Goal: Task Accomplishment & Management: Manage account settings

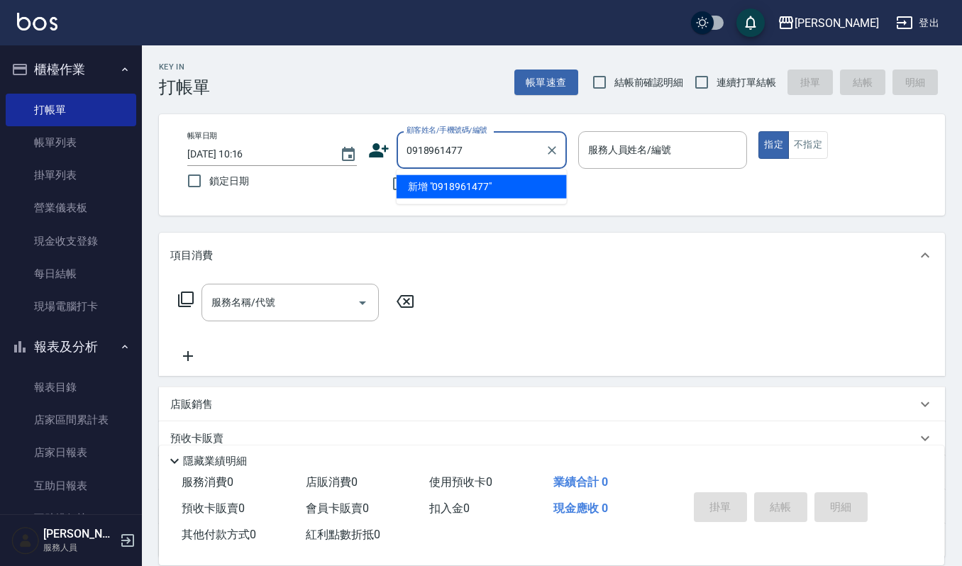
scroll to position [375, 0]
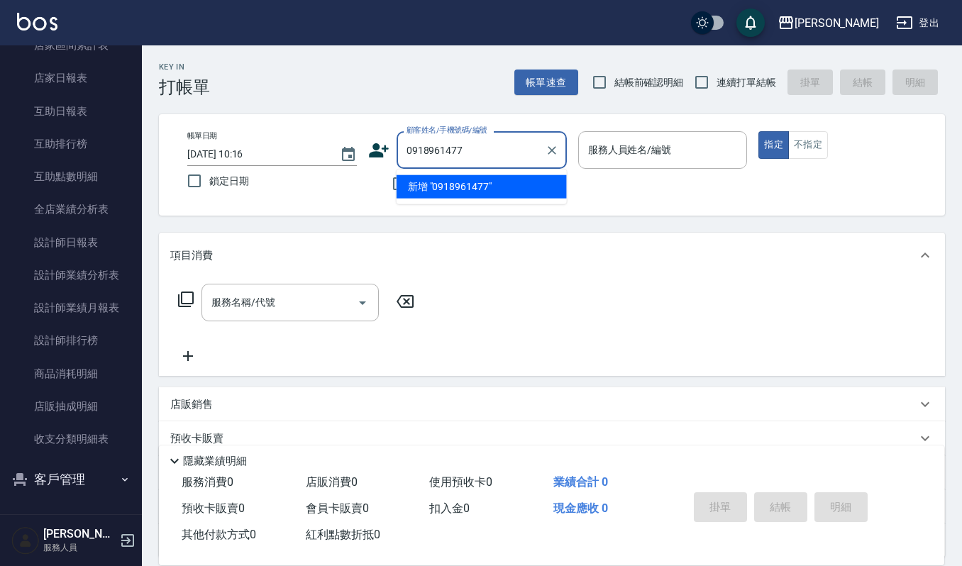
drag, startPoint x: 475, startPoint y: 160, endPoint x: 0, endPoint y: 142, distance: 475.8
click at [0, 142] on div "上越傑森 登出 櫃檯作業 打帳單 帳單列表 掛單列表 營業儀表板 現金收支登錄 每日結帳 現場電腦打卡 報表及分析 報表目錄 店家區間累計表 店家日報表 互助…" at bounding box center [481, 345] width 962 height 691
type input "1945."
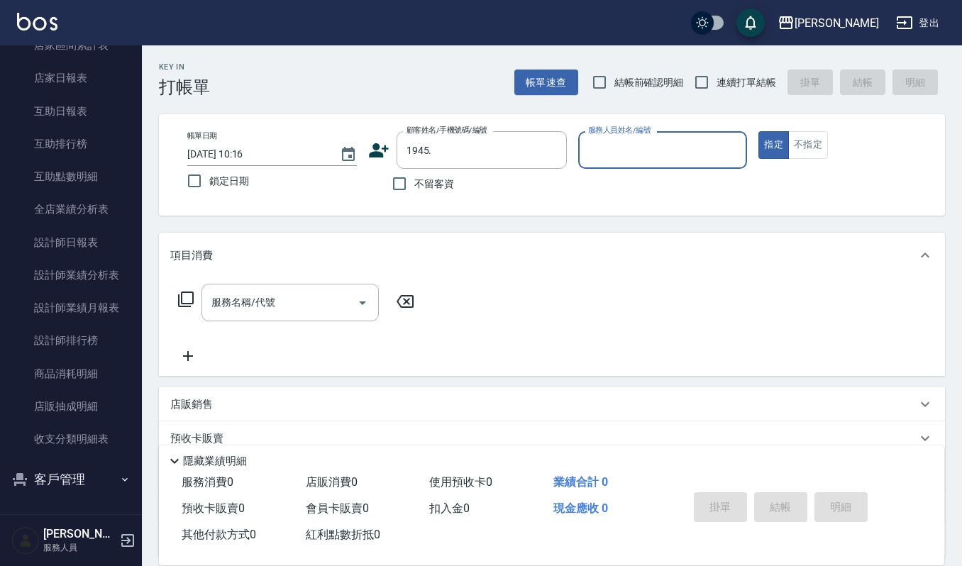
click at [517, 129] on div "帳單日期 2025/09/15 10:16 鎖定日期 顧客姓名/手機號碼/編號 1945. 顧客姓名/手機號碼/編號 不留客資 服務人員姓名/編號 服務人員姓…" at bounding box center [552, 164] width 786 height 101
click at [548, 154] on icon "Clear" at bounding box center [552, 150] width 14 height 14
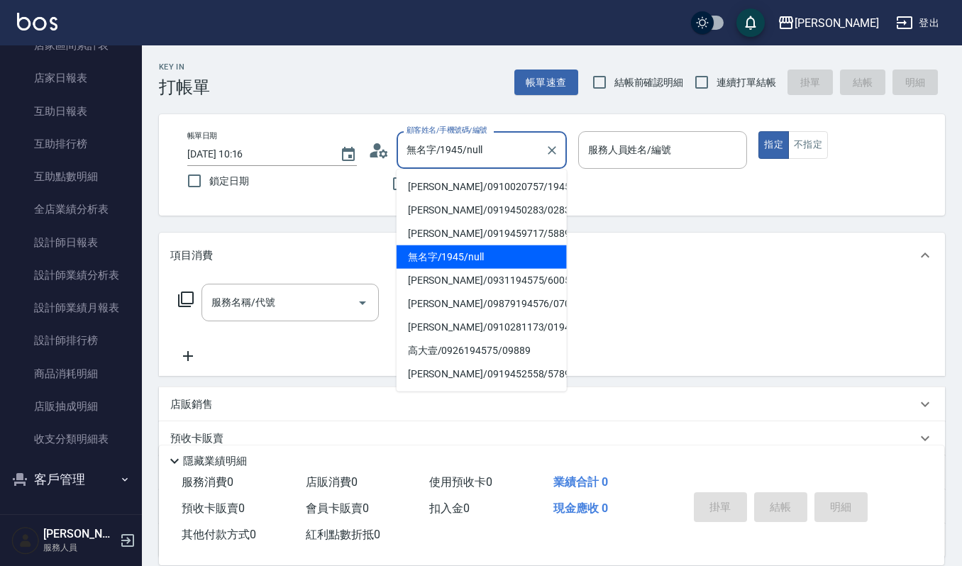
click at [531, 151] on input "無名字/1945/null" at bounding box center [471, 150] width 136 height 25
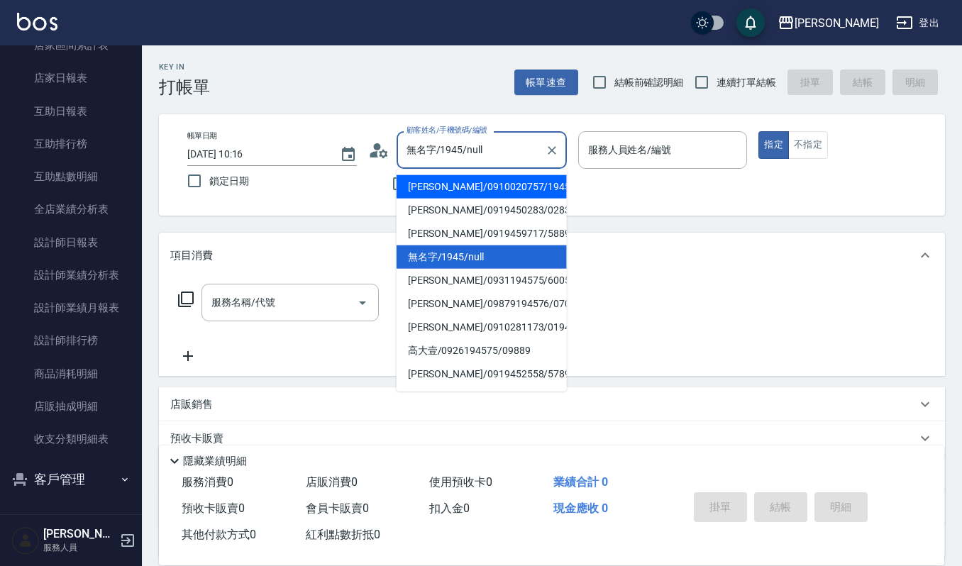
click at [492, 180] on li "張秀惠/0910020757/1945" at bounding box center [482, 186] width 170 height 23
type input "張秀惠/0910020757/1945"
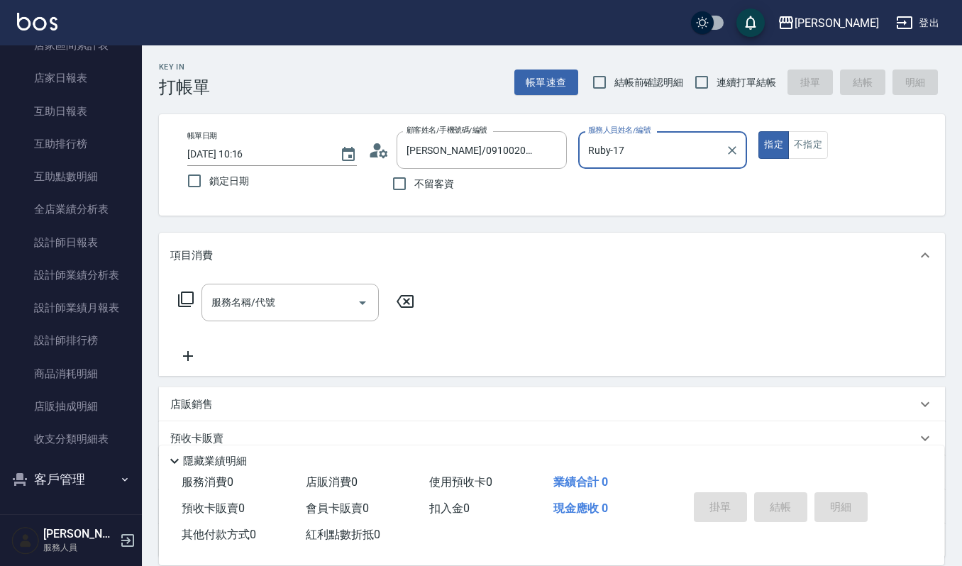
type input "Ruby-17"
click at [722, 146] on button "Clear" at bounding box center [732, 150] width 20 height 20
type input "吉兒-4"
type button "true"
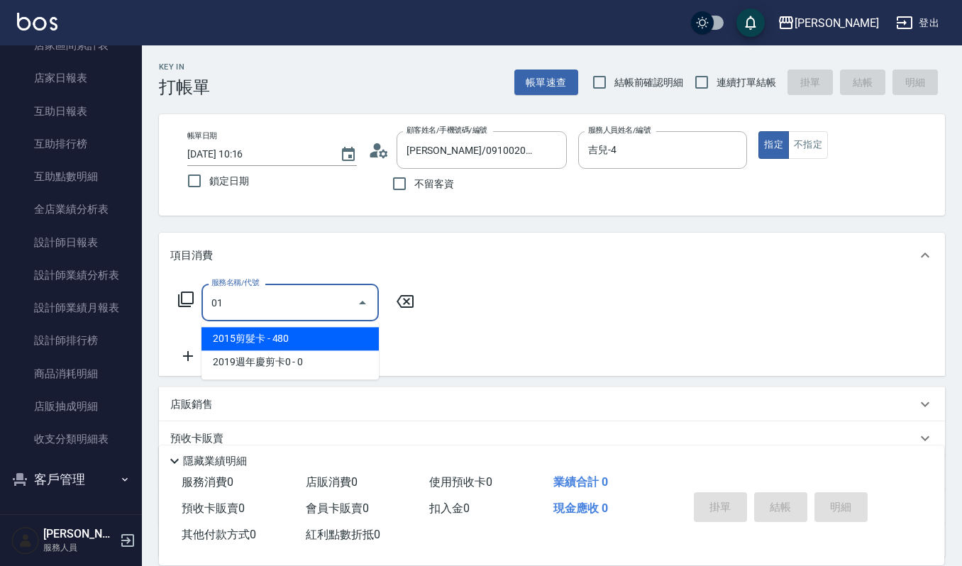
type input "0"
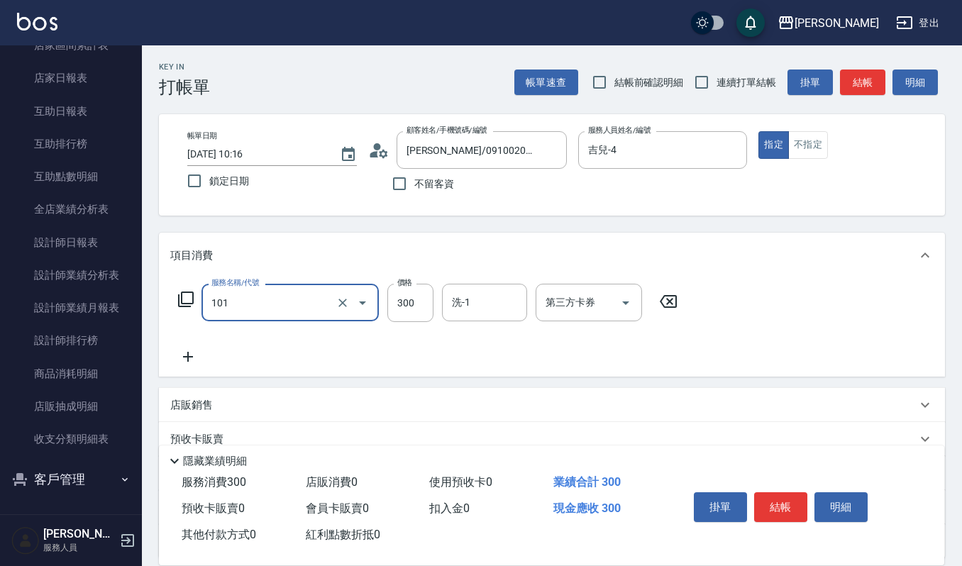
type input "一般洗髮(101)"
type input "270"
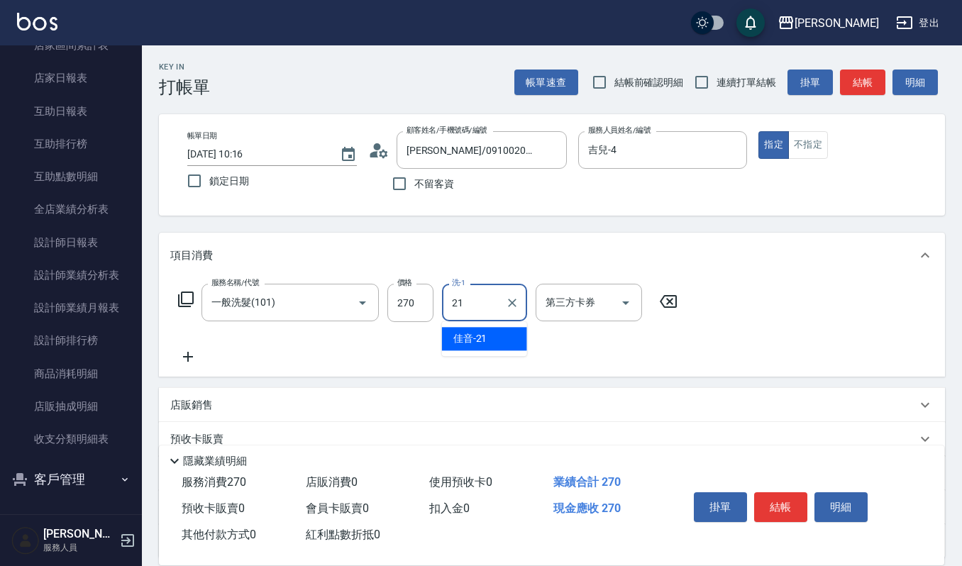
type input "佳音-21"
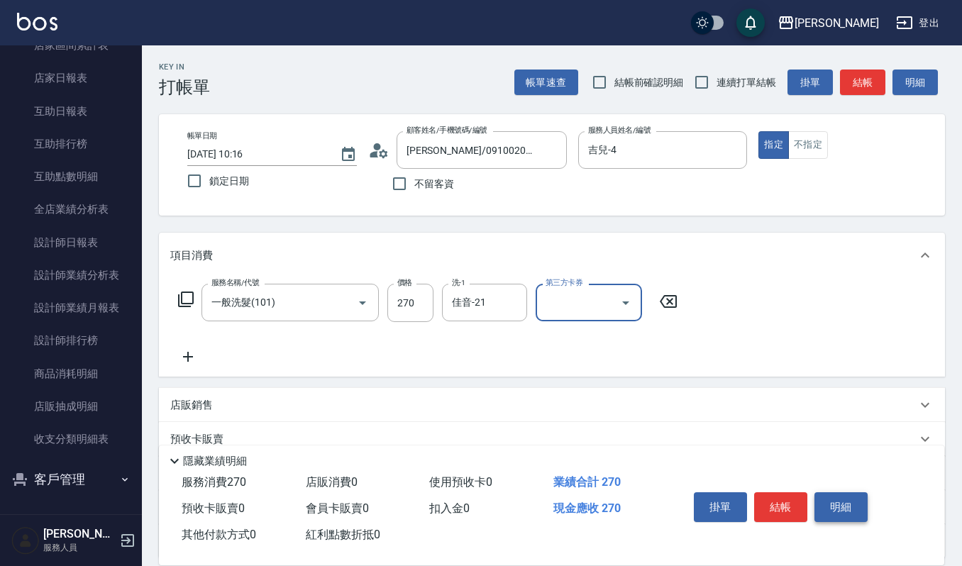
click at [821, 505] on button "明細" at bounding box center [841, 507] width 53 height 30
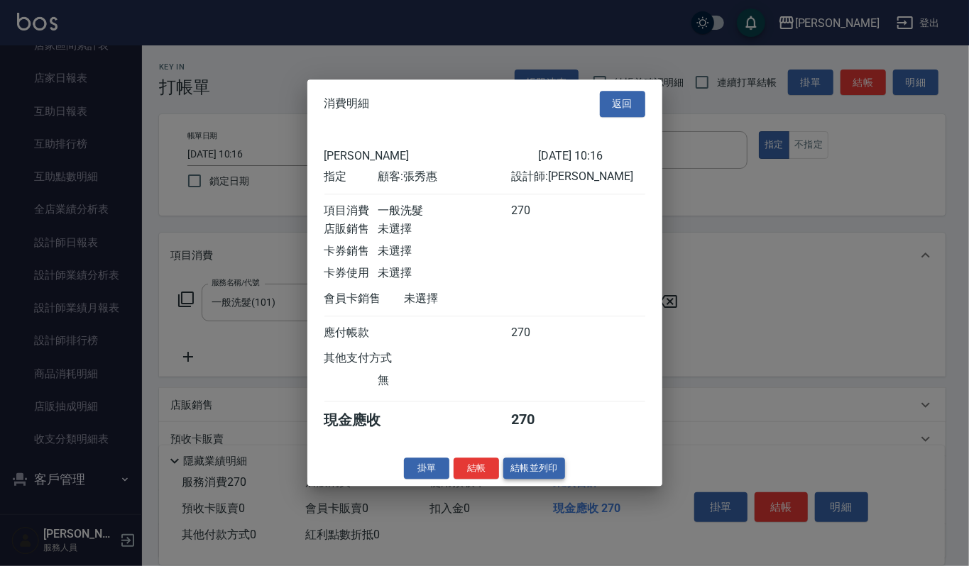
click at [541, 480] on button "結帳並列印" at bounding box center [534, 469] width 62 height 22
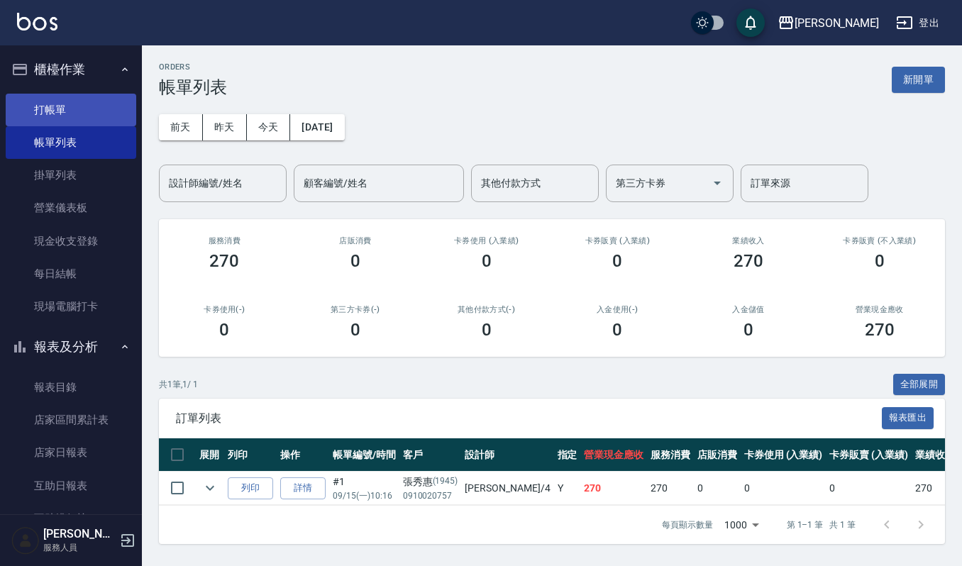
click at [102, 117] on link "打帳單" at bounding box center [71, 110] width 131 height 33
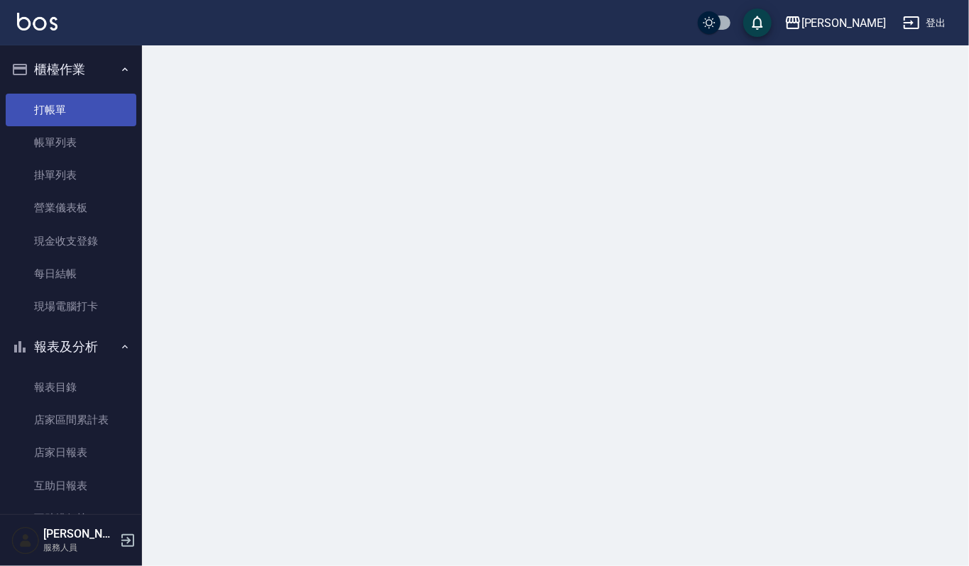
click at [102, 109] on link "打帳單" at bounding box center [71, 110] width 131 height 33
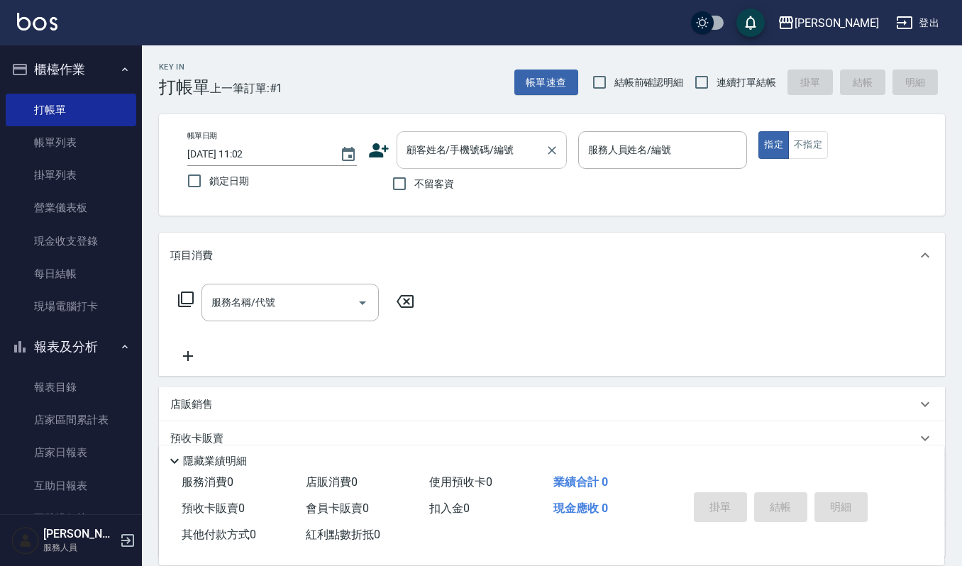
click at [458, 136] on div "顧客姓名/手機號碼/編號" at bounding box center [482, 150] width 170 height 38
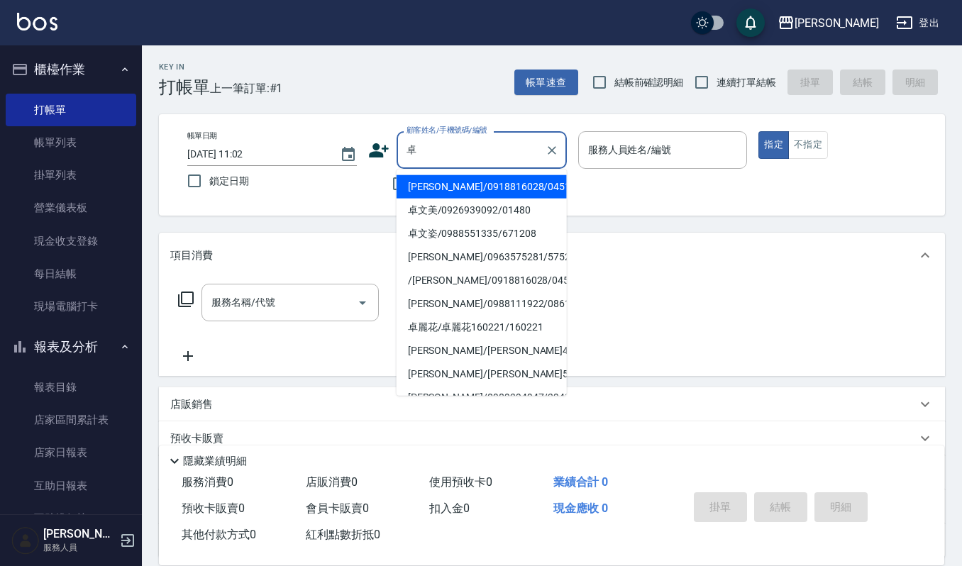
type input "卓鳳鴦/0918816028/0451010"
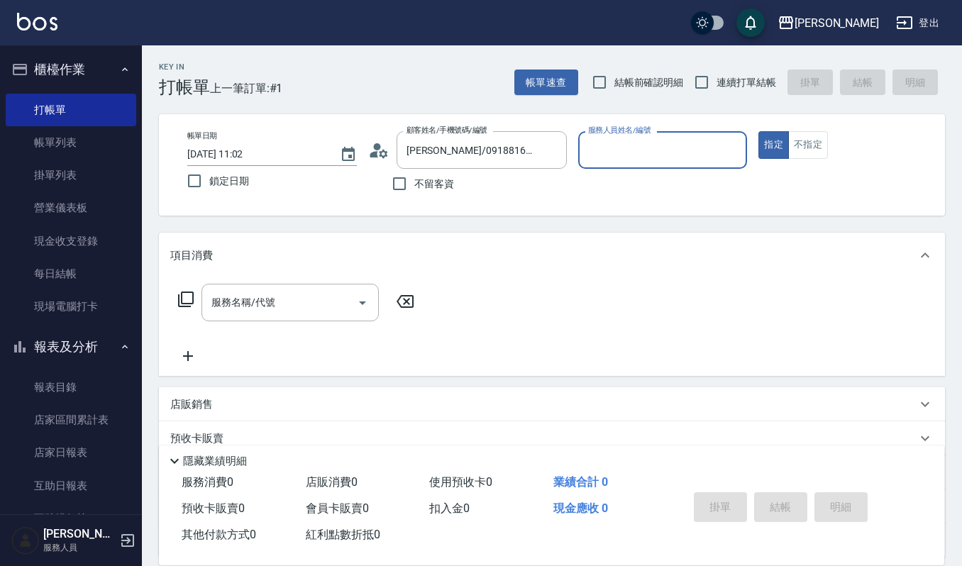
type input "吉兒-4"
click at [759, 131] on button "指定" at bounding box center [774, 145] width 31 height 28
type button "true"
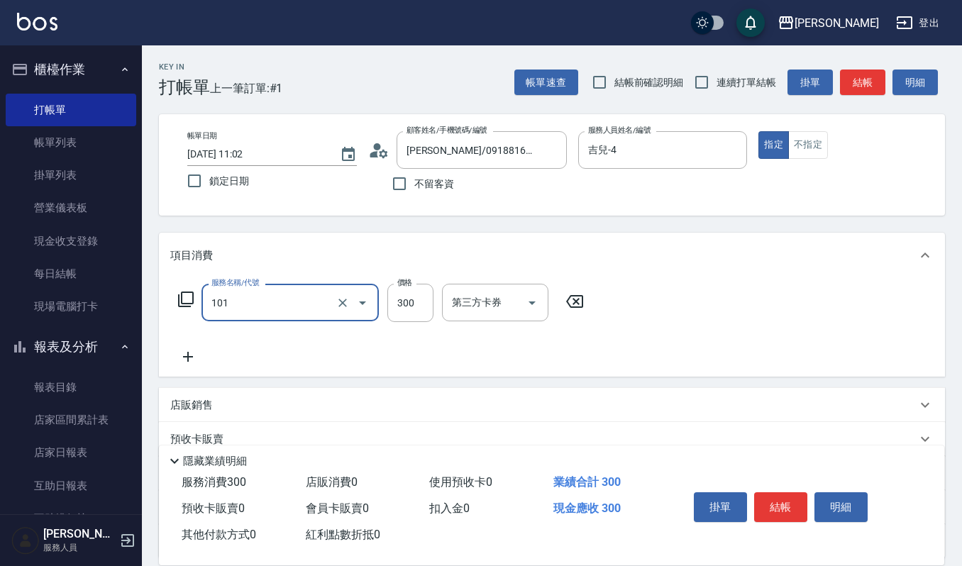
type input "一般洗髮(101)"
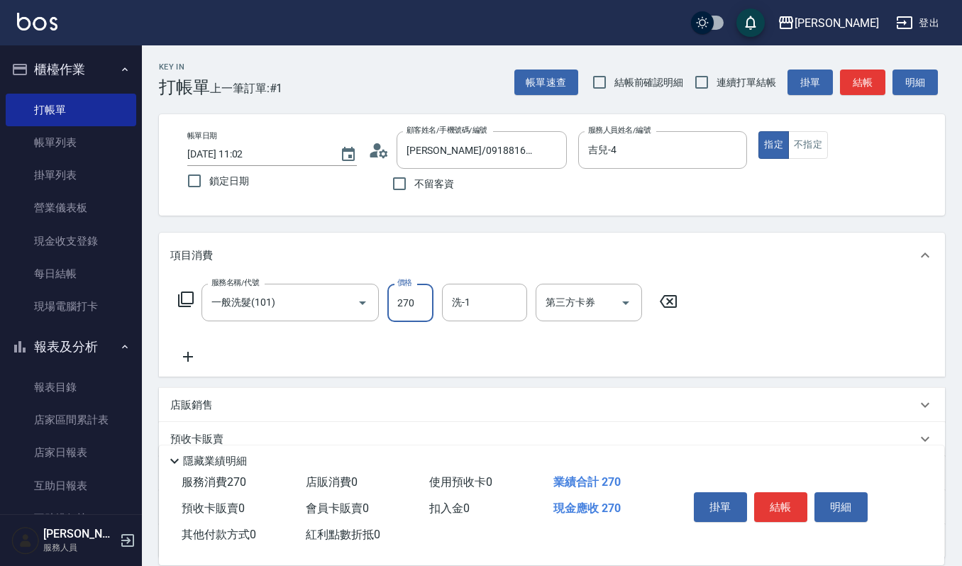
type input "270"
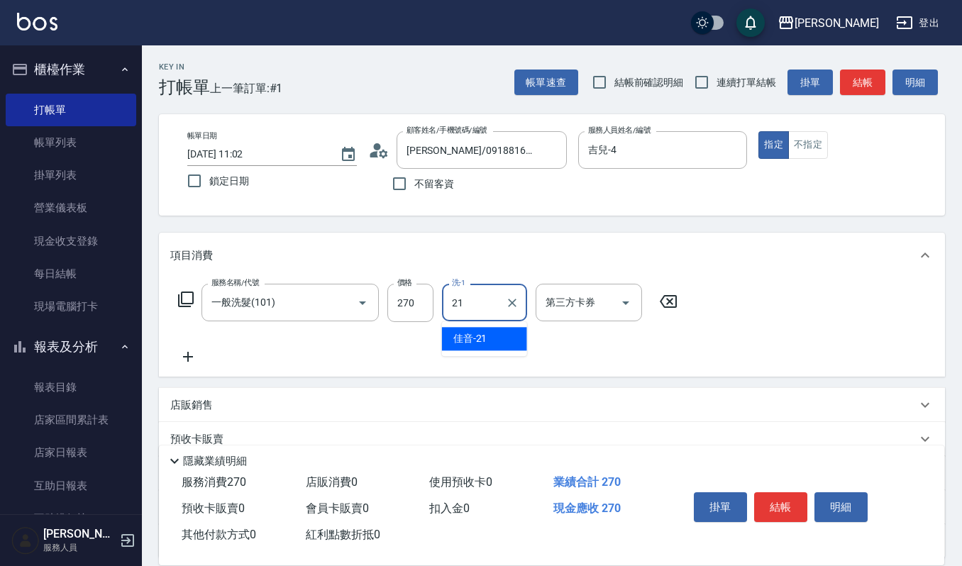
type input "佳音-21"
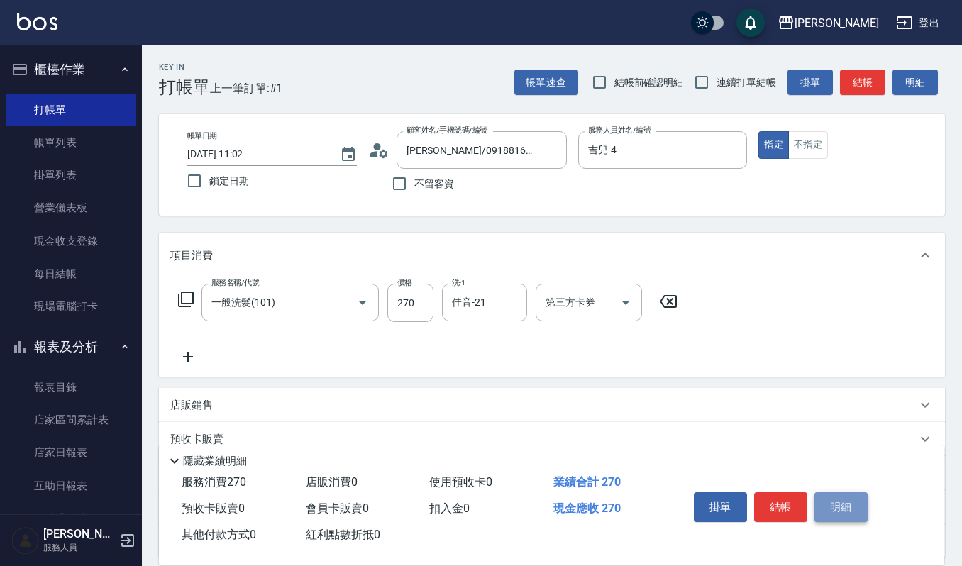
click at [842, 494] on button "明細" at bounding box center [841, 507] width 53 height 30
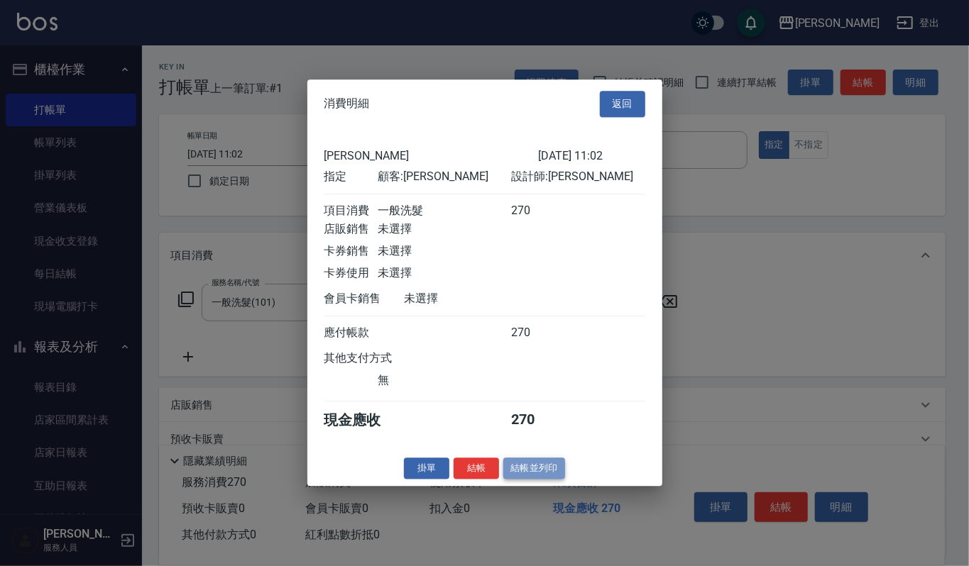
click at [545, 473] on button "結帳並列印" at bounding box center [534, 469] width 62 height 22
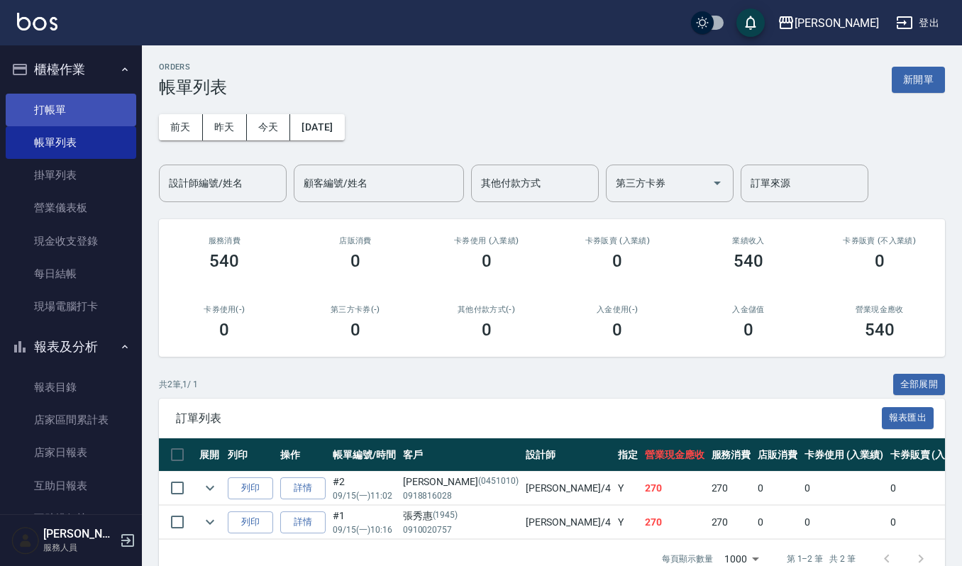
click at [35, 114] on link "打帳單" at bounding box center [71, 110] width 131 height 33
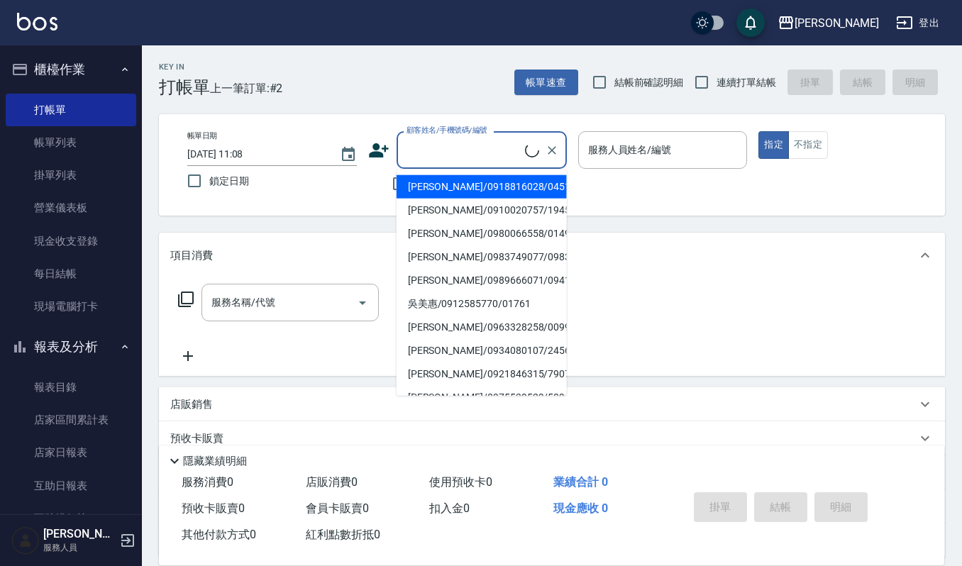
click at [430, 152] on input "顧客姓名/手機號碼/編號" at bounding box center [464, 150] width 122 height 25
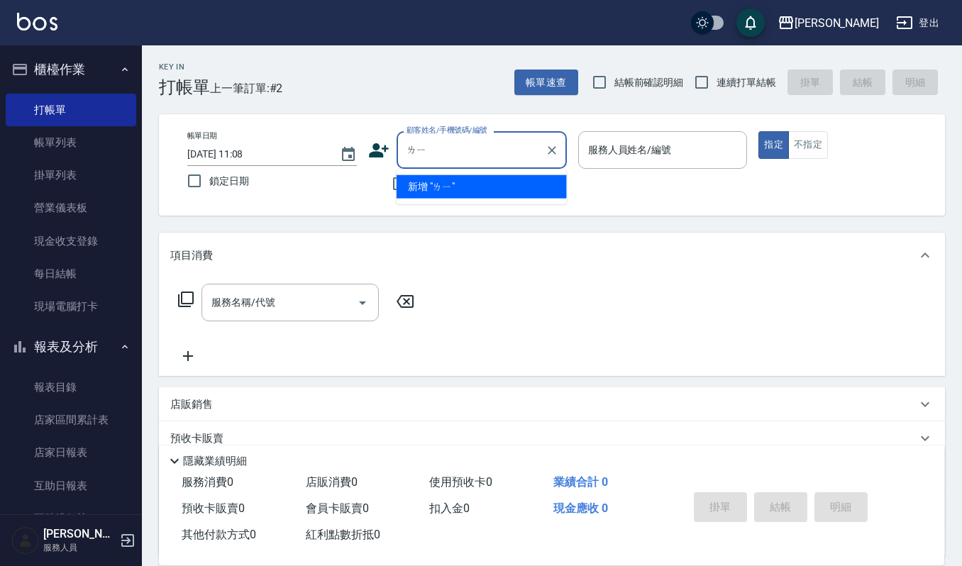
type input "離"
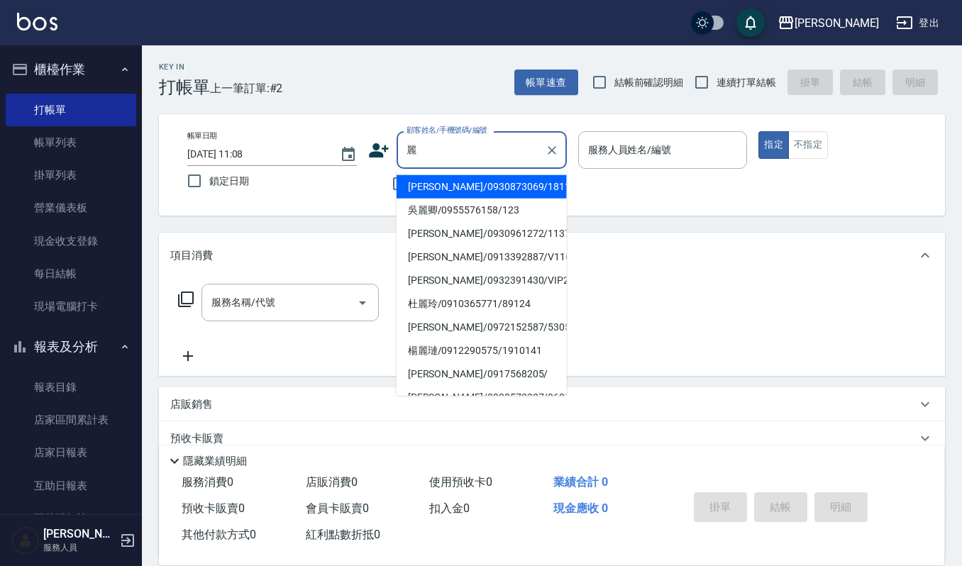
click at [420, 238] on li "黃麗櫻/0930961272/1137" at bounding box center [482, 233] width 170 height 23
type input "黃麗櫻/0930961272/1137"
type input "Sammi-8"
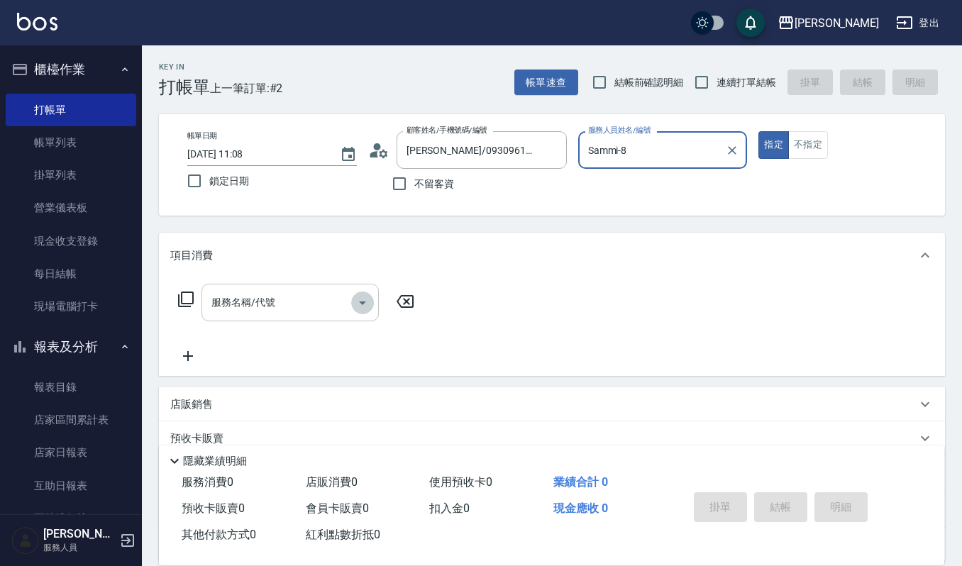
click at [361, 301] on icon "Open" at bounding box center [362, 302] width 17 height 17
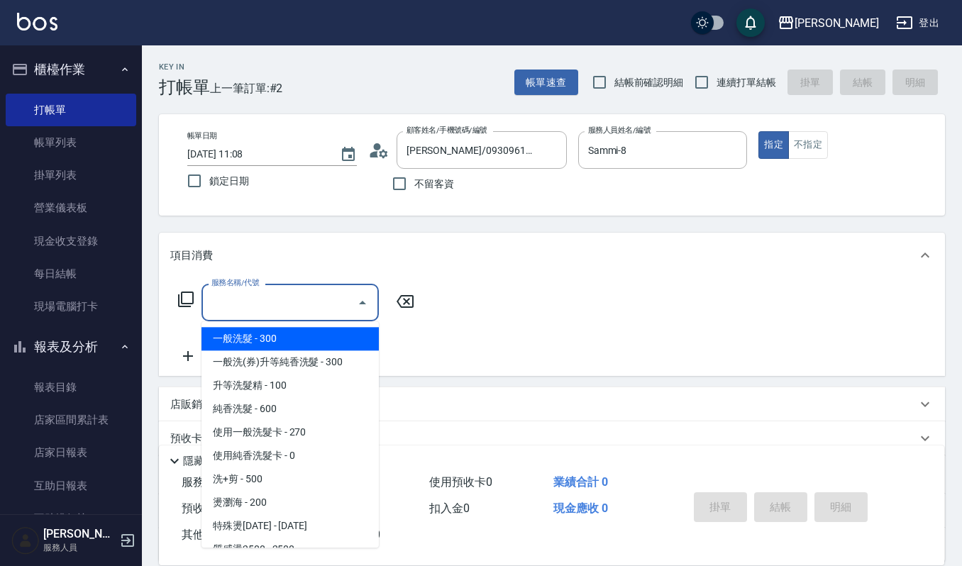
click at [316, 342] on span "一般洗髮 - 300" at bounding box center [290, 338] width 177 height 23
type input "一般洗髮(101)"
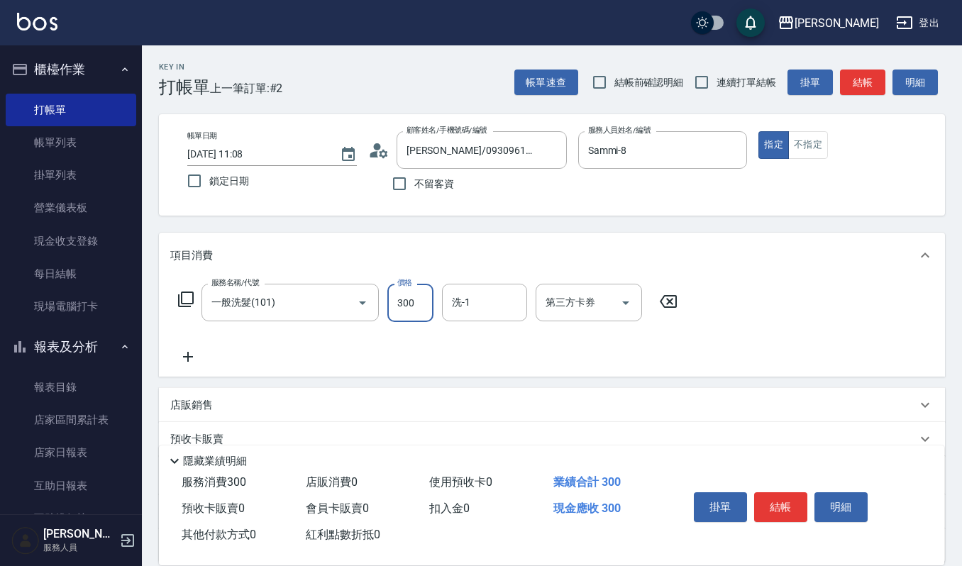
click at [417, 299] on input "300" at bounding box center [410, 303] width 46 height 38
type input "270"
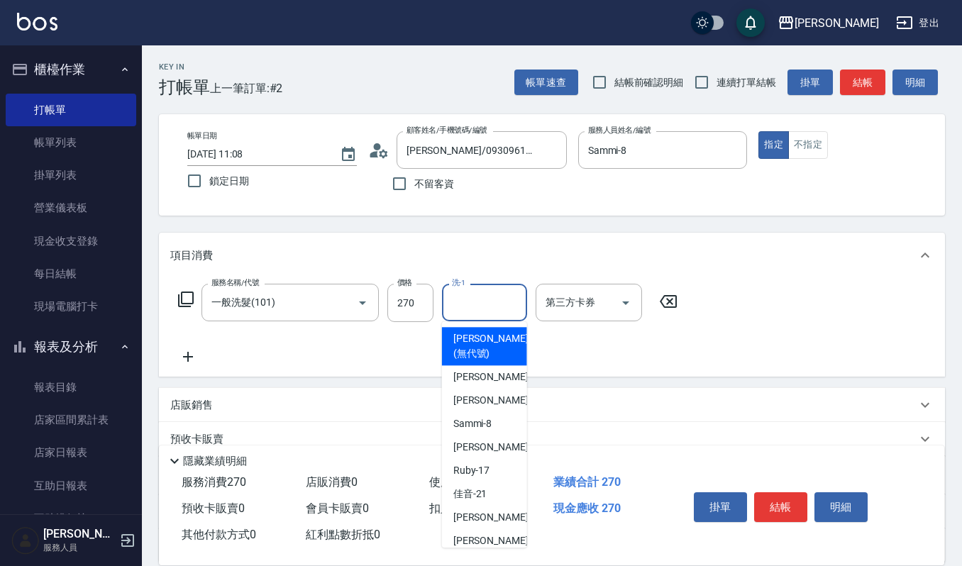
click at [485, 307] on input "洗-1" at bounding box center [484, 302] width 72 height 25
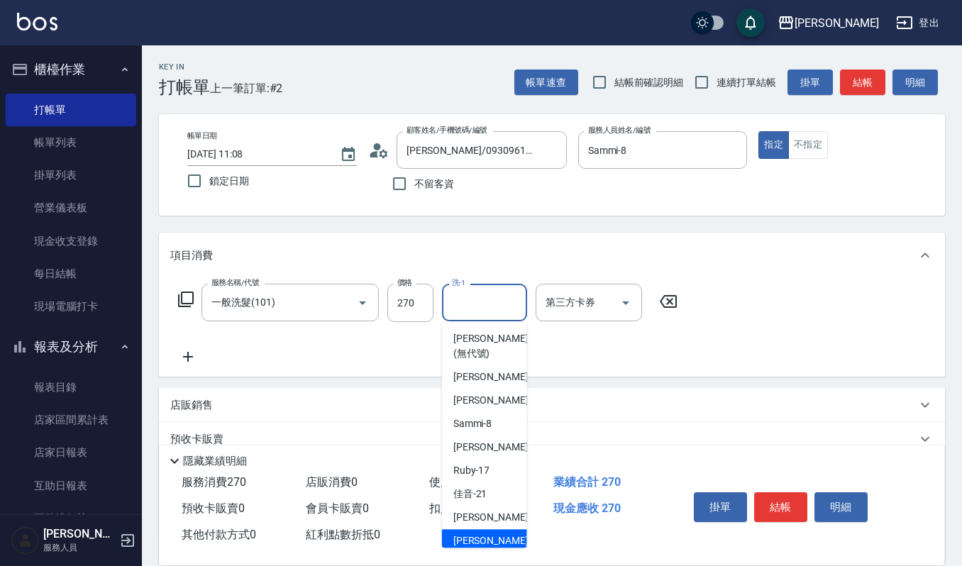
drag, startPoint x: 478, startPoint y: 541, endPoint x: 491, endPoint y: 520, distance: 24.6
click at [491, 521] on ul "傑森上越 (無代號) 吉兒 -4 Joalin -6 Sammi -8 Ivy艾薇 -9 Ruby -17 佳音 -21 宜芳 -22 郁涵 -23 燕如 -…" at bounding box center [484, 434] width 85 height 226
click at [491, 519] on div "宜芳 -22" at bounding box center [484, 517] width 85 height 23
type input "宜芳-22"
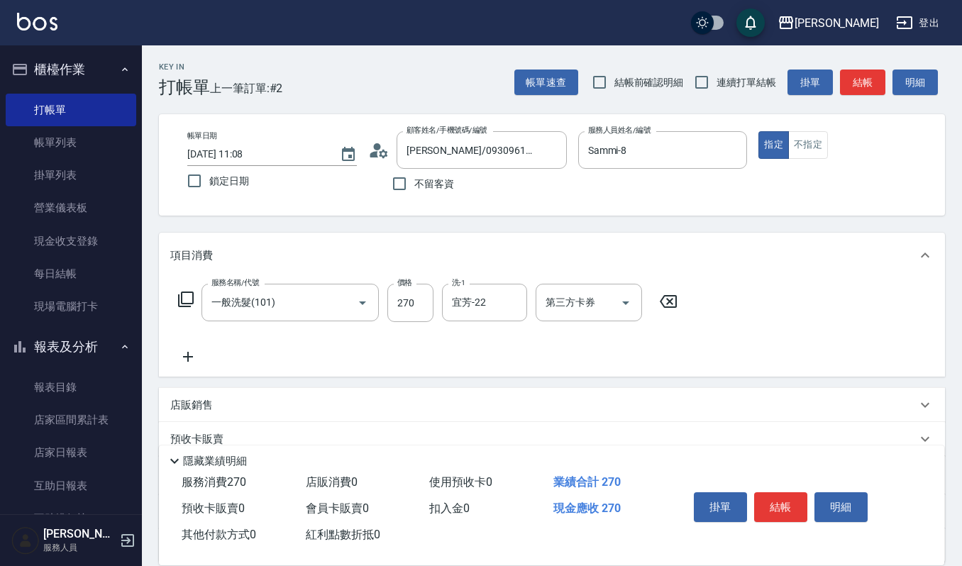
click at [183, 361] on icon at bounding box center [187, 356] width 35 height 17
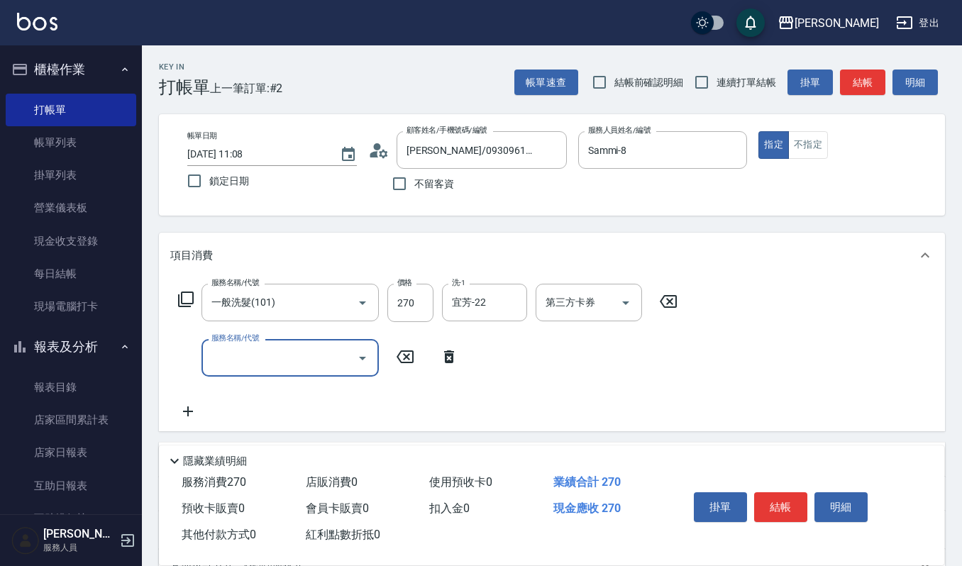
click at [361, 362] on icon "Open" at bounding box center [362, 358] width 17 height 17
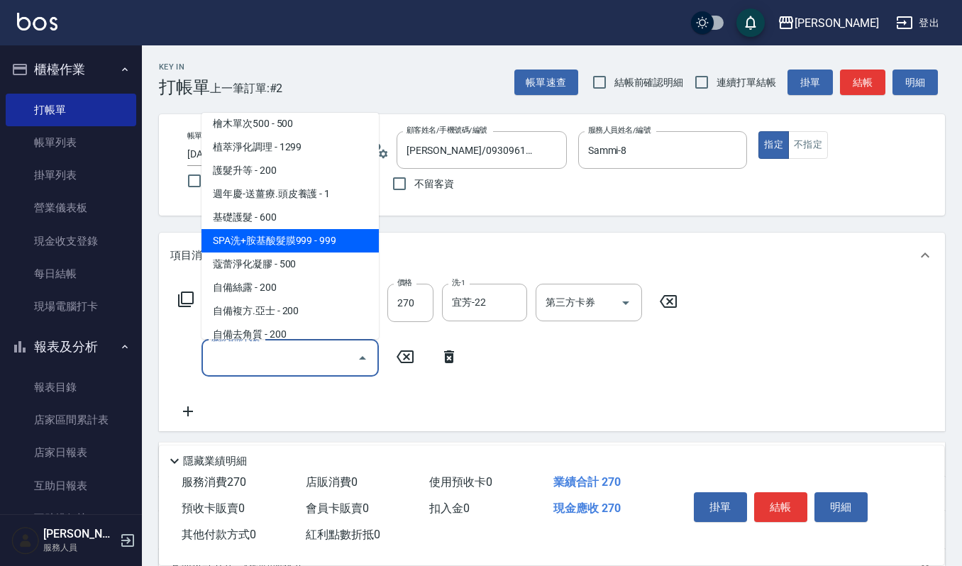
scroll to position [1230, 0]
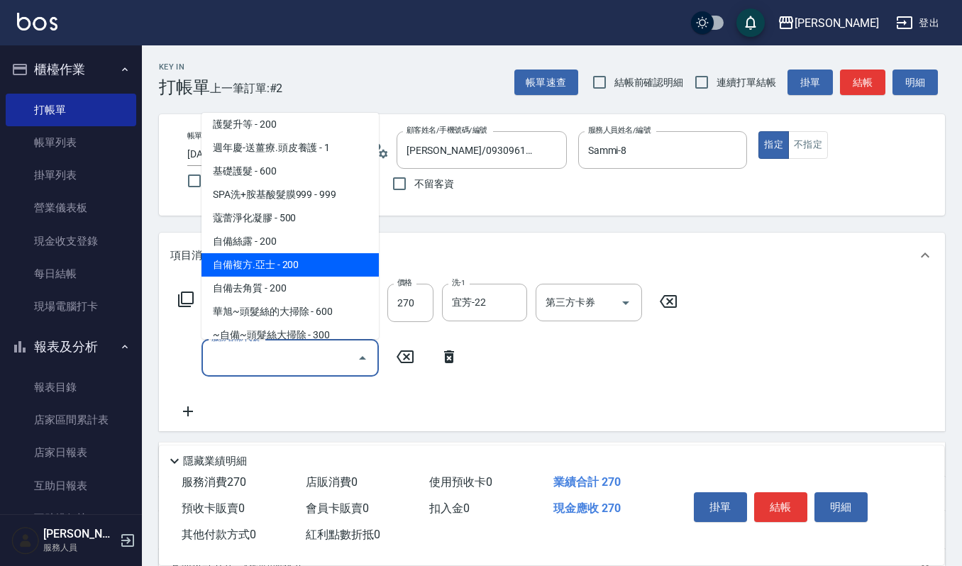
click at [307, 253] on span "自備複方.亞士 - 200" at bounding box center [290, 264] width 177 height 23
type input "自備複方.亞士(532)"
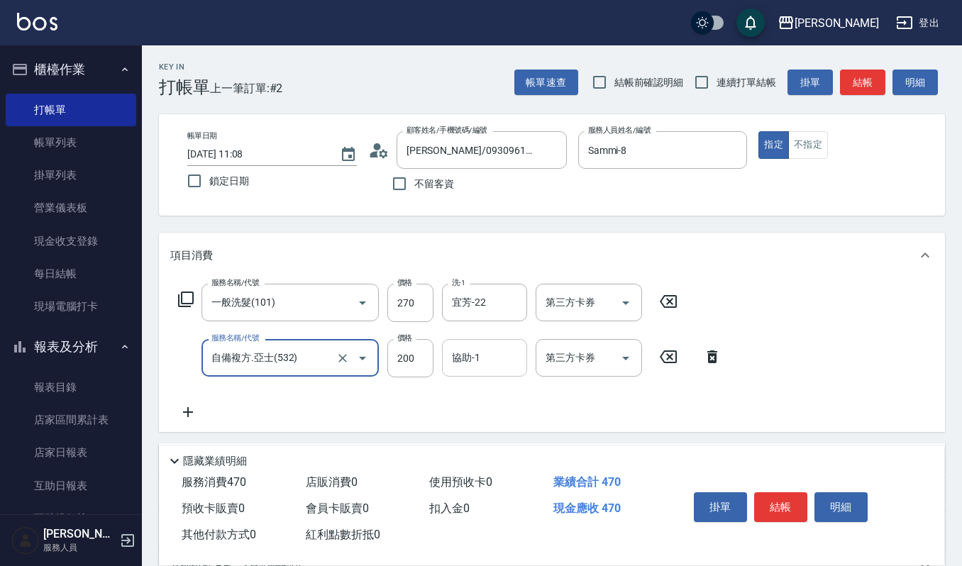
click at [463, 358] on input "協助-1" at bounding box center [484, 358] width 72 height 25
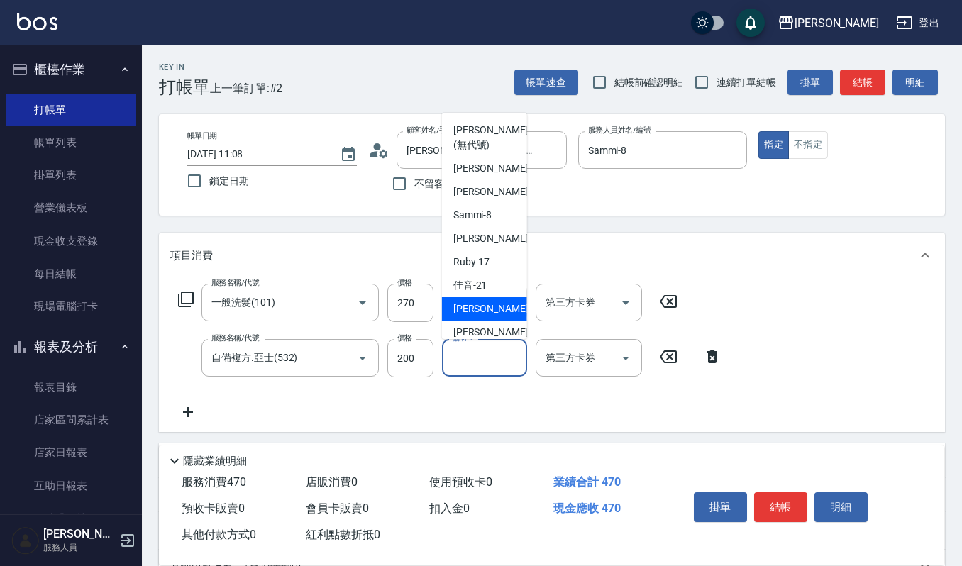
click at [498, 312] on div "宜芳 -22" at bounding box center [484, 308] width 85 height 23
type input "宜芳-22"
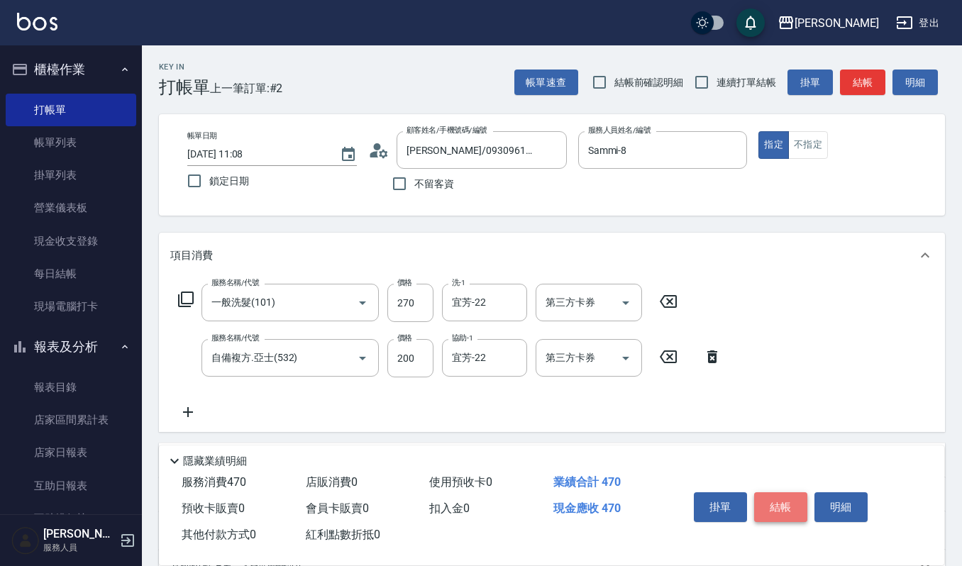
click at [786, 508] on button "結帳" at bounding box center [780, 507] width 53 height 30
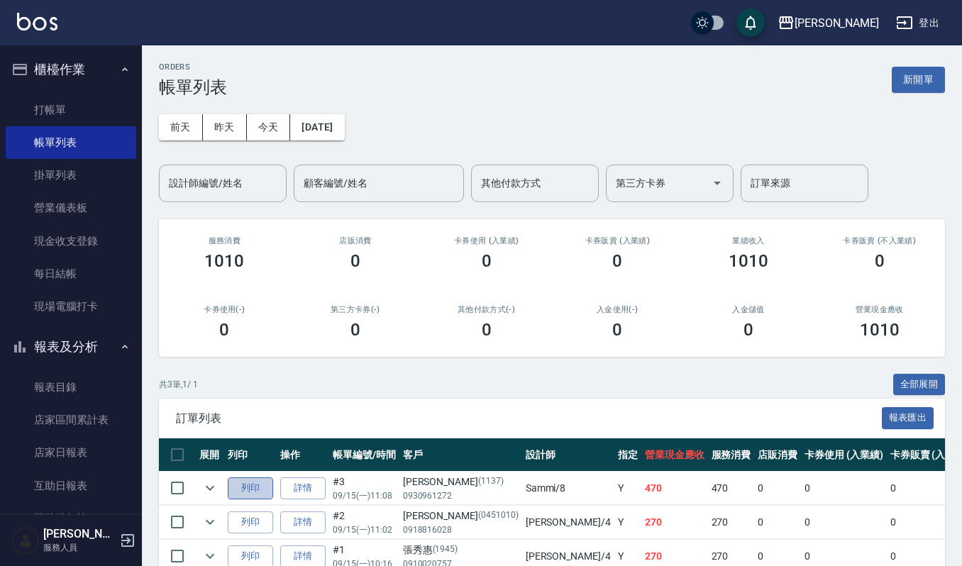
click at [251, 480] on button "列印" at bounding box center [250, 489] width 45 height 22
click at [53, 106] on link "打帳單" at bounding box center [71, 110] width 131 height 33
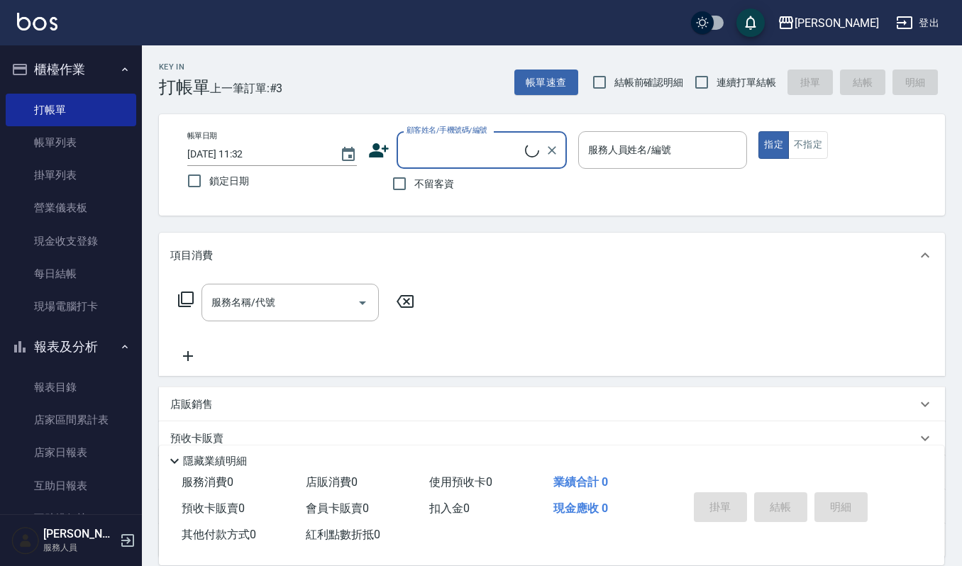
click at [457, 150] on input "顧客姓名/手機號碼/編號" at bounding box center [464, 150] width 122 height 25
click at [448, 145] on input "0915737859" at bounding box center [471, 150] width 136 height 25
click at [443, 184] on li "吳彩雲/0915737959/01949" at bounding box center [482, 186] width 170 height 23
type input "吳彩雲/0915737959/01949"
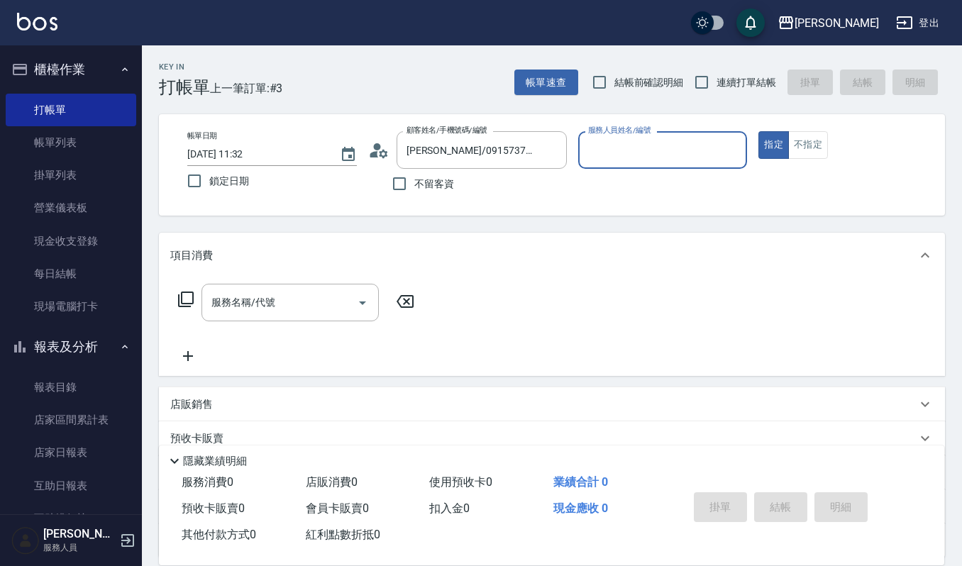
click at [630, 157] on input "服務人員姓名/編號" at bounding box center [663, 150] width 157 height 25
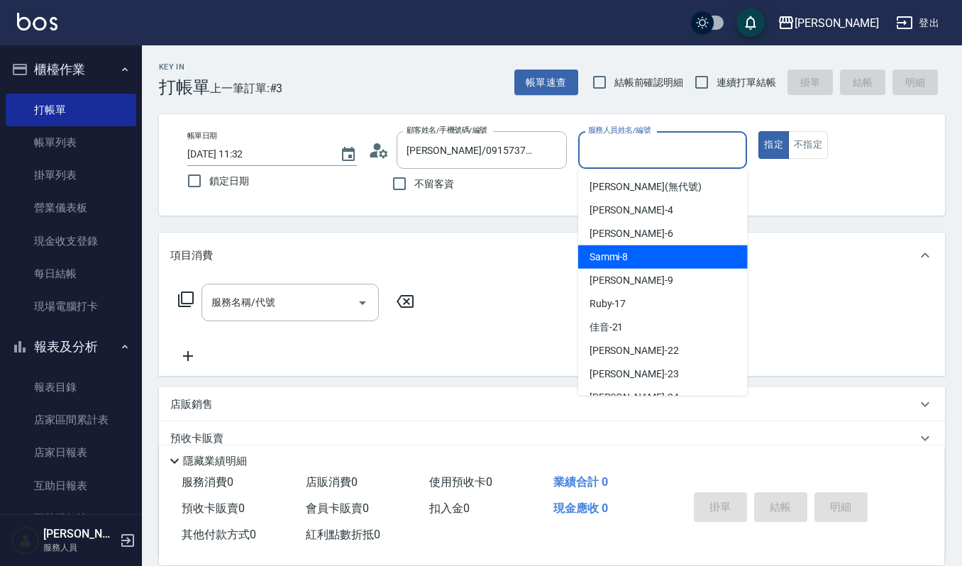
click at [626, 262] on span "Sammi -8" at bounding box center [609, 257] width 39 height 15
type input "Sammi-8"
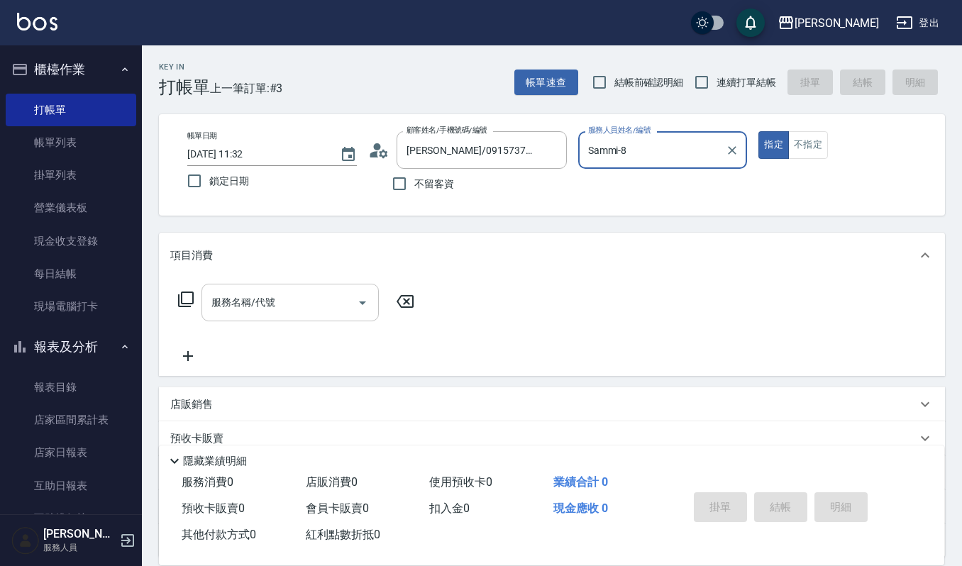
click at [361, 299] on icon "Open" at bounding box center [362, 302] width 17 height 17
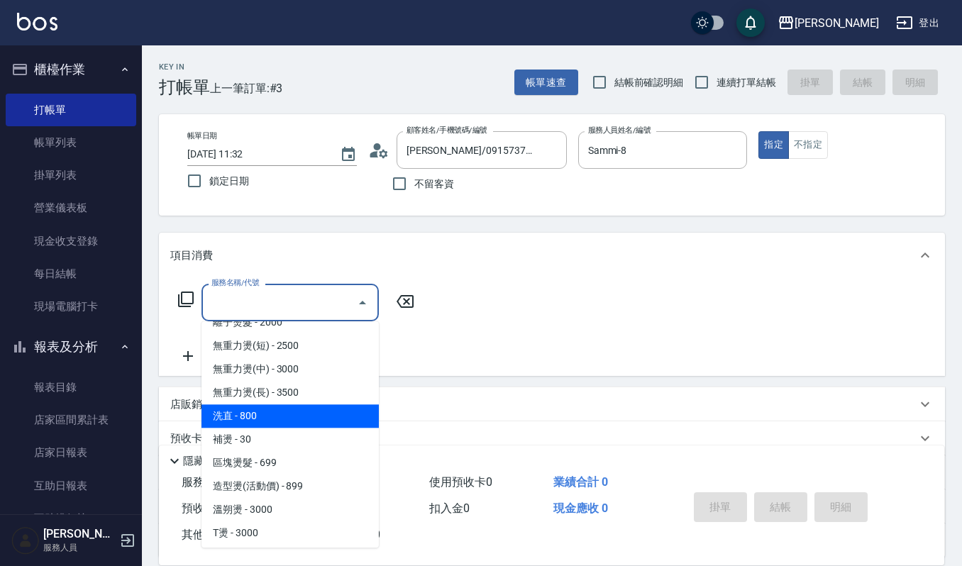
scroll to position [284, 0]
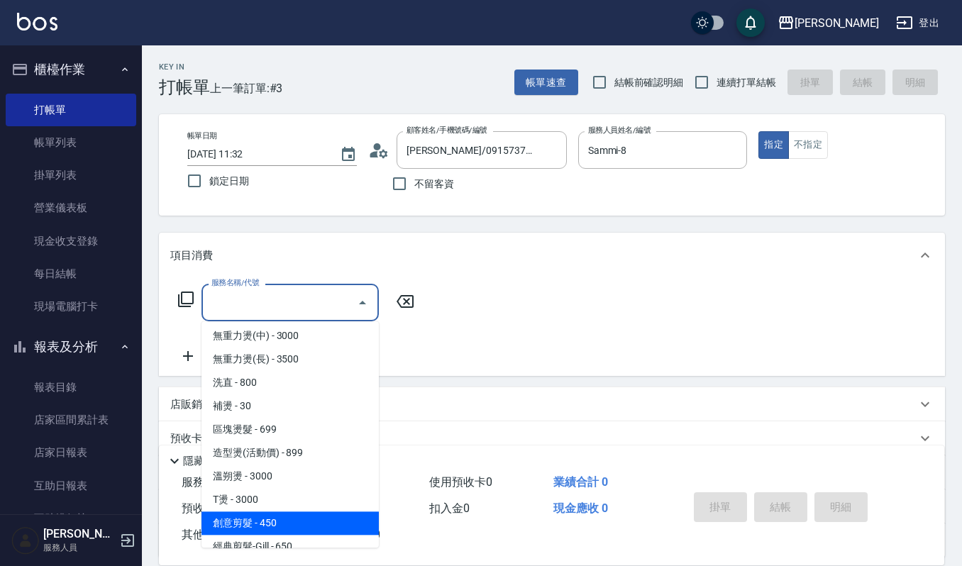
click at [302, 523] on span "創意剪髮 - 450" at bounding box center [290, 523] width 177 height 23
type input "創意剪髮(301)"
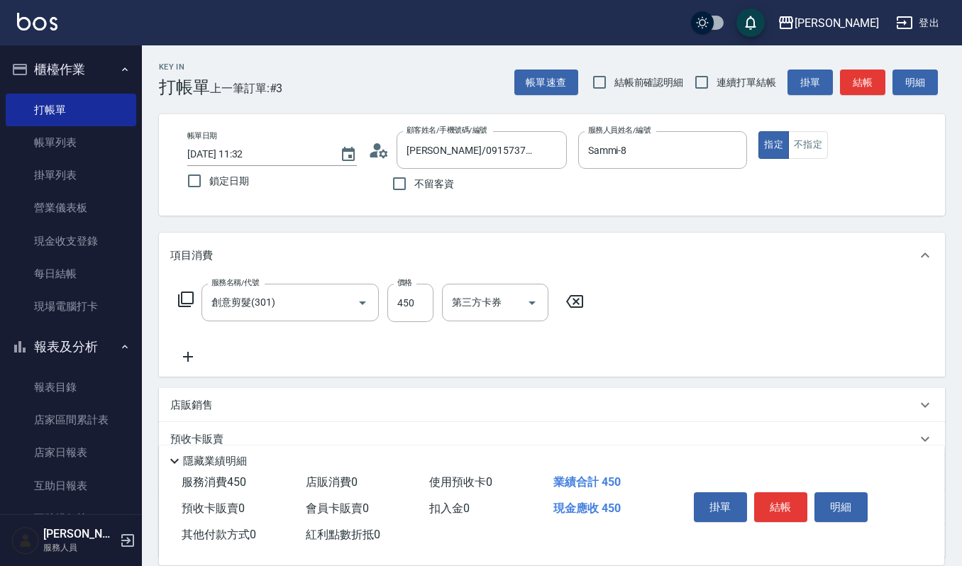
click at [188, 355] on icon at bounding box center [188, 357] width 10 height 10
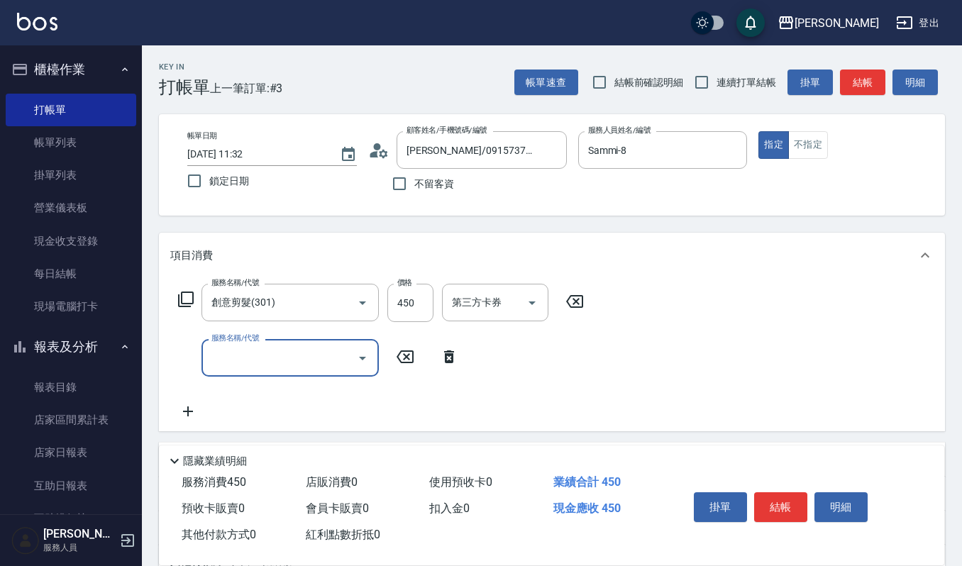
click at [359, 361] on icon "Open" at bounding box center [362, 358] width 17 height 17
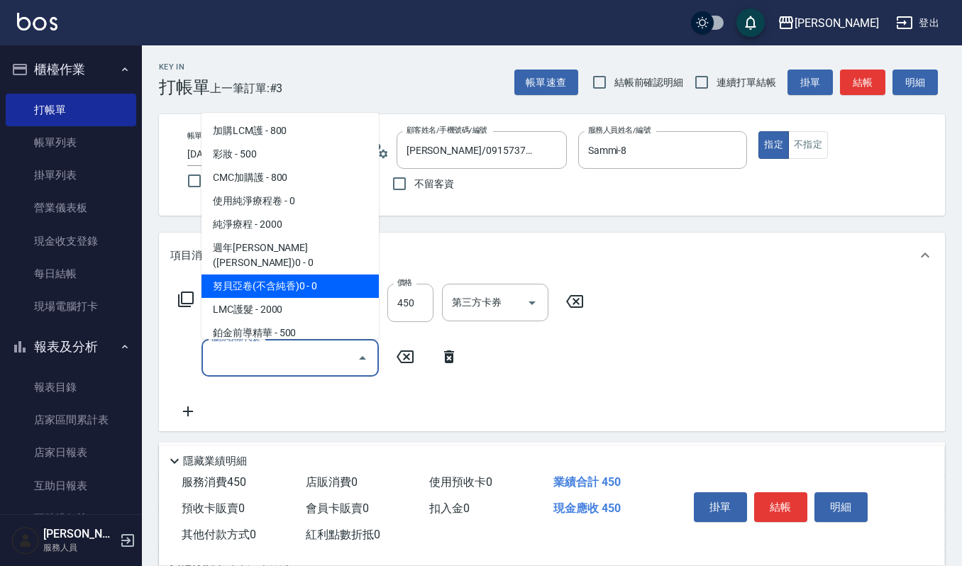
scroll to position [2403, 0]
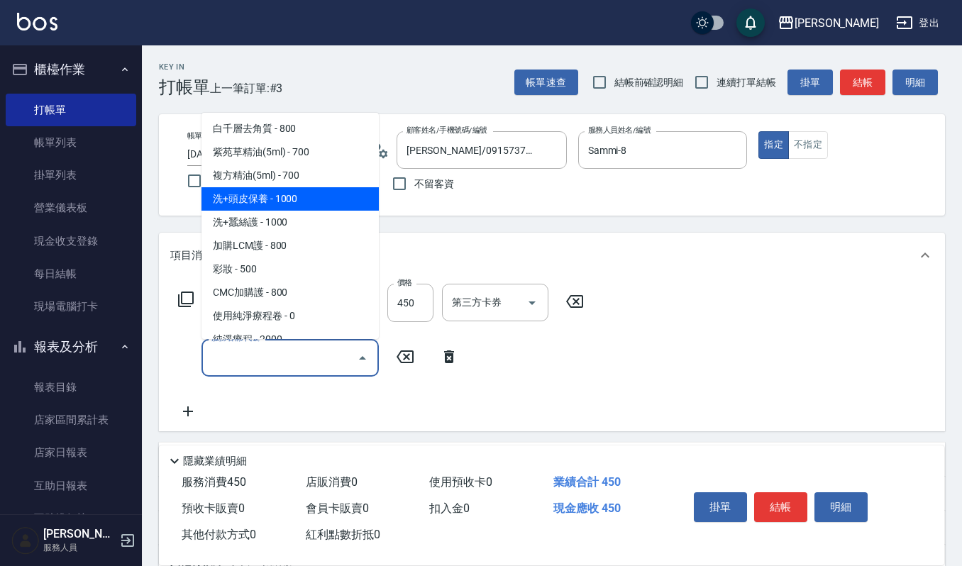
click at [304, 187] on span "洗+頭皮保養 - 1000" at bounding box center [290, 198] width 177 height 23
type input "洗+頭皮保養(630)"
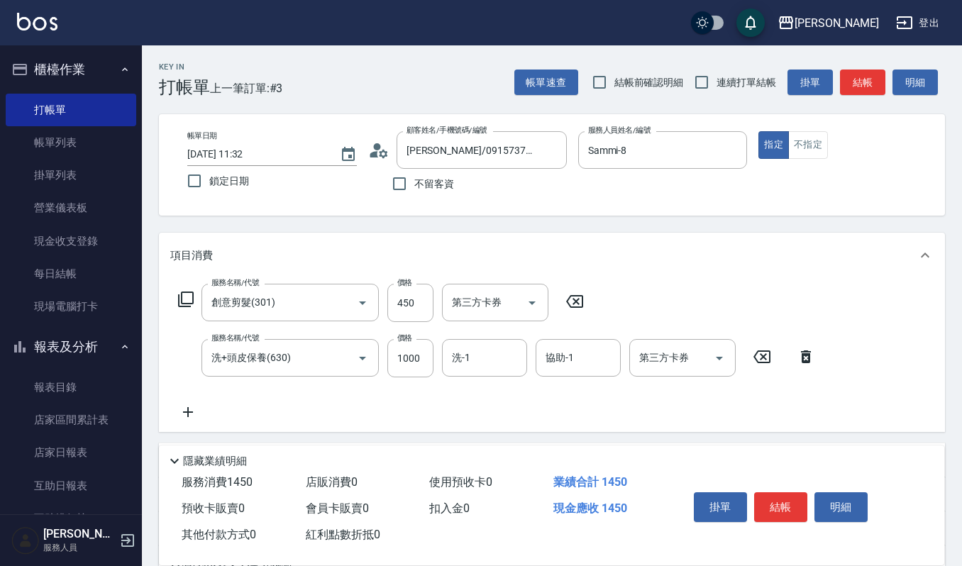
click at [185, 412] on icon at bounding box center [188, 412] width 10 height 10
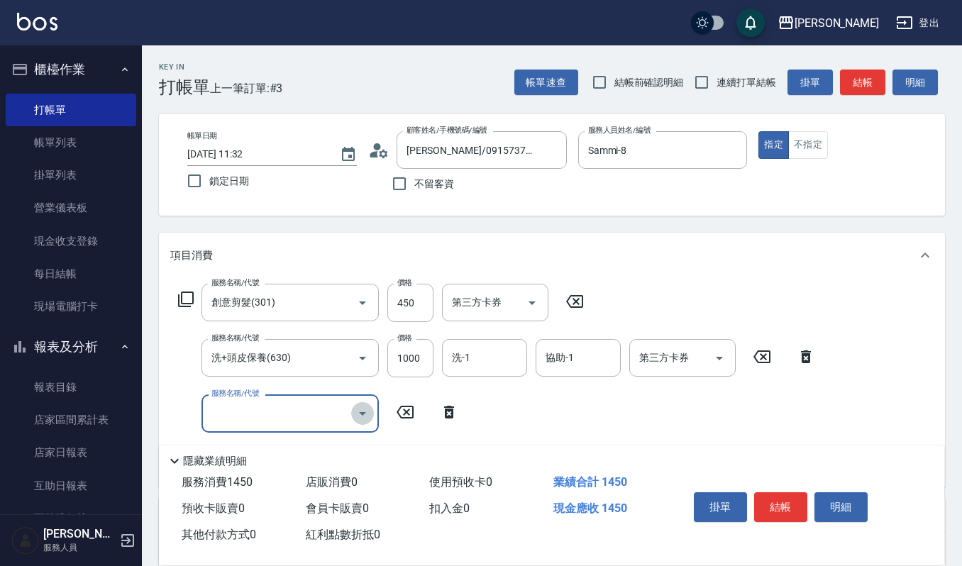
click at [359, 409] on icon "Open" at bounding box center [362, 413] width 17 height 17
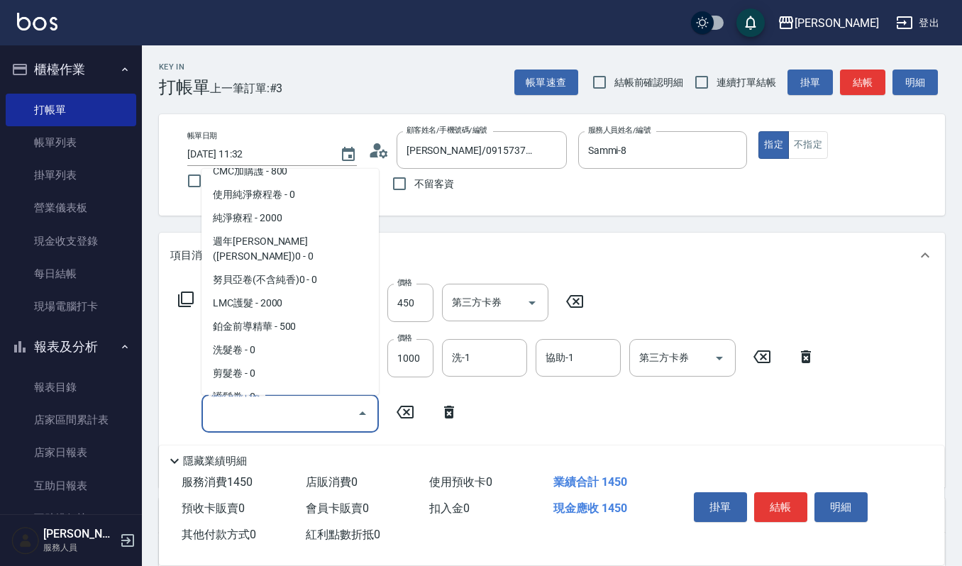
scroll to position [2592, 0]
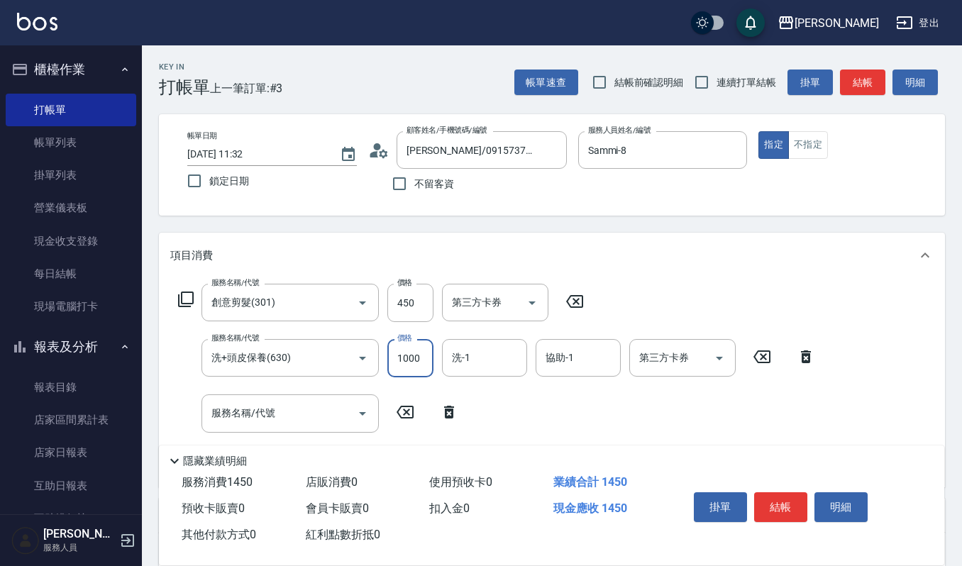
click at [418, 360] on input "1000" at bounding box center [410, 358] width 46 height 38
type input "1299"
click at [446, 415] on icon at bounding box center [449, 412] width 10 height 13
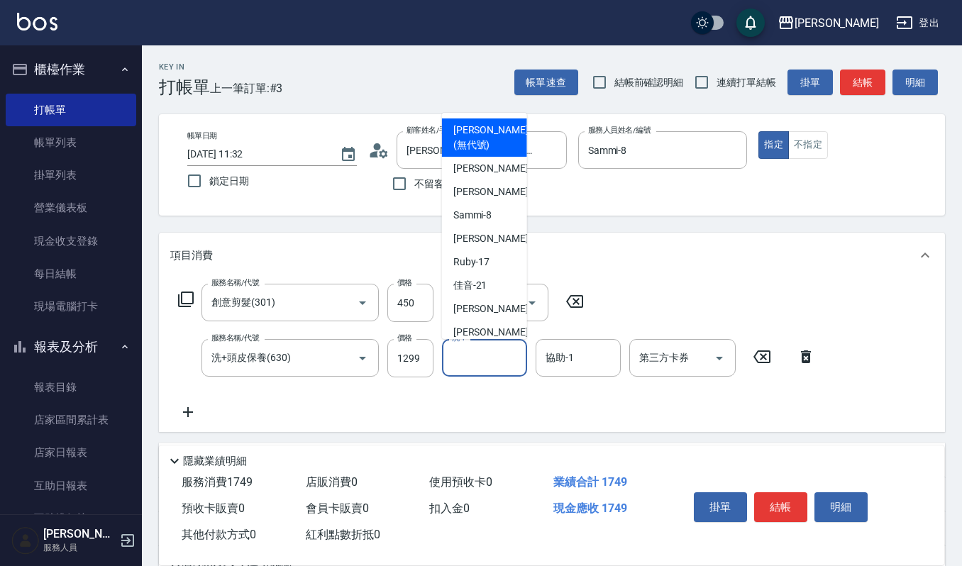
click at [458, 364] on input "洗-1" at bounding box center [484, 358] width 72 height 25
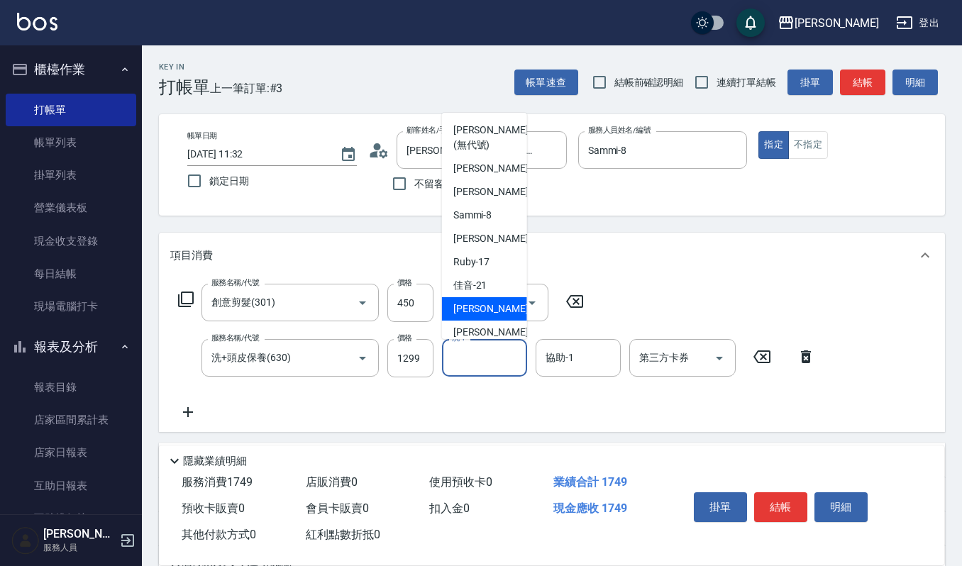
click at [477, 309] on span "宜芳 -22" at bounding box center [497, 309] width 89 height 15
type input "宜芳-22"
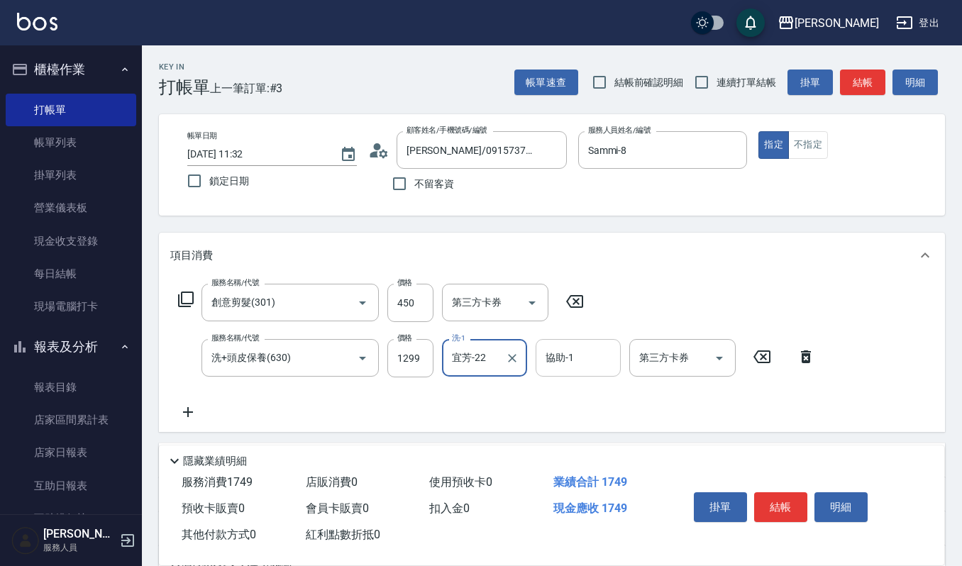
click at [548, 361] on input "協助-1" at bounding box center [578, 358] width 72 height 25
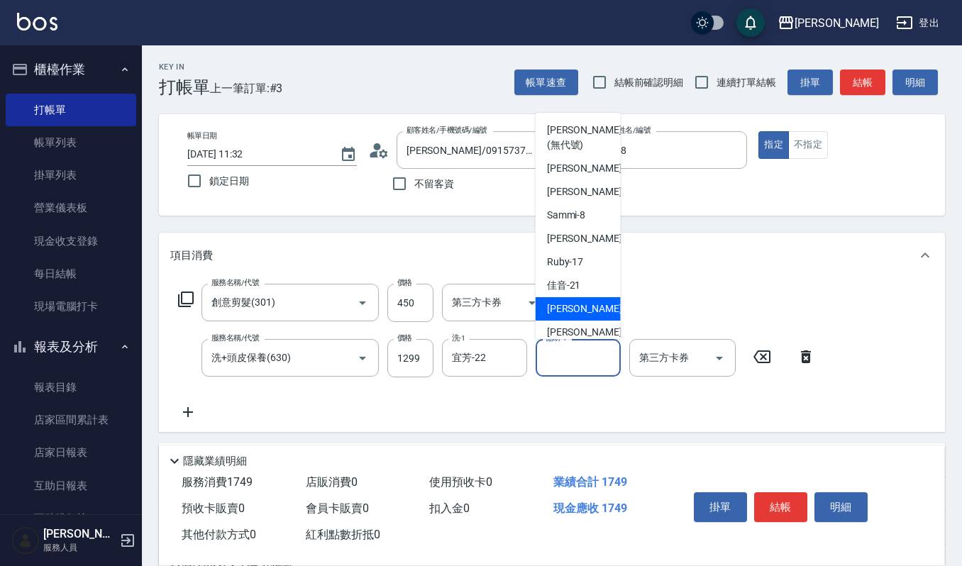
click at [575, 314] on span "宜芳 -22" at bounding box center [591, 309] width 89 height 15
type input "宜芳-22"
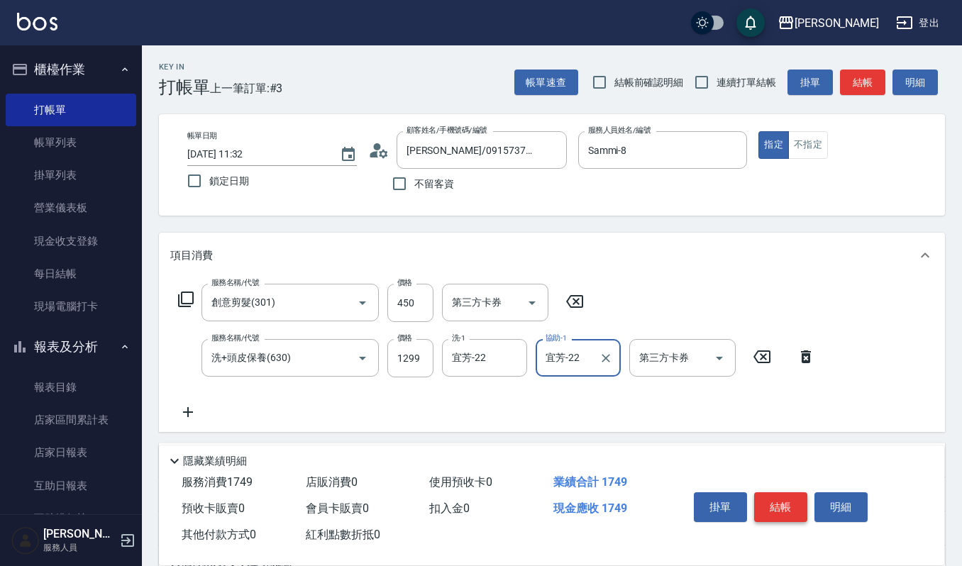
click at [790, 506] on button "結帳" at bounding box center [780, 507] width 53 height 30
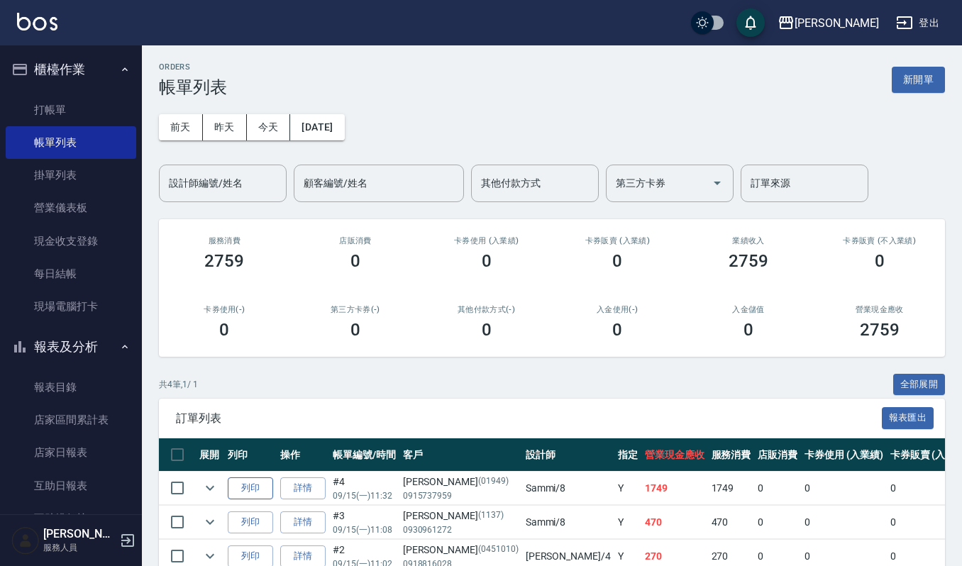
click at [241, 489] on button "列印" at bounding box center [250, 489] width 45 height 22
click at [50, 100] on link "打帳單" at bounding box center [71, 110] width 131 height 33
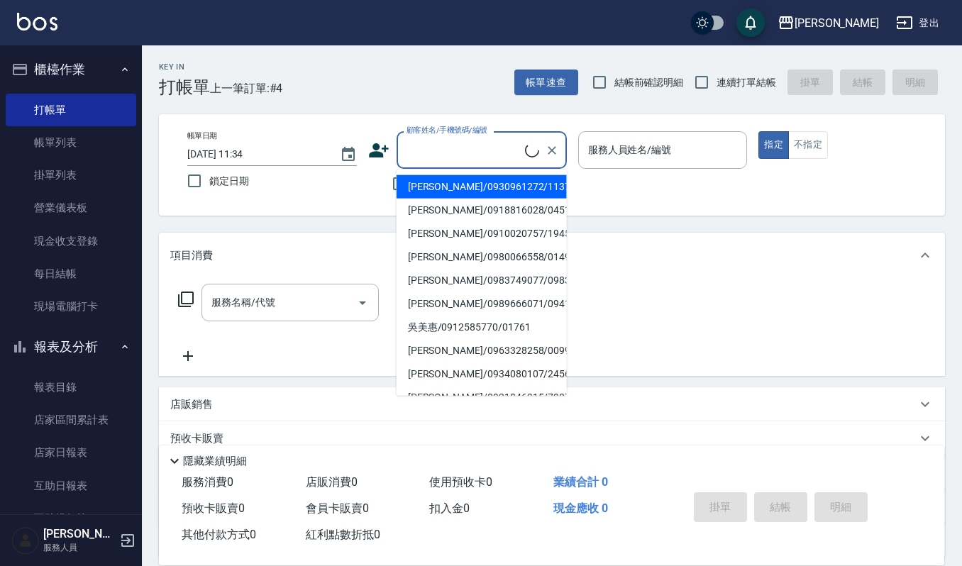
click at [473, 145] on input "顧客姓名/手機號碼/編號" at bounding box center [464, 150] width 122 height 25
click at [463, 214] on li "劉淑真/0938119717/550822" at bounding box center [482, 210] width 170 height 23
type input "劉淑真/0938119717/550822"
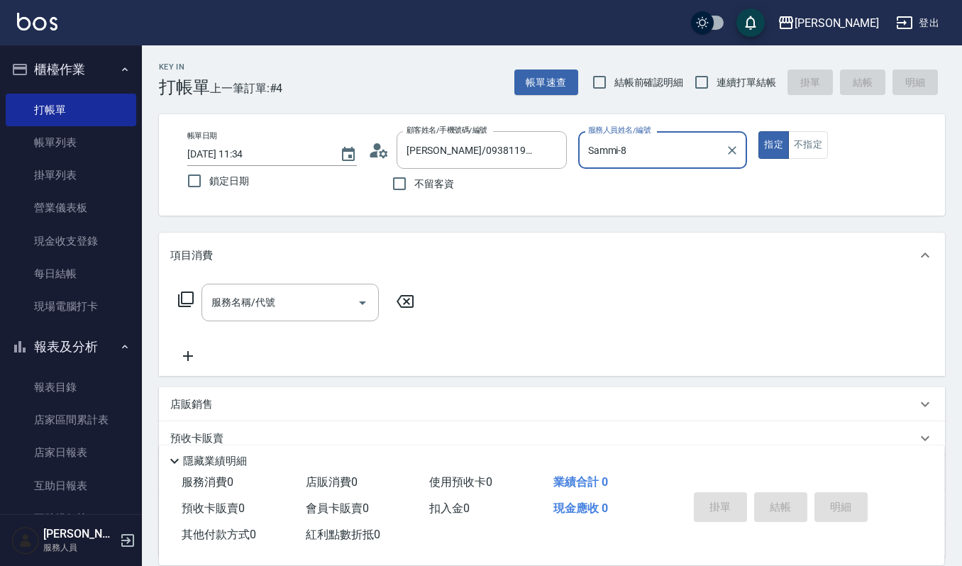
type input "Sammi-8"
click at [359, 299] on icon "Open" at bounding box center [362, 302] width 17 height 17
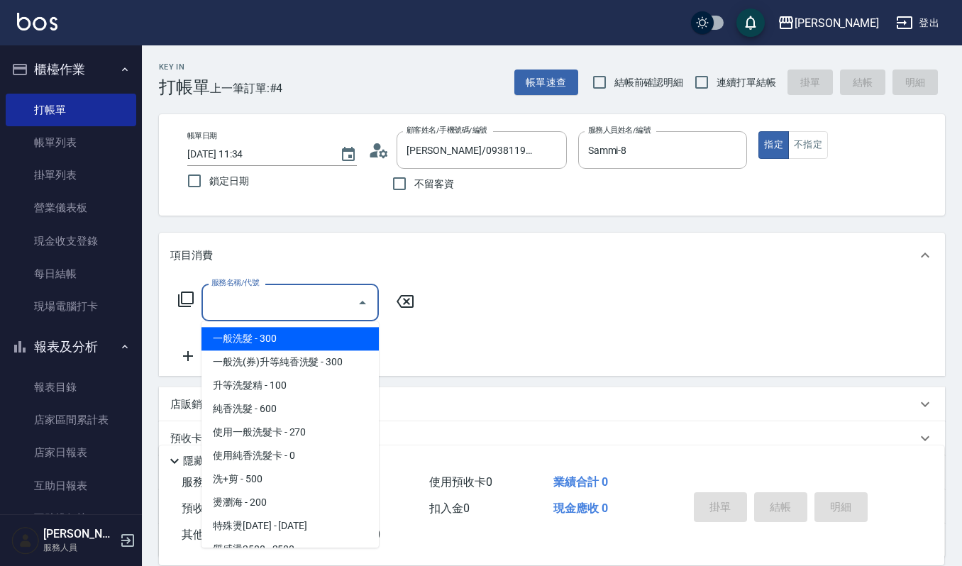
click at [302, 335] on span "一般洗髮 - 300" at bounding box center [290, 338] width 177 height 23
type input "一般洗髮(101)"
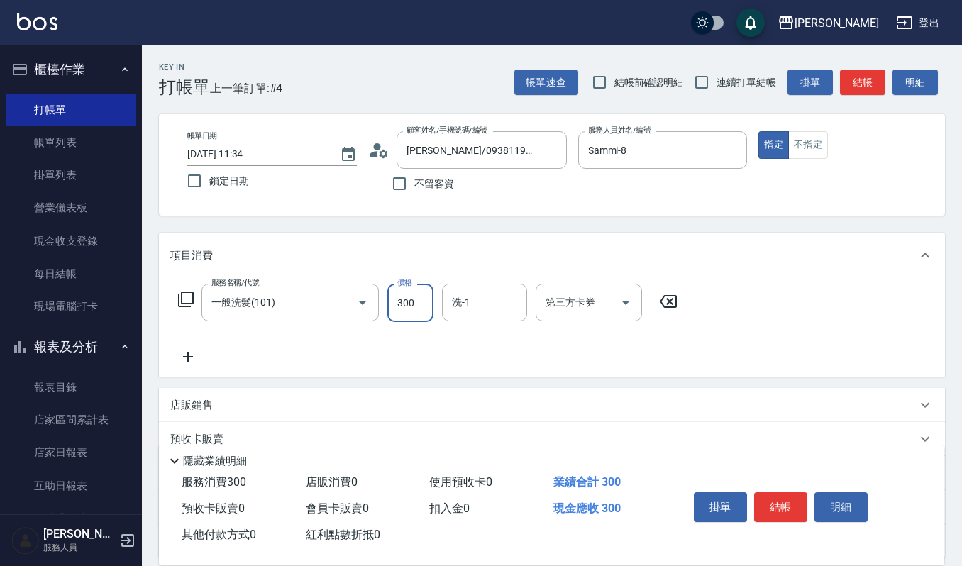
click at [418, 304] on input "300" at bounding box center [410, 303] width 46 height 38
type input "270"
click at [490, 297] on input "洗-1" at bounding box center [484, 302] width 72 height 25
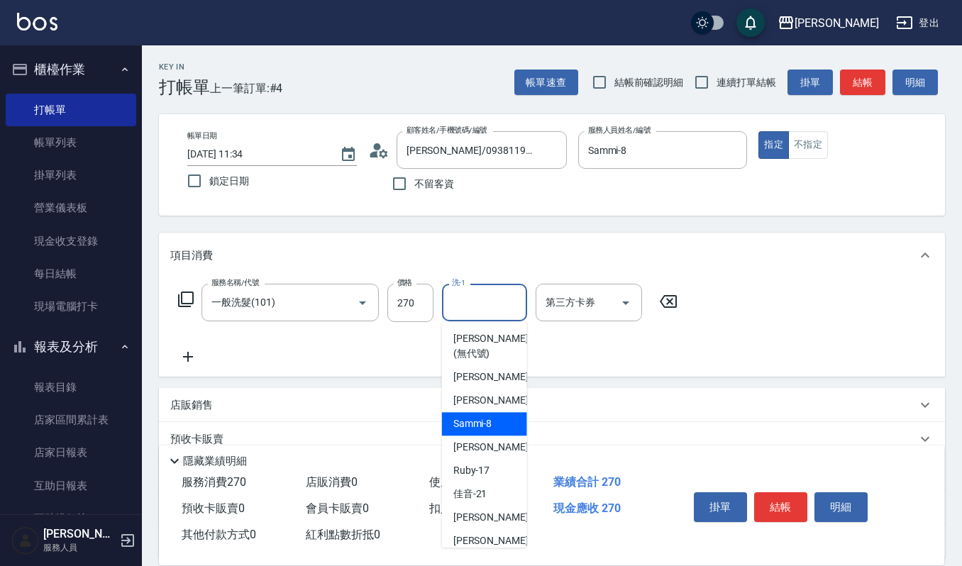
click at [473, 427] on span "Sammi -8" at bounding box center [472, 424] width 39 height 15
type input "Sammi-8"
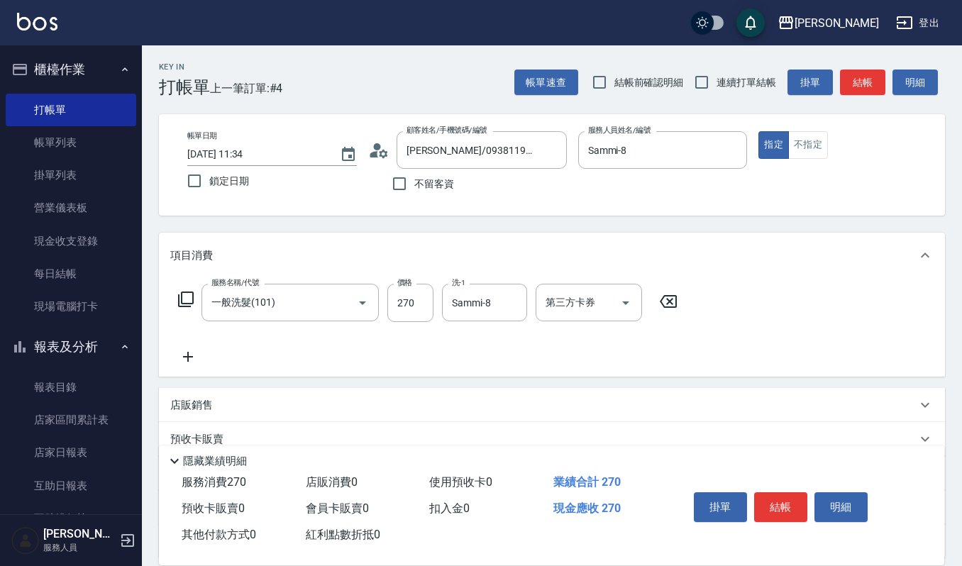
click at [183, 355] on icon at bounding box center [187, 356] width 35 height 17
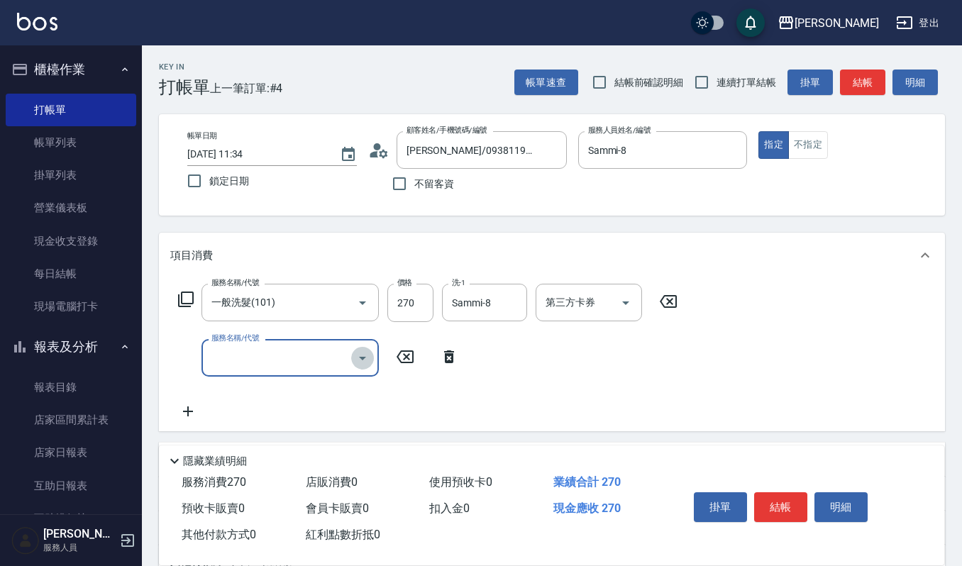
click at [362, 355] on icon "Open" at bounding box center [362, 358] width 17 height 17
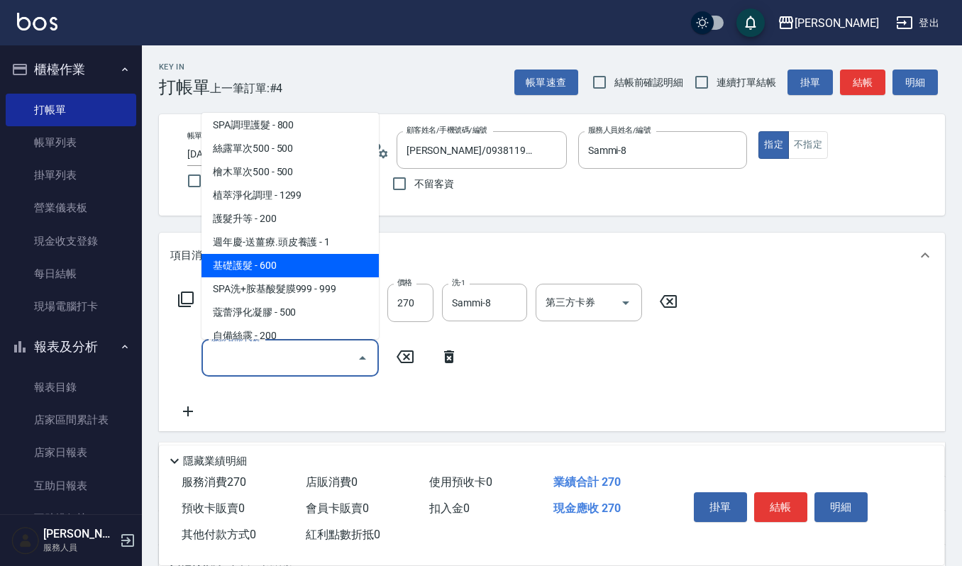
scroll to position [1230, 0]
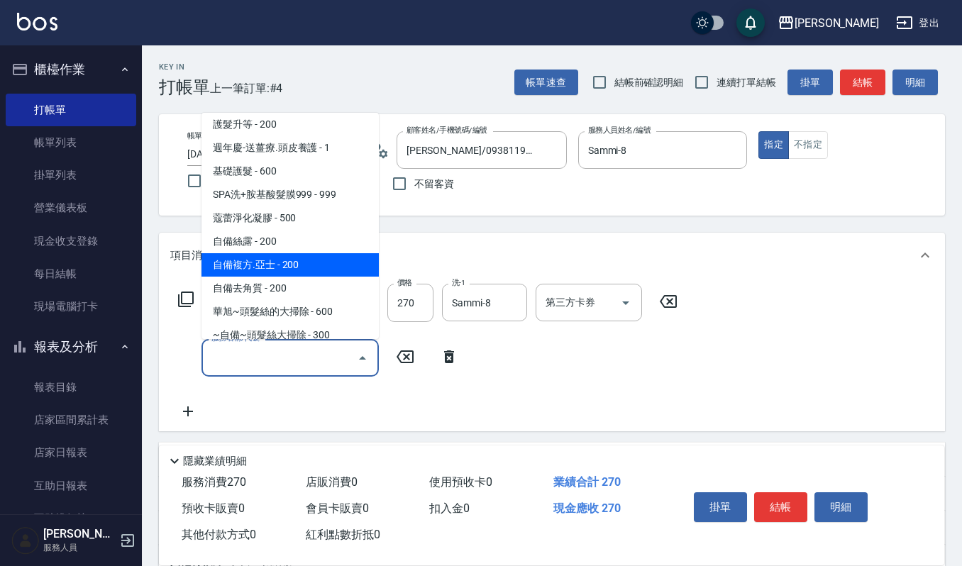
click at [305, 253] on span "自備複方.亞士 - 200" at bounding box center [290, 264] width 177 height 23
type input "自備複方.亞士(532)"
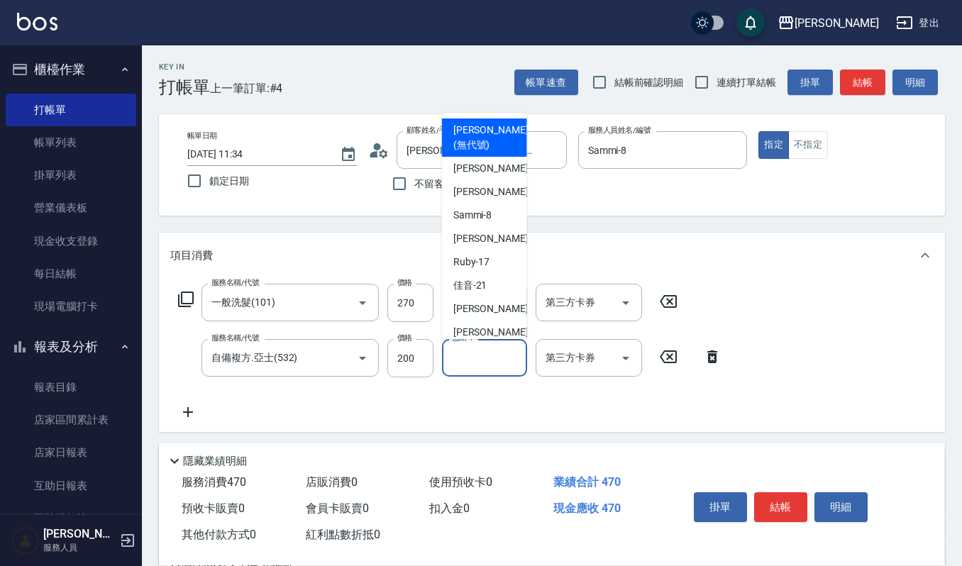
click at [468, 355] on input "協助-1" at bounding box center [484, 358] width 72 height 25
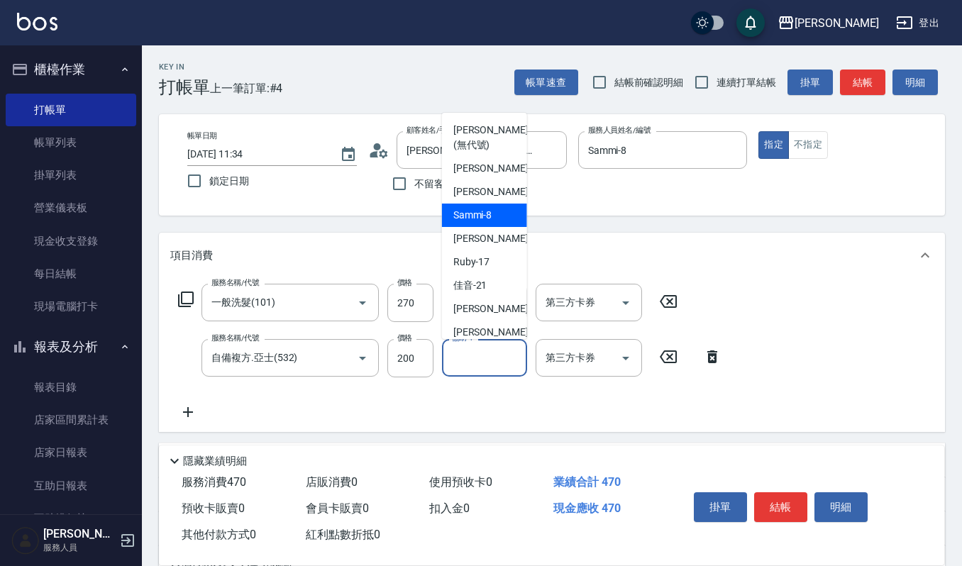
click at [482, 217] on span "Sammi -8" at bounding box center [472, 215] width 39 height 15
type input "Sammi-8"
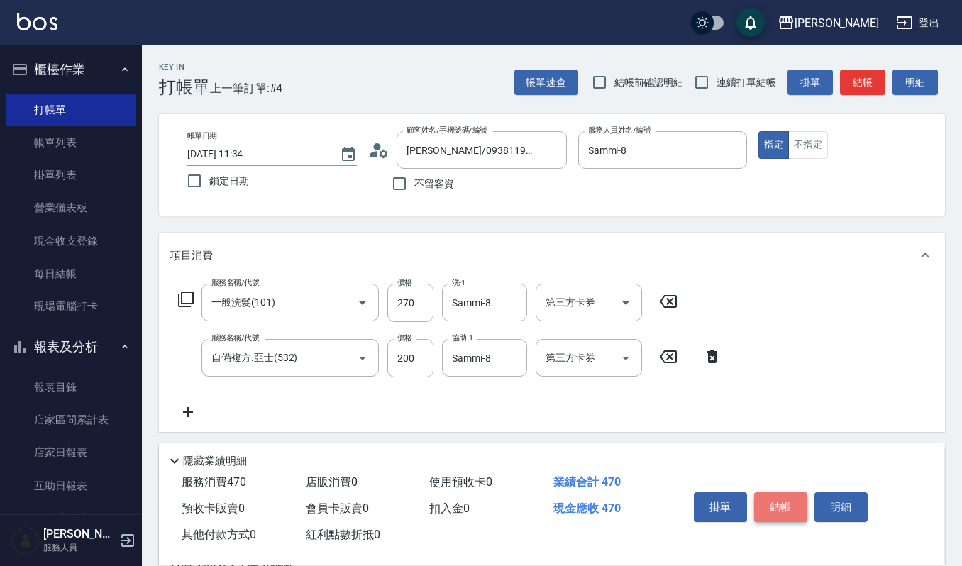
click at [778, 509] on button "結帳" at bounding box center [780, 507] width 53 height 30
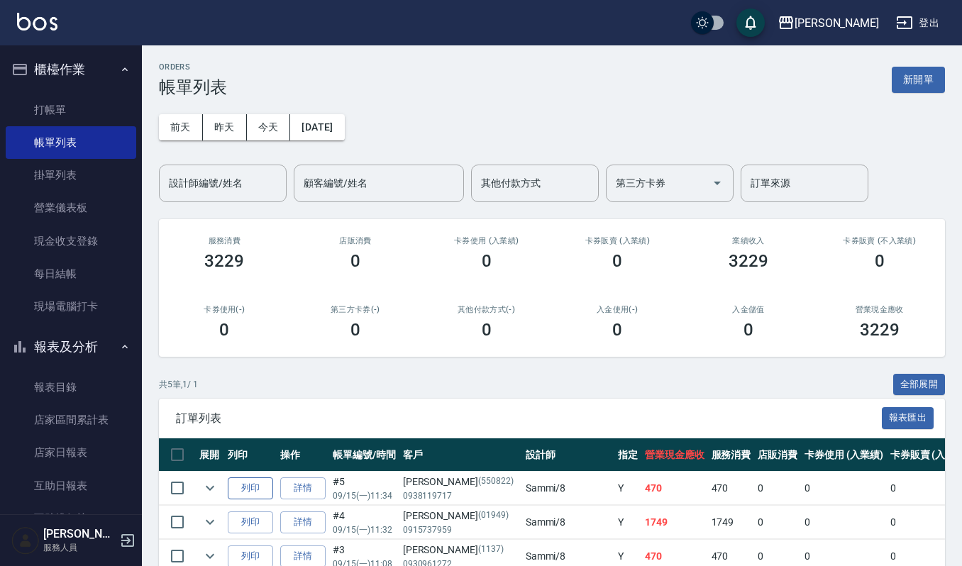
click at [259, 492] on button "列印" at bounding box center [250, 489] width 45 height 22
click at [214, 177] on input "設計師編號/姓名" at bounding box center [222, 183] width 115 height 25
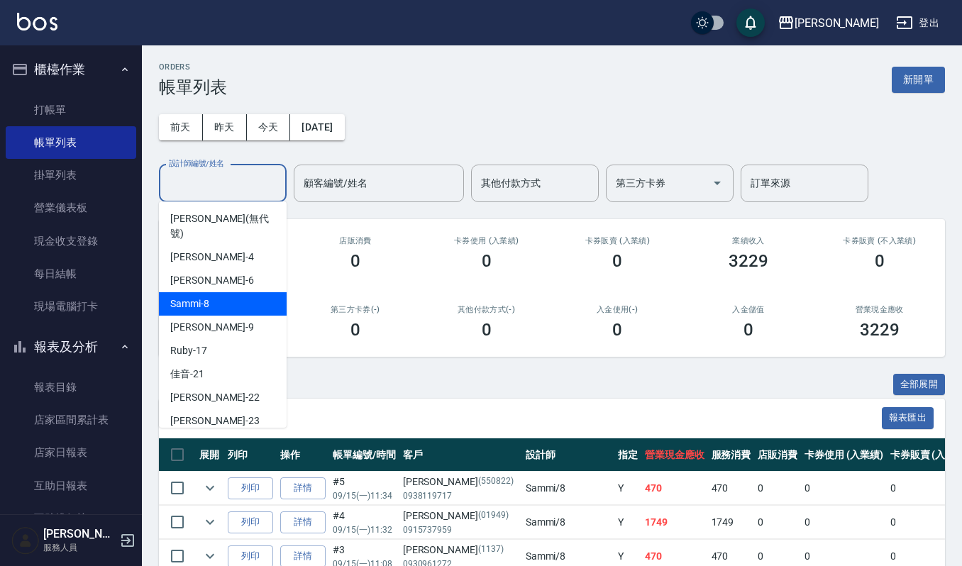
click at [203, 297] on span "Sammi -8" at bounding box center [189, 304] width 39 height 15
type input "Sammi-8"
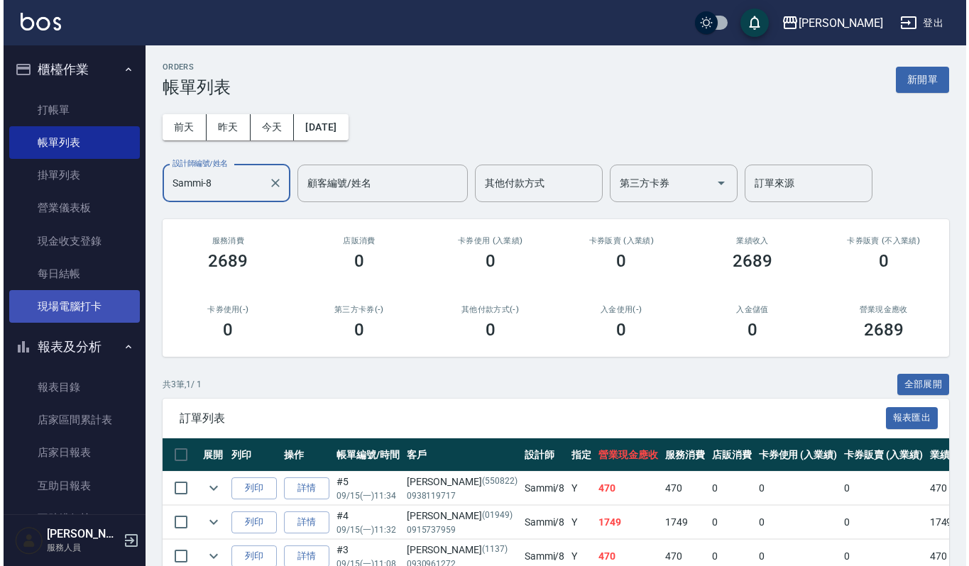
scroll to position [284, 0]
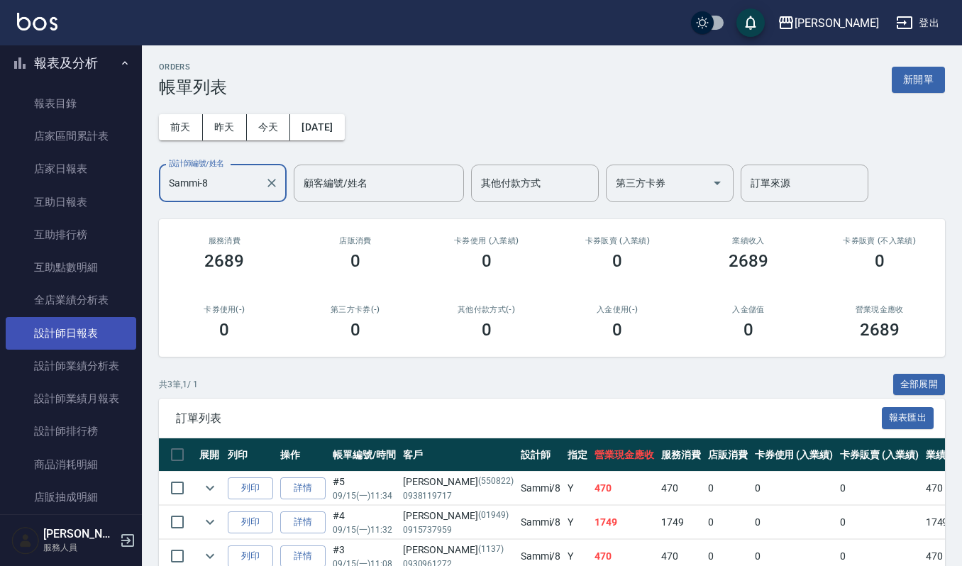
click at [58, 333] on link "設計師日報表" at bounding box center [71, 333] width 131 height 33
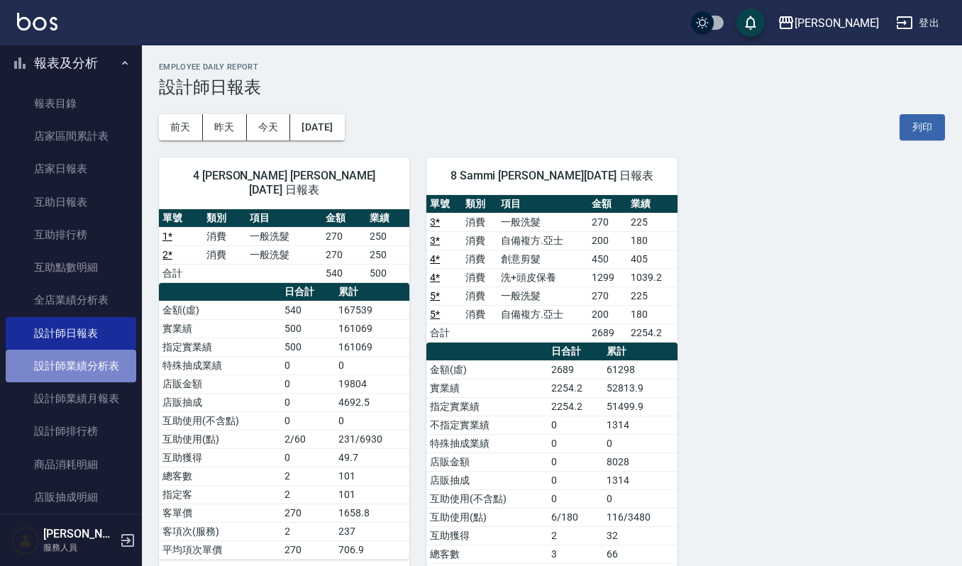
click at [72, 360] on link "設計師業績分析表" at bounding box center [71, 366] width 131 height 33
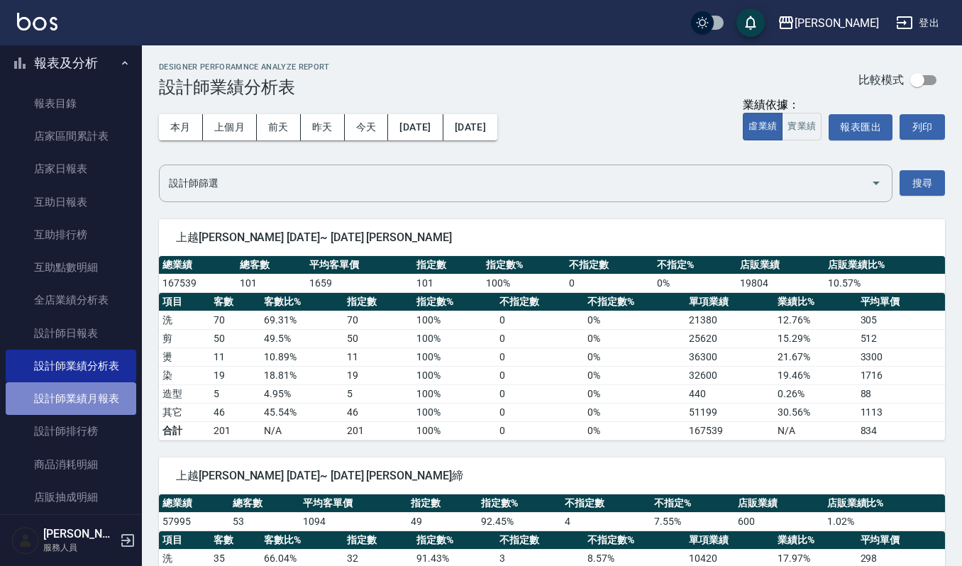
click at [74, 390] on link "設計師業績月報表" at bounding box center [71, 398] width 131 height 33
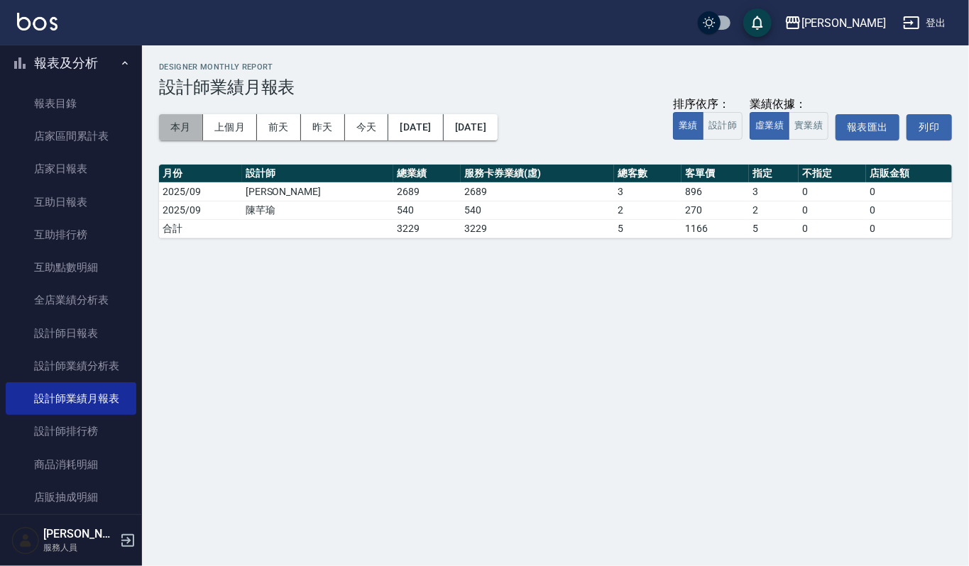
click at [167, 131] on button "本月" at bounding box center [181, 127] width 44 height 26
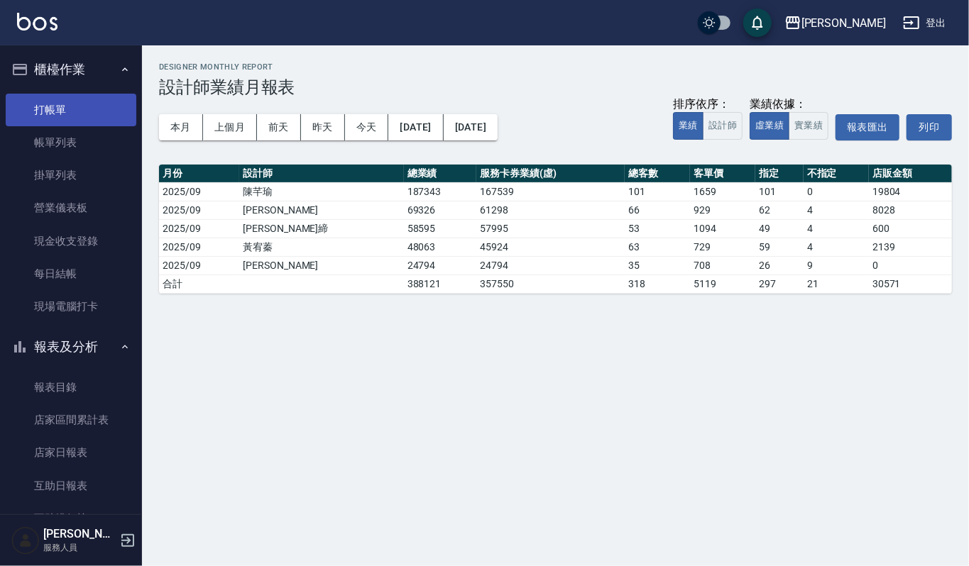
click at [77, 104] on link "打帳單" at bounding box center [71, 110] width 131 height 33
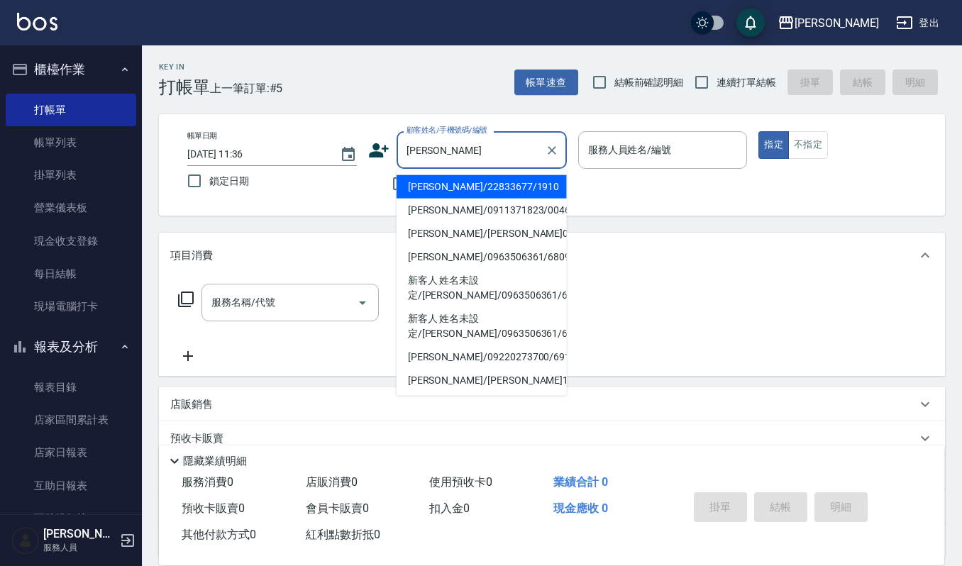
click at [456, 188] on li "林玉玲/22833677/1910" at bounding box center [482, 186] width 170 height 23
type input "林玉玲/22833677/1910"
type input "吉兒-4"
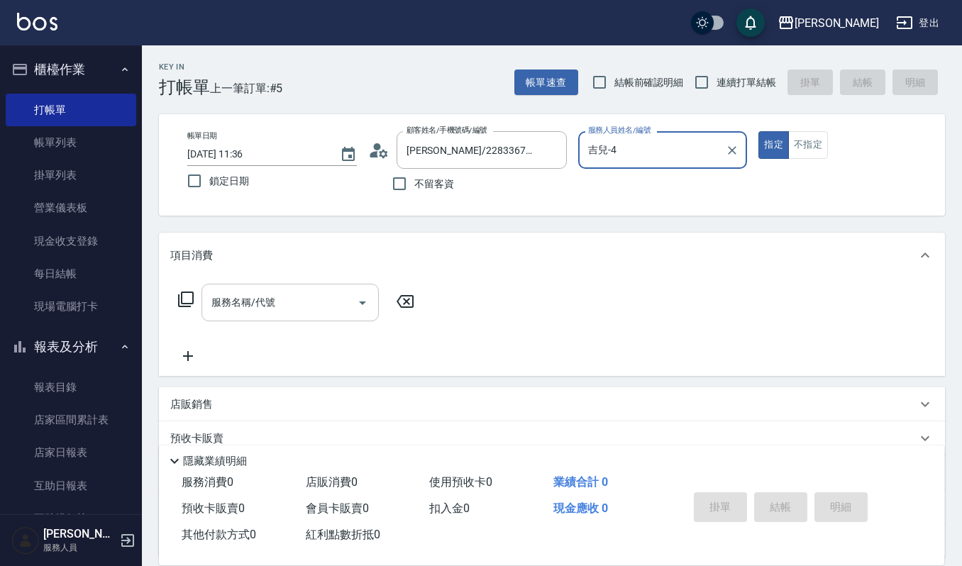
click at [301, 309] on input "服務名稱/代號" at bounding box center [279, 302] width 143 height 25
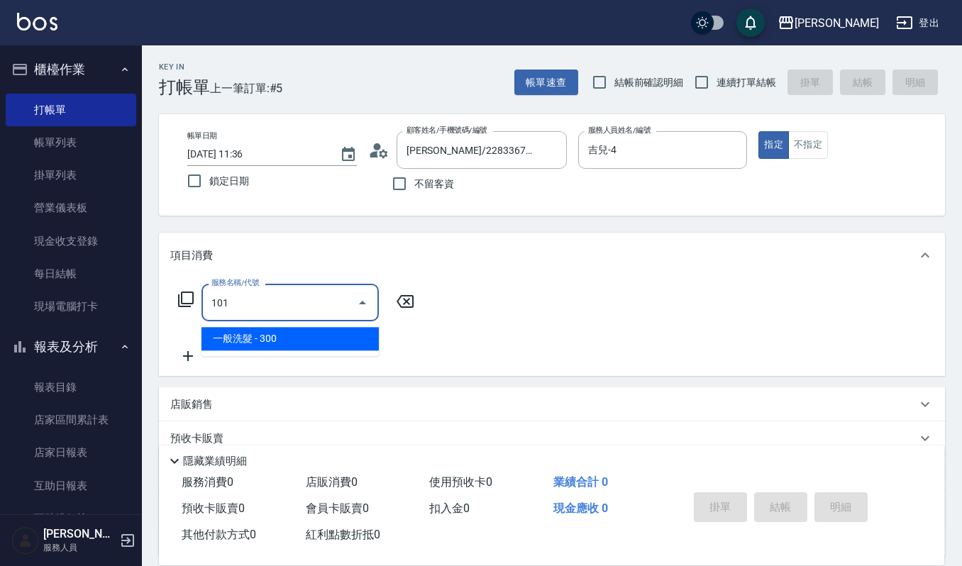
type input "一般洗髮(101)"
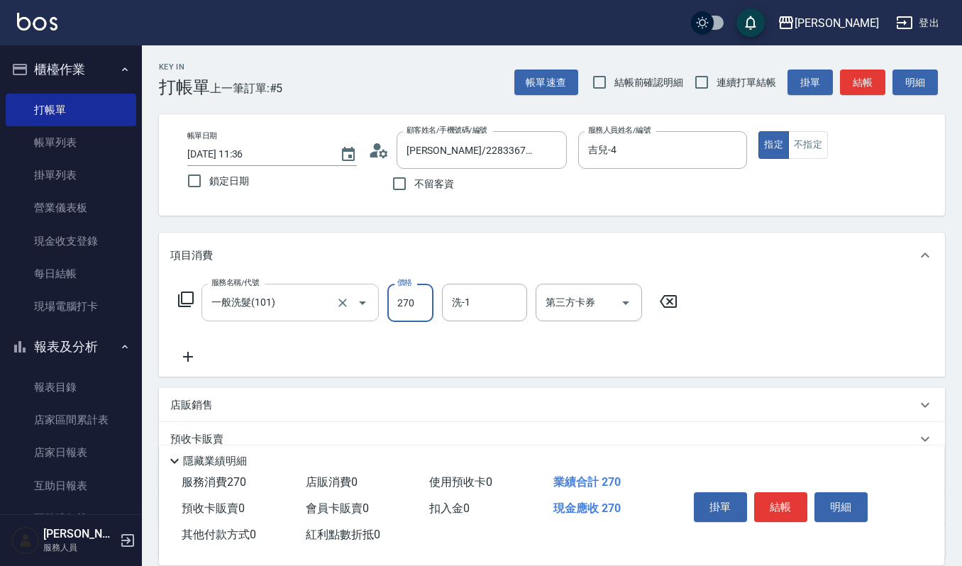
type input "270"
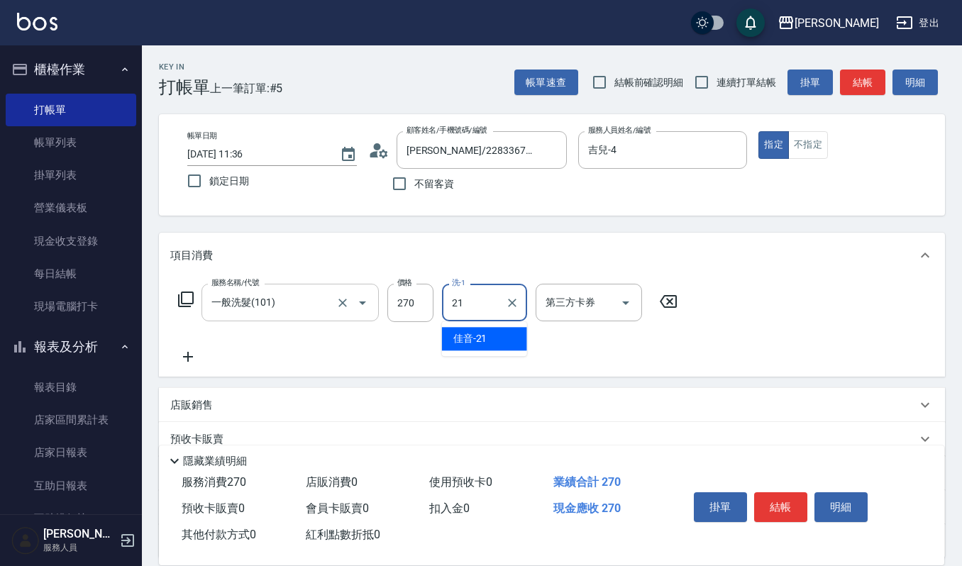
type input "佳音-21"
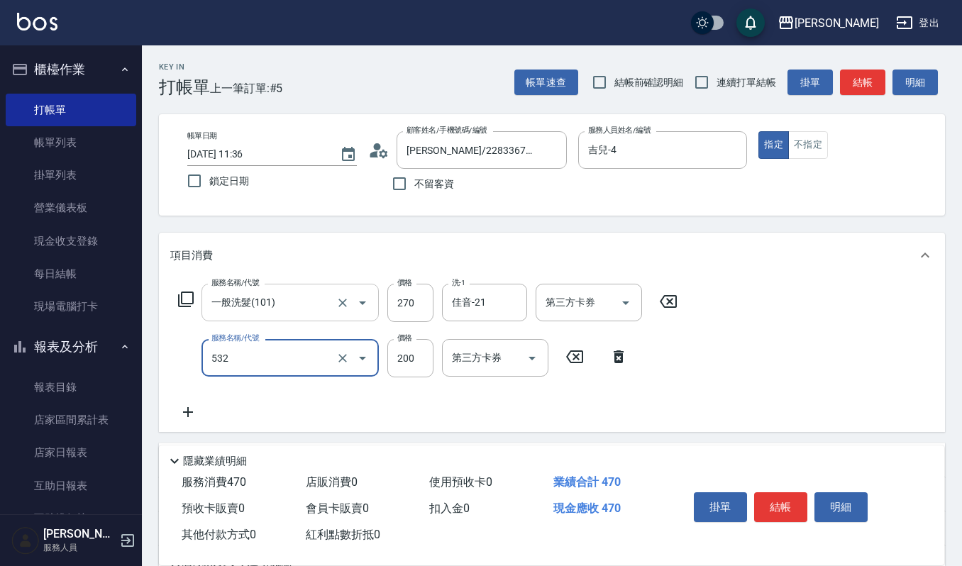
type input "自備複方.亞士(532)"
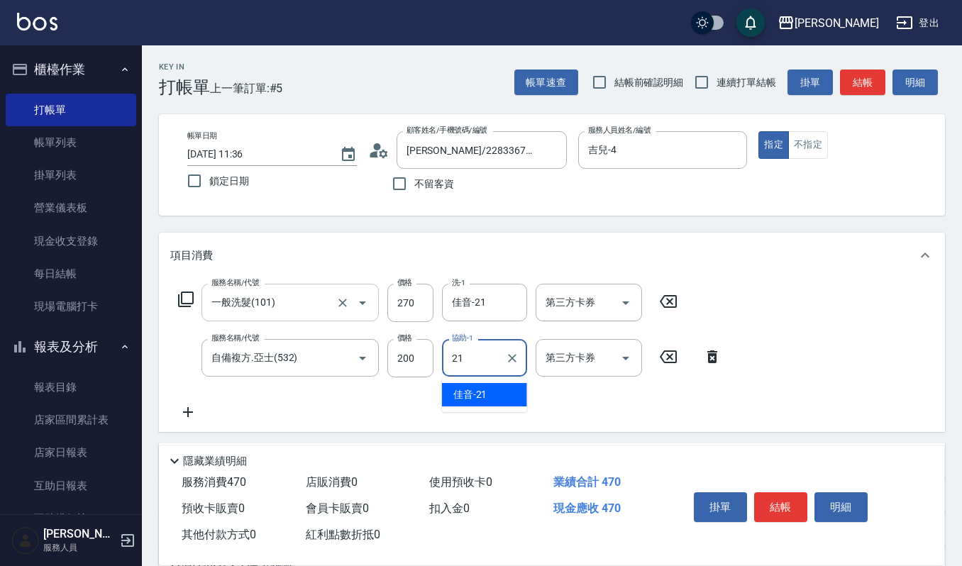
type input "佳音-21"
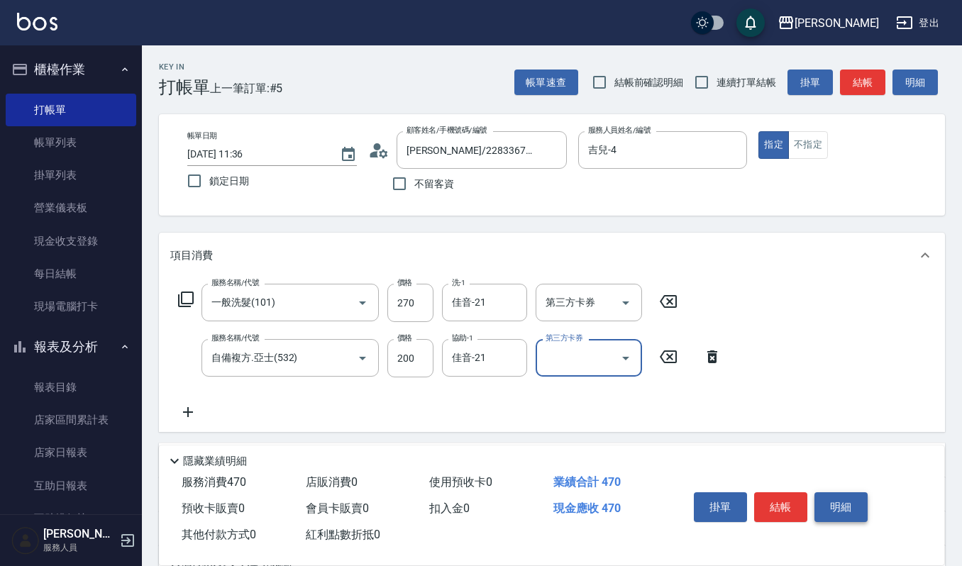
click at [827, 517] on button "明細" at bounding box center [841, 507] width 53 height 30
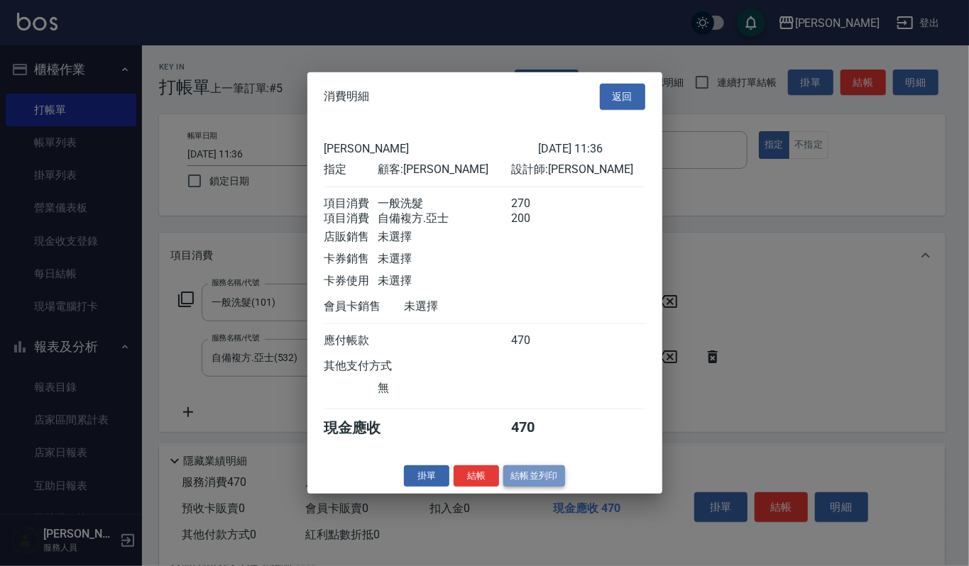
click at [521, 485] on button "結帳並列印" at bounding box center [534, 476] width 62 height 22
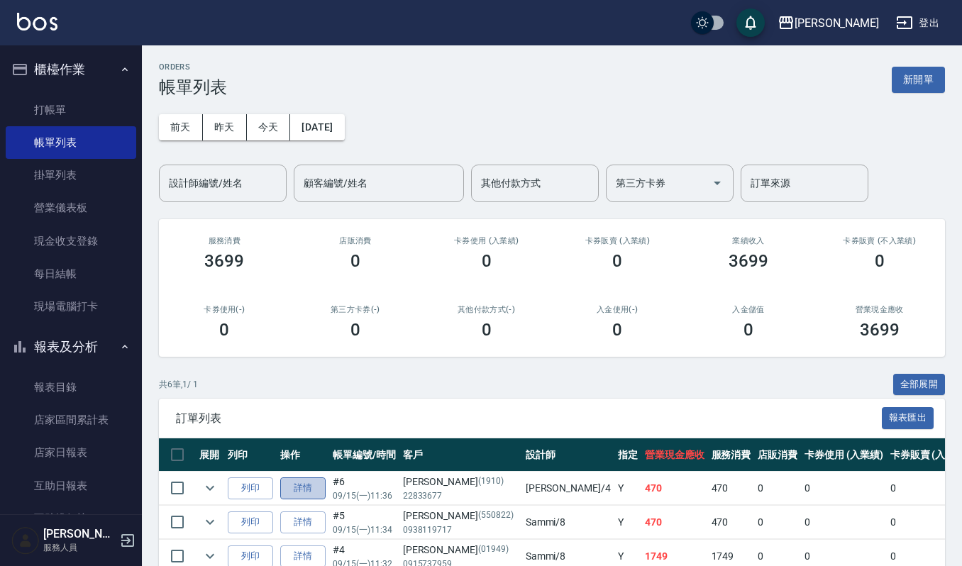
click at [308, 480] on link "詳情" at bounding box center [302, 489] width 45 height 22
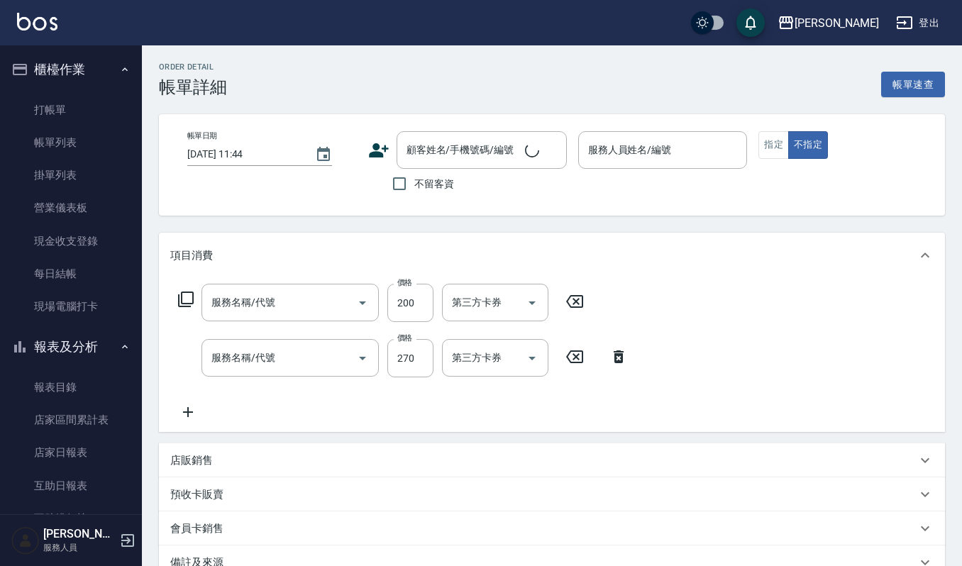
type input "2025/09/15 11:36"
type input "吉兒-4"
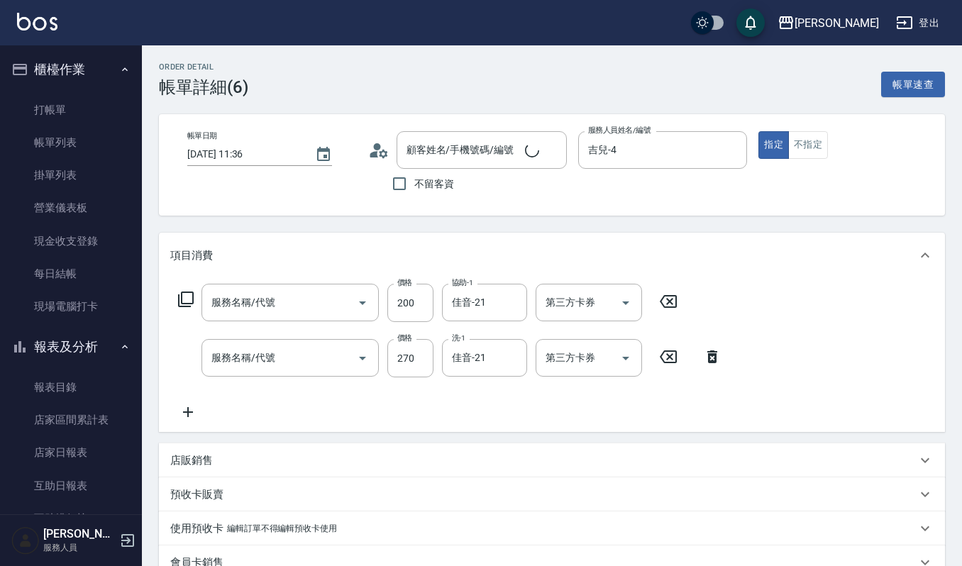
type input "自備複方.亞士(532)"
type input "一般洗髮(101)"
type input "林玉玲/22833677/1910"
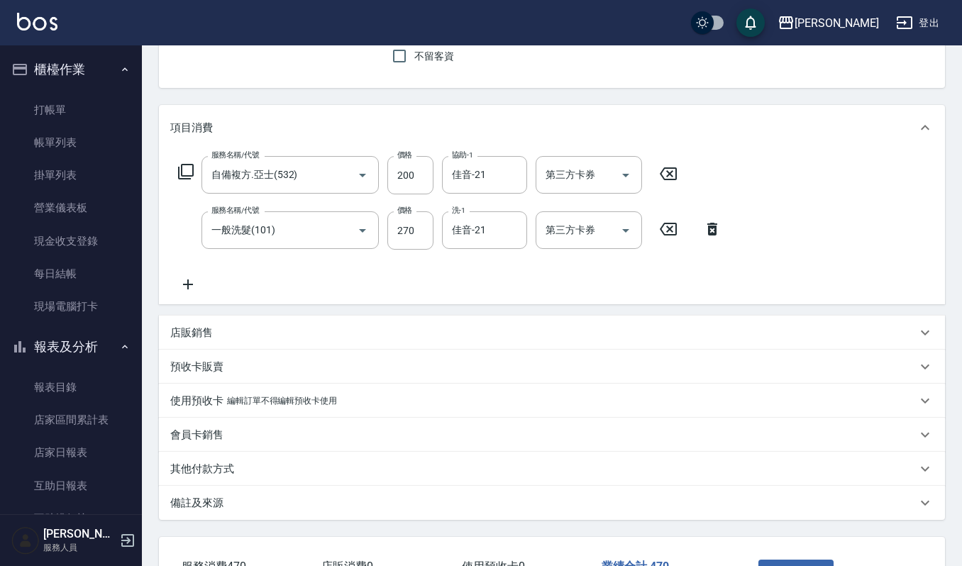
scroll to position [94, 0]
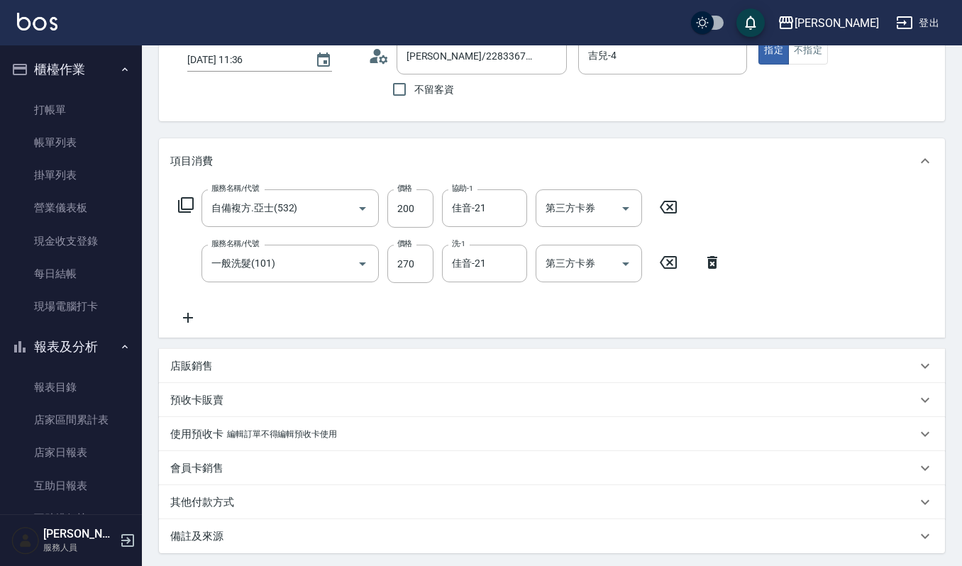
click at [302, 500] on div "其他付款方式" at bounding box center [543, 502] width 746 height 15
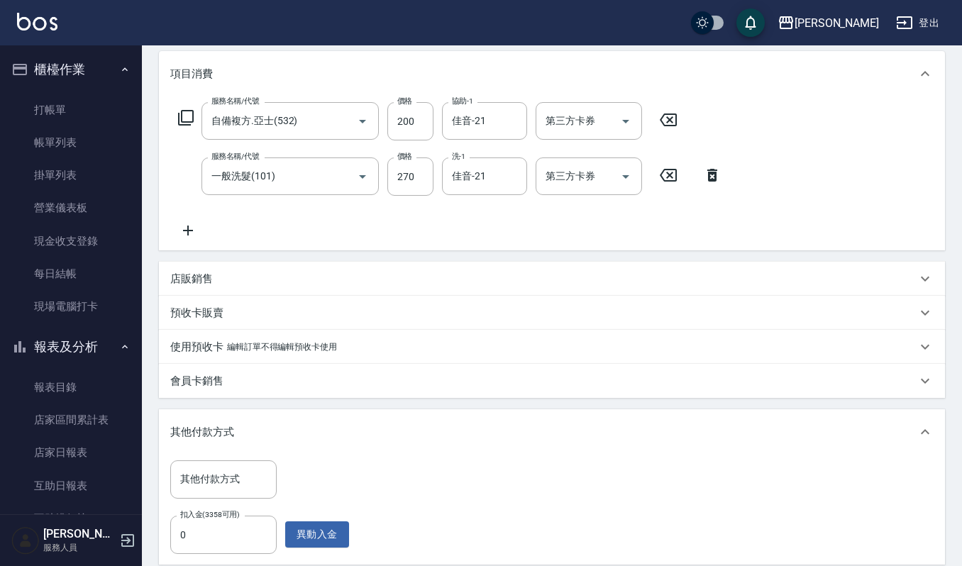
scroll to position [284, 0]
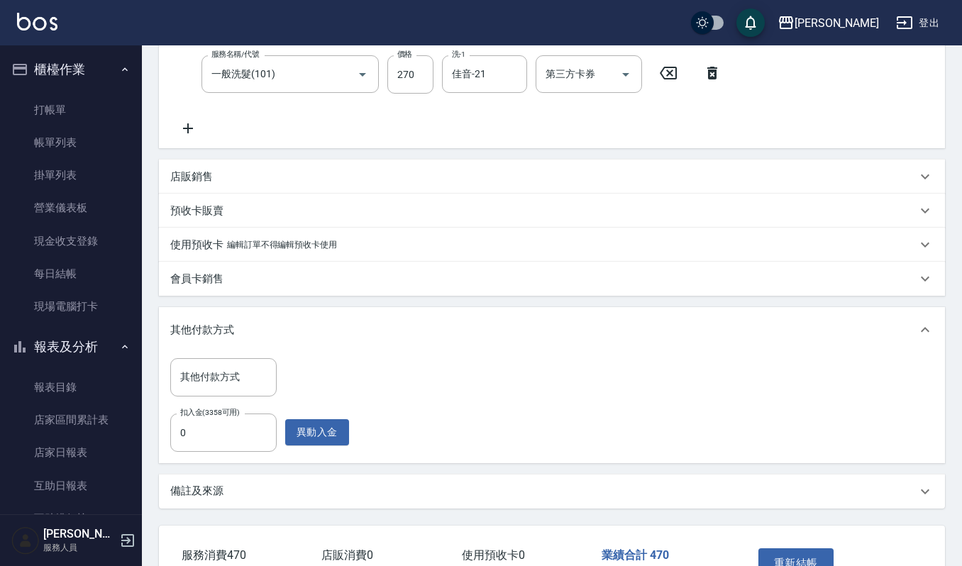
click at [250, 353] on div "其他付款方式" at bounding box center [552, 329] width 786 height 45
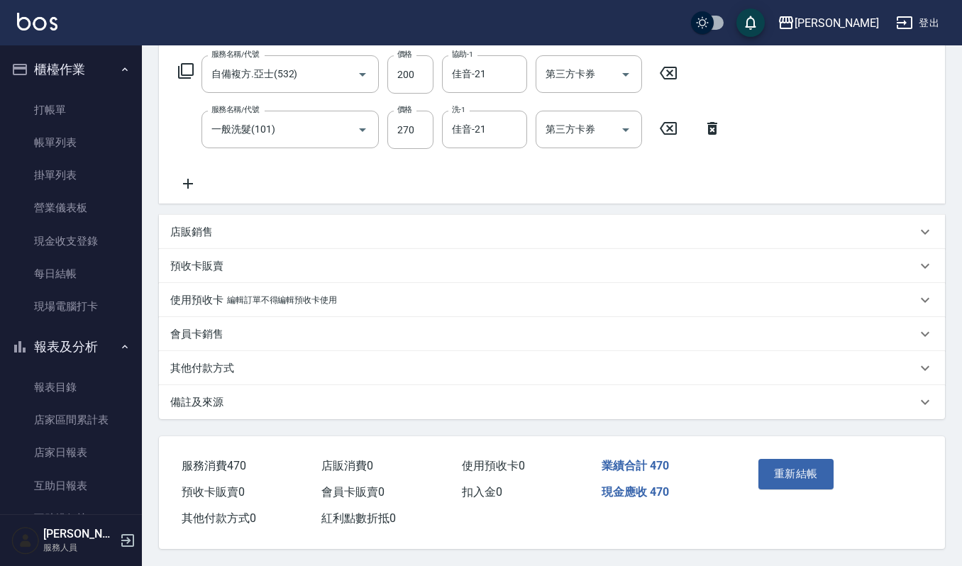
click at [248, 372] on div "其他付款方式" at bounding box center [552, 368] width 786 height 34
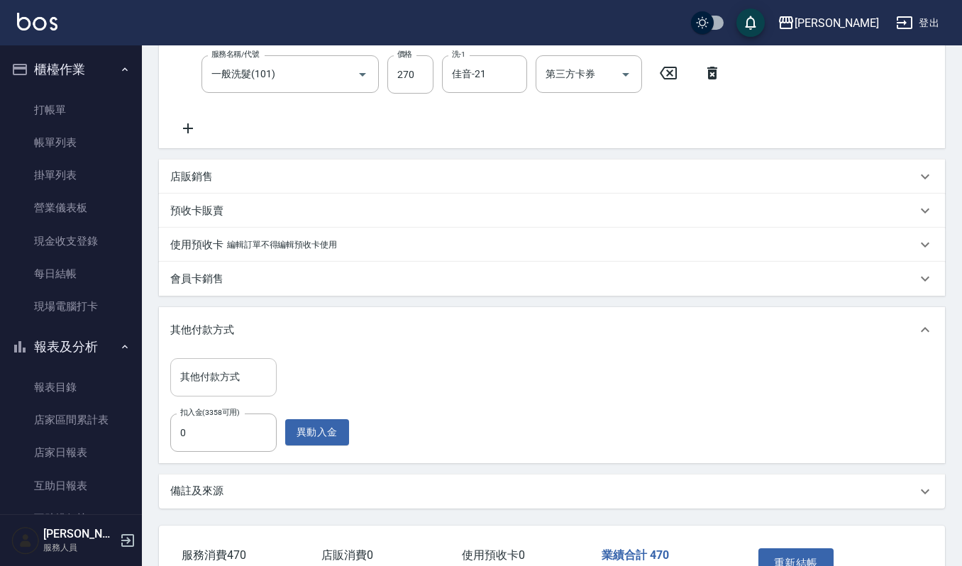
click at [259, 375] on input "其他付款方式" at bounding box center [224, 377] width 94 height 25
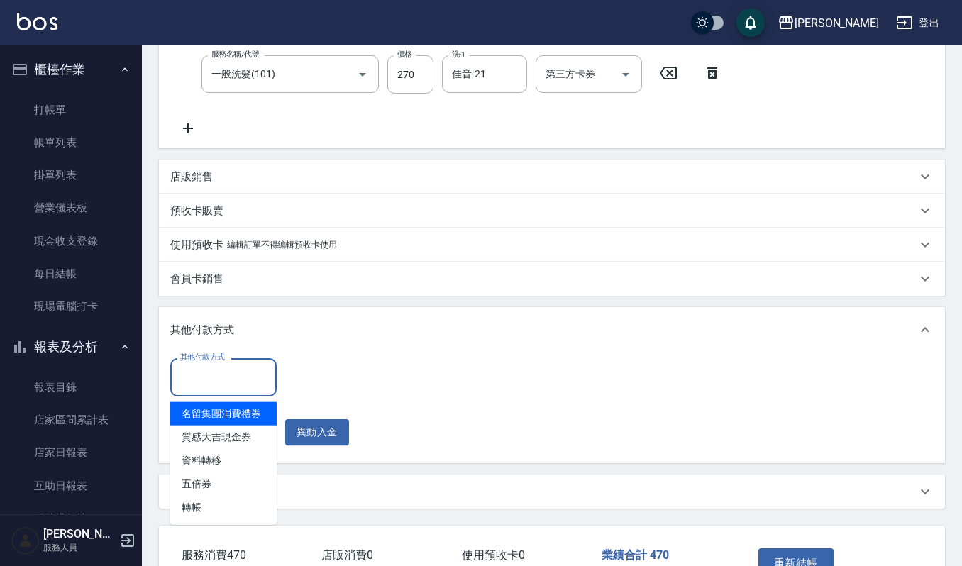
click at [478, 370] on div "其他付款方式 其他付款方式 扣入金(3358可用) 0 扣入金(3358可用) 異動入金" at bounding box center [551, 404] width 763 height 93
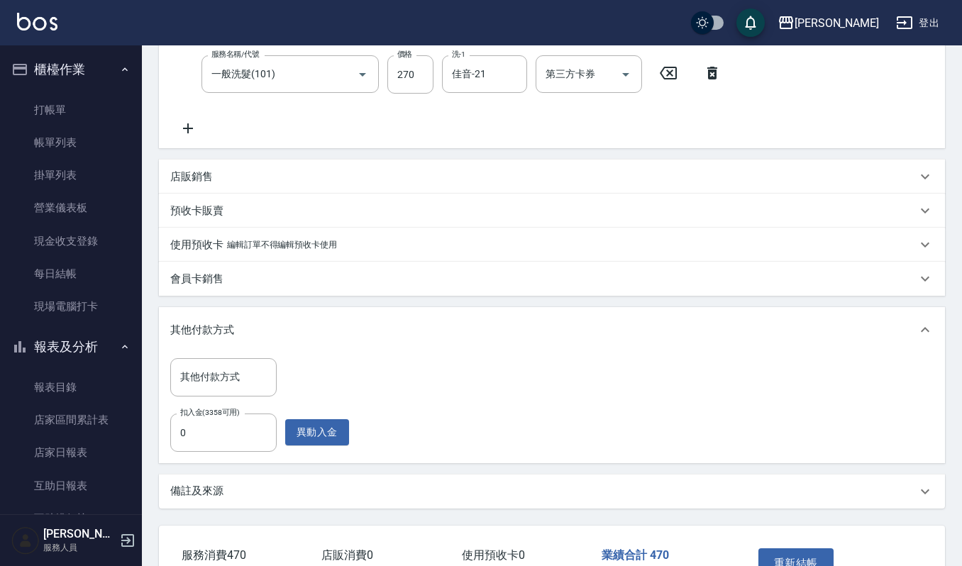
click at [143, 452] on div "Order detail 帳單詳細 (6) 帳單速查 帳單日期 2025/09/15 11:36 顧客姓名/手機號碼/編號 林玉玲/22833677/1910…" at bounding box center [552, 209] width 820 height 894
click at [282, 426] on div "扣入金(3358可用) 0 扣入金(3358可用) 異動入金" at bounding box center [259, 433] width 179 height 38
click at [253, 431] on input "0" at bounding box center [223, 433] width 106 height 38
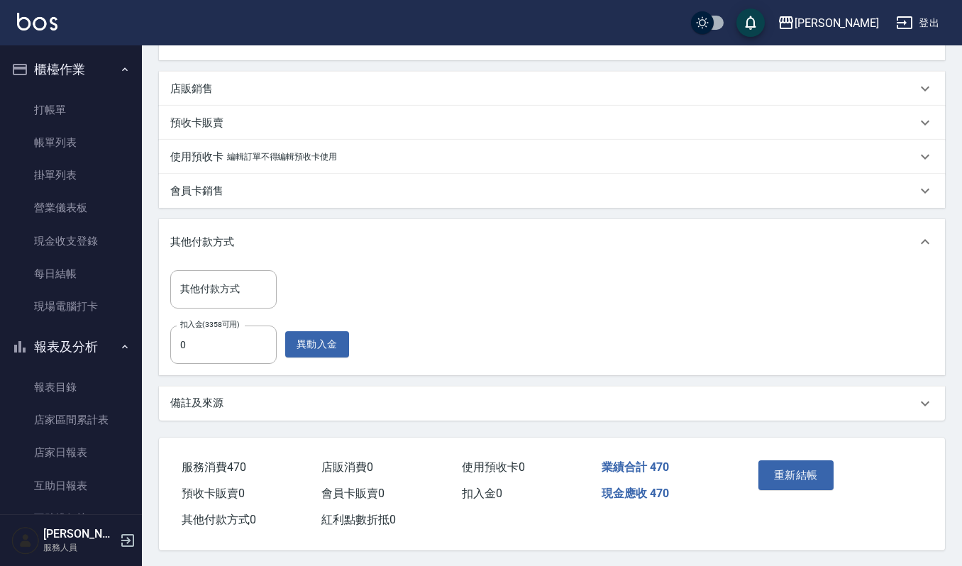
scroll to position [375, 0]
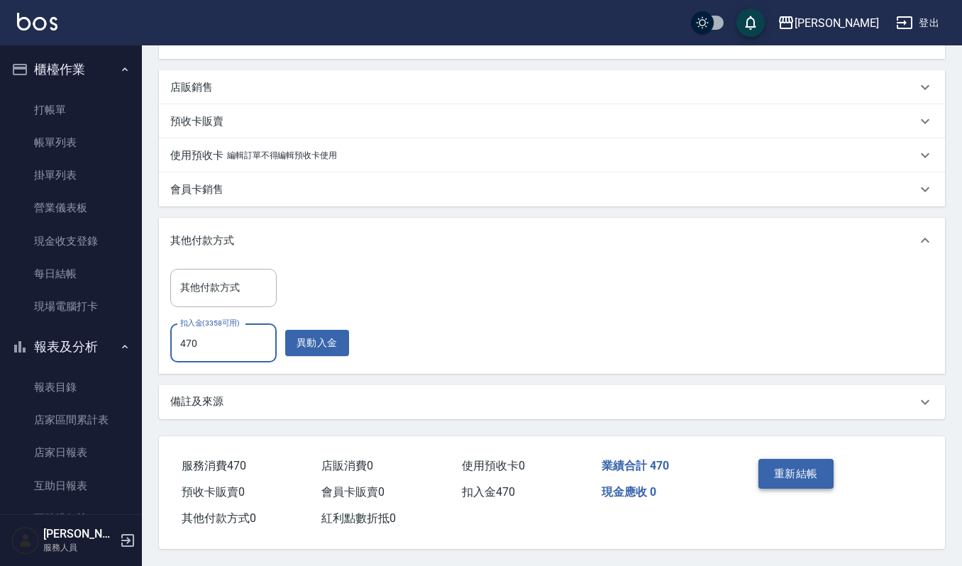
type input "470"
click at [810, 467] on button "重新結帳" at bounding box center [796, 474] width 75 height 30
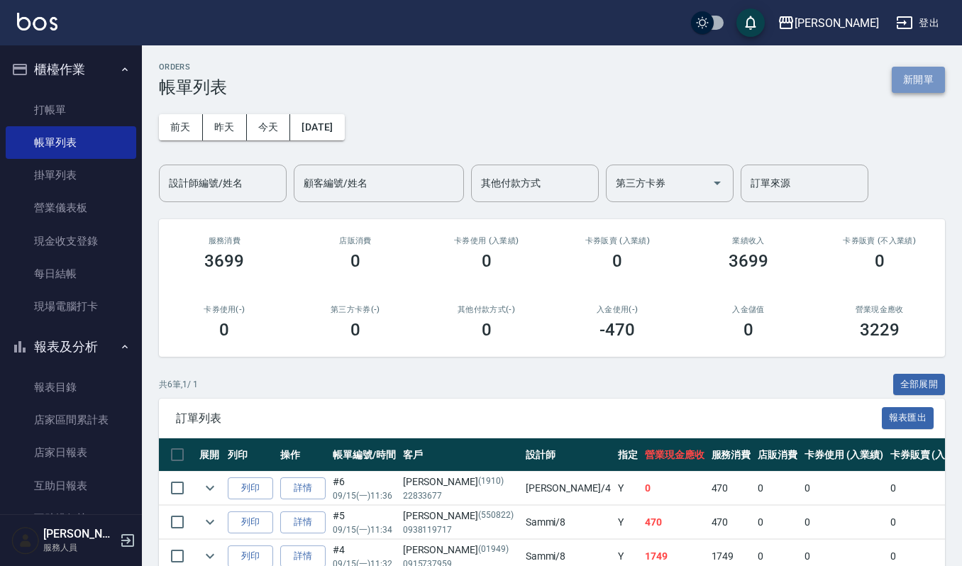
click at [918, 75] on button "新開單" at bounding box center [918, 80] width 53 height 26
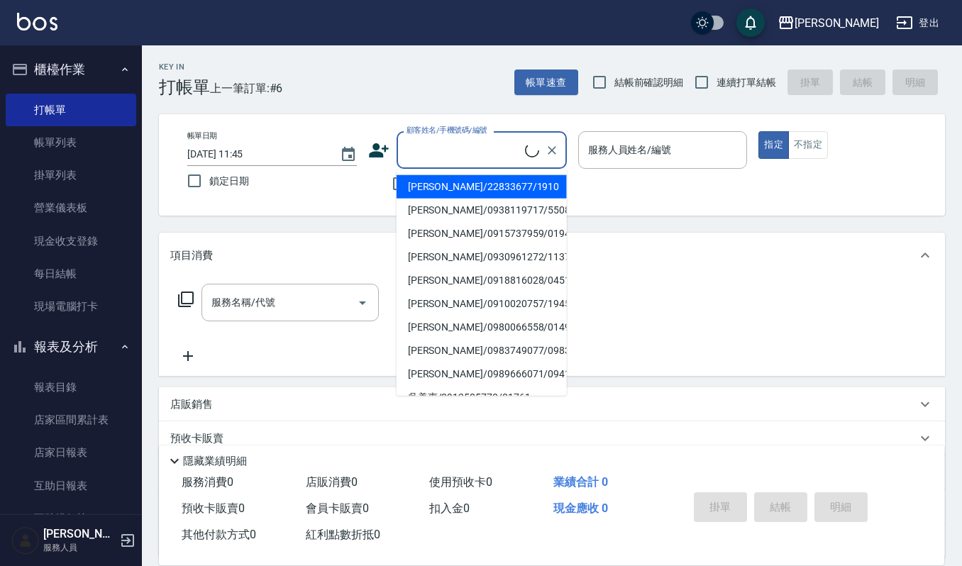
click at [458, 158] on input "顧客姓名/手機號碼/編號" at bounding box center [464, 150] width 122 height 25
click at [469, 188] on li "林玉玲/22833677/1910" at bounding box center [482, 186] width 170 height 23
type input "林玉玲/22833677/1910"
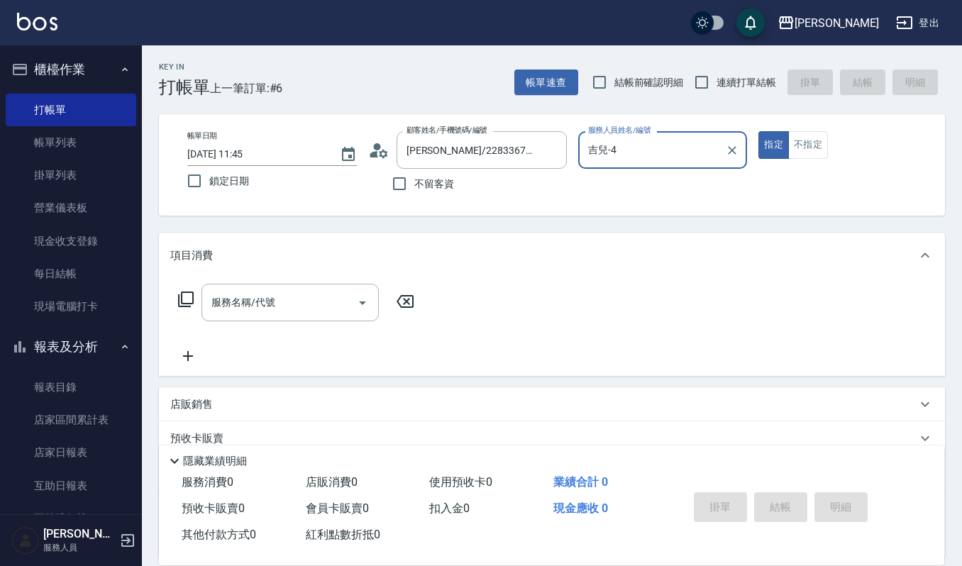
type input "吉兒-4"
click at [30, 17] on img at bounding box center [37, 22] width 40 height 18
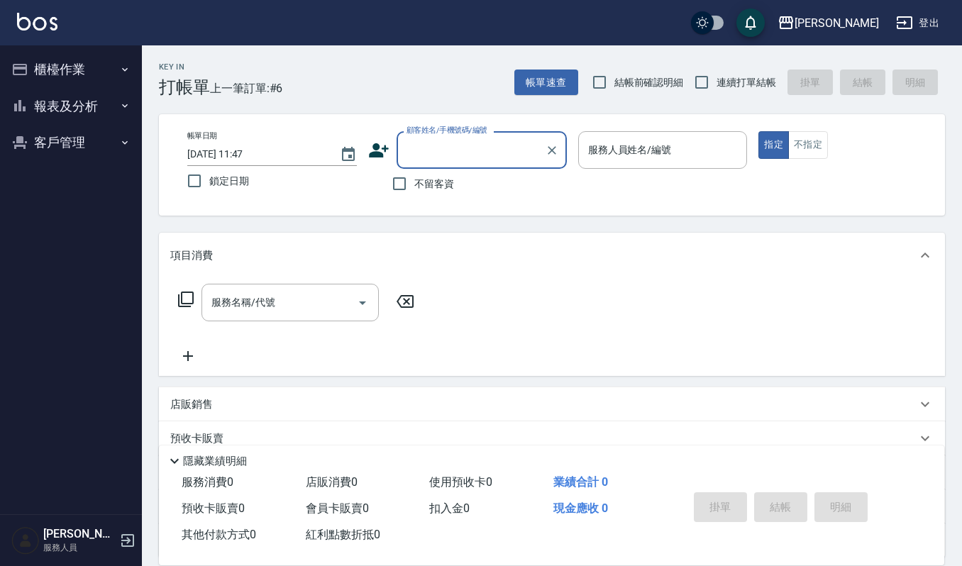
click at [494, 160] on input "顧客姓名/手機號碼/編號" at bounding box center [471, 150] width 136 height 25
type input "x"
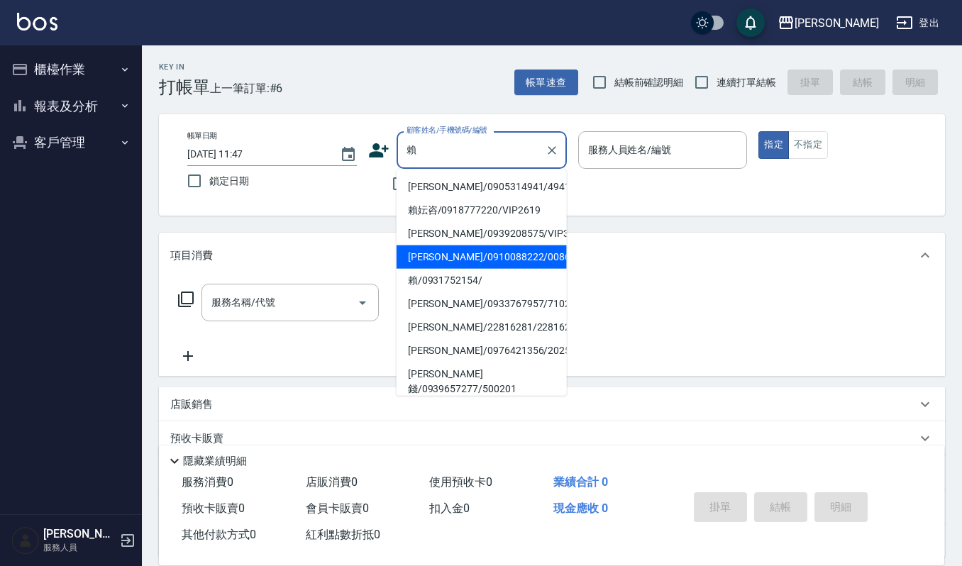
click at [465, 261] on li "賴貴惠/0910088222/00865" at bounding box center [482, 257] width 170 height 23
type input "賴貴惠/0910088222/00865"
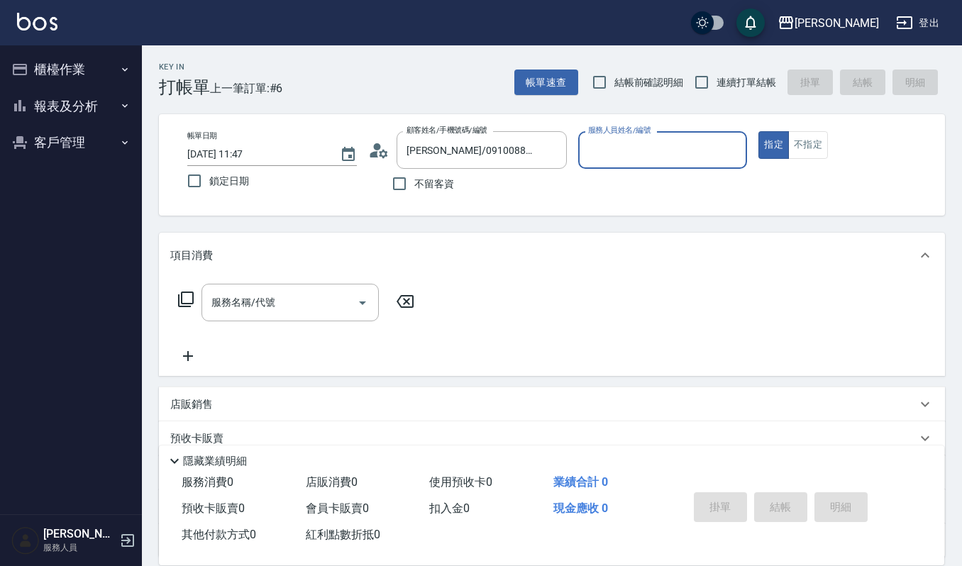
type input "吉兒-4"
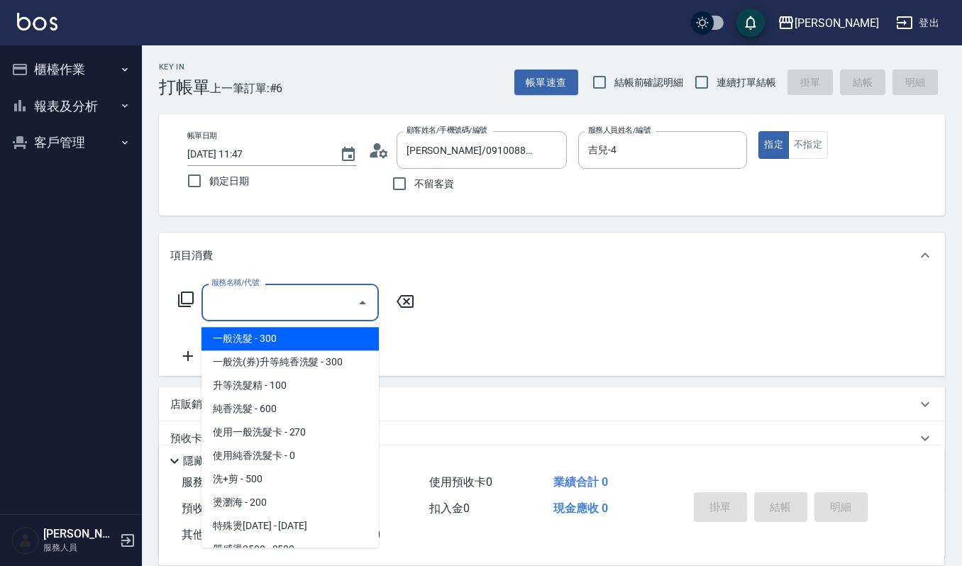
click at [228, 302] on input "服務名稱/代號" at bounding box center [279, 302] width 143 height 25
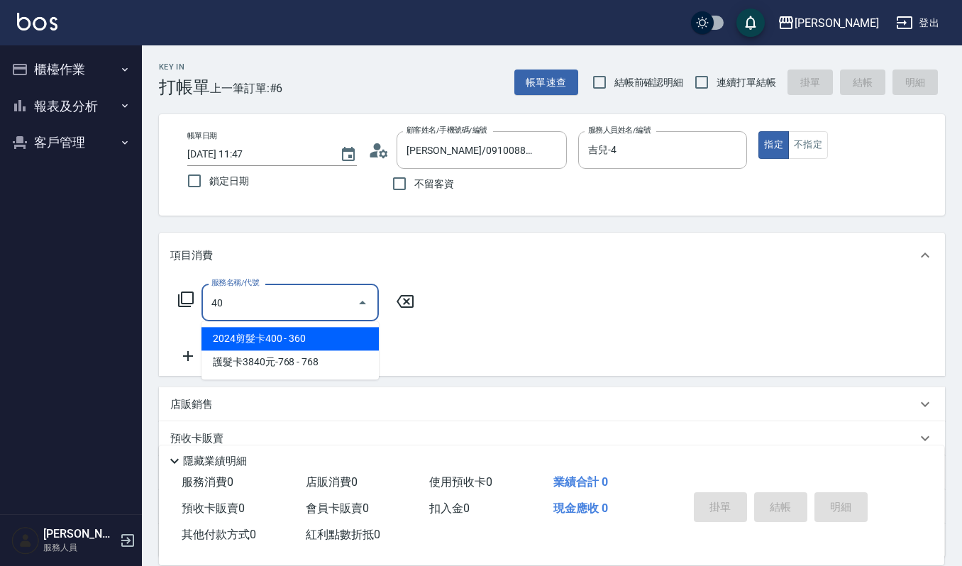
type input "407"
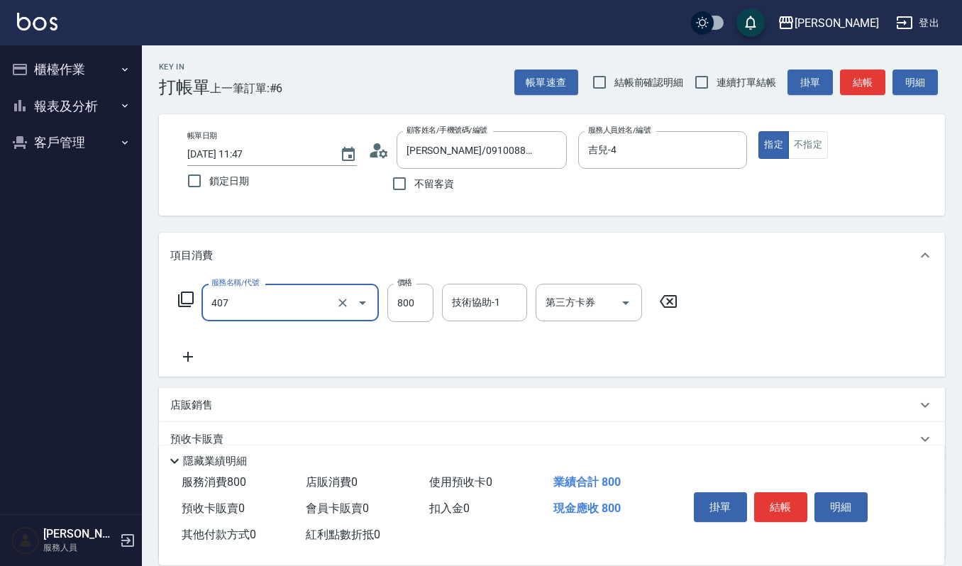
click at [228, 302] on input "407" at bounding box center [270, 302] width 125 height 25
type input "打底染髮(402)"
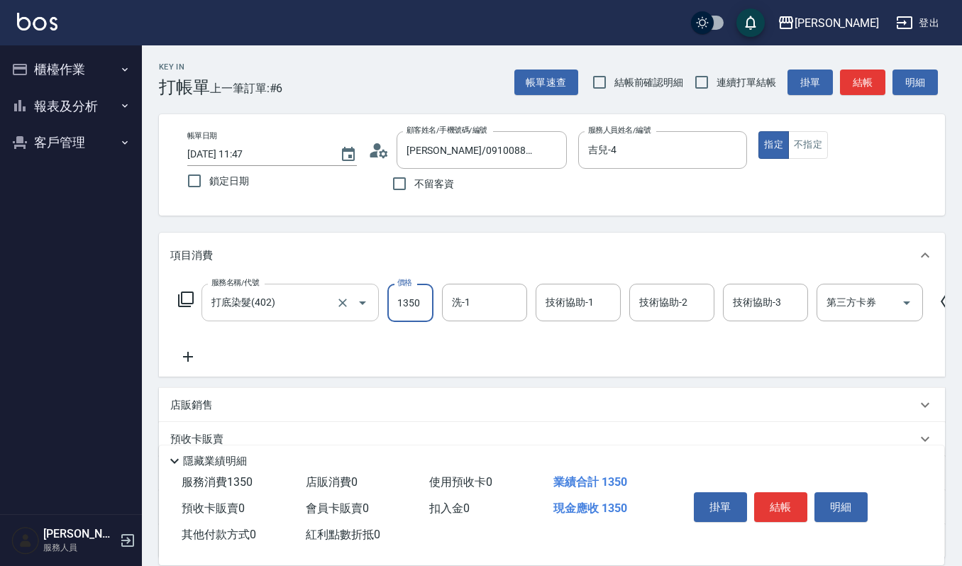
type input "1350"
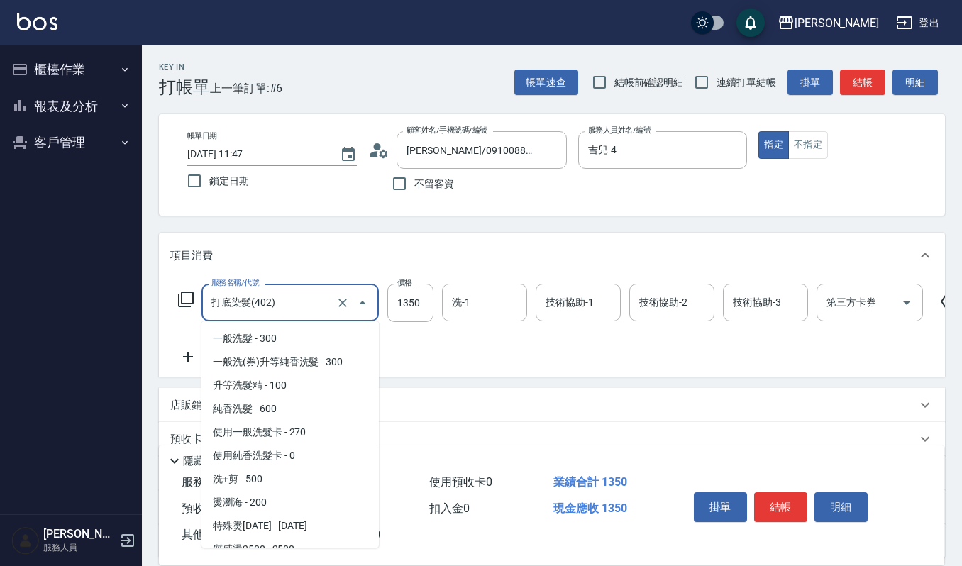
drag, startPoint x: 282, startPoint y: 302, endPoint x: 0, endPoint y: 226, distance: 292.6
click at [0, 233] on div "上越傑森 登出 櫃檯作業 打帳單 帳單列表 掛單列表 營業儀表板 現金收支登錄 每日結帳 現場電腦打卡 報表及分析 報表目錄 店家區間累計表 店家日報表 互助…" at bounding box center [481, 346] width 962 height 692
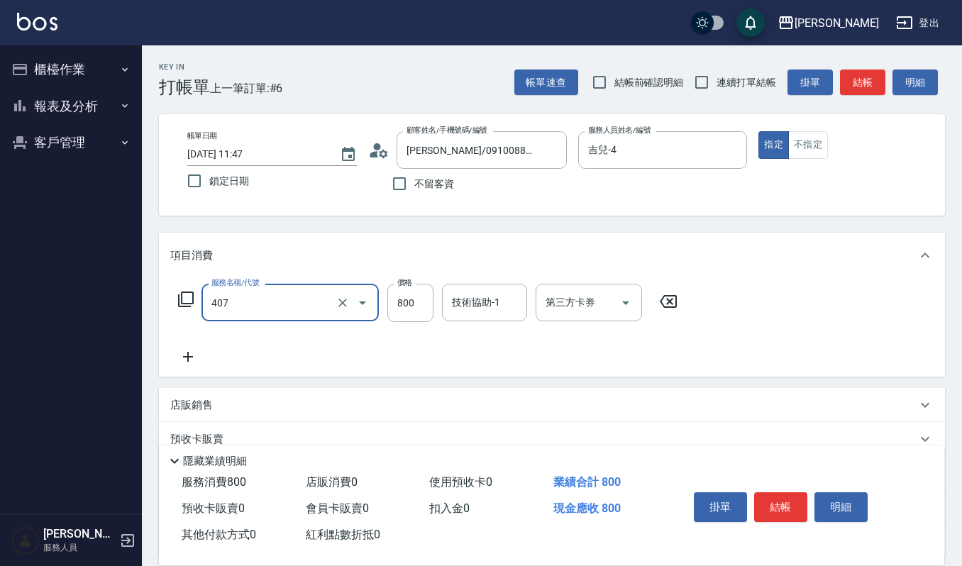
type input "補染(407)"
type input "1350"
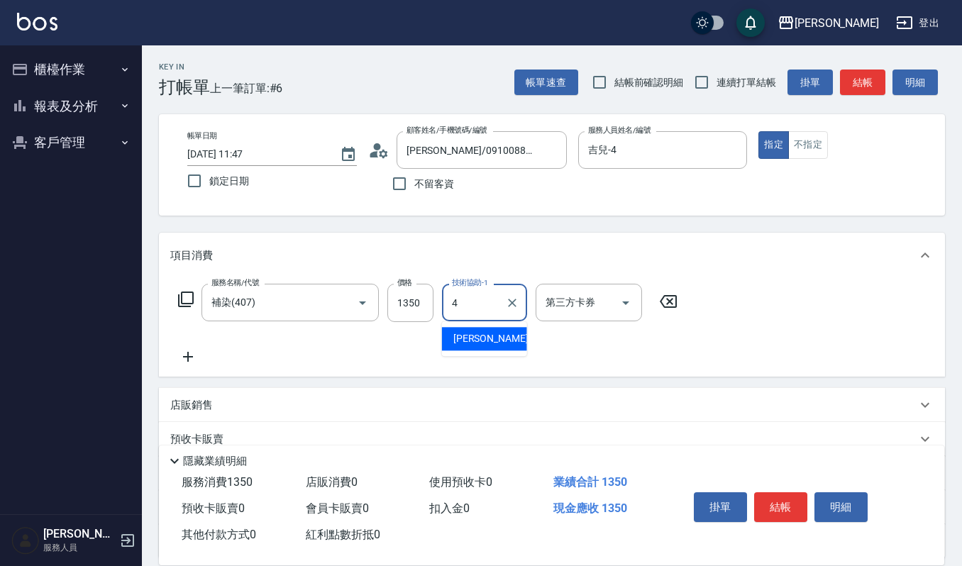
type input "吉兒-4"
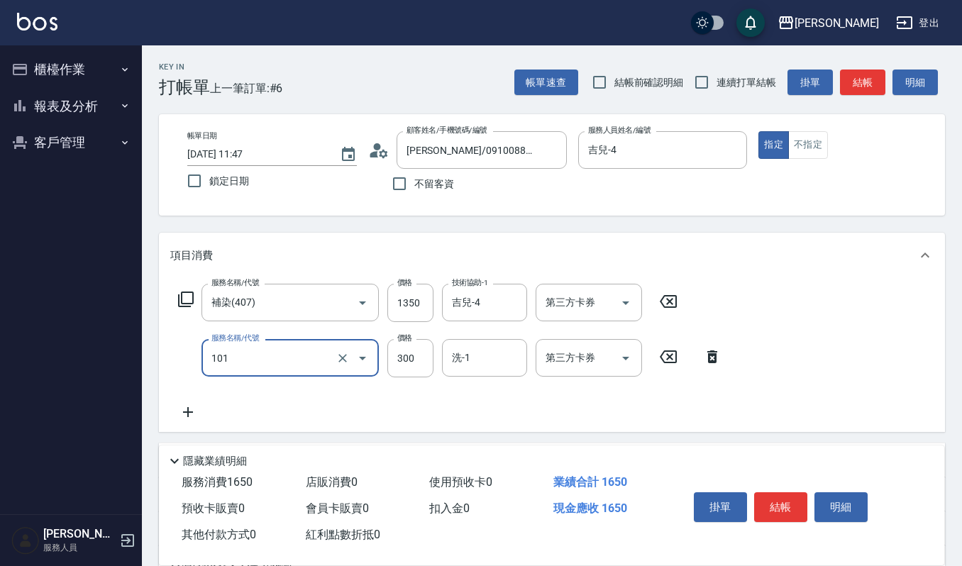
type input "一般洗髮(101)"
type input "270"
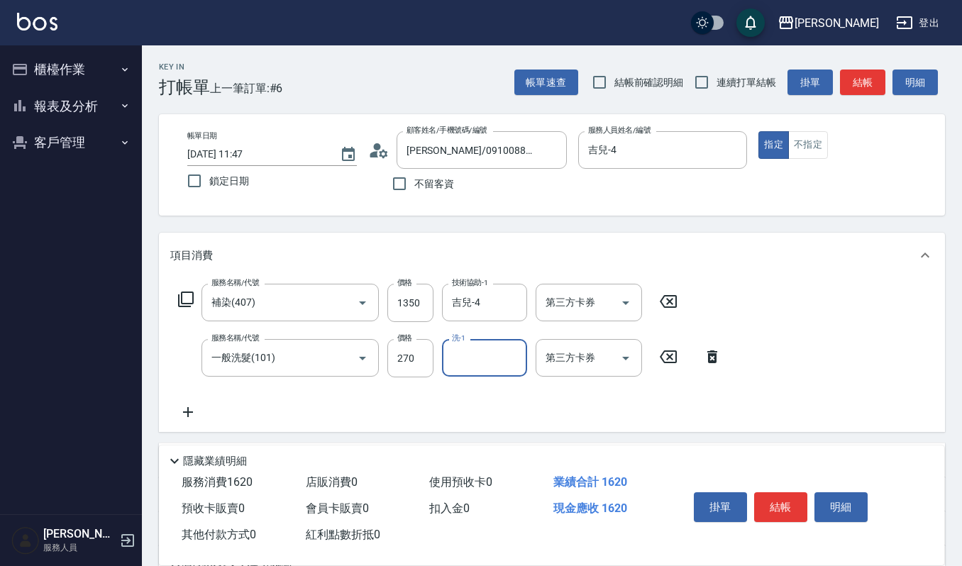
type input "1"
type input "佳音-21"
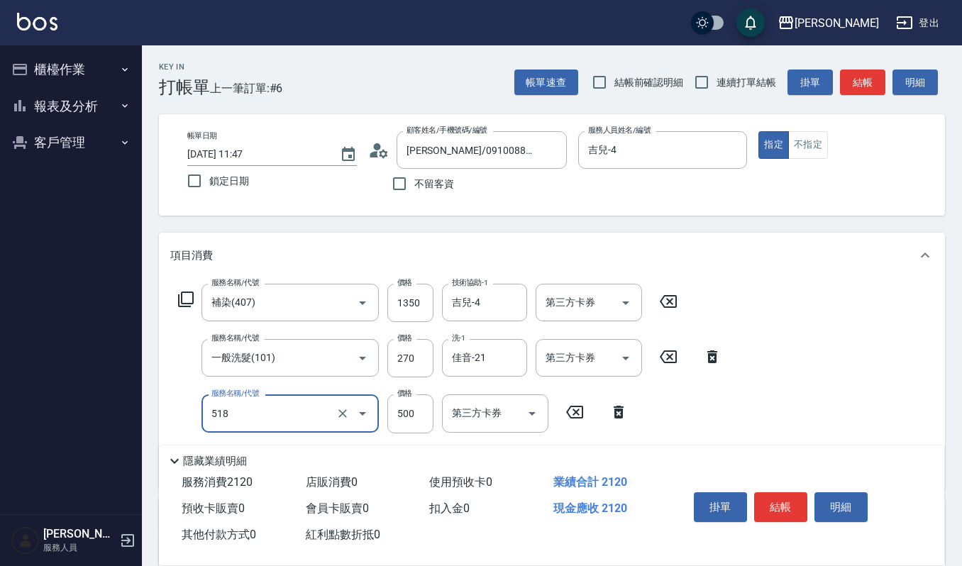
type input "(雲提)燙染前頭皮防護(518)"
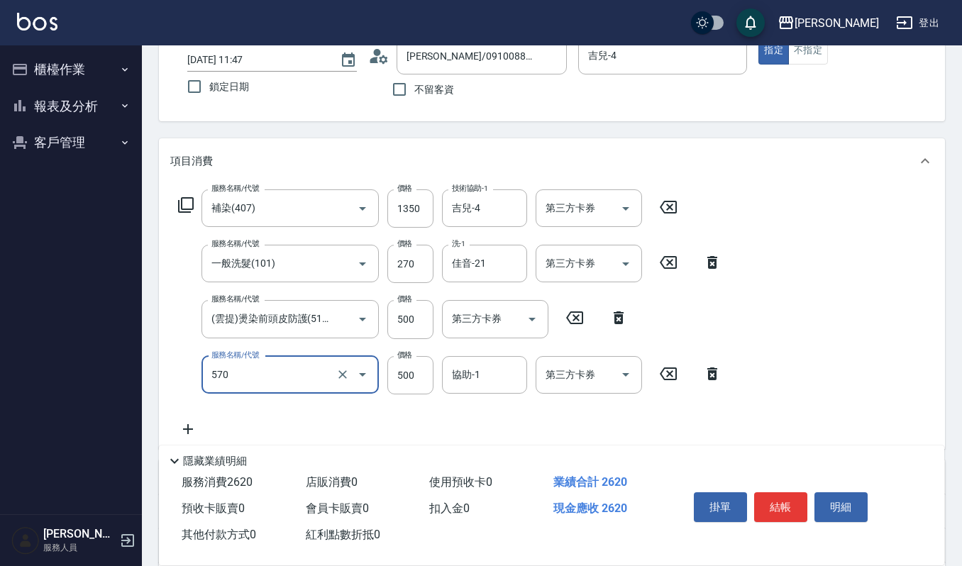
type input "(設計師自備)藍色小精靈(570)"
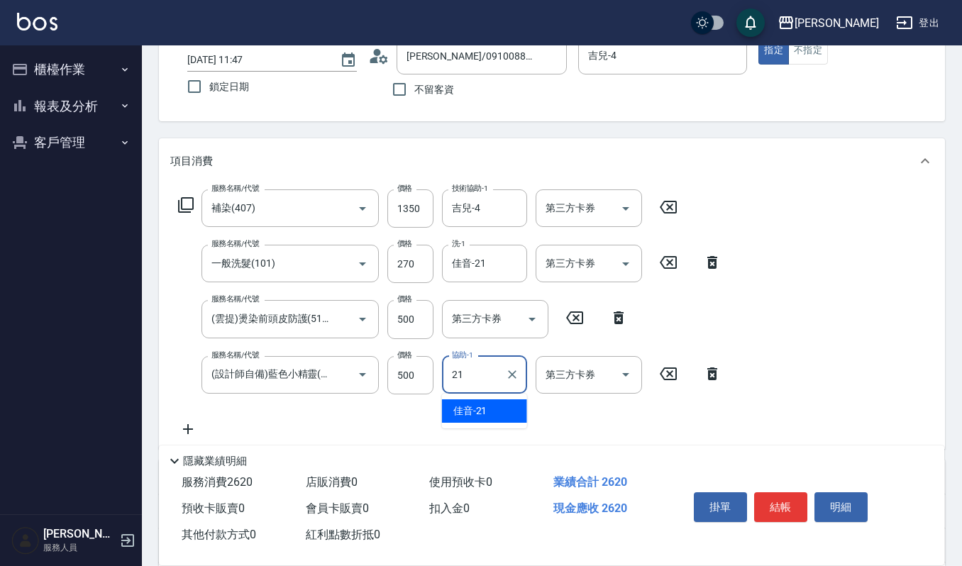
type input "佳音-21"
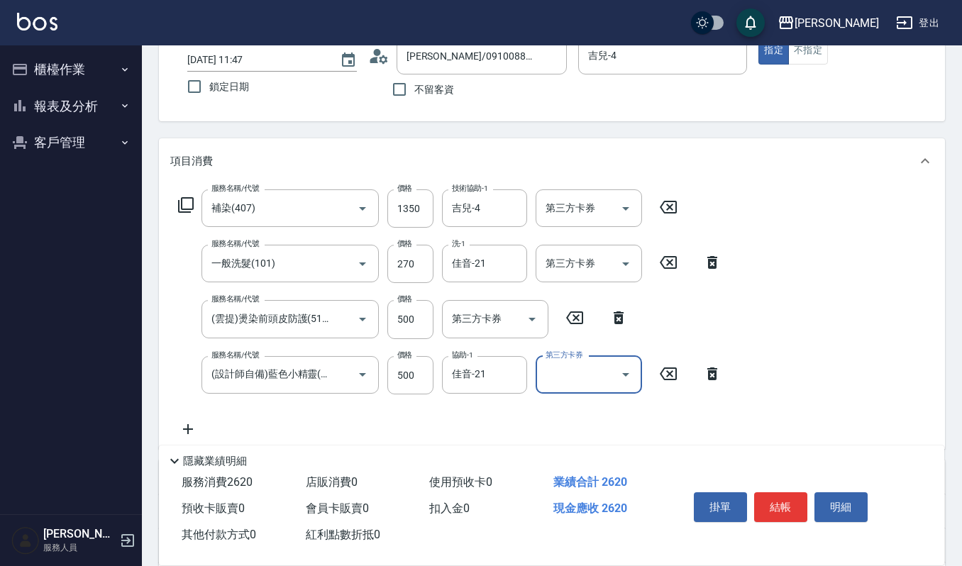
click at [754, 534] on div "掛單 結帳 明細" at bounding box center [799, 509] width 256 height 79
click at [789, 512] on button "結帳" at bounding box center [780, 507] width 53 height 30
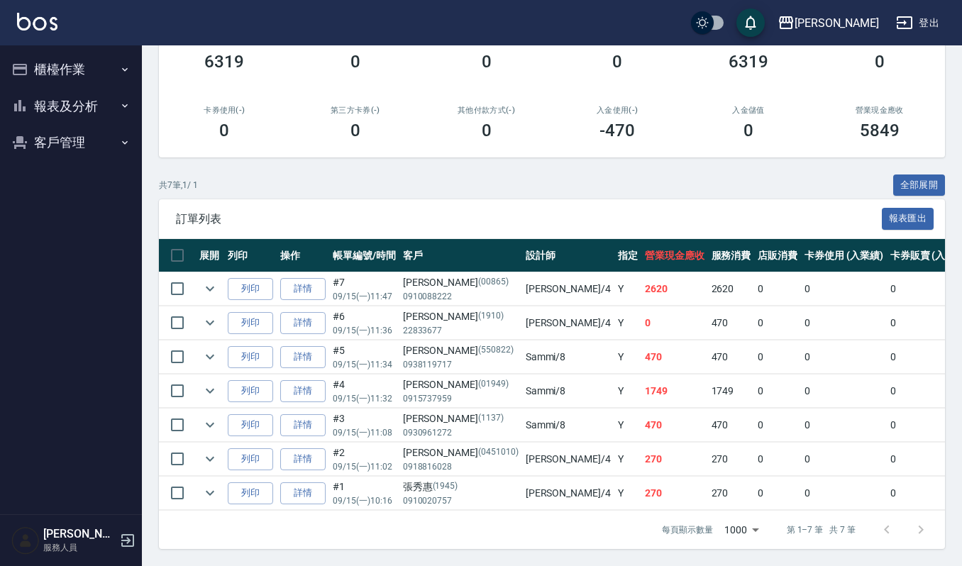
scroll to position [216, 0]
click at [309, 448] on link "詳情" at bounding box center [302, 459] width 45 height 22
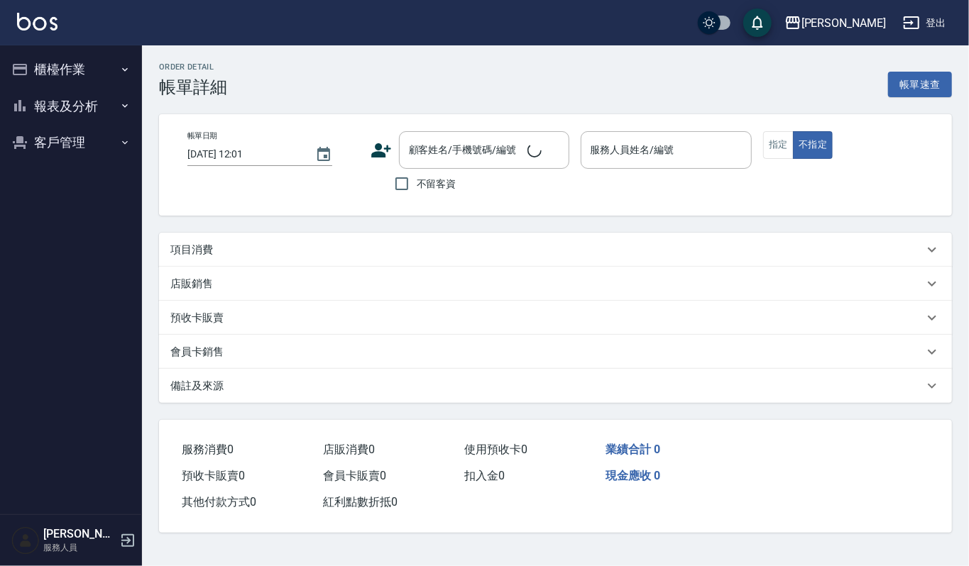
type input "2025/09/15 11:02"
type input "吉兒-4"
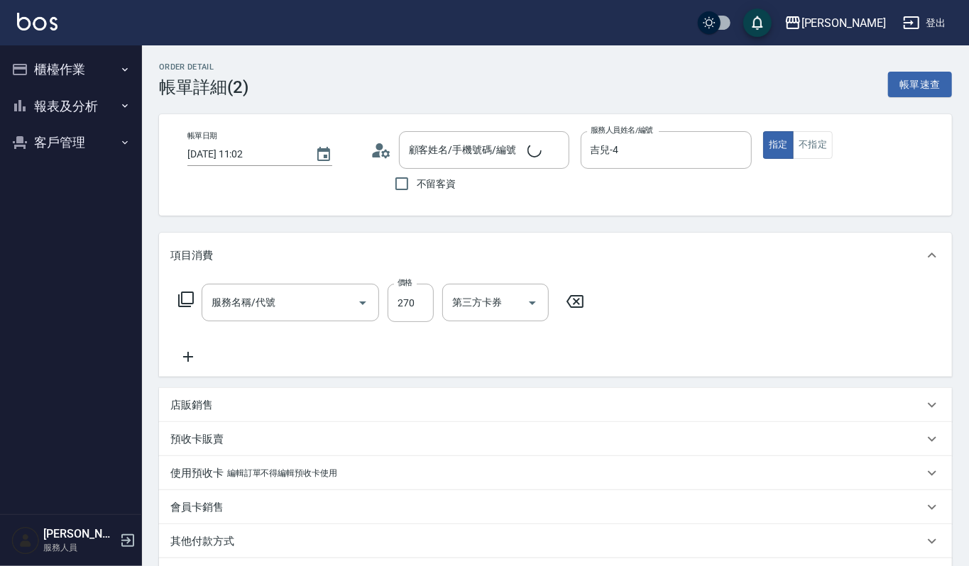
type input "一般洗髮(101)"
type input "卓鳳鴦/0918816028/0451010"
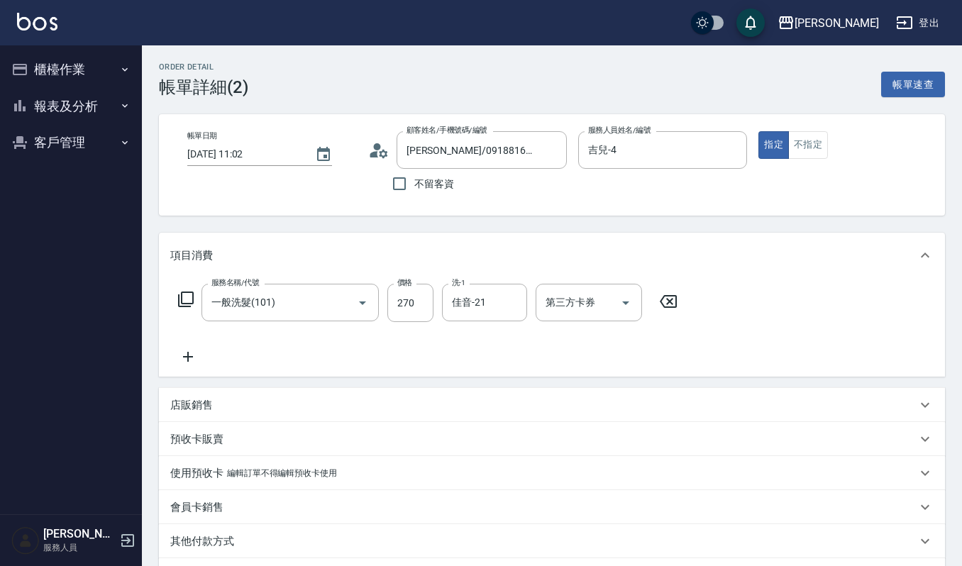
click at [280, 396] on div "店販銷售" at bounding box center [552, 405] width 786 height 34
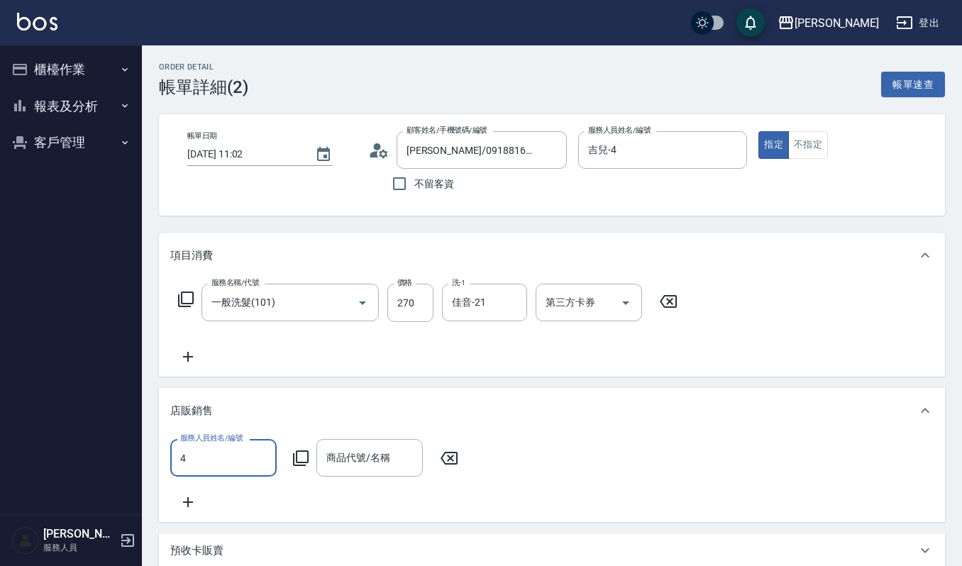
type input "吉兒-4"
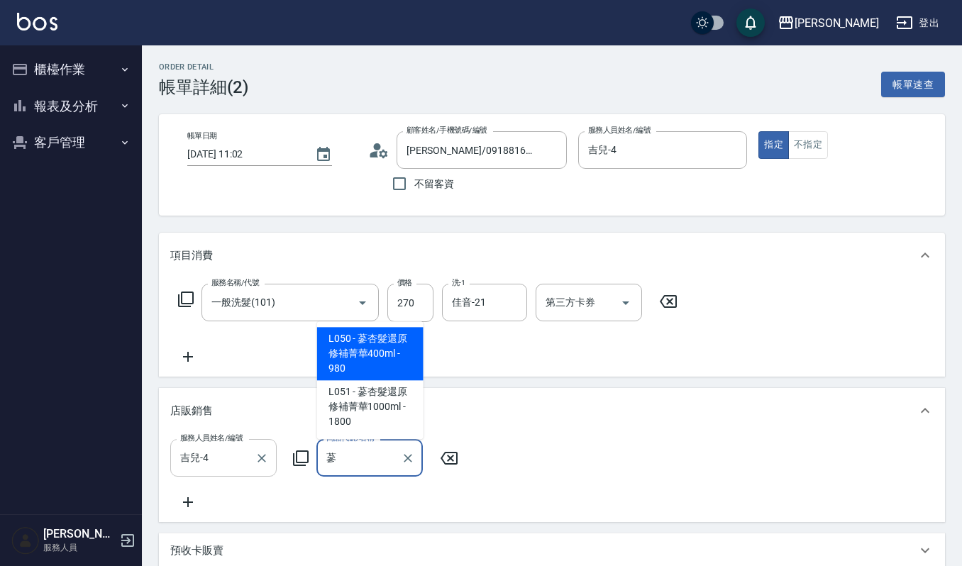
type input "蔘杏髮還原修補菁華400ml"
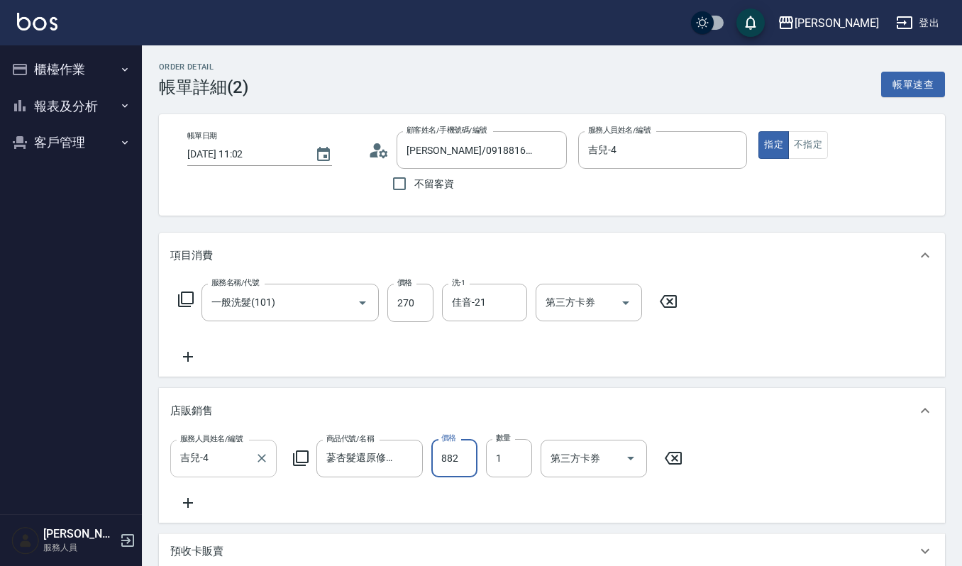
type input "882"
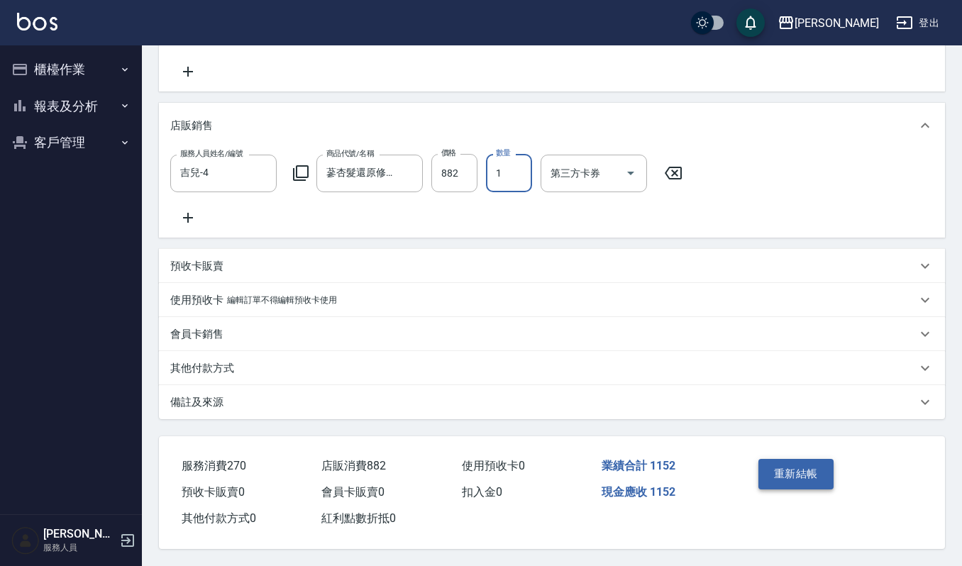
click at [784, 469] on button "重新結帳" at bounding box center [796, 474] width 75 height 30
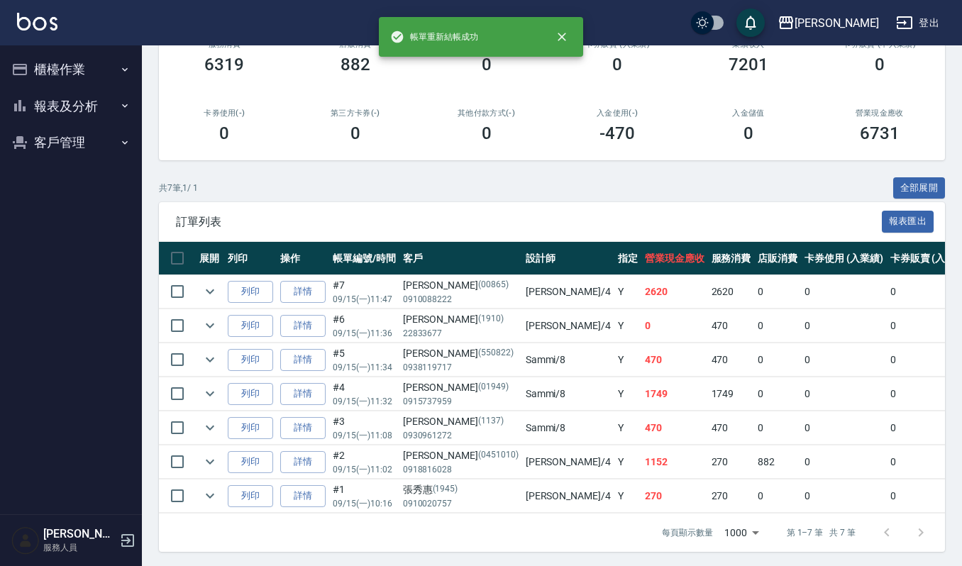
scroll to position [216, 0]
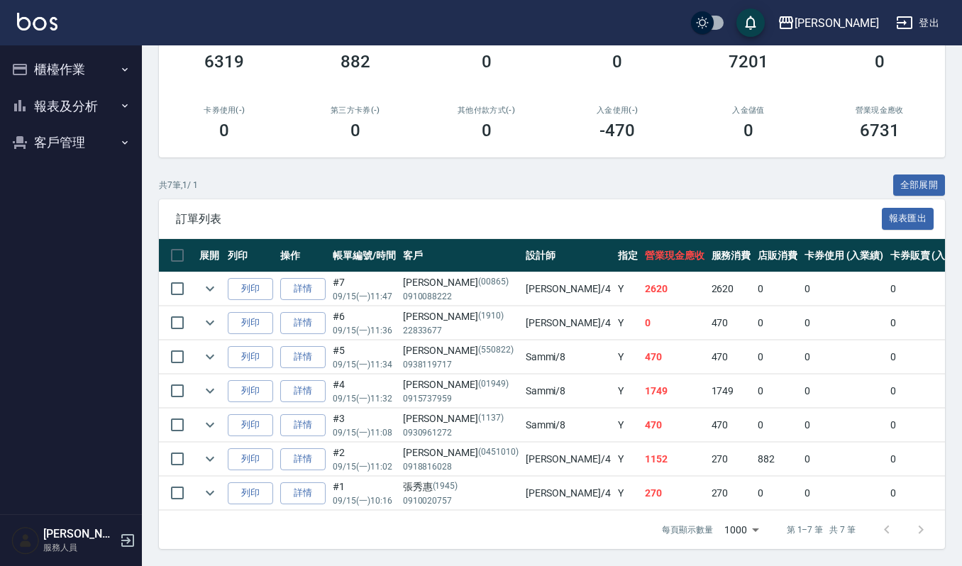
drag, startPoint x: 270, startPoint y: 274, endPoint x: 372, endPoint y: 279, distance: 102.3
click at [372, 279] on tr "列印 詳情 #7 09/15 (一) 11:47 賴貴惠 (00865) 0910088222 吉兒 /4 Y 2620 2620 0 0 0 2620 0 …" at bounding box center [804, 288] width 1291 height 33
click at [316, 281] on link "詳情" at bounding box center [302, 289] width 45 height 22
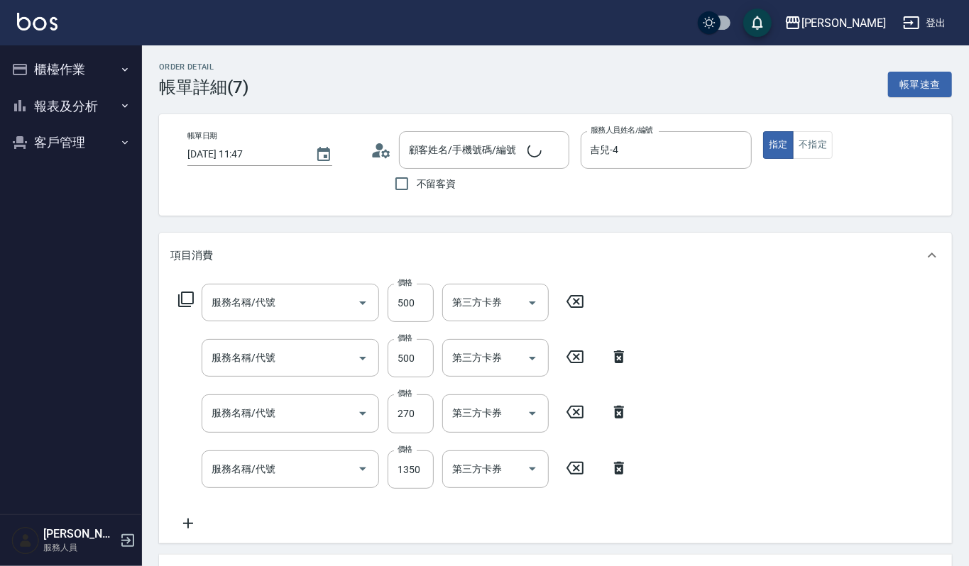
type input "2025/09/15 11:47"
type input "吉兒-4"
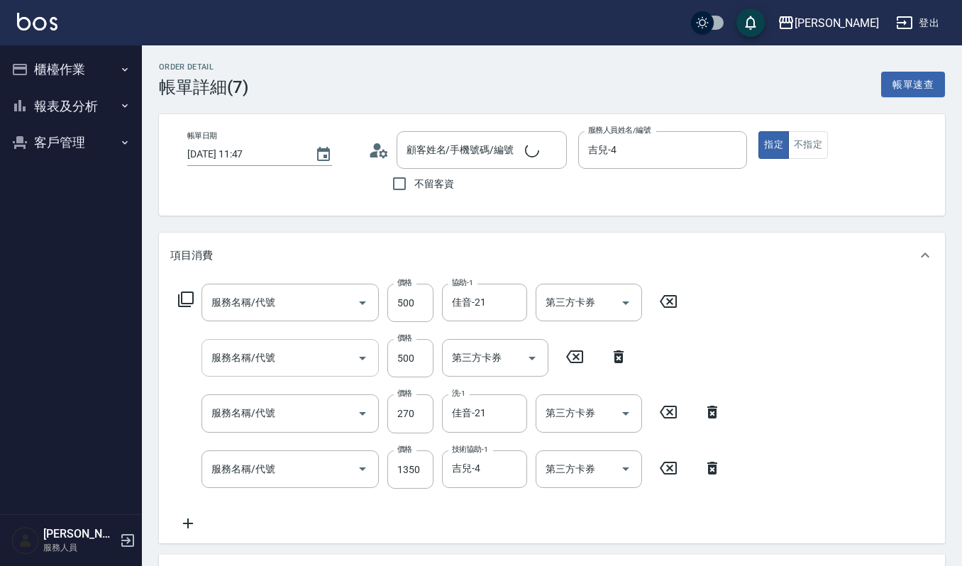
type input "賴貴惠/0910088222/00865"
type input "(設計師自備)藍色小精靈(570)"
type input "(雲提)燙染前頭皮防護(518)"
type input "一般洗髮(101)"
type input "補染(407)"
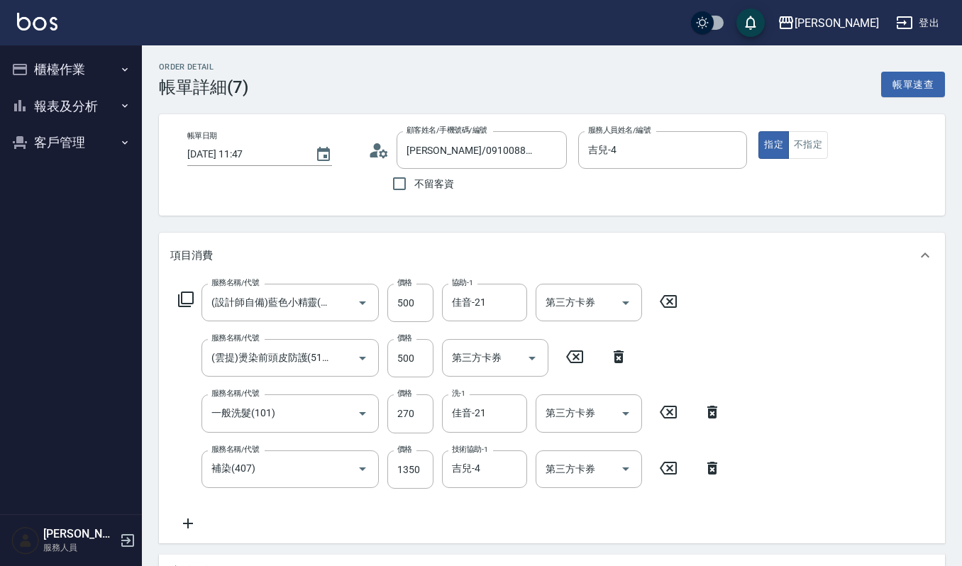
click at [200, 521] on icon at bounding box center [187, 523] width 35 height 17
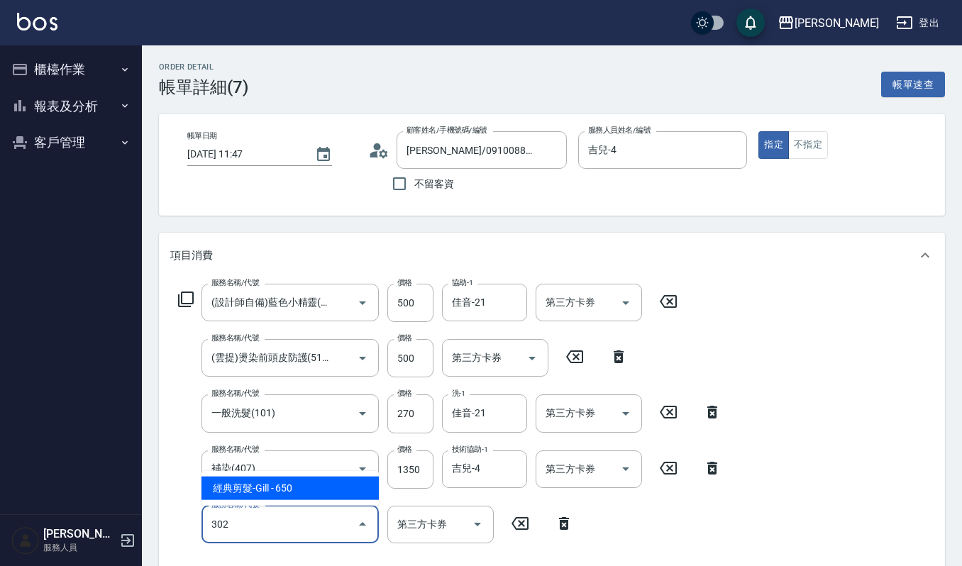
type input "經典剪髮-Gill(302)"
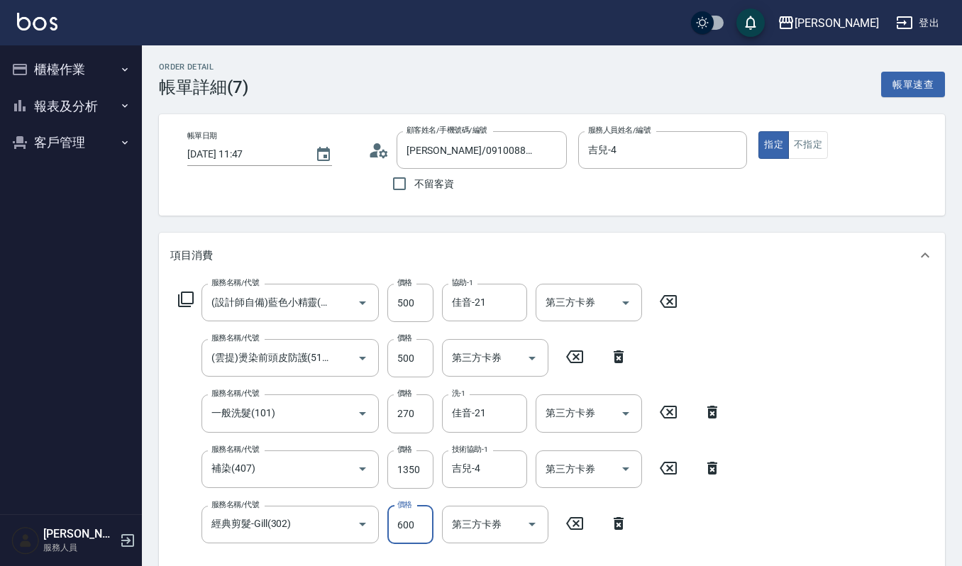
type input "600"
drag, startPoint x: 856, startPoint y: 336, endPoint x: 852, endPoint y: 329, distance: 7.3
click at [856, 336] on div "服務名稱/代號 (設計師自備)藍色小精靈(570) 服務名稱/代號 價格 500 價格 協助-1 佳音-21 協助-1 第三方卡券 第三方卡券 服務名稱/代號…" at bounding box center [552, 438] width 786 height 321
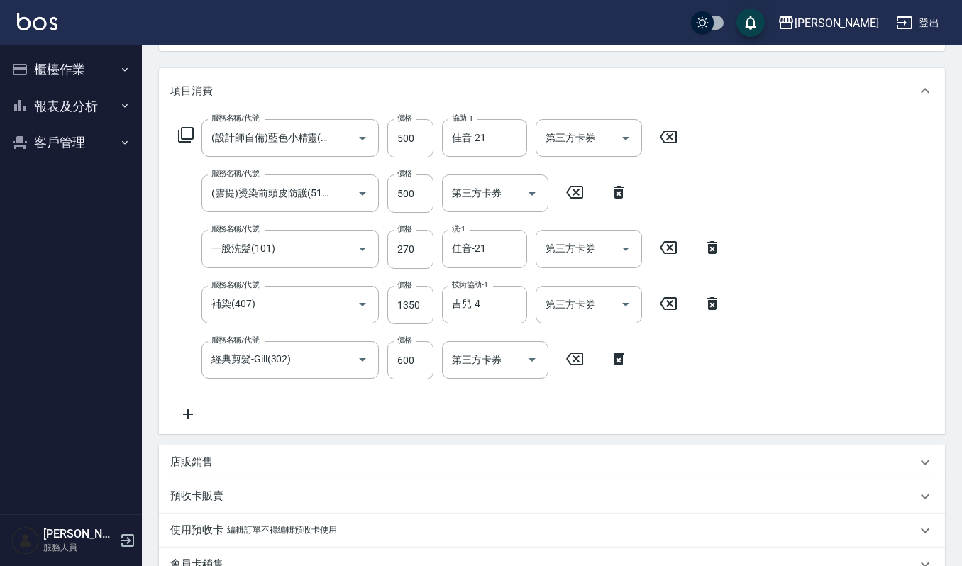
scroll to position [378, 0]
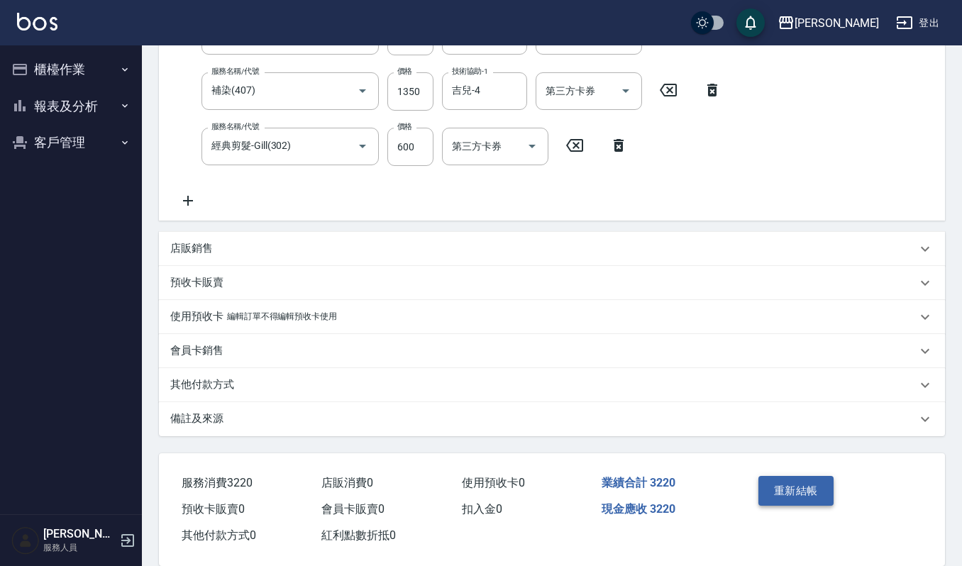
click at [819, 494] on button "重新結帳" at bounding box center [796, 491] width 75 height 30
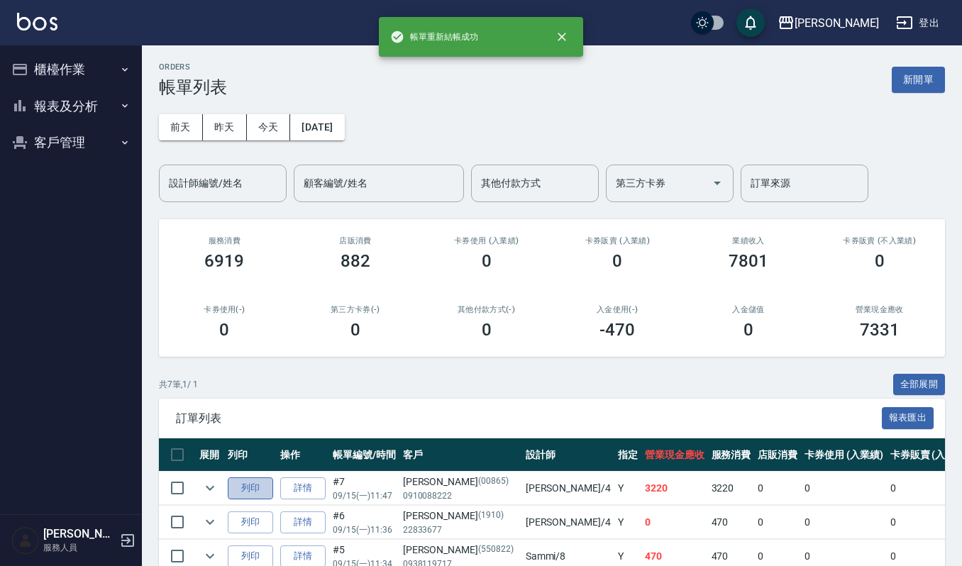
click at [260, 484] on button "列印" at bounding box center [250, 489] width 45 height 22
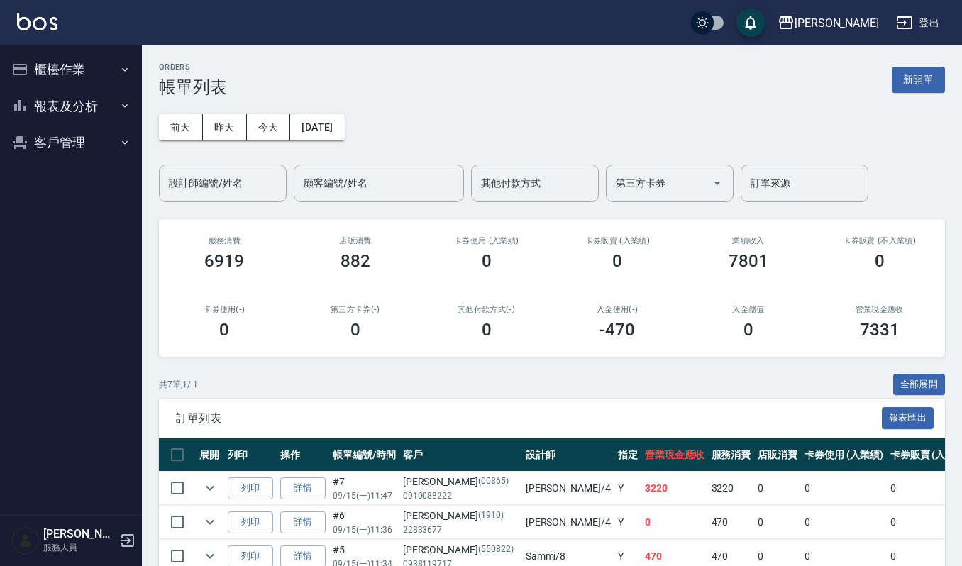
click at [908, 65] on div "ORDERS 帳單列表 新開單" at bounding box center [552, 79] width 786 height 35
click at [940, 82] on button "新開單" at bounding box center [918, 80] width 53 height 26
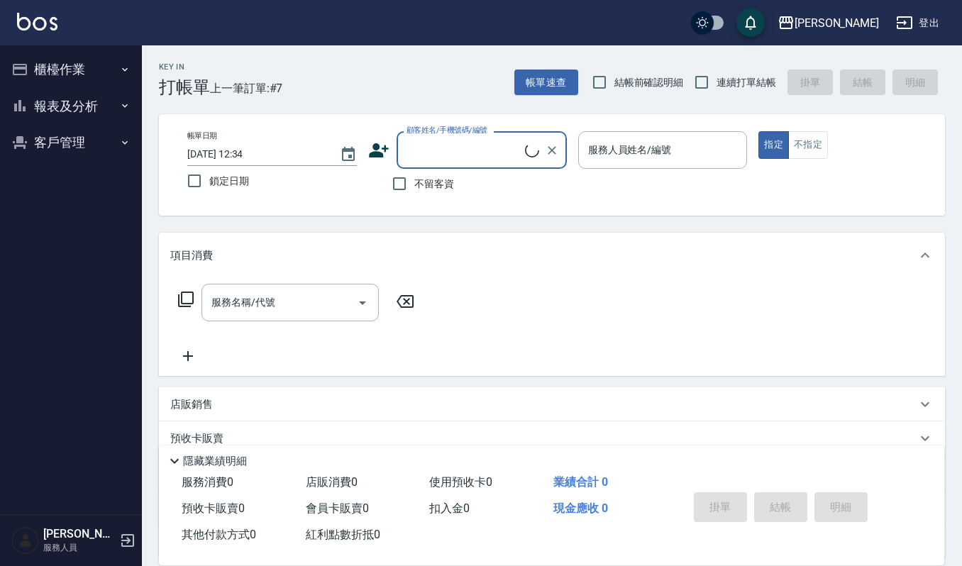
drag, startPoint x: 421, startPoint y: 122, endPoint x: 424, endPoint y: 146, distance: 24.3
click at [424, 146] on div "帳單日期 2025/09/15 12:34 鎖定日期 顧客姓名/手機號碼/編號 顧客姓名/手機號碼/編號 不留客資 服務人員姓名/編號 服務人員姓名/編號 指…" at bounding box center [552, 164] width 786 height 101
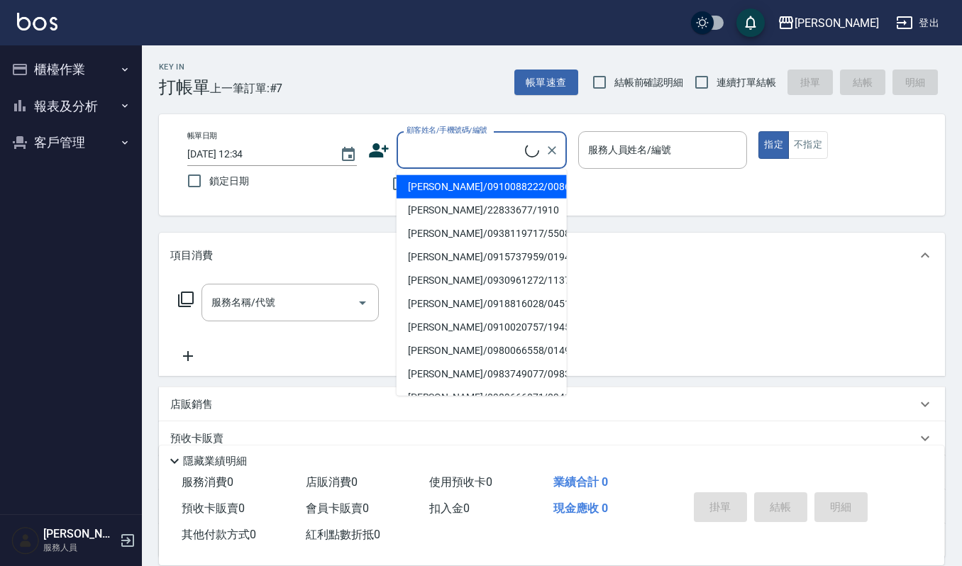
click at [424, 146] on input "顧客姓名/手機號碼/編號" at bounding box center [464, 150] width 122 height 25
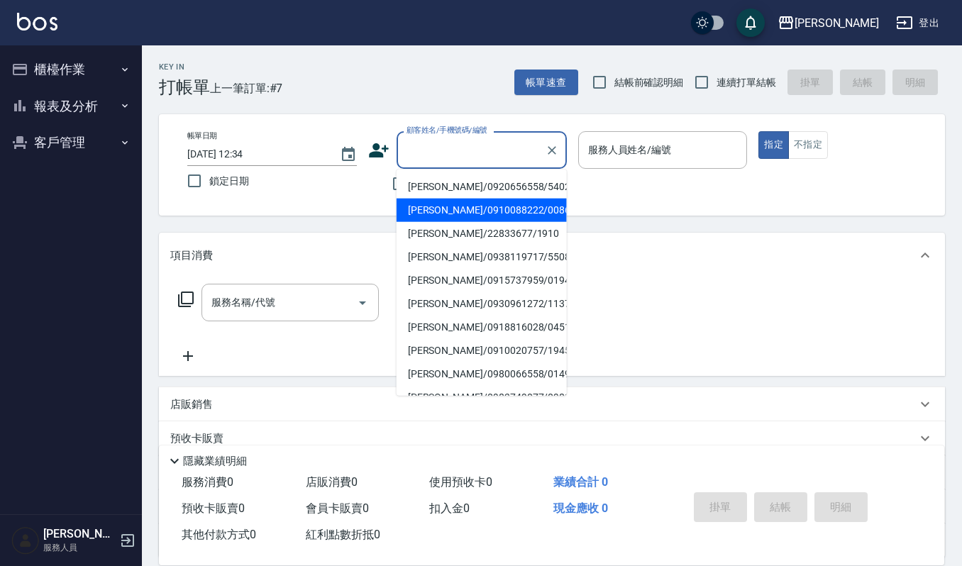
type input "ㄙ"
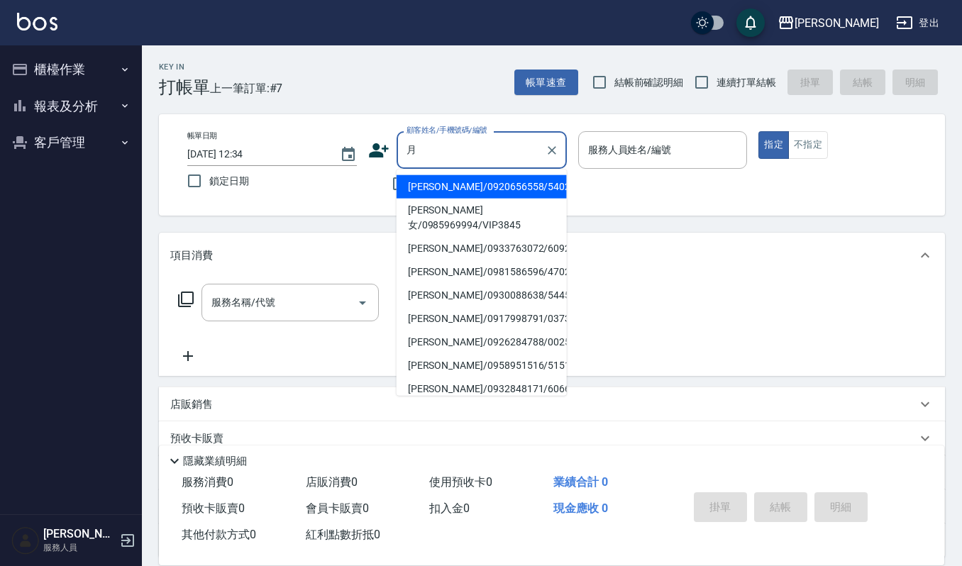
click at [487, 188] on li "李月娜/0920656558/540213" at bounding box center [482, 186] width 170 height 23
type input "李月娜/0920656558/540213"
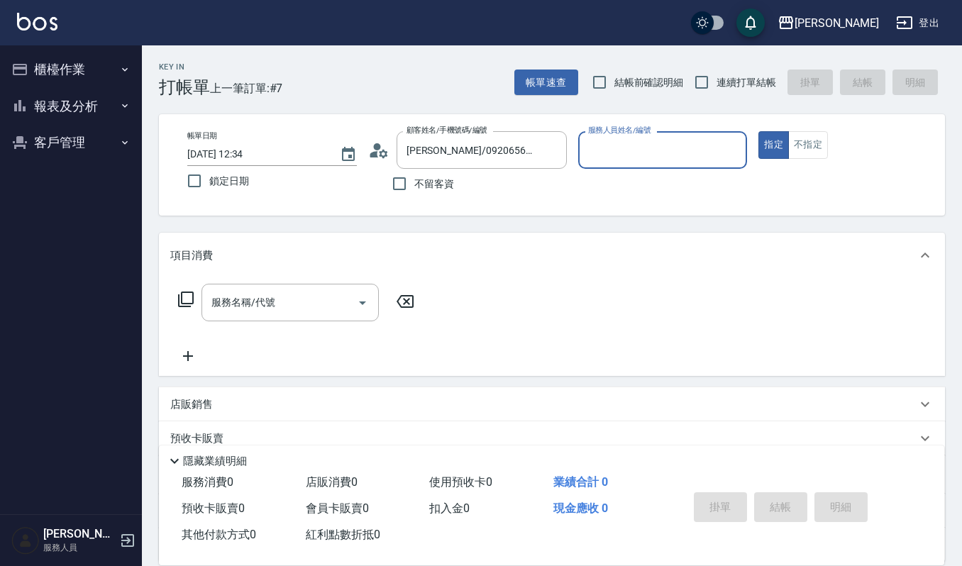
click at [679, 156] on input "服務人員姓名/編號" at bounding box center [663, 150] width 157 height 25
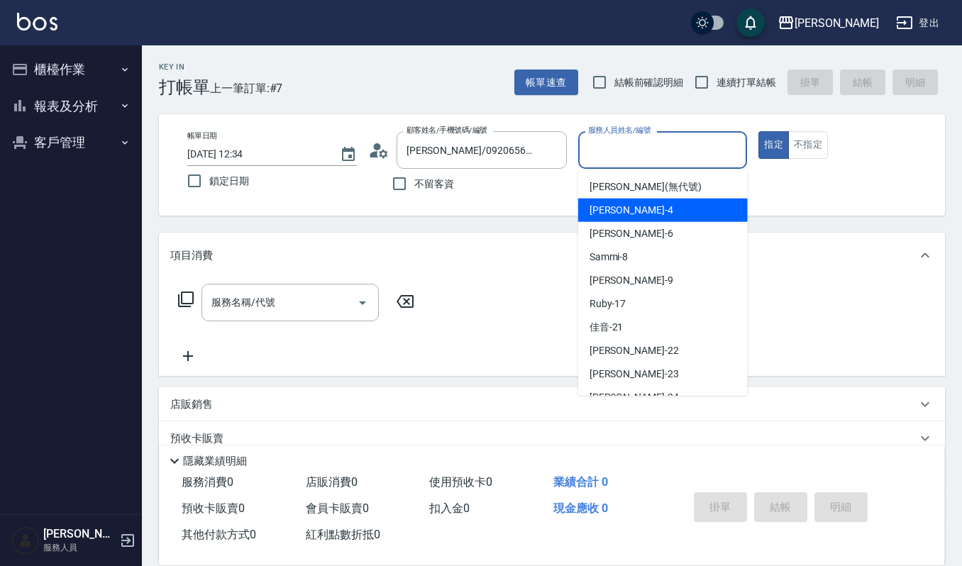
click at [659, 204] on div "吉兒 -4" at bounding box center [663, 210] width 170 height 23
type input "吉兒-4"
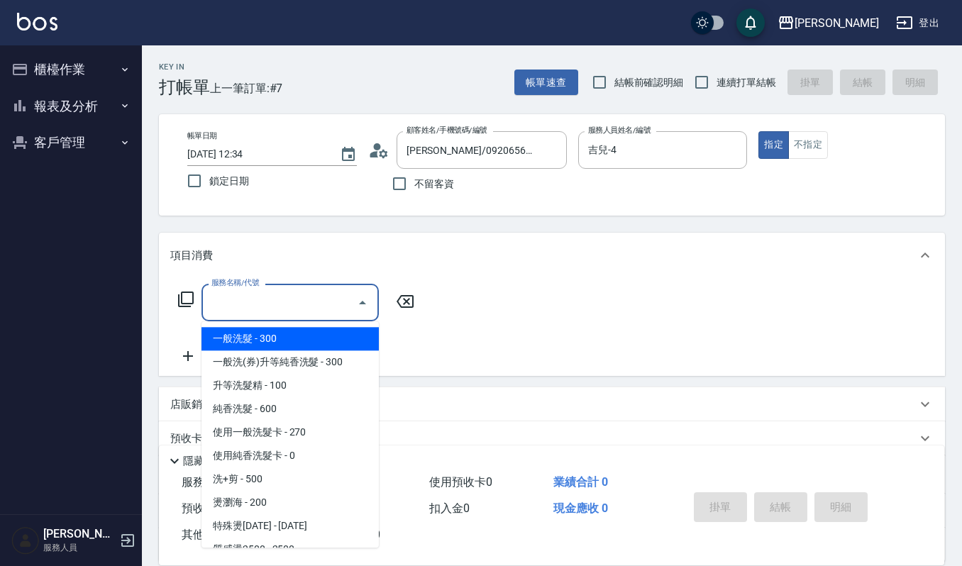
click at [327, 293] on input "服務名稱/代號" at bounding box center [279, 302] width 143 height 25
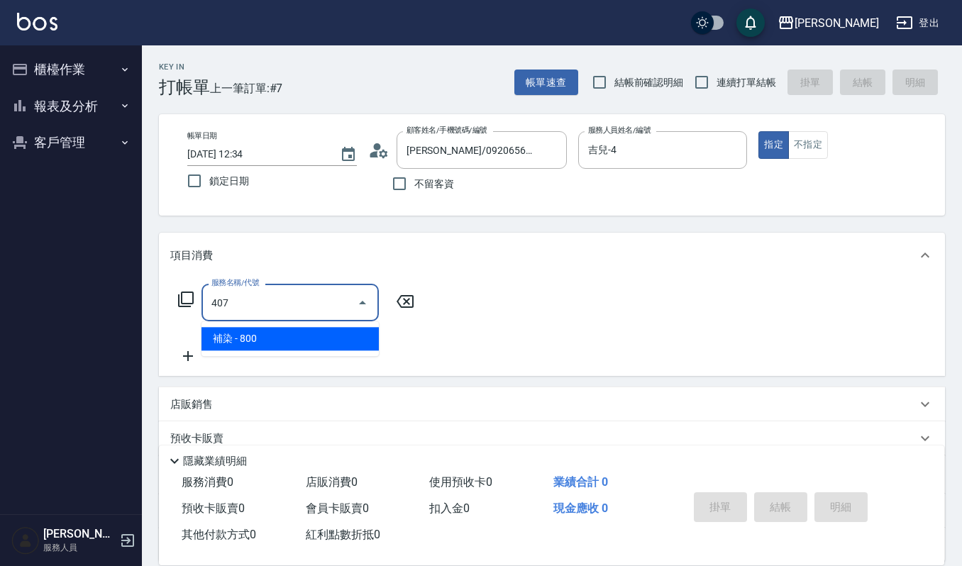
type input "補染(407)"
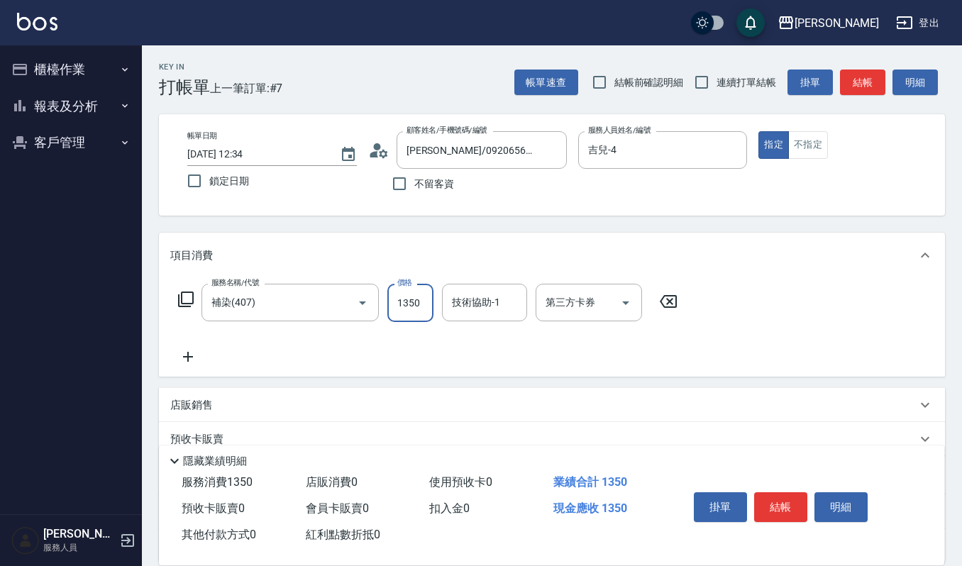
type input "1350"
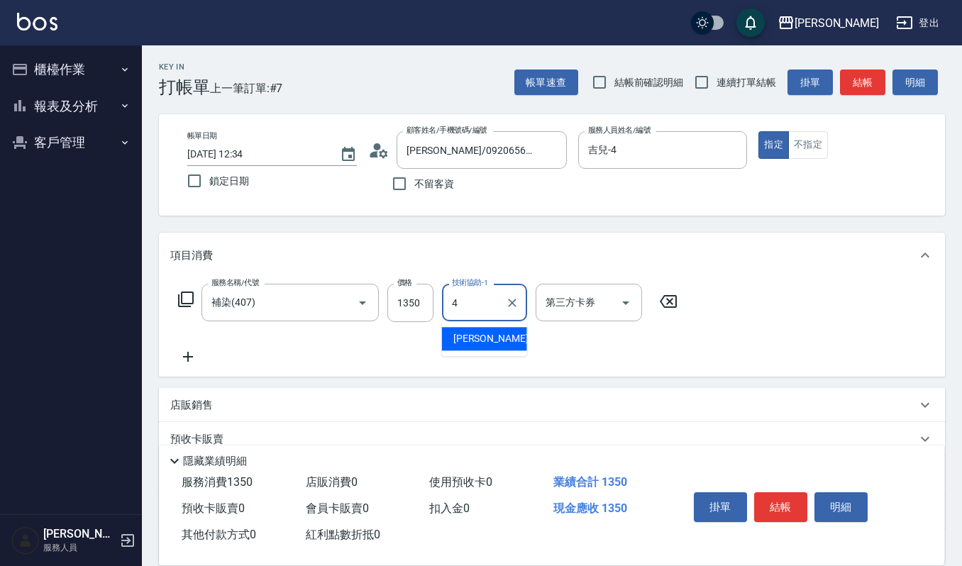
type input "吉兒-4"
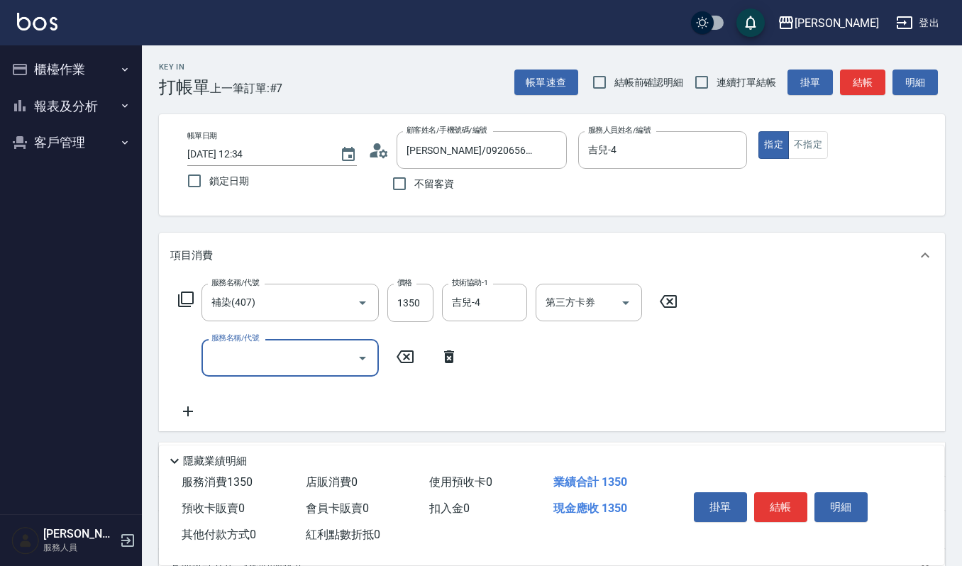
type input "3"
type input "(雲提)燙染前頭皮防護(518)"
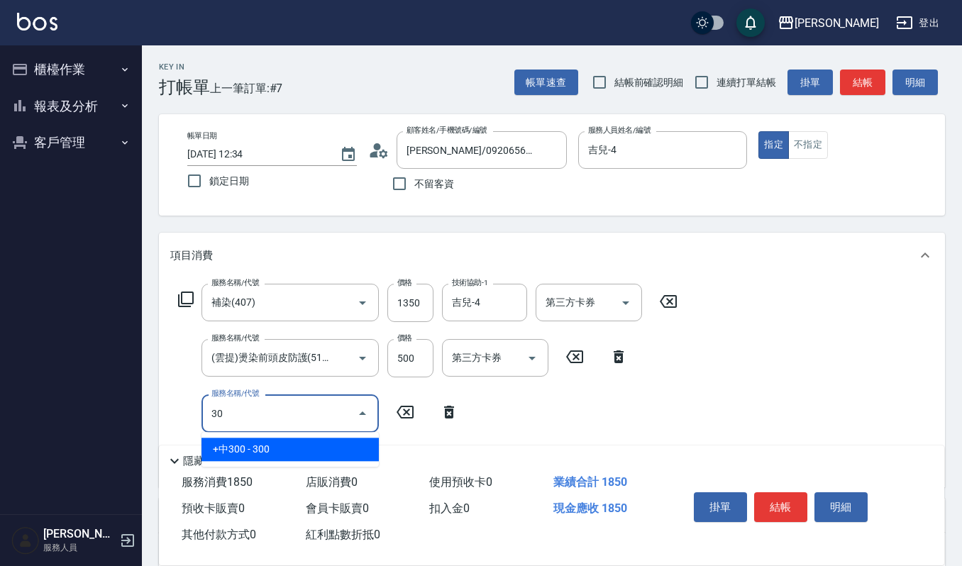
type input "3"
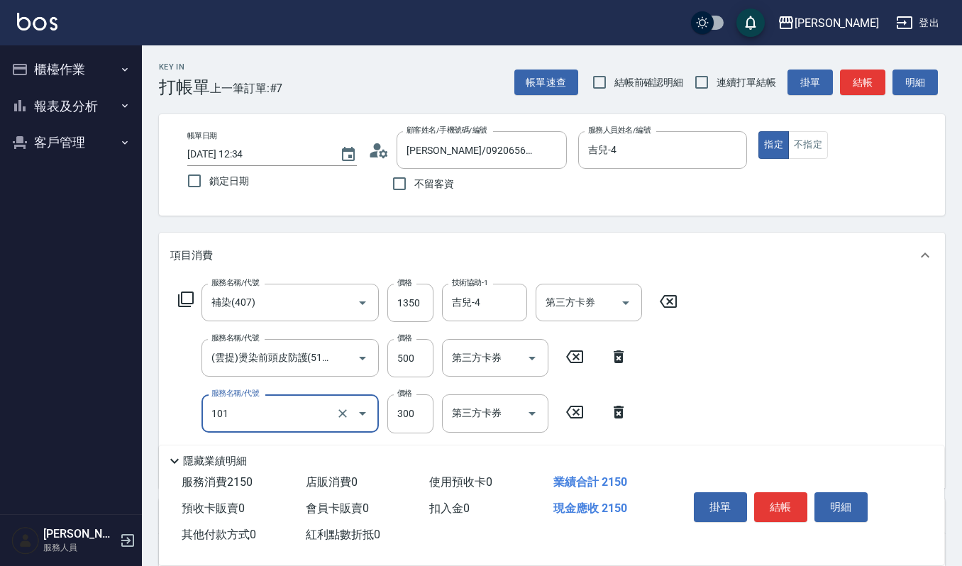
type input "一般洗髮(101)"
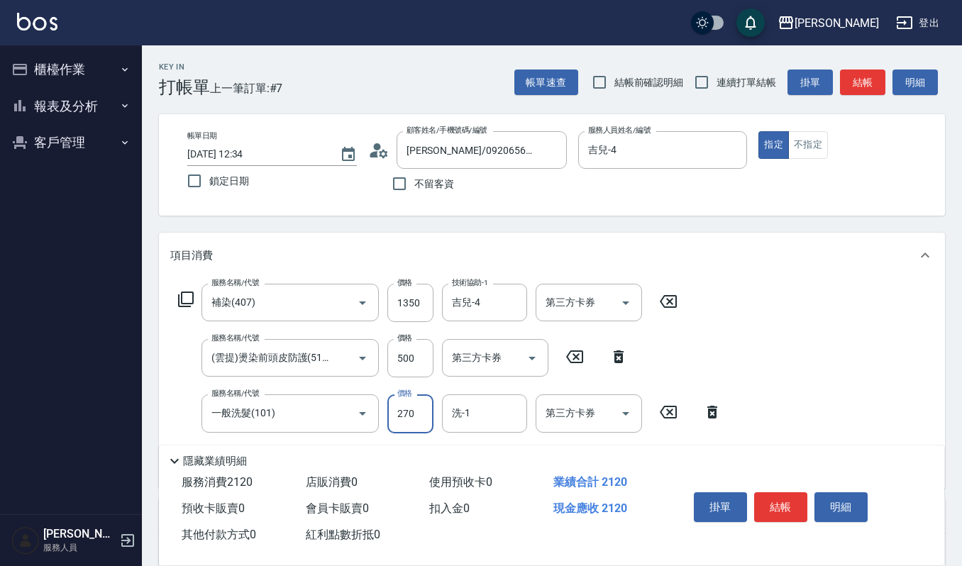
type input "270"
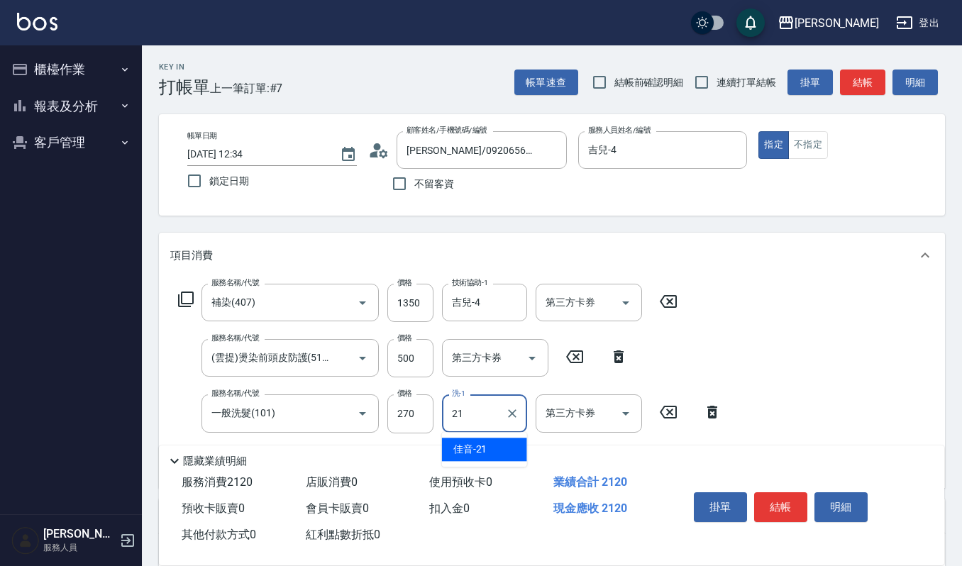
type input "佳音-21"
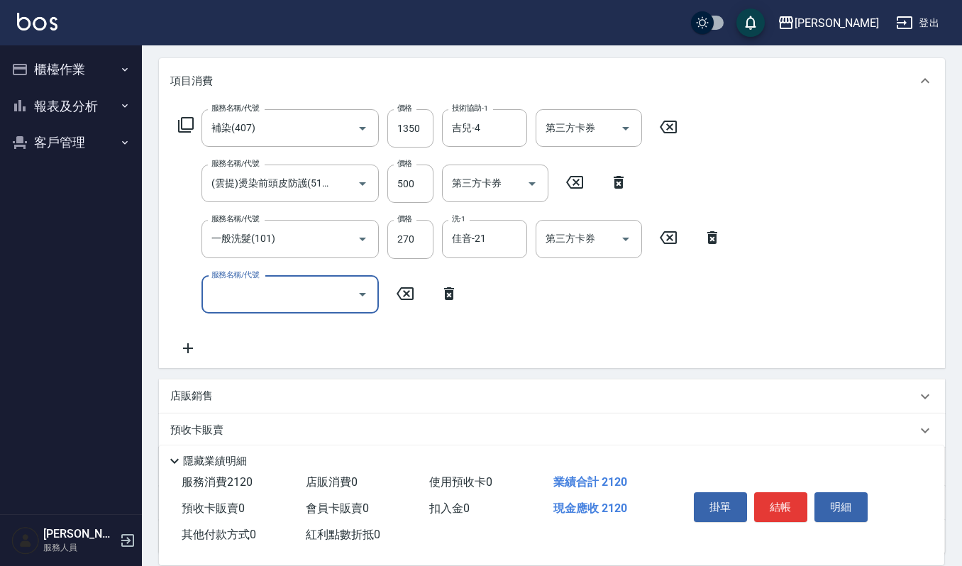
scroll to position [189, 0]
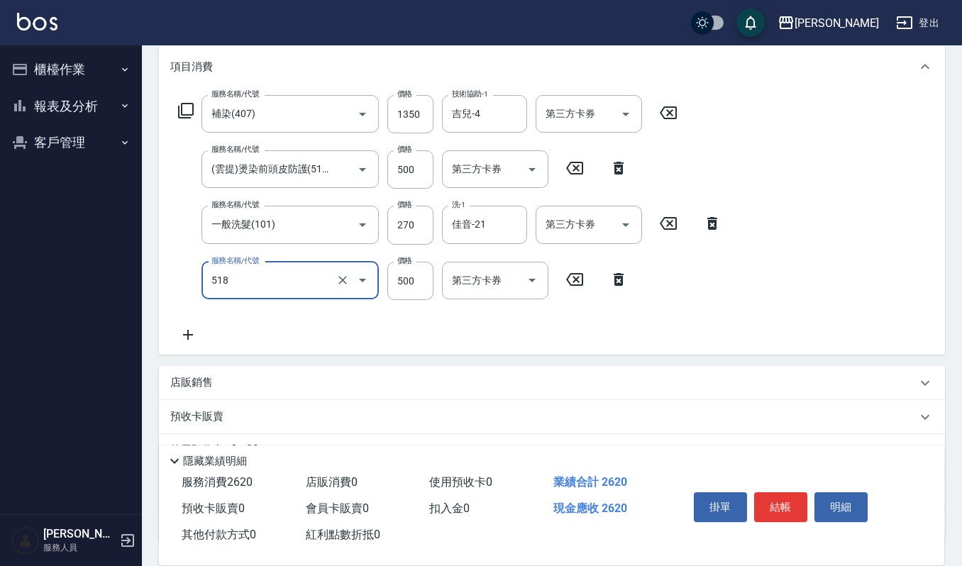
type input "(雲提)燙染前頭皮防護(518)"
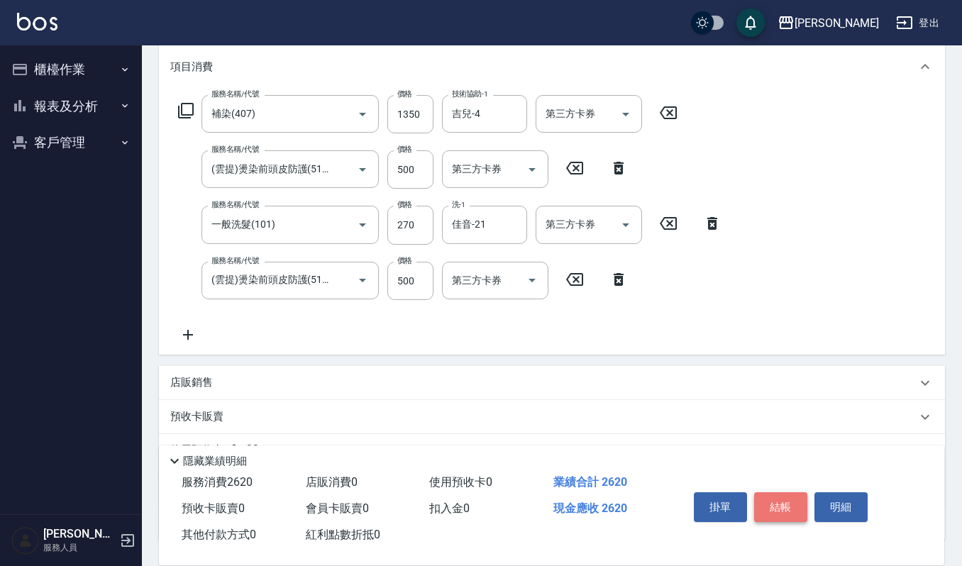
click at [798, 509] on button "結帳" at bounding box center [780, 507] width 53 height 30
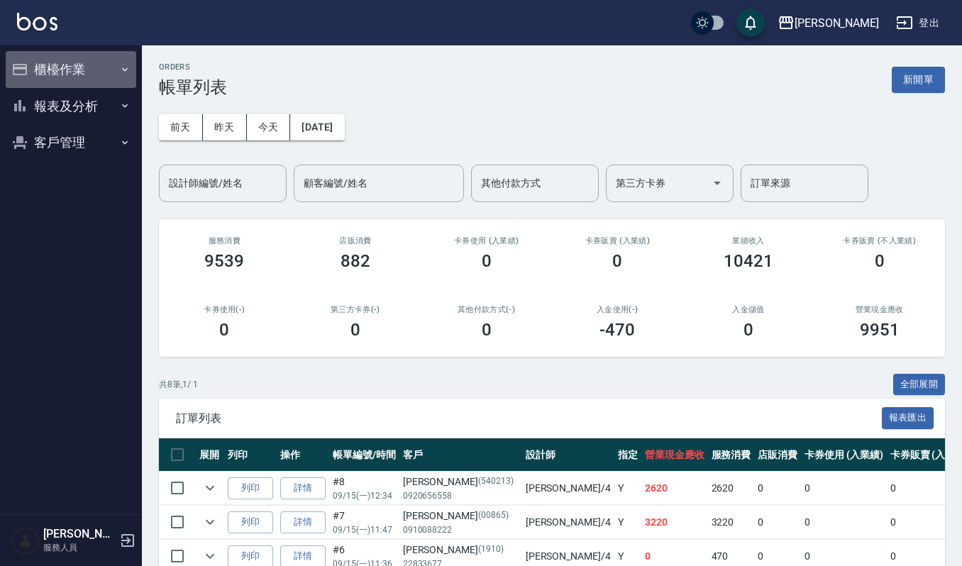
click at [82, 65] on button "櫃檯作業" at bounding box center [71, 69] width 131 height 37
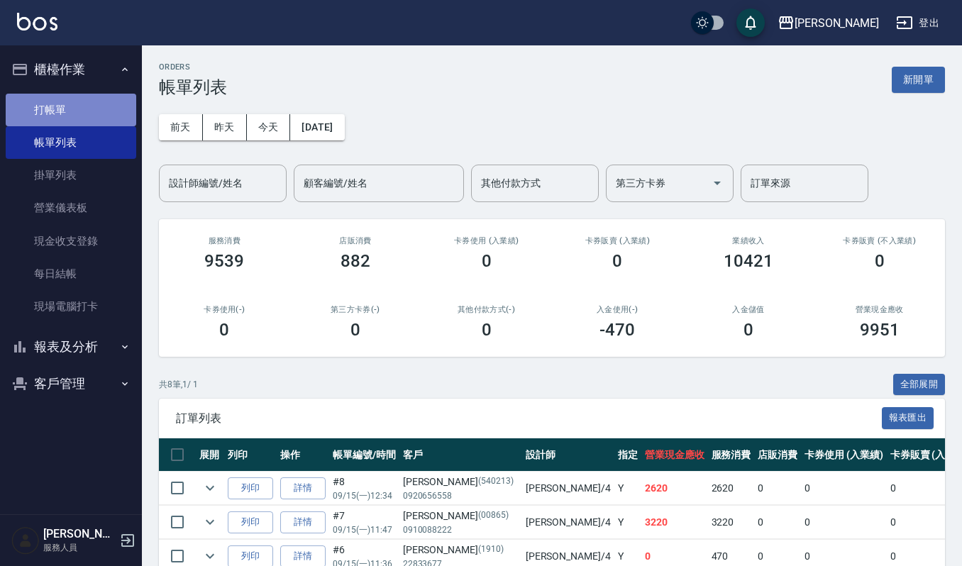
click at [65, 100] on link "打帳單" at bounding box center [71, 110] width 131 height 33
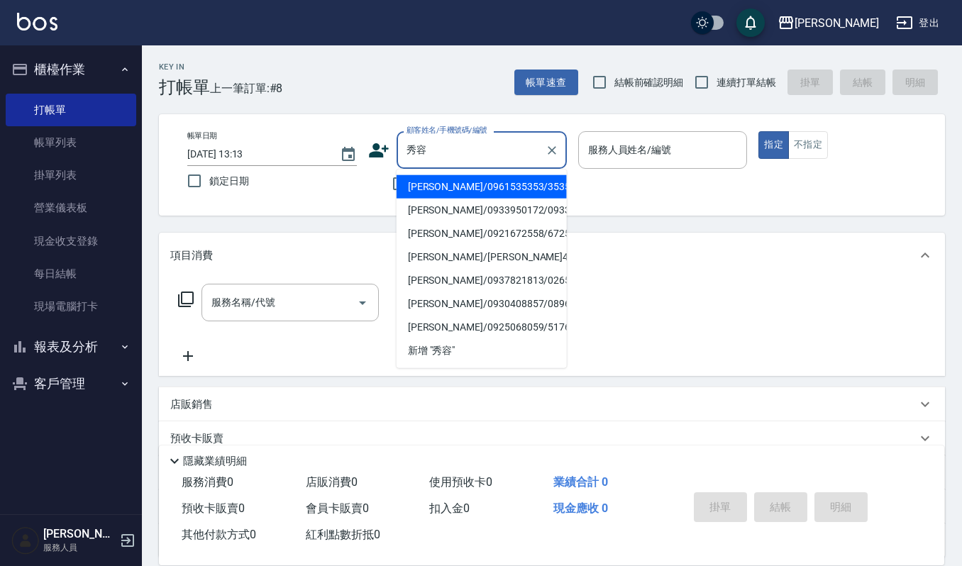
click at [449, 190] on li "周秀容/0961535353/35353" at bounding box center [482, 186] width 170 height 23
type input "周秀容/0961535353/35353"
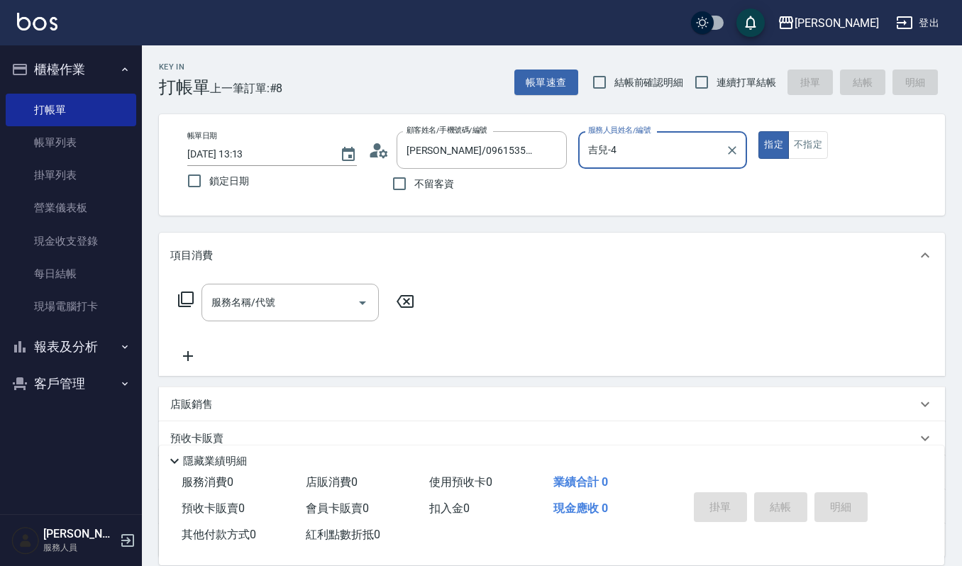
type input "吉兒-4"
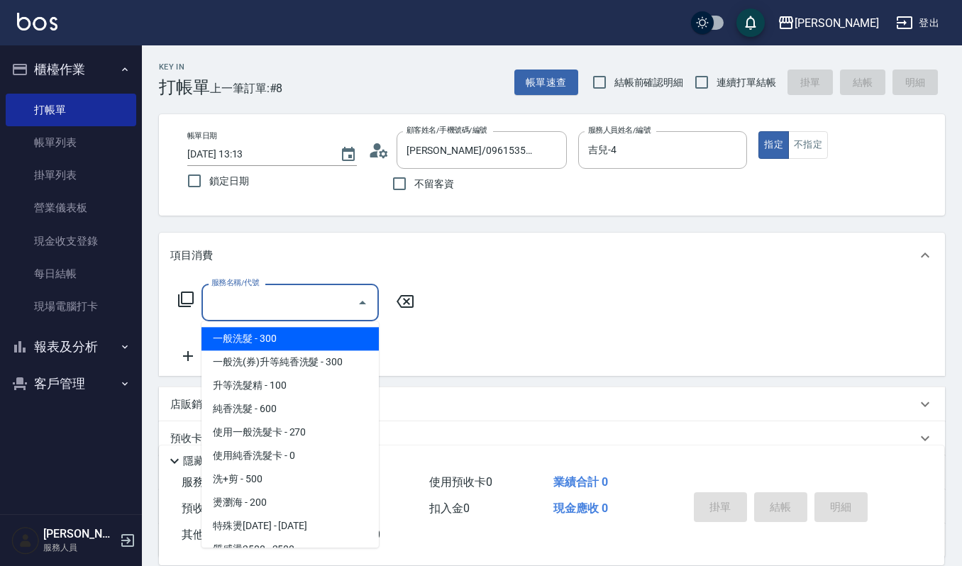
click at [231, 302] on input "服務名稱/代號" at bounding box center [279, 302] width 143 height 25
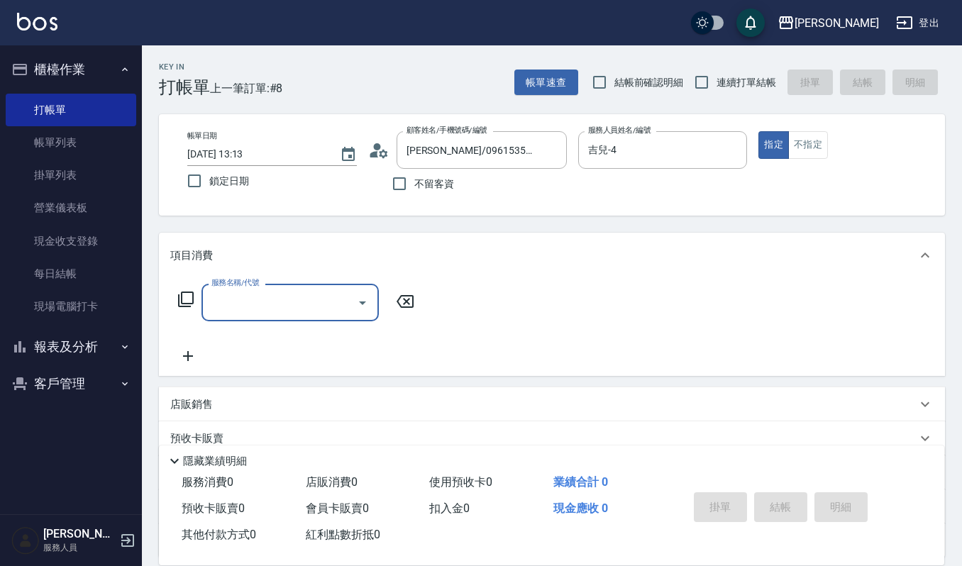
click at [254, 294] on input "服務名稱/代號" at bounding box center [279, 302] width 143 height 25
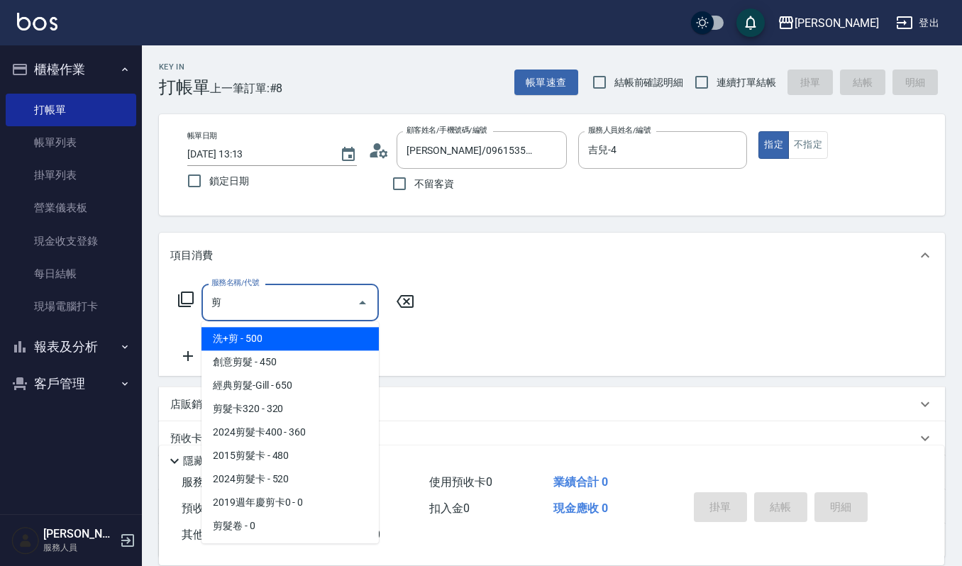
click at [271, 387] on span "經典剪髮-Gill - 650" at bounding box center [290, 385] width 177 height 23
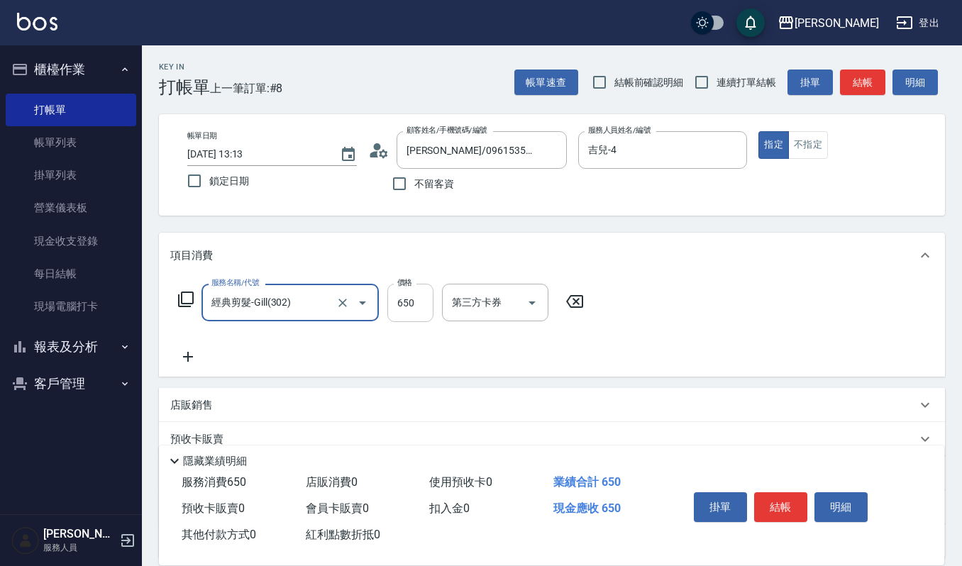
type input "經典剪髮-Gill(302)"
click at [392, 287] on input "650" at bounding box center [410, 303] width 46 height 38
type input "600"
click at [759, 504] on button "結帳" at bounding box center [780, 507] width 53 height 30
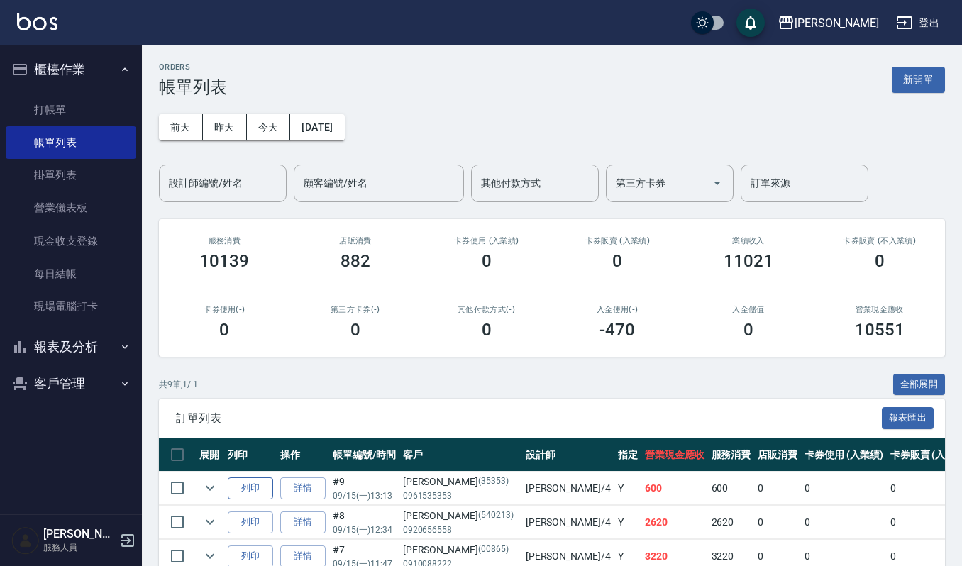
click at [254, 487] on button "列印" at bounding box center [250, 489] width 45 height 22
click at [80, 114] on link "打帳單" at bounding box center [71, 110] width 131 height 33
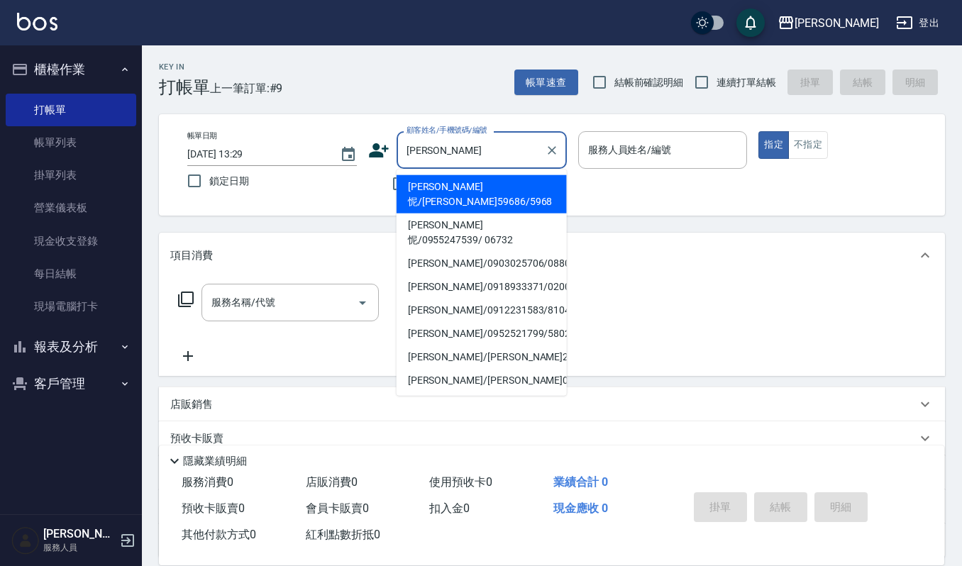
type input "林佩怩/林筱凡59686/5968"
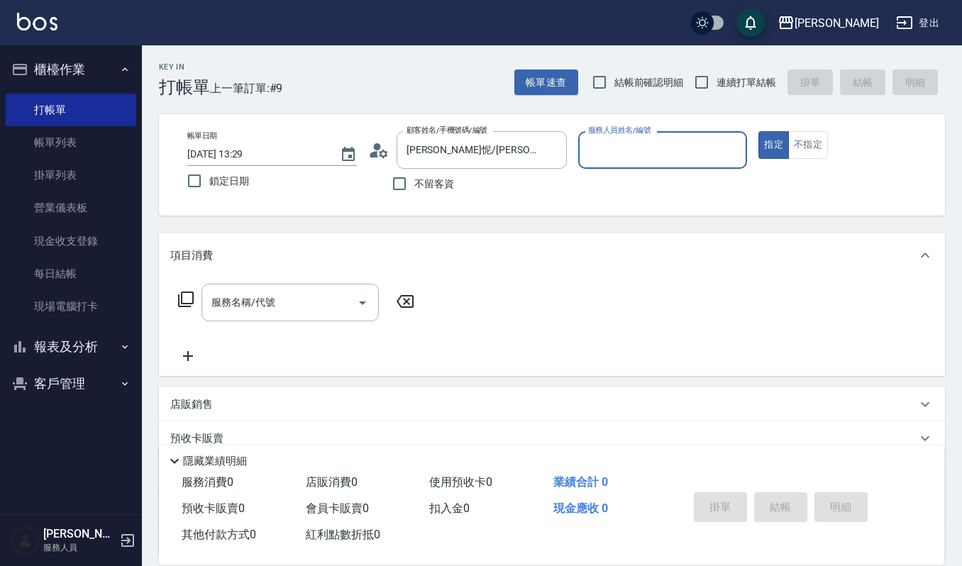
type input "吉兒-4"
click at [759, 131] on button "指定" at bounding box center [774, 145] width 31 height 28
type button "true"
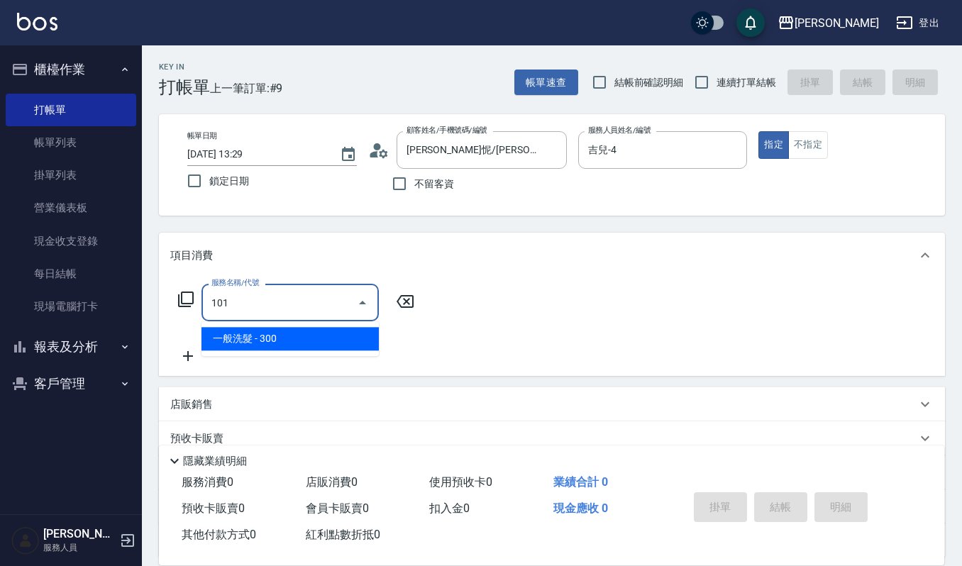
type input "一般洗髮(101)"
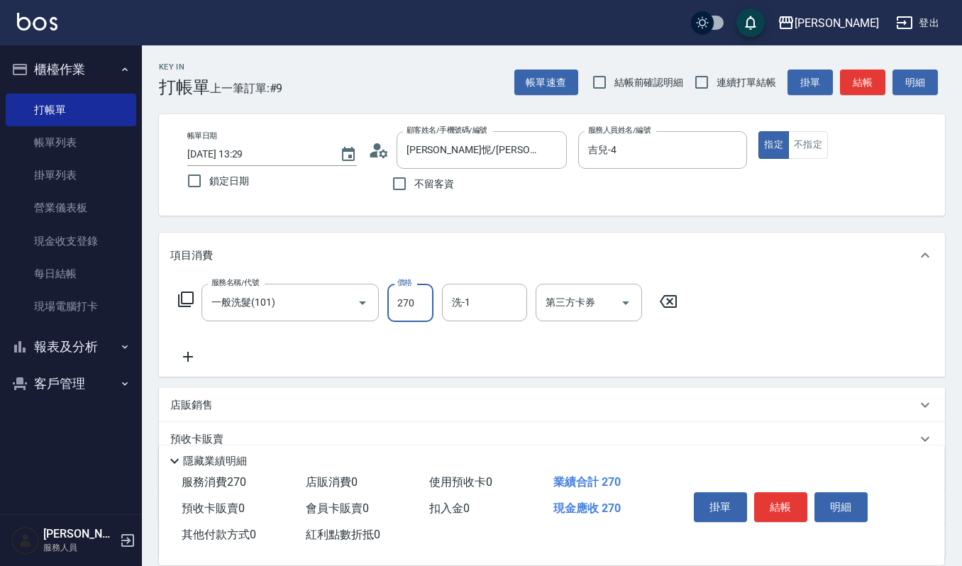
type input "270"
type input "佳音-21"
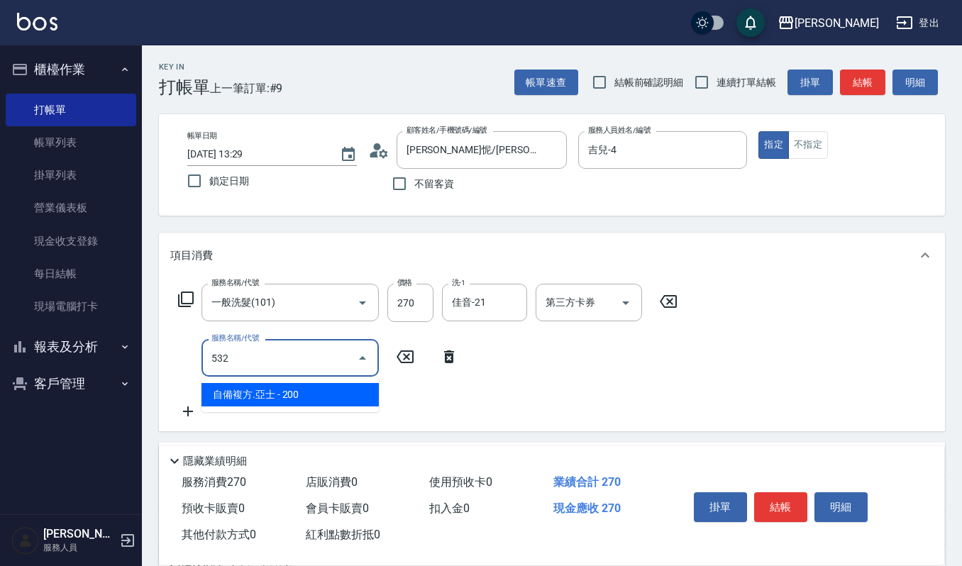
type input "自備複方.亞士(532)"
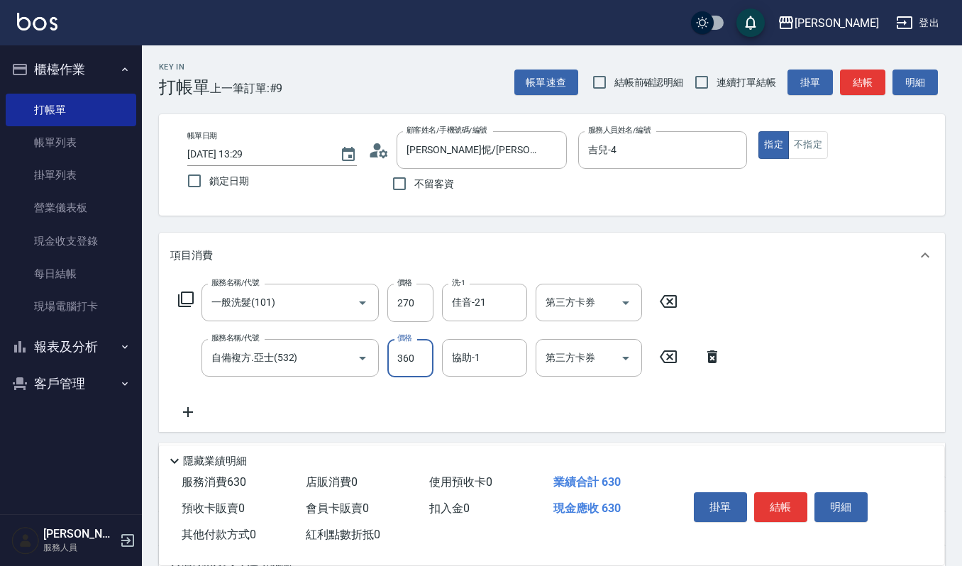
type input "360"
type input "佳音-21"
click at [410, 360] on input "360" at bounding box center [410, 358] width 46 height 38
click at [843, 503] on button "明細" at bounding box center [841, 507] width 53 height 30
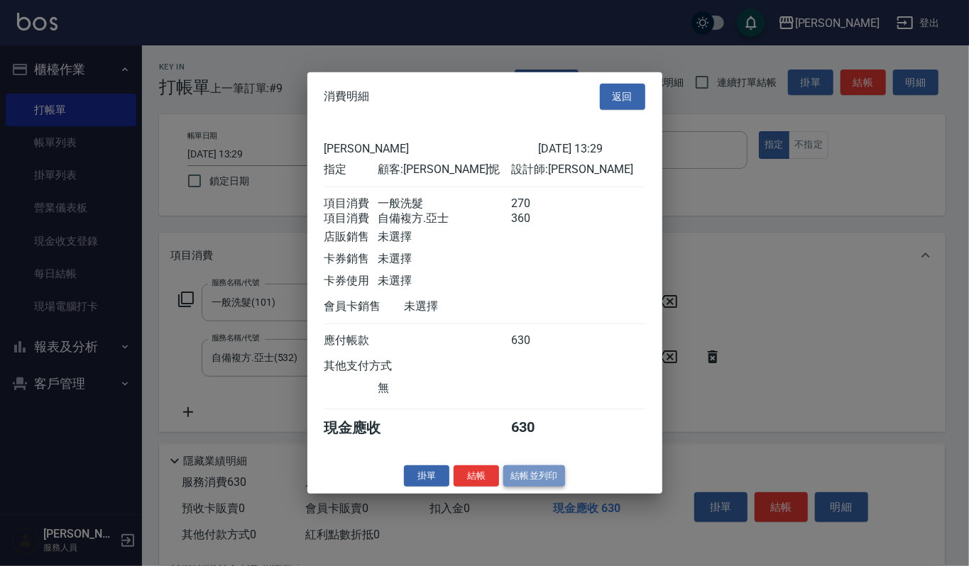
click at [544, 487] on button "結帳並列印" at bounding box center [534, 476] width 62 height 22
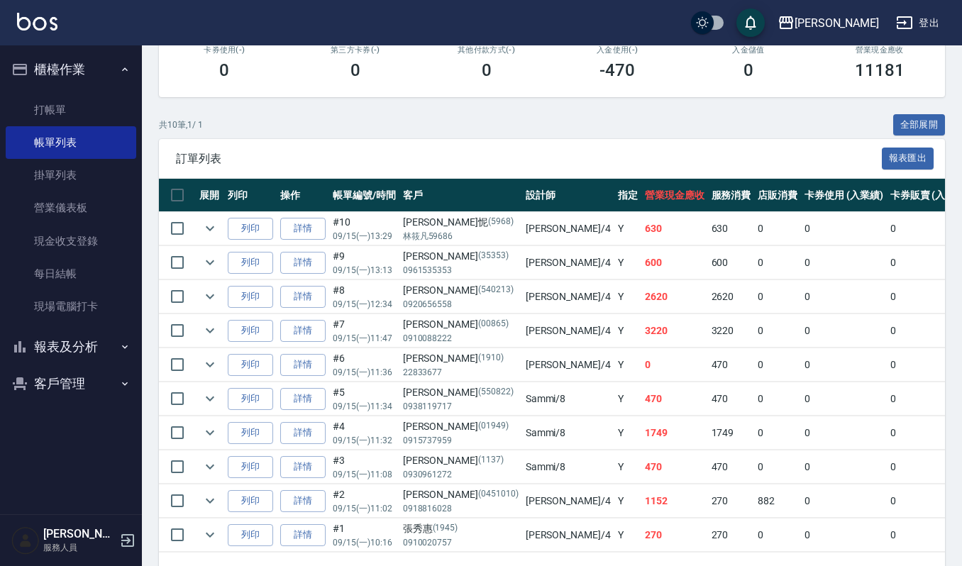
scroll to position [284, 0]
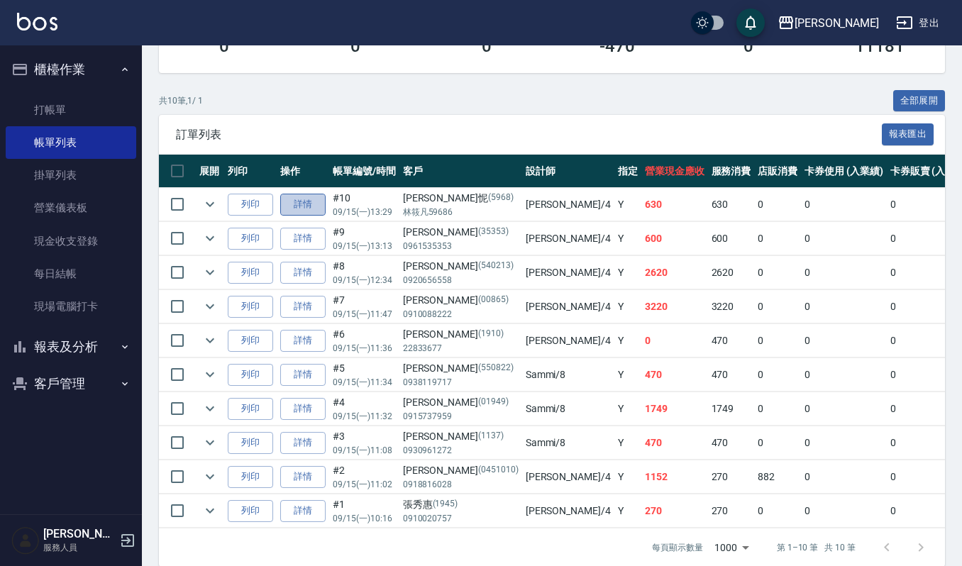
click at [290, 202] on link "詳情" at bounding box center [302, 205] width 45 height 22
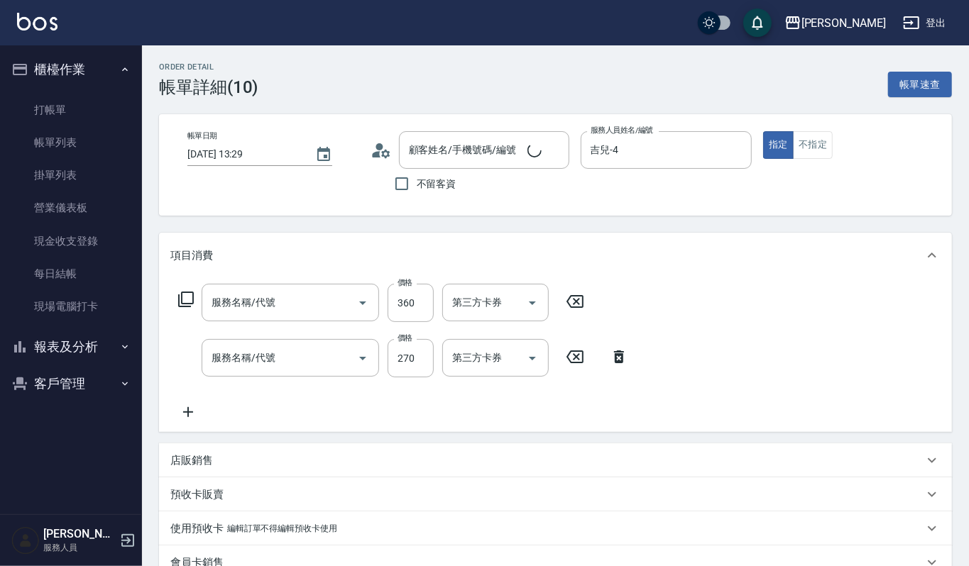
type input "2025/09/15 13:29"
type input "吉兒-4"
type input "自備複方.亞士(532)"
type input "一般洗髮(101)"
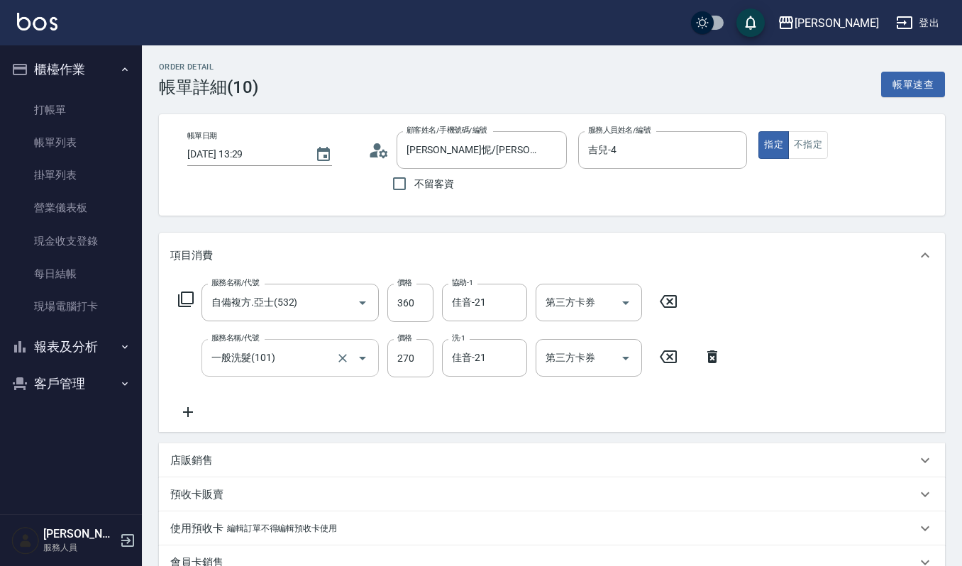
type input "林佩怩/林筱凡59686/5968"
click at [359, 304] on icon "Open" at bounding box center [362, 302] width 17 height 17
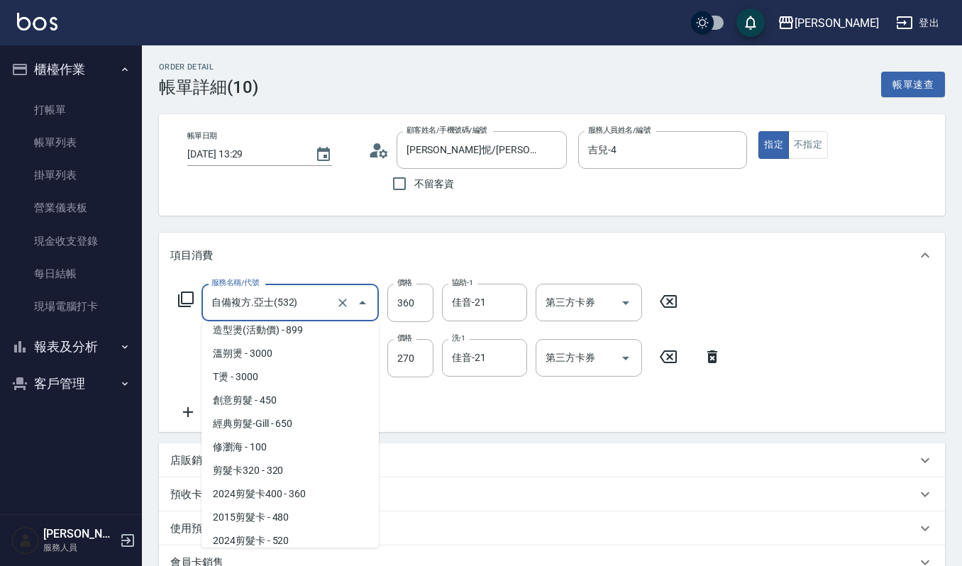
scroll to position [395, 0]
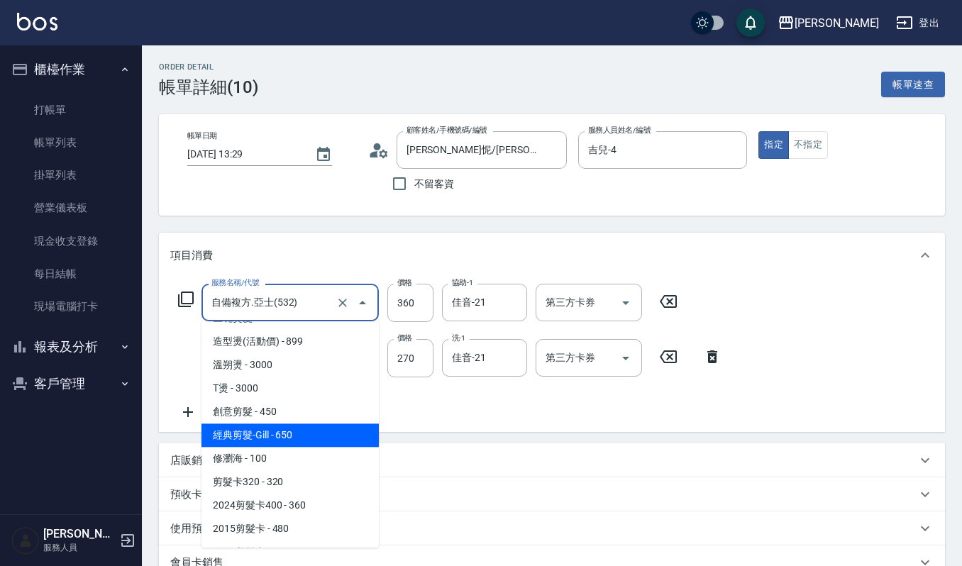
click at [318, 429] on span "經典剪髮-Gill - 650" at bounding box center [290, 435] width 177 height 23
type input "經典剪髮-Gill(302)"
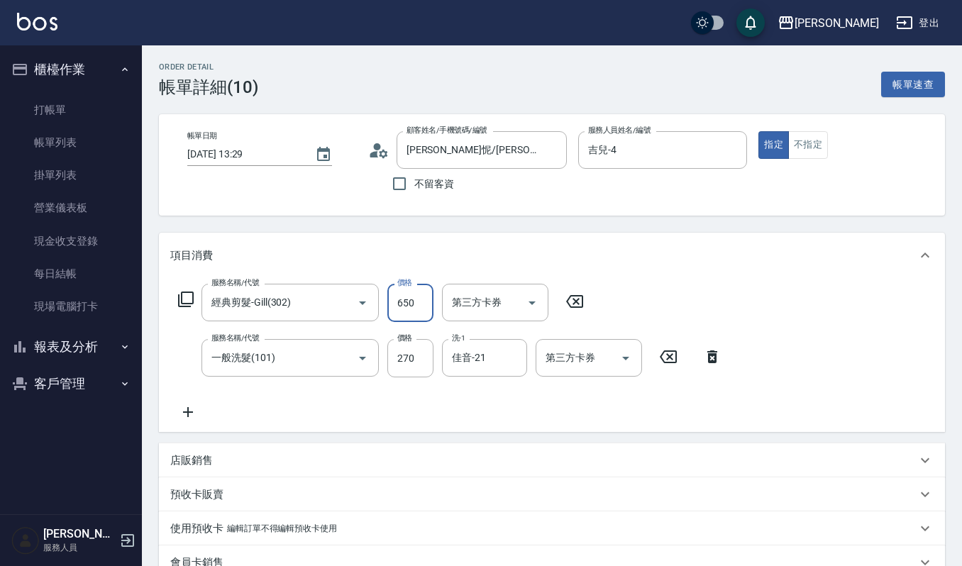
click at [415, 301] on input "650" at bounding box center [410, 303] width 46 height 38
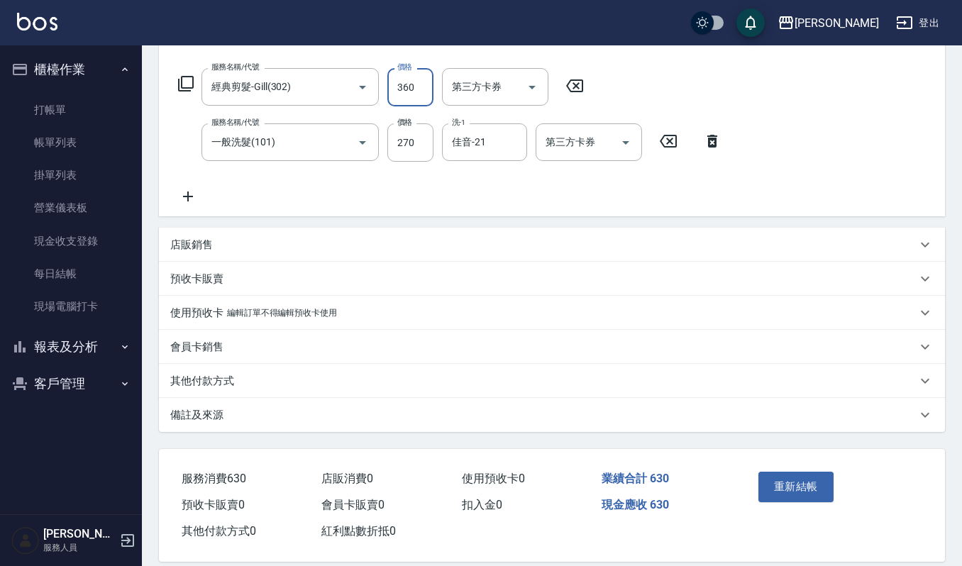
scroll to position [231, 0]
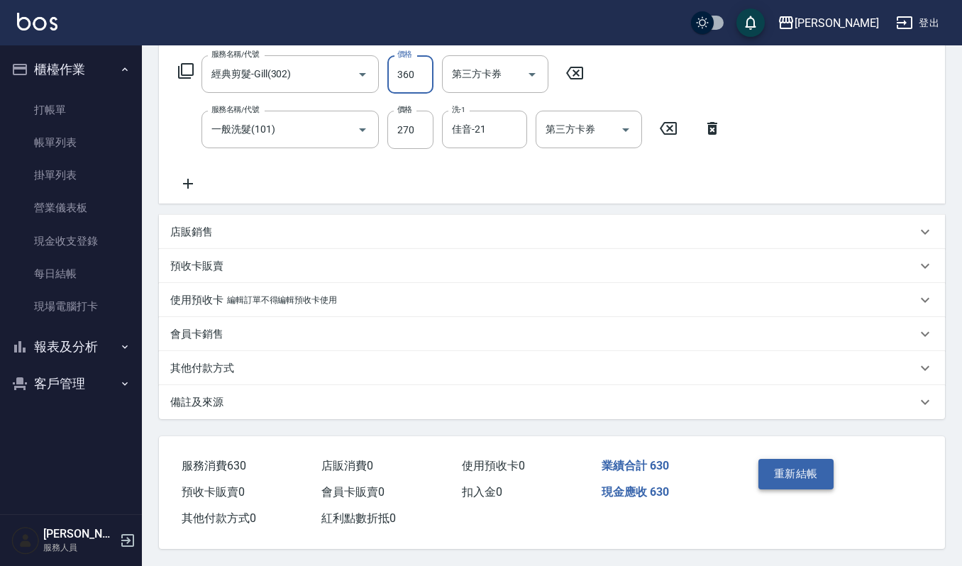
type input "360"
click at [789, 461] on button "重新結帳" at bounding box center [796, 474] width 75 height 30
click at [795, 473] on button "重新結帳" at bounding box center [796, 474] width 75 height 30
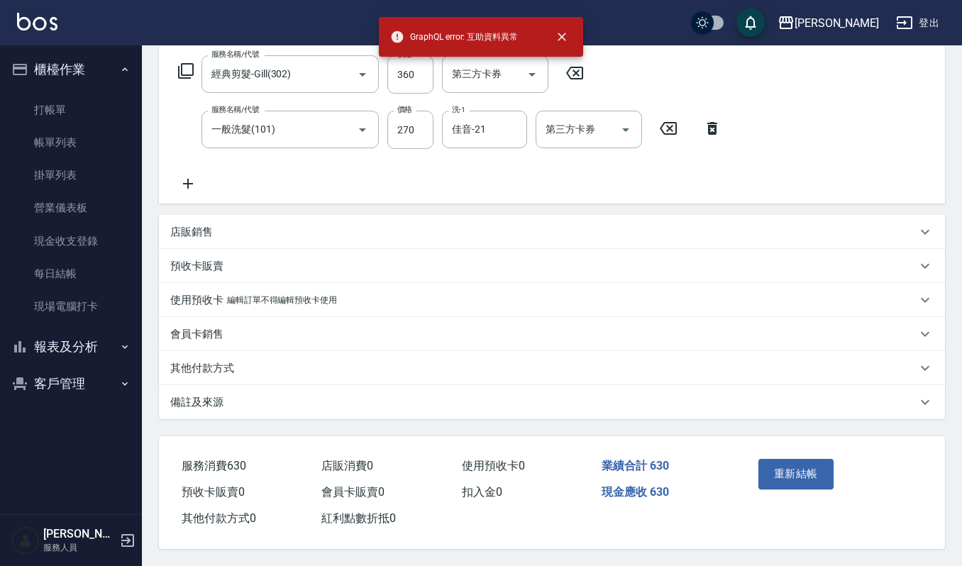
click at [468, 46] on div "GraphQL error: 互助資料異常" at bounding box center [454, 37] width 128 height 26
click at [566, 38] on icon "close" at bounding box center [562, 37] width 14 height 14
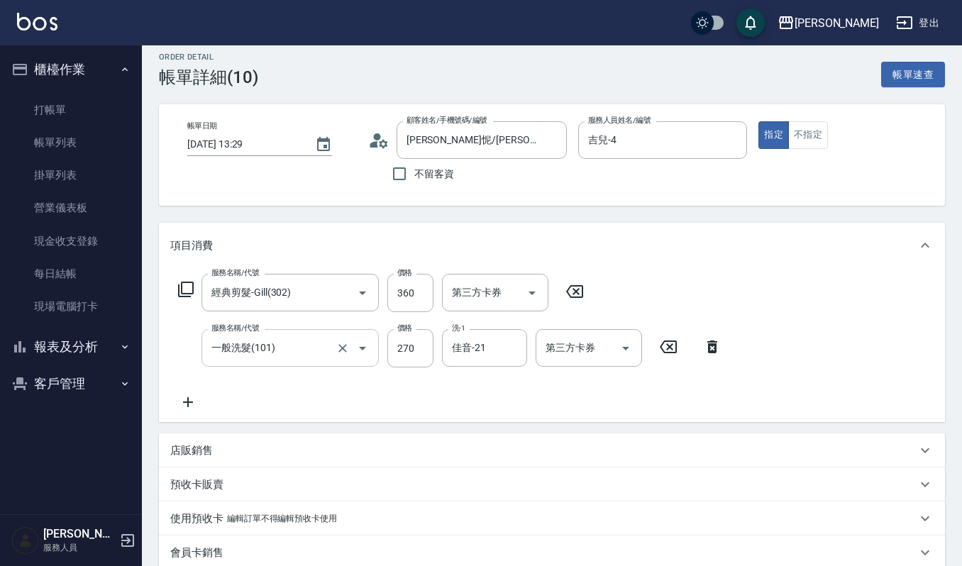
scroll to position [0, 0]
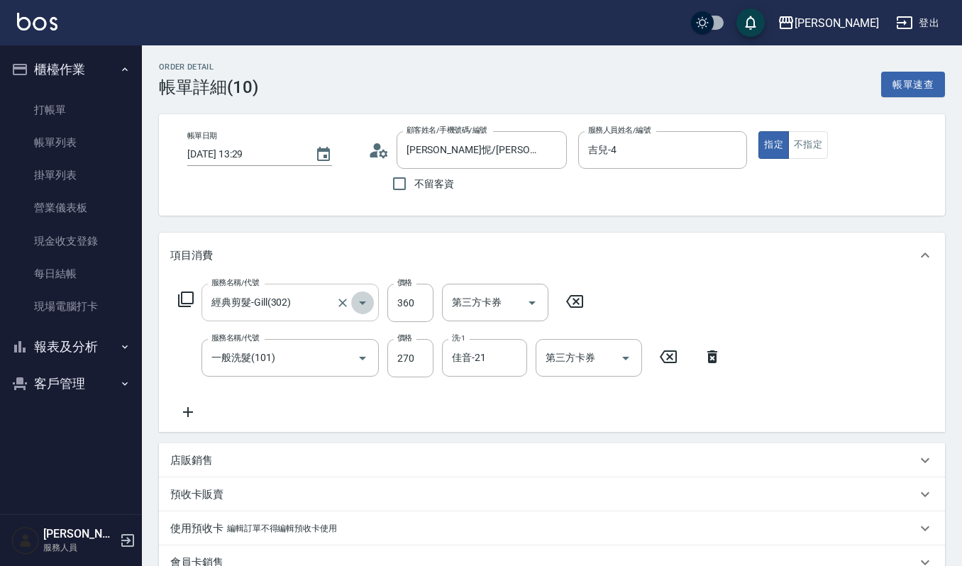
click at [365, 299] on icon "Open" at bounding box center [362, 302] width 17 height 17
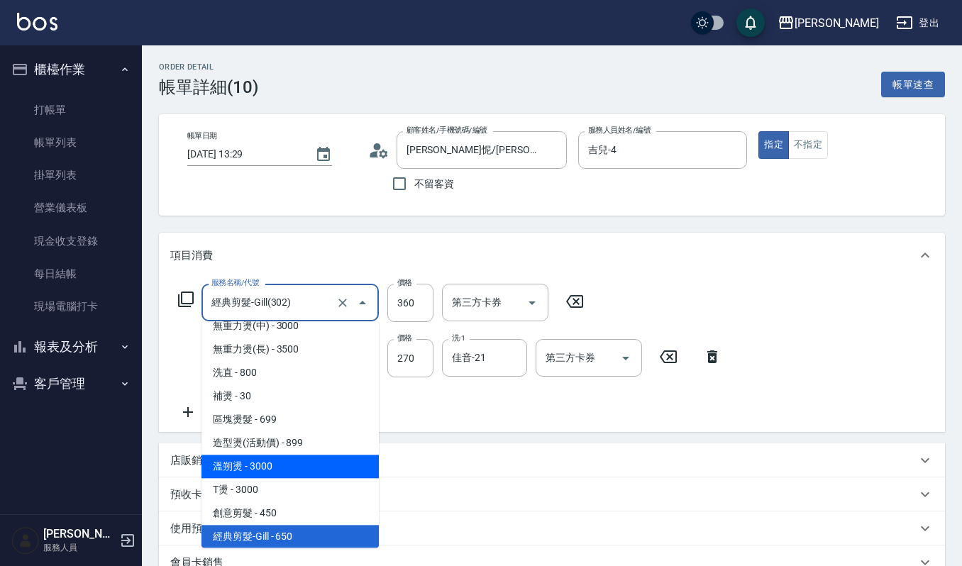
scroll to position [389, 0]
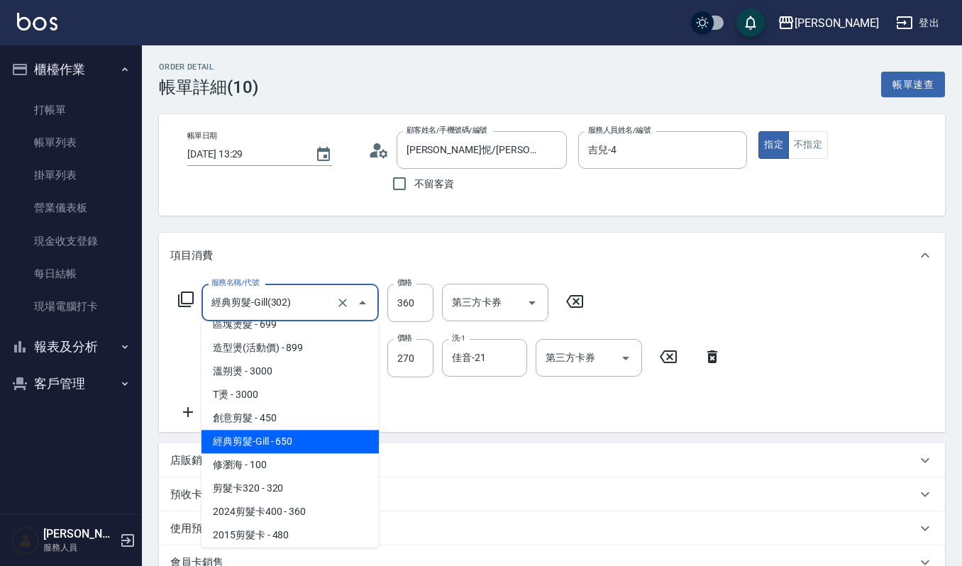
click at [315, 446] on span "經典剪髮-Gill - 650" at bounding box center [290, 441] width 177 height 23
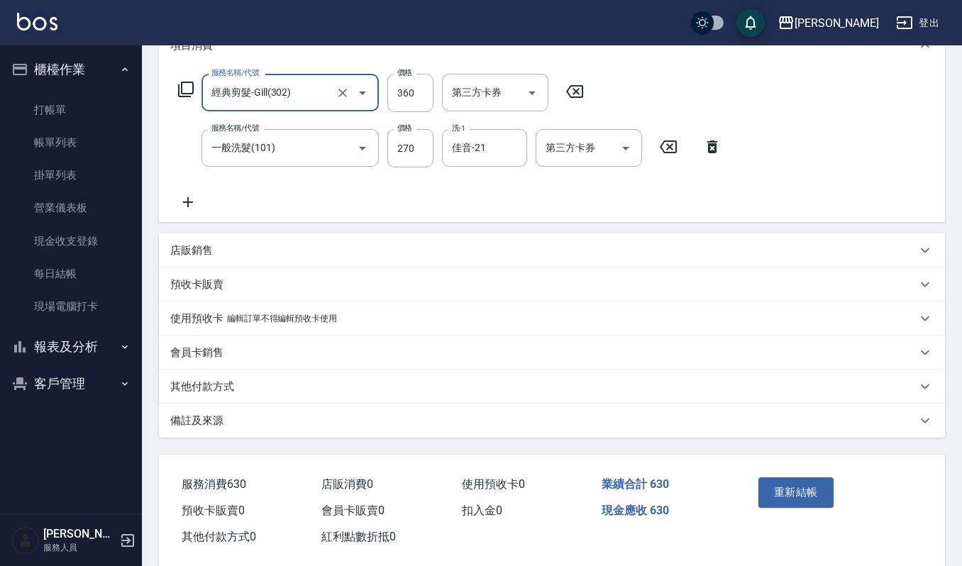
scroll to position [231, 0]
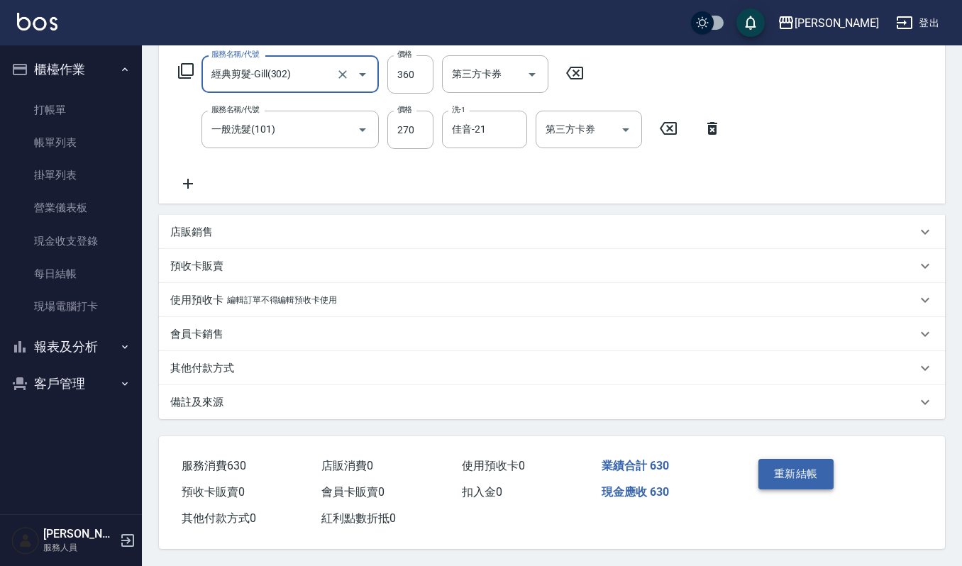
click at [829, 482] on button "重新結帳" at bounding box center [796, 474] width 75 height 30
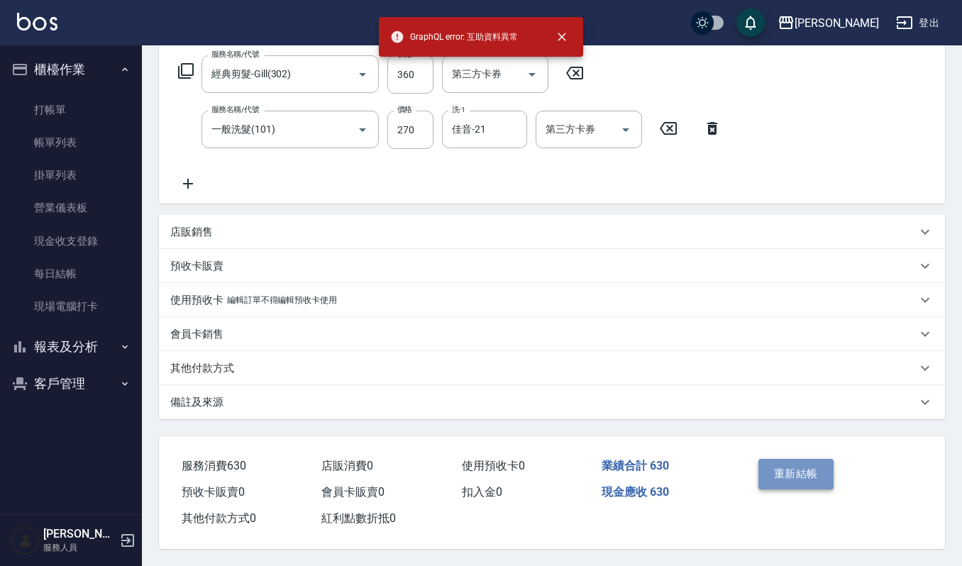
click at [829, 482] on button "重新結帳" at bounding box center [796, 474] width 75 height 30
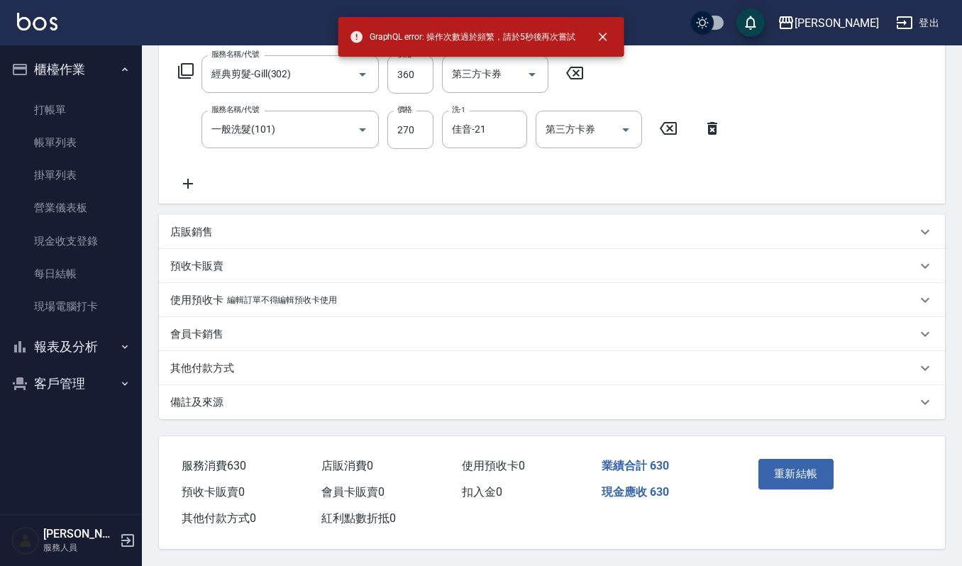
scroll to position [0, 0]
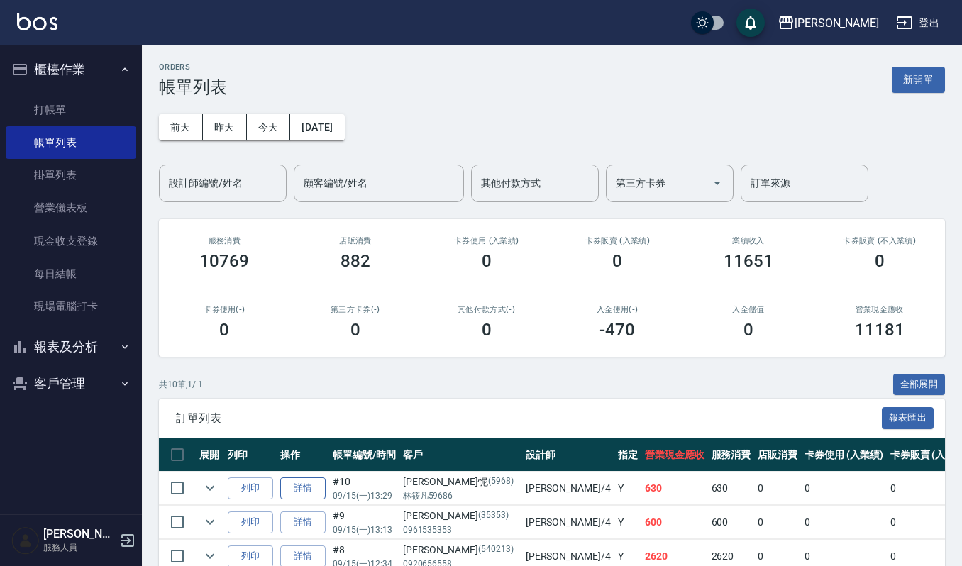
click at [316, 495] on link "詳情" at bounding box center [302, 489] width 45 height 22
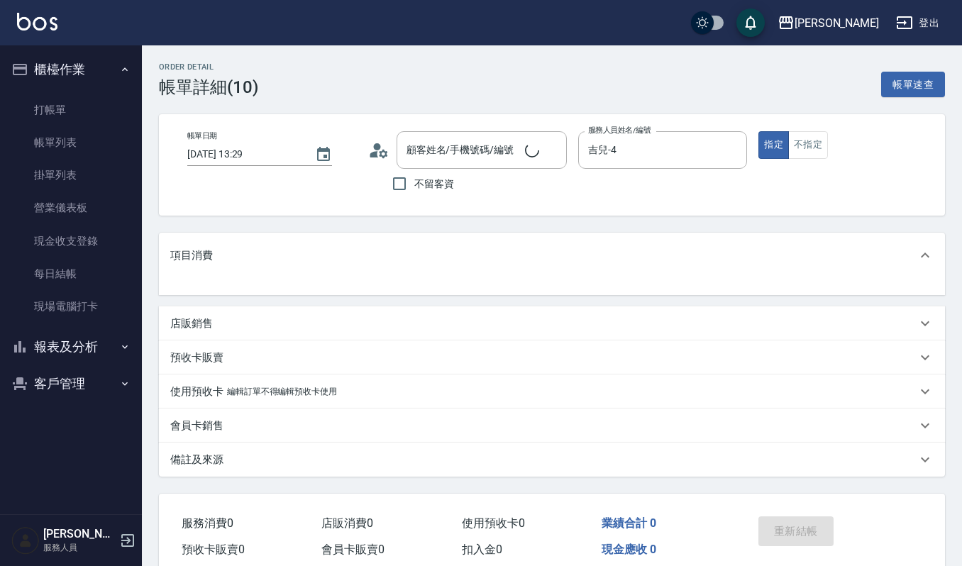
type input "林佩怩/林筱凡59686/5968"
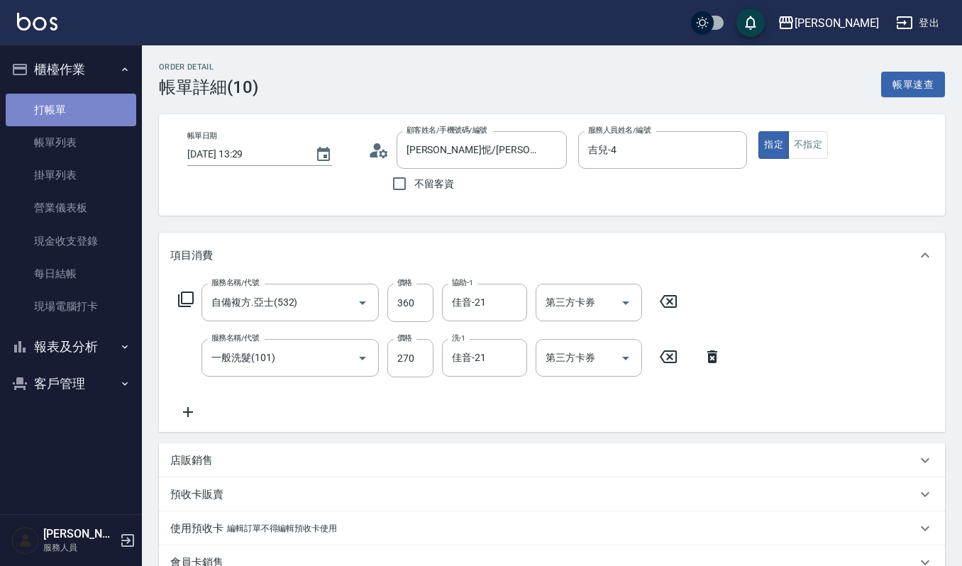
click at [49, 108] on link "打帳單" at bounding box center [71, 110] width 131 height 33
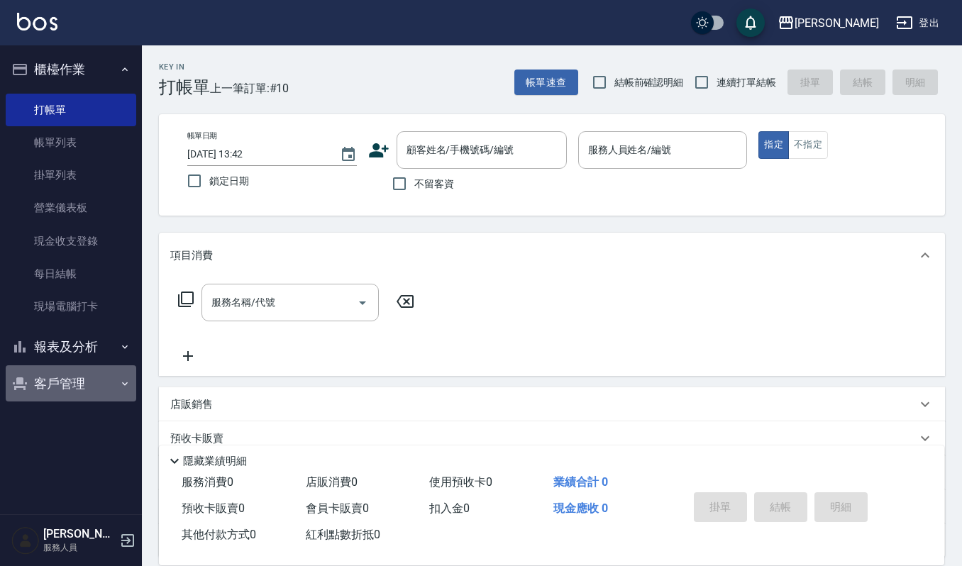
click at [62, 386] on button "客戶管理" at bounding box center [71, 383] width 131 height 37
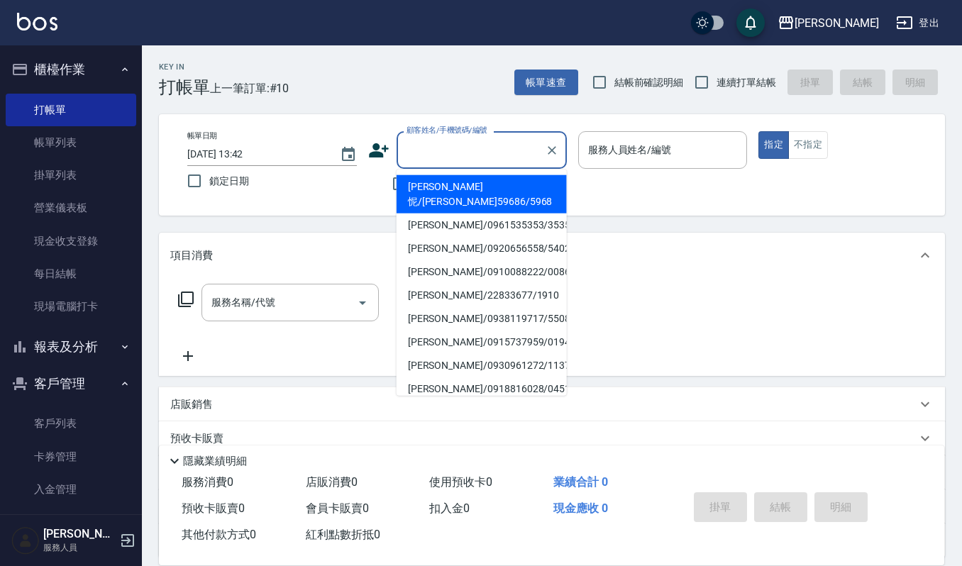
click at [444, 143] on input "顧客姓名/手機號碼/編號" at bounding box center [471, 150] width 136 height 25
click at [58, 419] on link "客戶列表" at bounding box center [71, 423] width 131 height 33
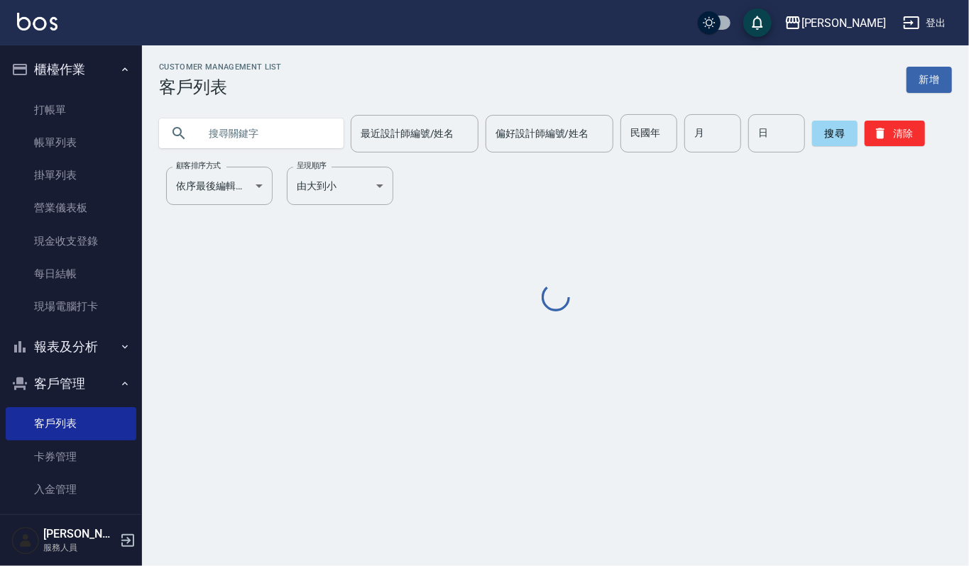
click at [190, 125] on div at bounding box center [251, 133] width 184 height 30
click at [228, 128] on input "text" at bounding box center [265, 133] width 133 height 38
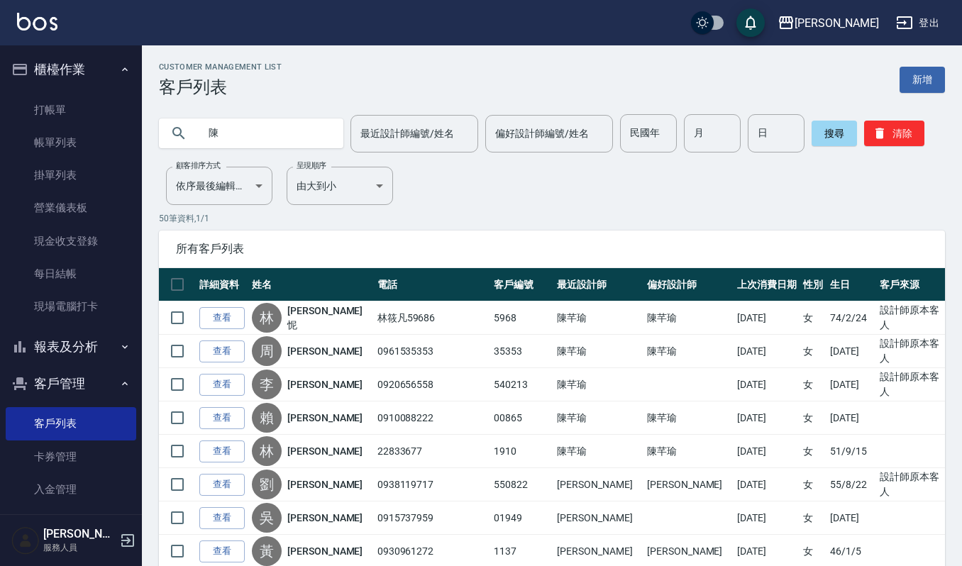
type input "陳"
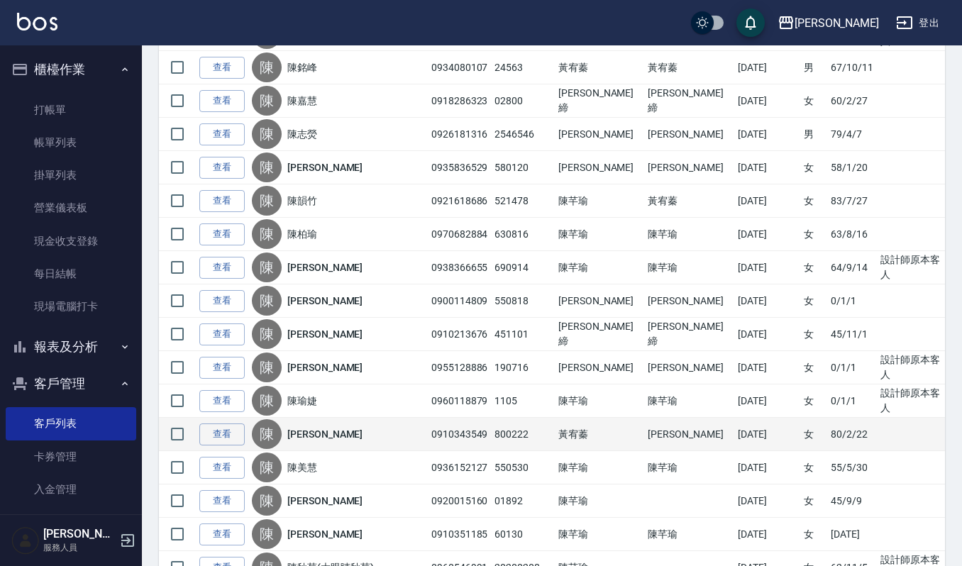
scroll to position [378, 0]
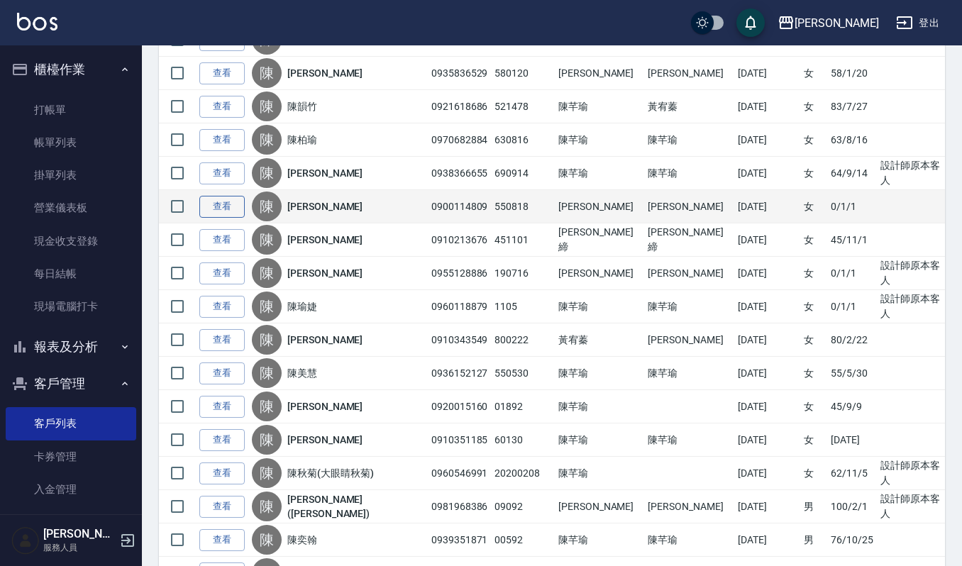
click at [219, 205] on link "查看" at bounding box center [221, 207] width 45 height 22
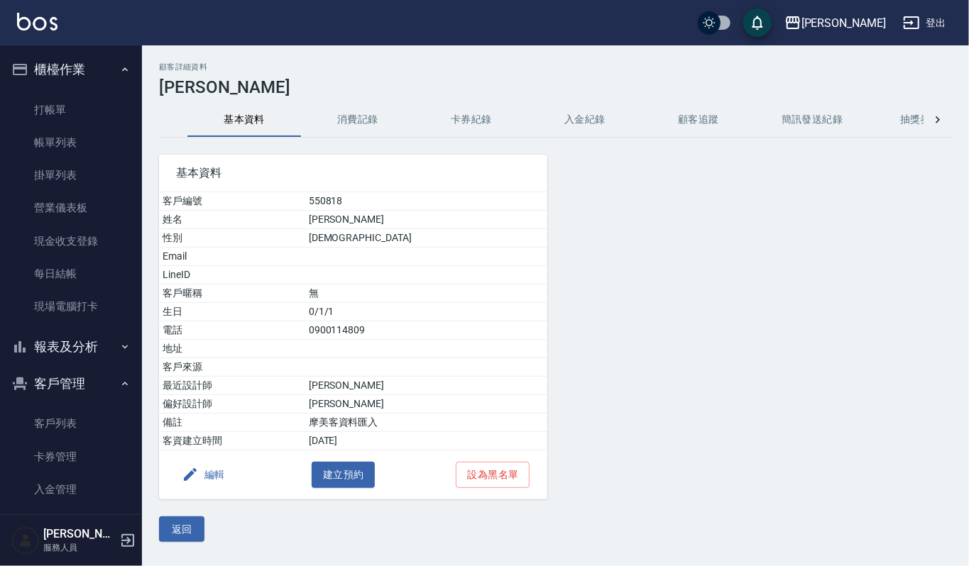
click at [366, 121] on button "消費記錄" at bounding box center [358, 120] width 114 height 34
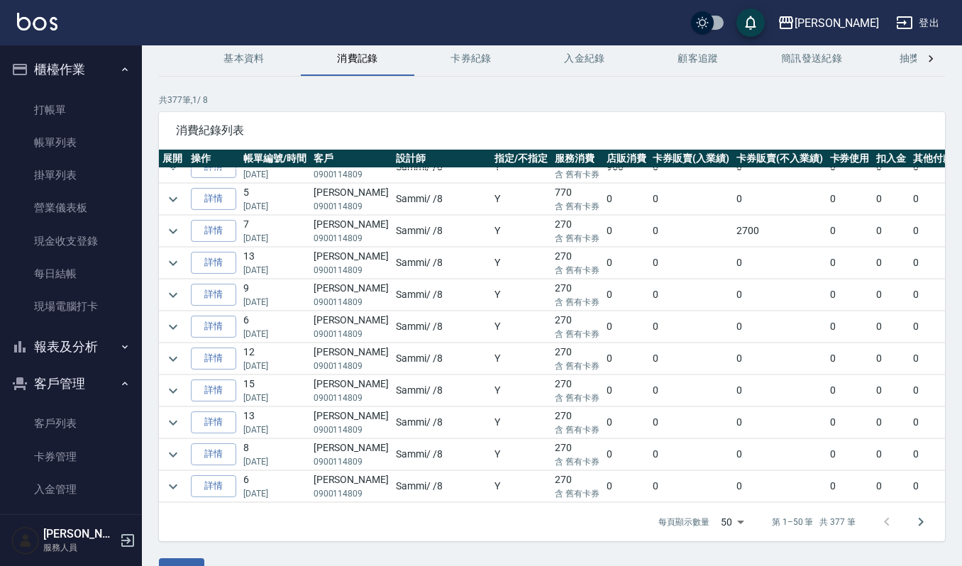
scroll to position [96, 0]
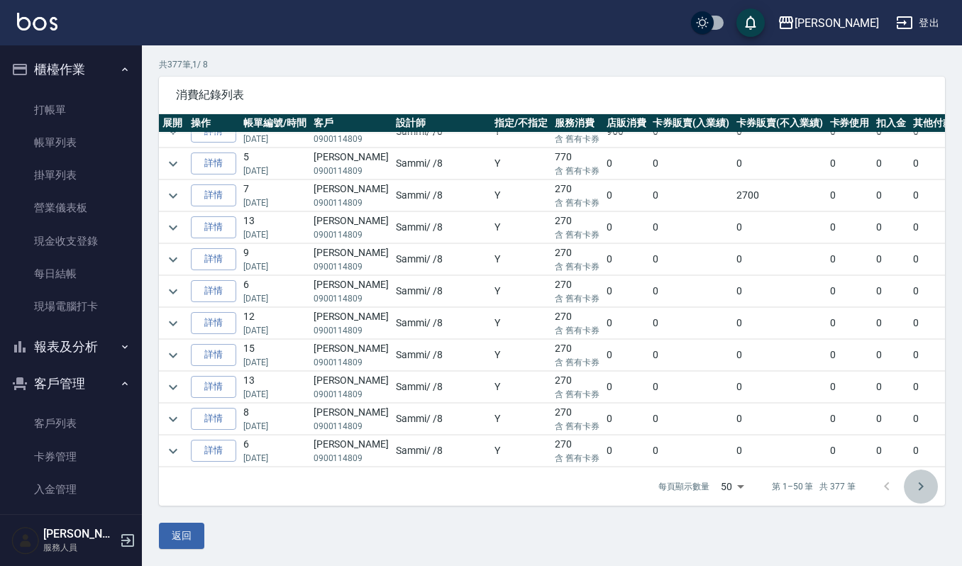
click at [920, 488] on icon "Go to next page" at bounding box center [920, 486] width 17 height 17
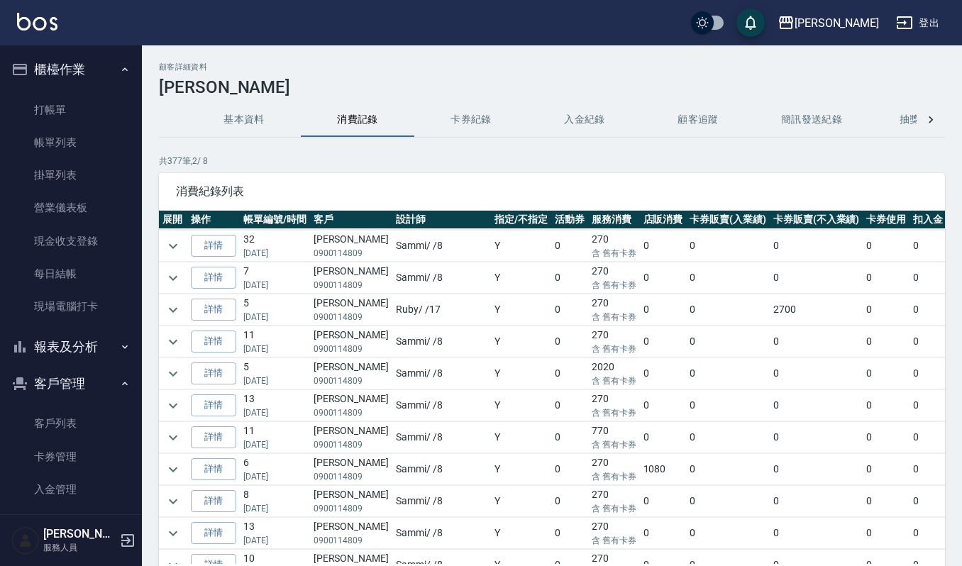
scroll to position [1135, 0]
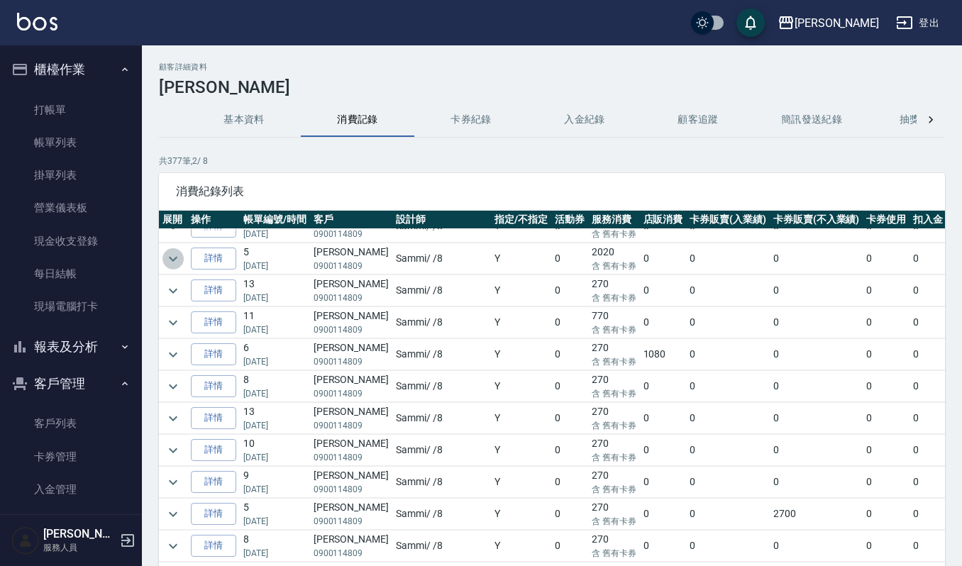
click at [176, 268] on icon "expand row" at bounding box center [173, 258] width 17 height 17
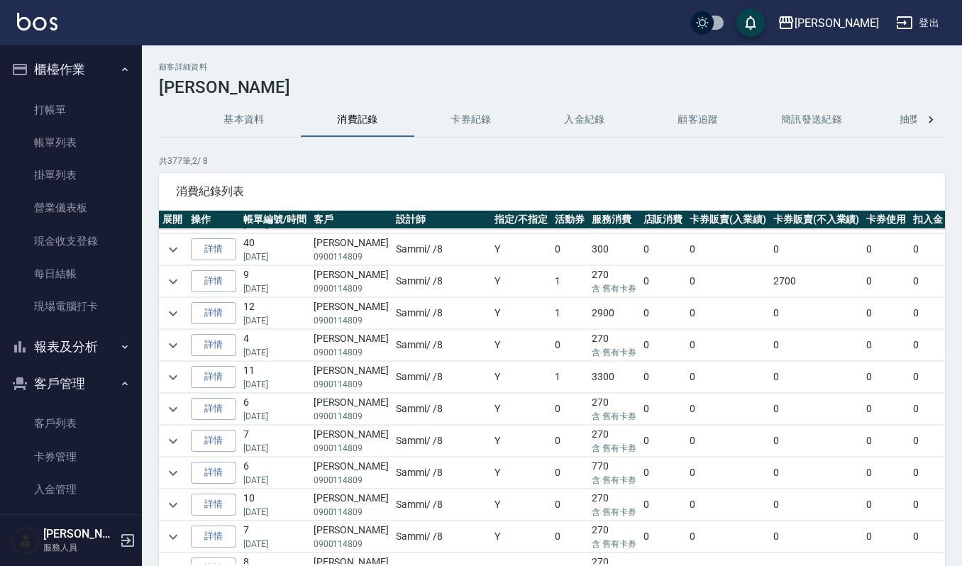
scroll to position [253, 0]
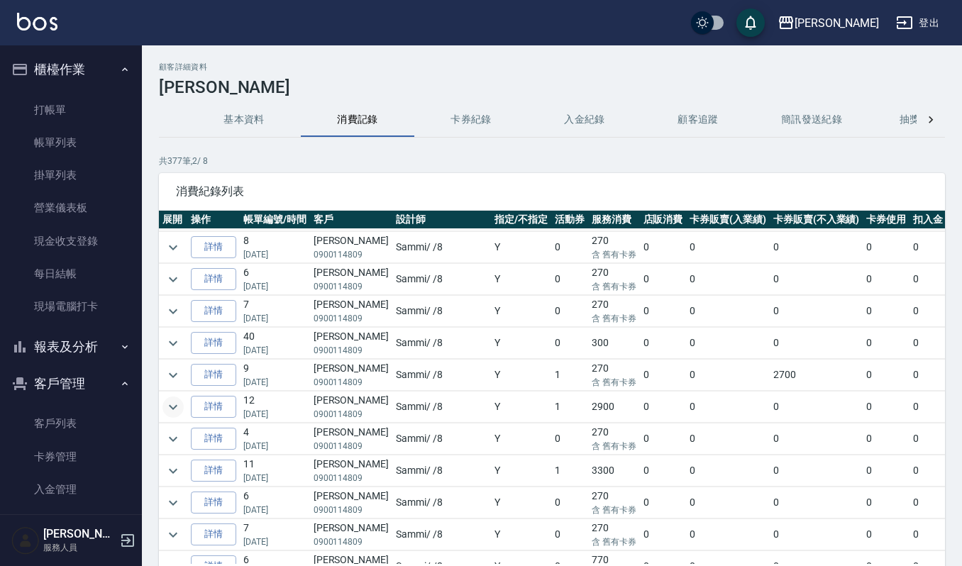
click at [170, 412] on icon "expand row" at bounding box center [173, 407] width 17 height 17
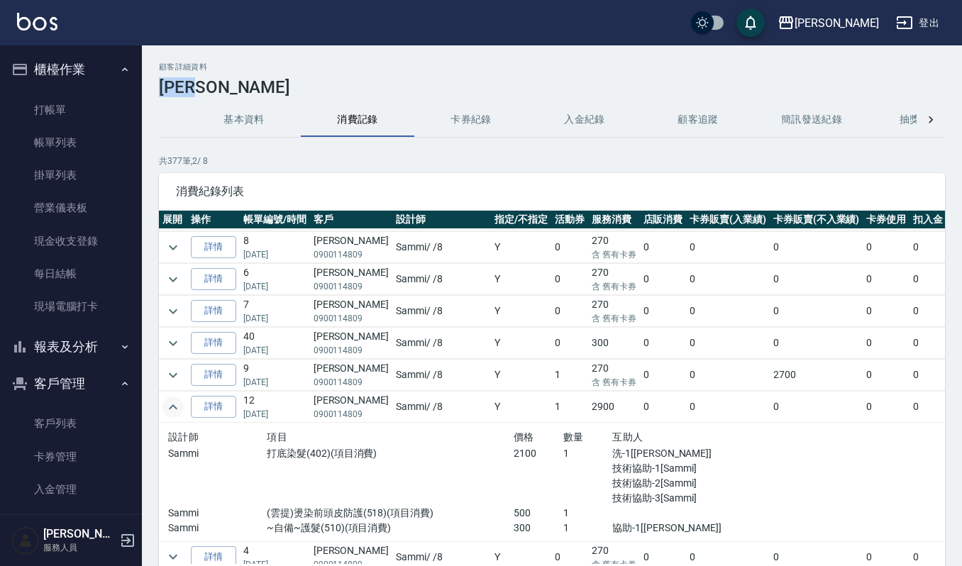
drag, startPoint x: 159, startPoint y: 82, endPoint x: 223, endPoint y: 84, distance: 63.9
click at [223, 84] on h3 "陳林琇媚" at bounding box center [552, 87] width 786 height 20
copy h3 "陳林琇媚"
click at [60, 109] on link "打帳單" at bounding box center [71, 110] width 131 height 33
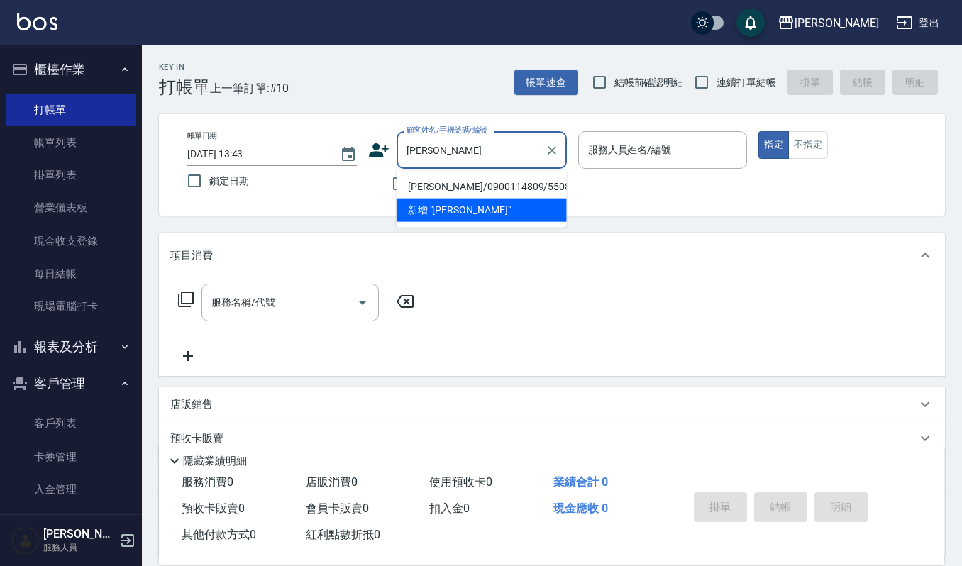
click at [453, 182] on li "陳林琇媚/0900114809/550818" at bounding box center [482, 186] width 170 height 23
type input "陳林琇媚/0900114809/550818"
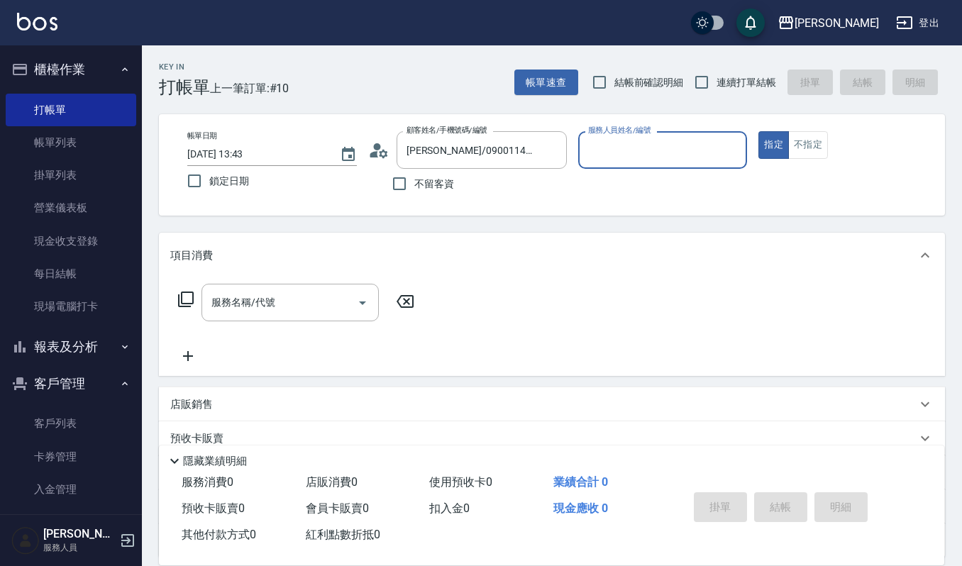
type input "Sammi-8"
click at [364, 302] on icon "Open" at bounding box center [362, 304] width 7 height 4
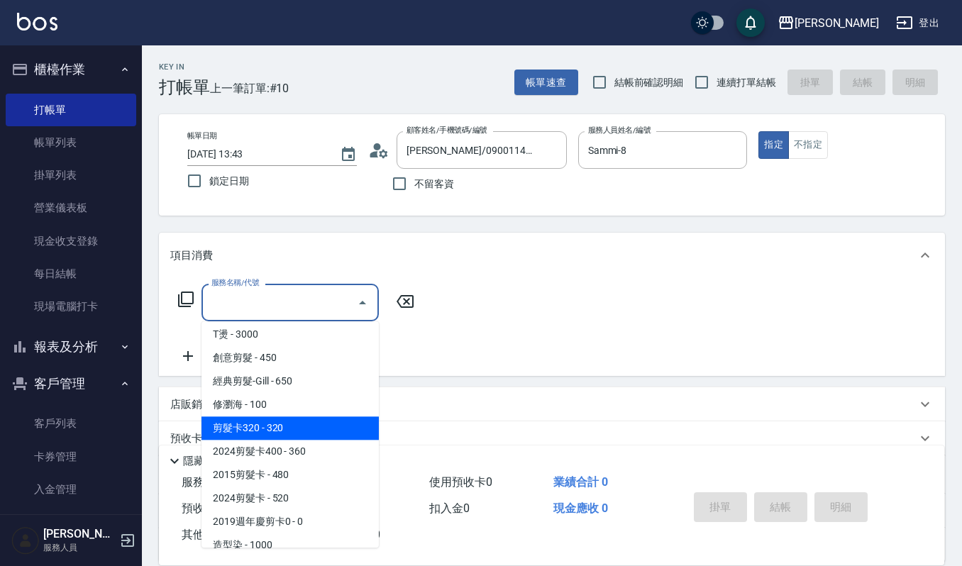
scroll to position [568, 0]
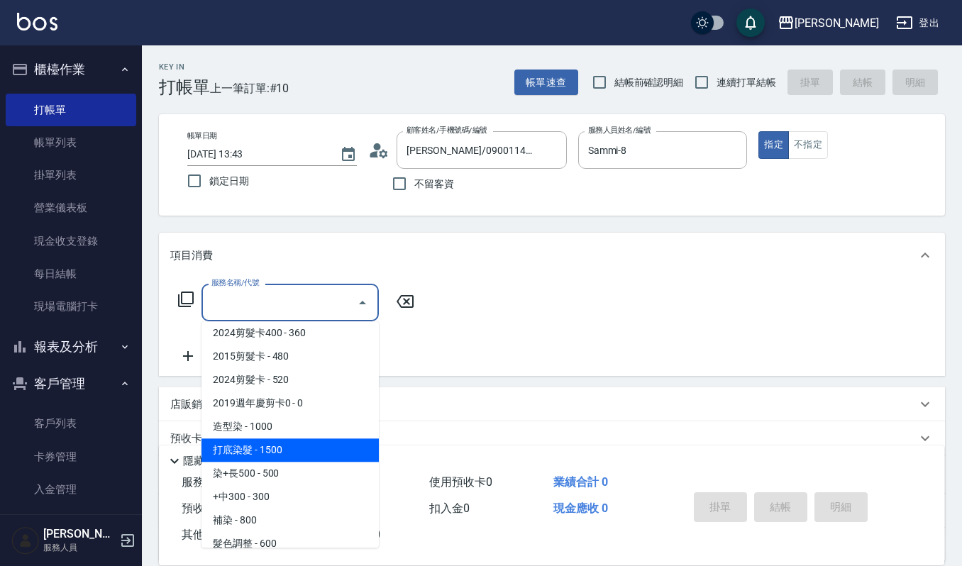
click at [301, 439] on span "打底染髮 - 1500" at bounding box center [290, 450] width 177 height 23
type input "打底染髮(402)"
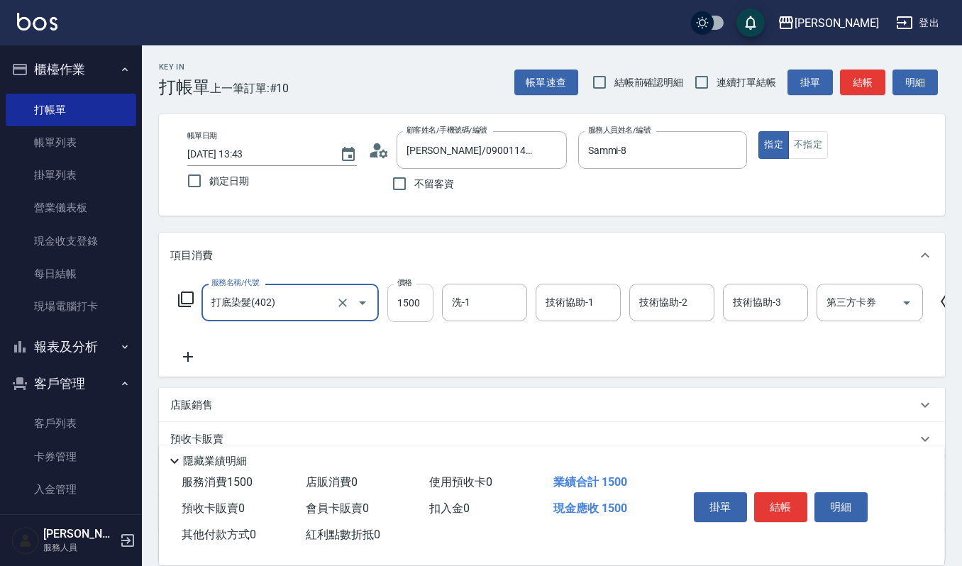
click at [426, 295] on input "1500" at bounding box center [410, 303] width 46 height 38
type input "2100"
click at [478, 297] on input "洗-1" at bounding box center [484, 302] width 72 height 25
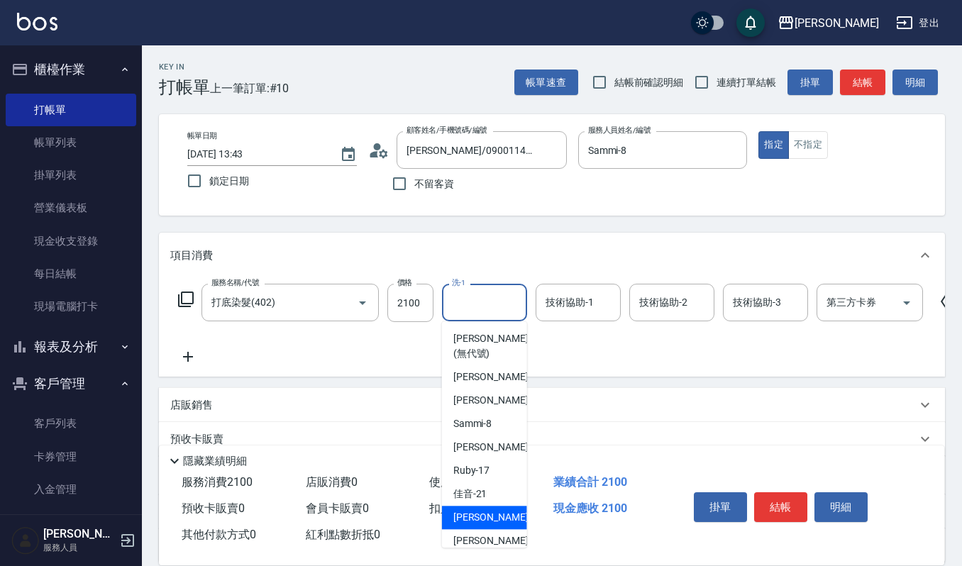
click at [471, 517] on span "宜芳 -22" at bounding box center [497, 517] width 89 height 15
type input "宜芳-22"
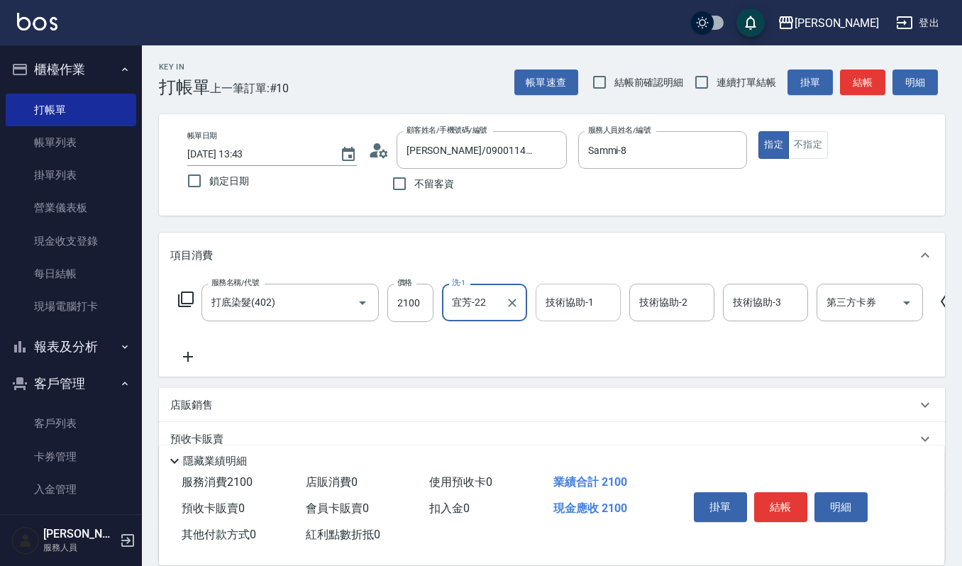
click at [559, 302] on input "技術協助-1" at bounding box center [578, 302] width 72 height 25
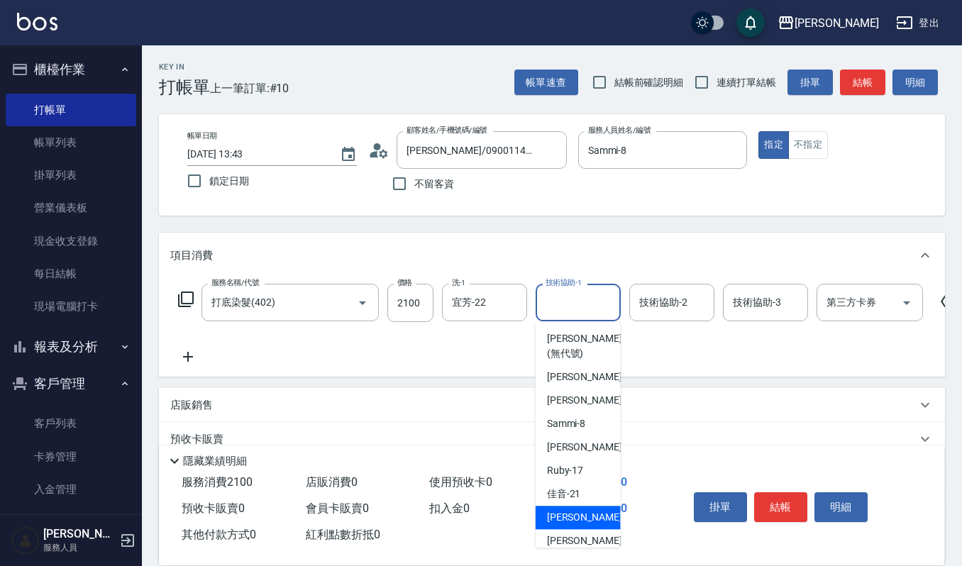
click at [578, 514] on span "宜芳 -22" at bounding box center [591, 517] width 89 height 15
type input "宜芳-22"
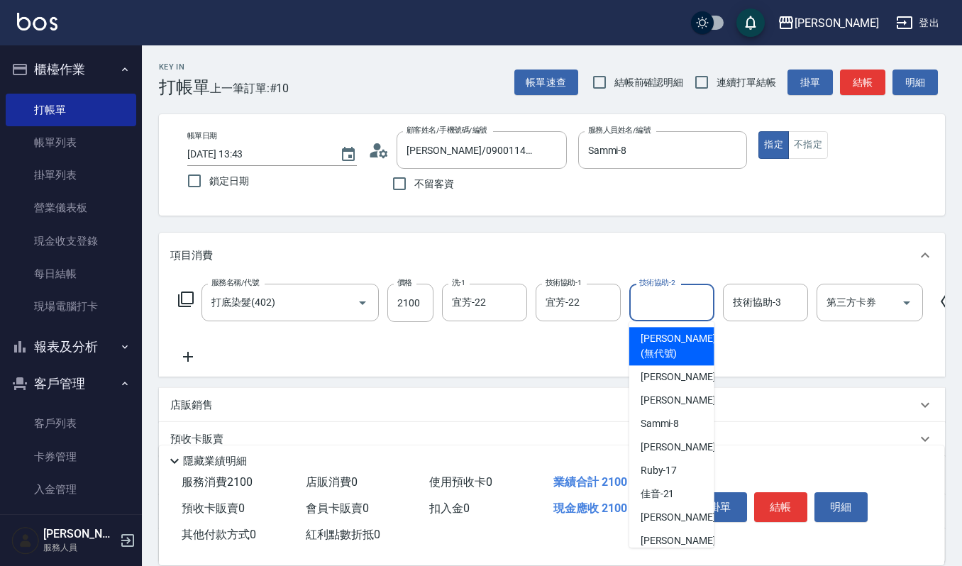
click at [656, 304] on input "技術協助-2" at bounding box center [672, 302] width 72 height 25
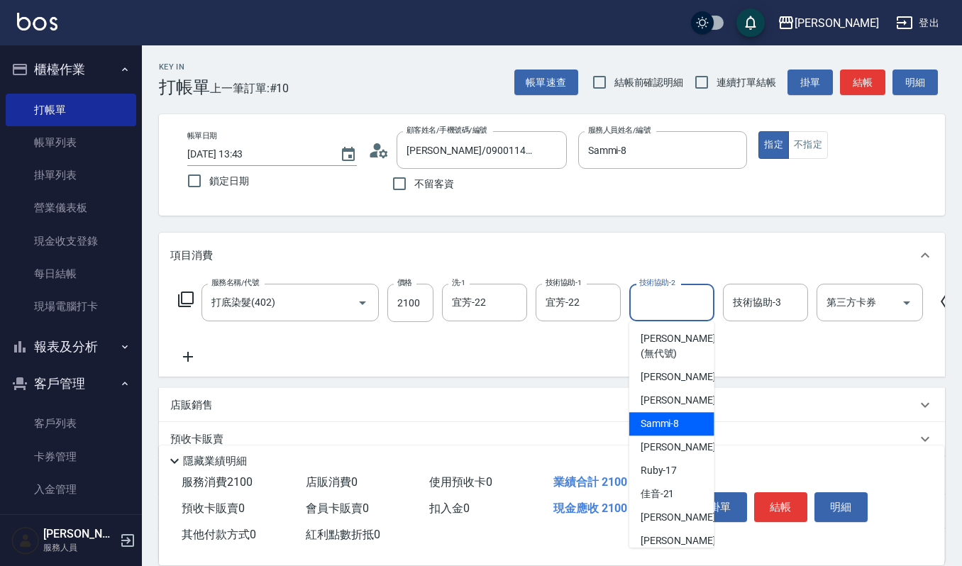
click at [671, 429] on span "Sammi -8" at bounding box center [660, 424] width 39 height 15
type input "Sammi-8"
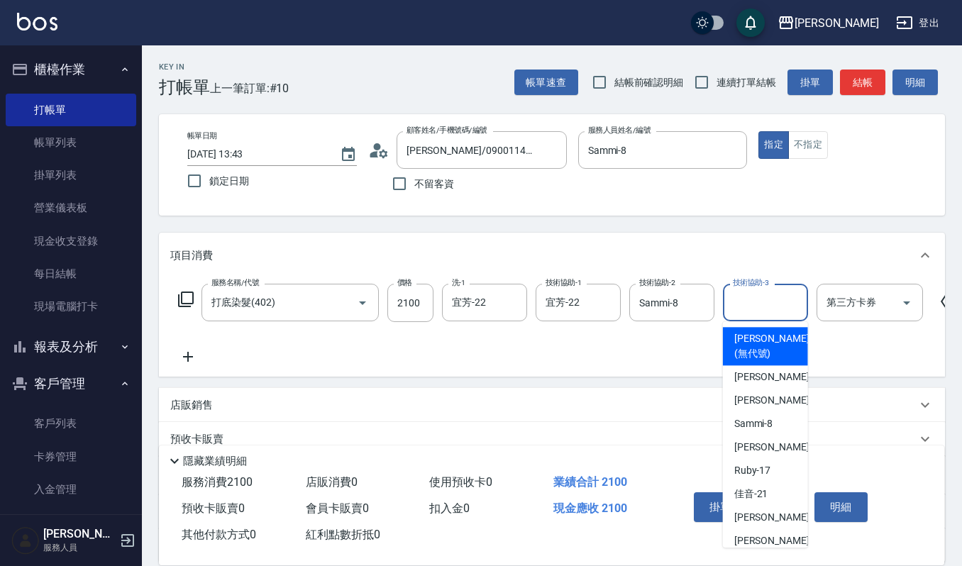
click at [759, 302] on input "技術協助-3" at bounding box center [765, 302] width 72 height 25
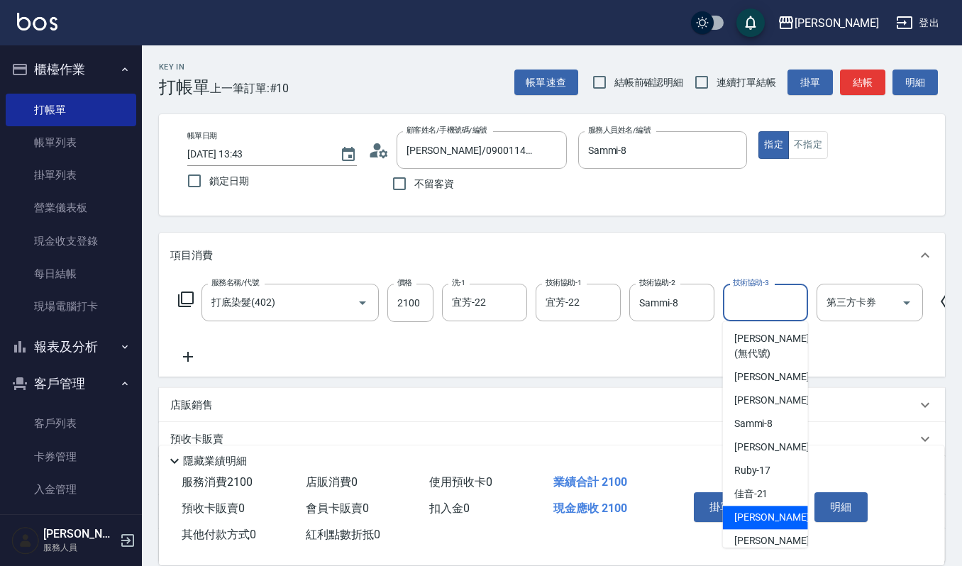
click at [748, 517] on span "宜芳 -22" at bounding box center [778, 517] width 89 height 15
type input "宜芳-22"
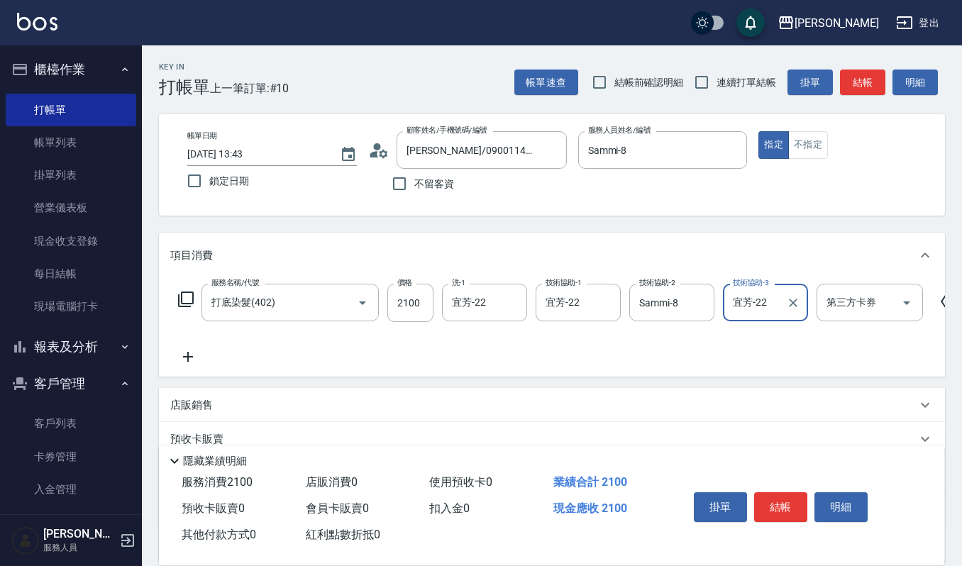
click at [186, 358] on icon at bounding box center [188, 357] width 10 height 10
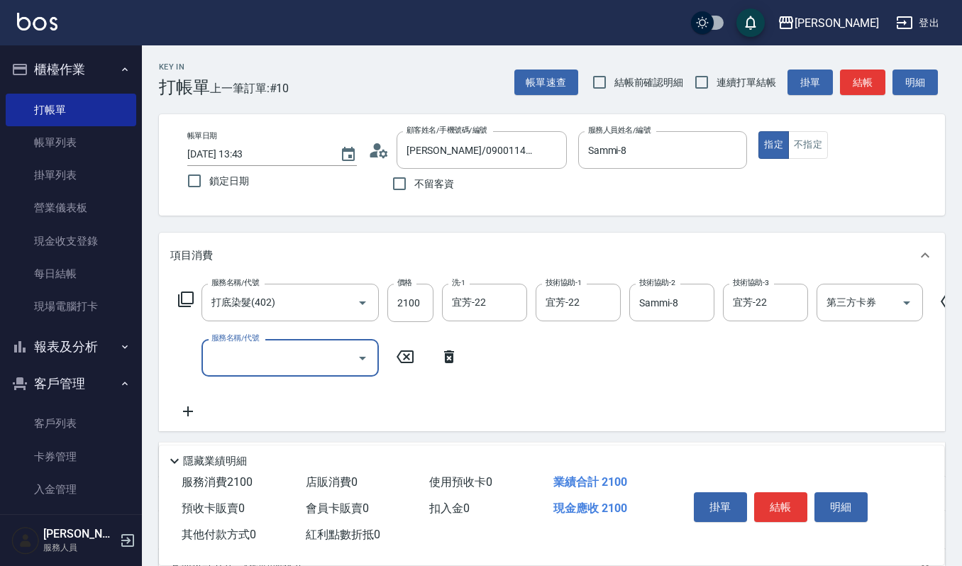
click at [365, 355] on icon "Open" at bounding box center [362, 358] width 17 height 17
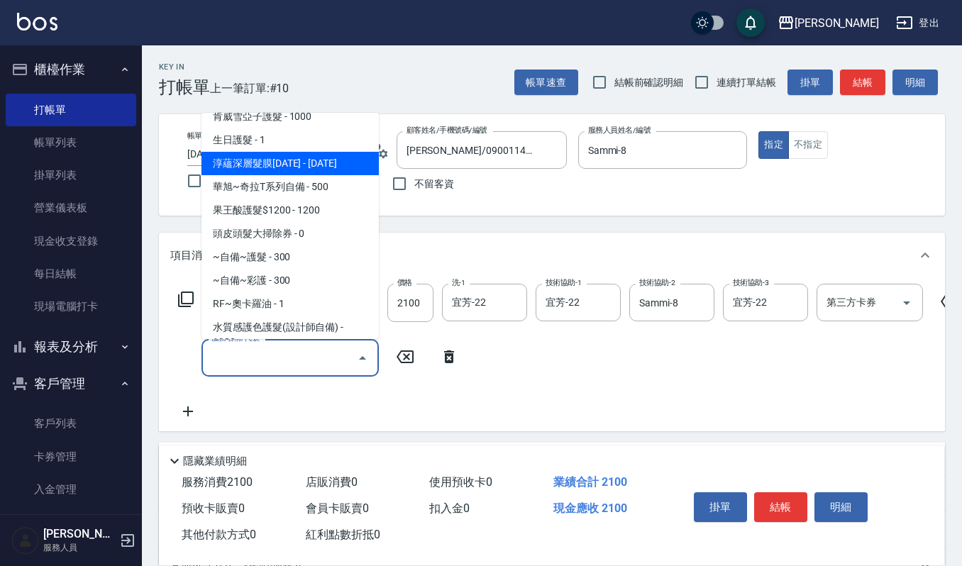
scroll to position [946, 0]
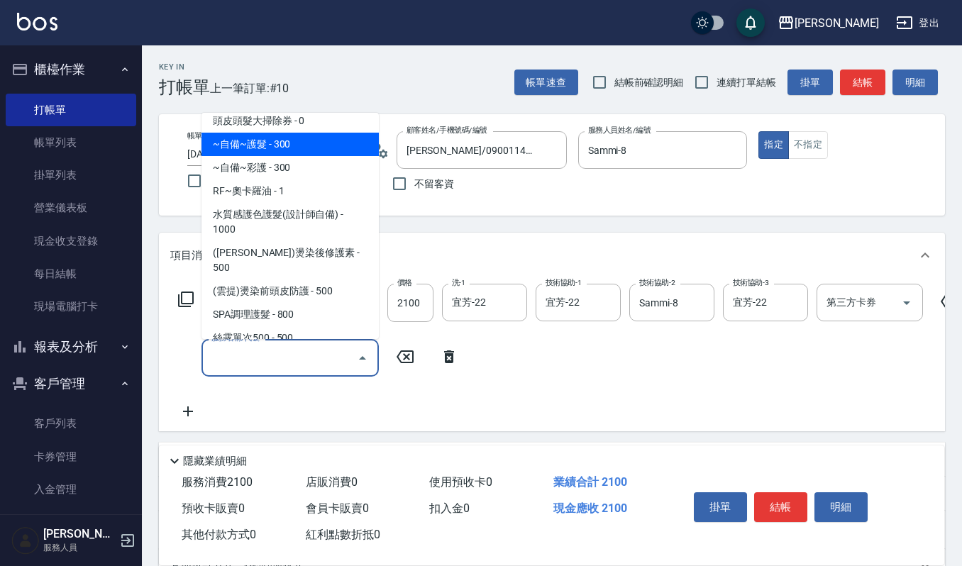
click at [312, 145] on span "~自備~護髮 - 300" at bounding box center [290, 144] width 177 height 23
type input "~自備~護髮(510)"
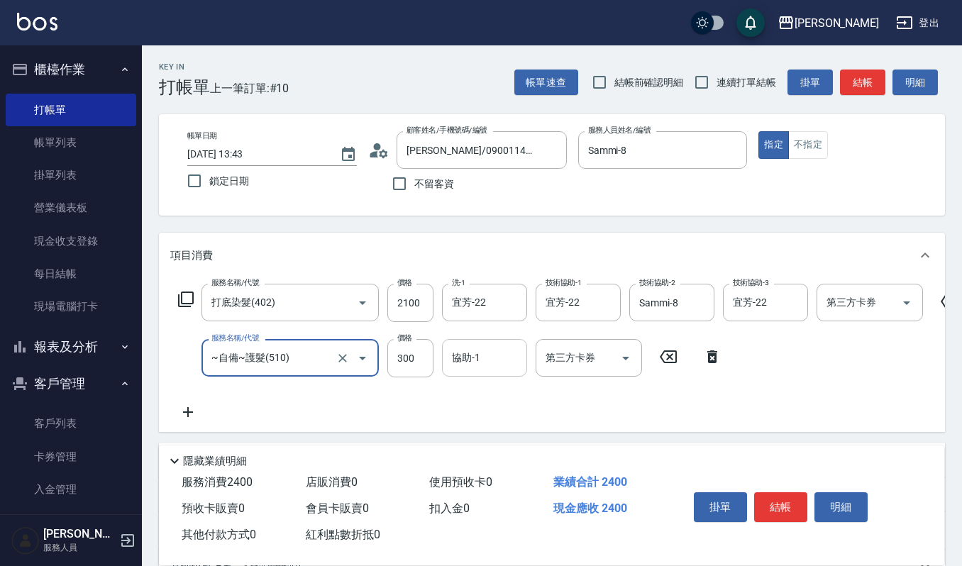
click at [495, 358] on input "協助-1" at bounding box center [484, 358] width 72 height 25
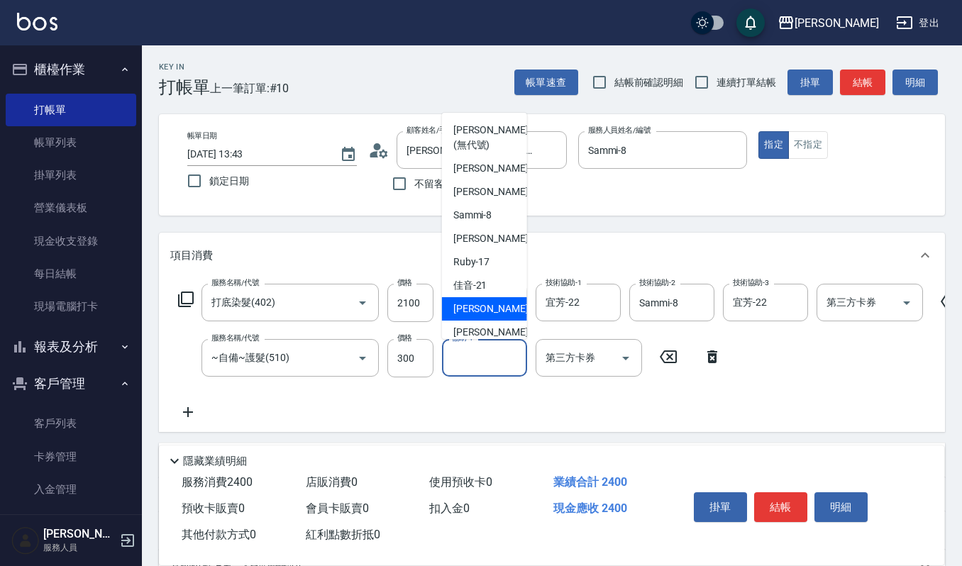
click at [492, 310] on div "宜芳 -22" at bounding box center [484, 308] width 85 height 23
type input "宜芳-22"
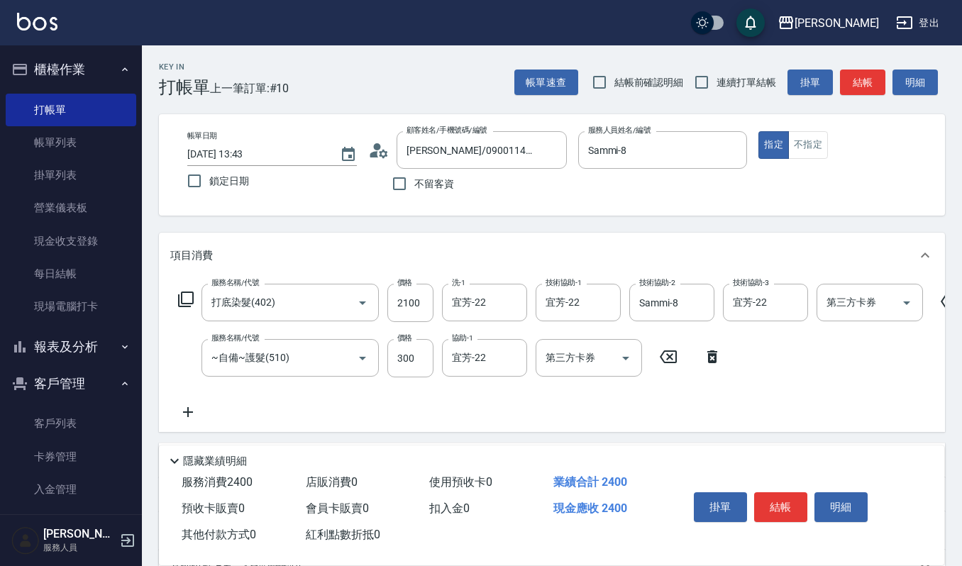
click at [189, 414] on icon at bounding box center [187, 412] width 35 height 17
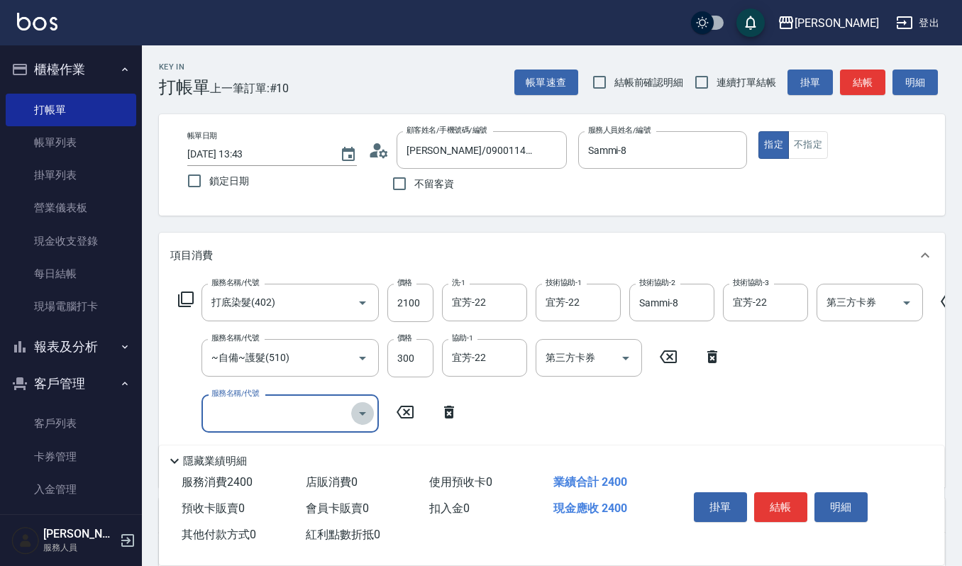
click at [363, 415] on icon "Open" at bounding box center [362, 413] width 17 height 17
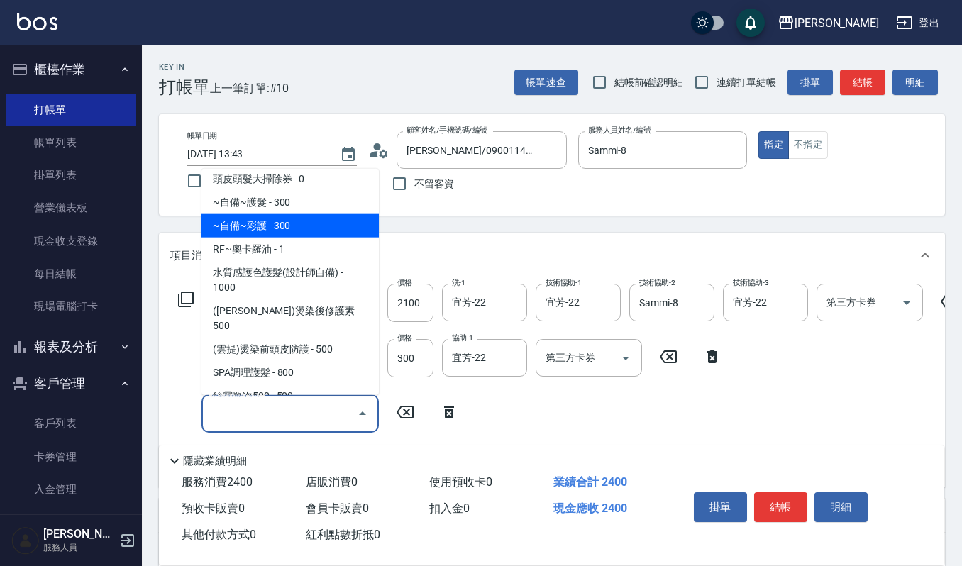
scroll to position [1040, 0]
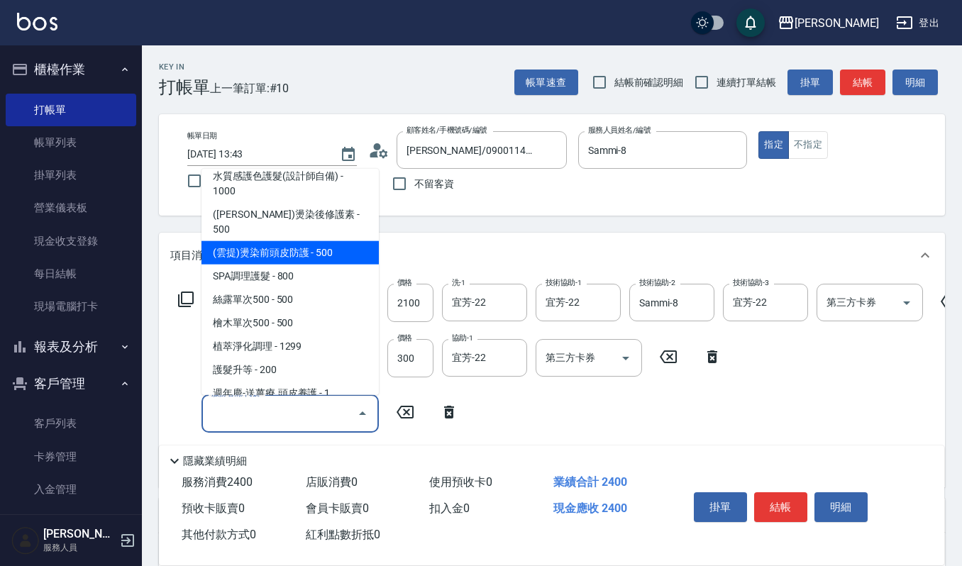
click at [310, 246] on span "(雲提)燙染前頭皮防護 - 500" at bounding box center [290, 252] width 177 height 23
type input "(雲提)燙染前頭皮防護(518)"
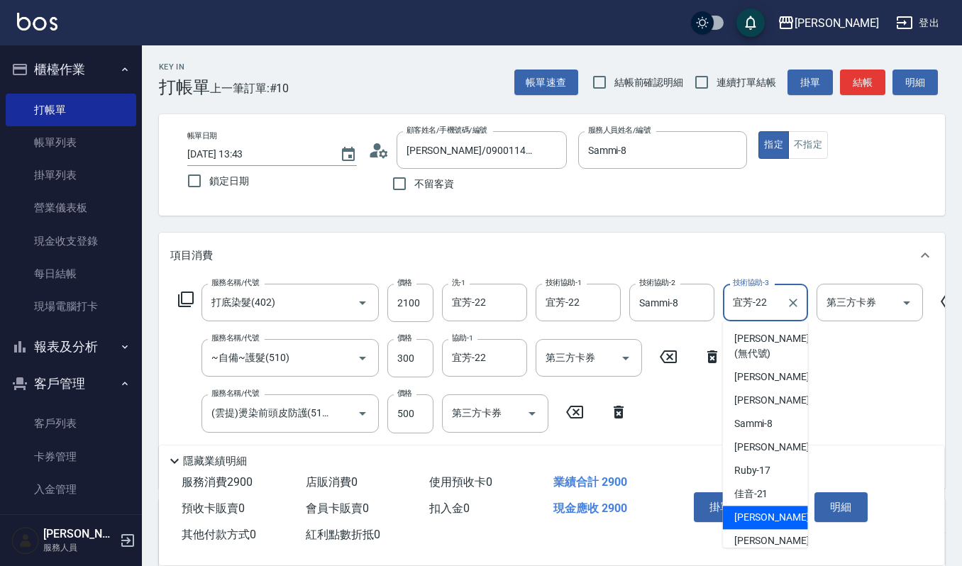
click at [772, 304] on input "宜芳-22" at bounding box center [754, 302] width 51 height 25
click at [762, 423] on span "Sammi -8" at bounding box center [753, 424] width 39 height 15
type input "Sammi-8"
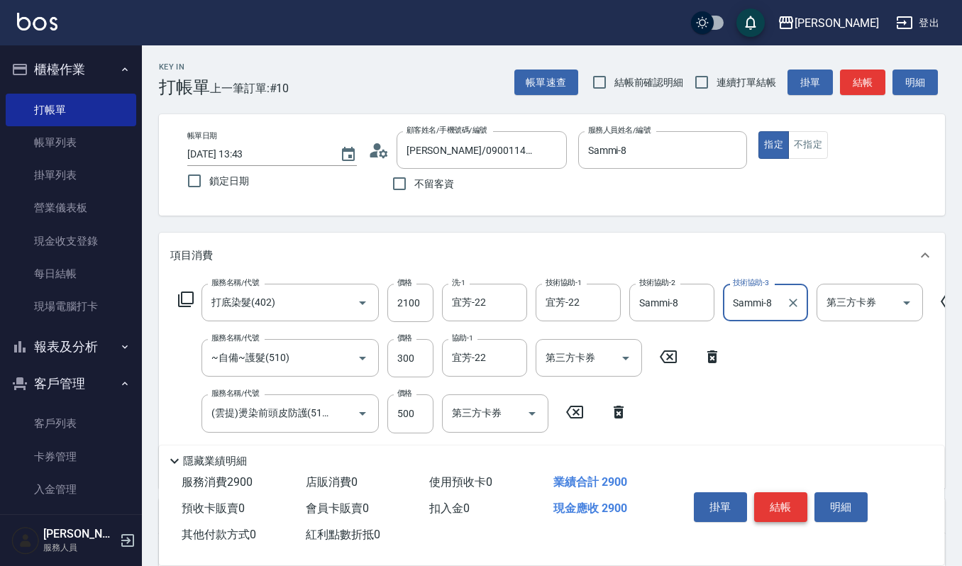
click at [790, 501] on button "結帳" at bounding box center [780, 507] width 53 height 30
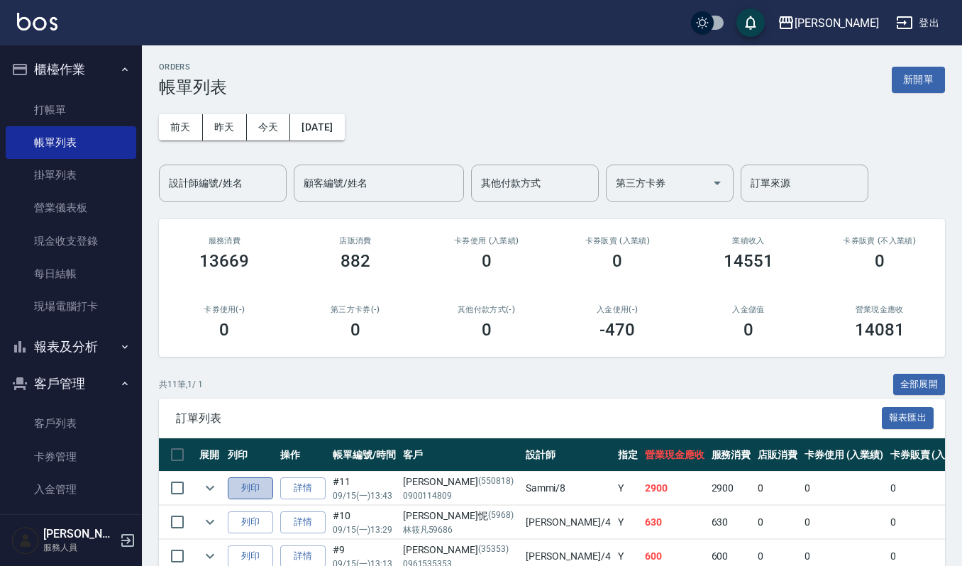
click at [248, 489] on button "列印" at bounding box center [250, 489] width 45 height 22
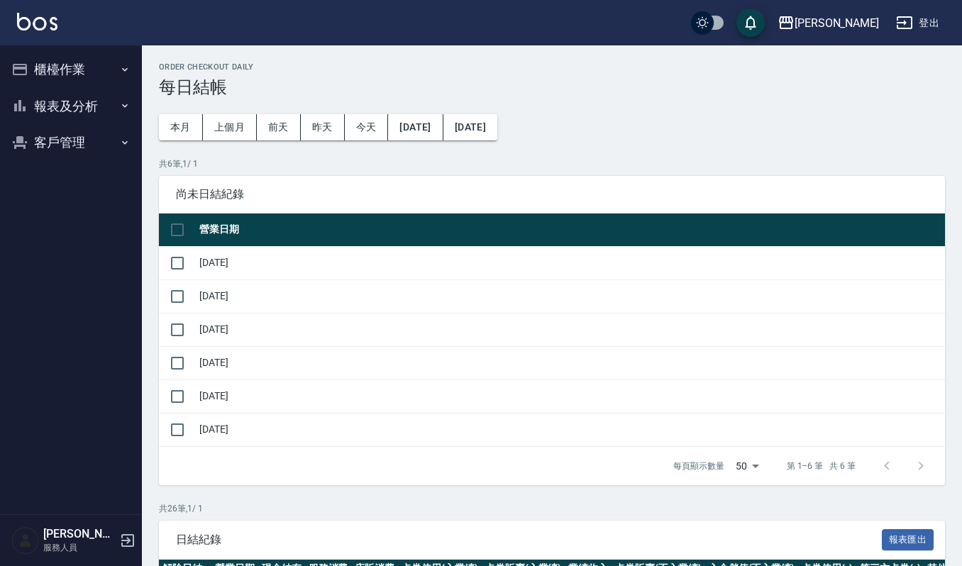
click at [65, 104] on button "報表及分析" at bounding box center [71, 106] width 131 height 37
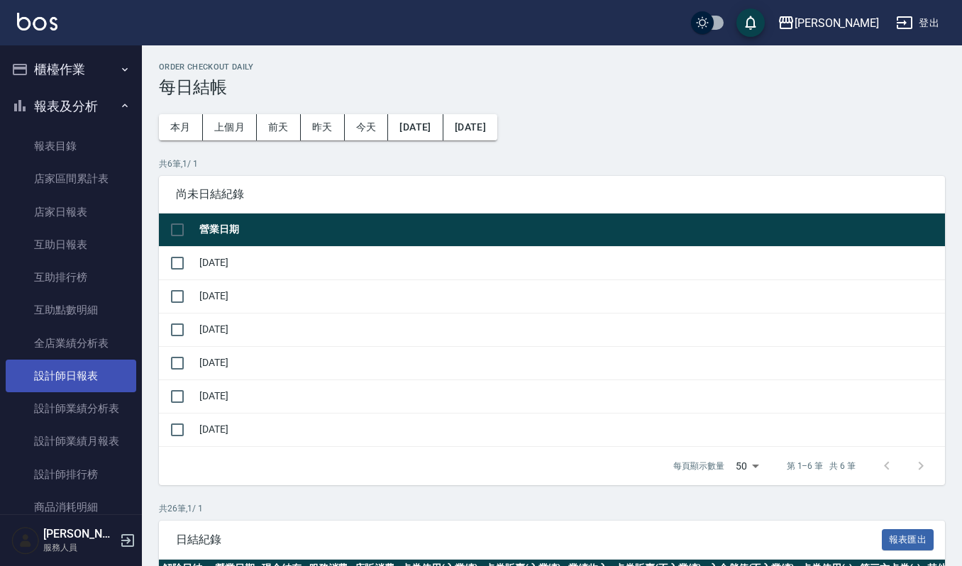
click at [66, 362] on link "設計師日報表" at bounding box center [71, 376] width 131 height 33
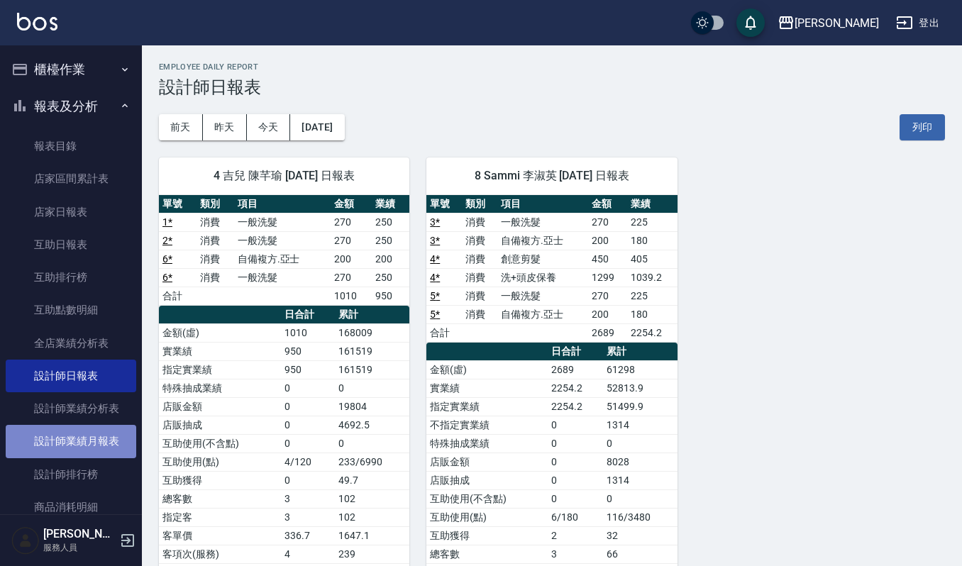
click at [106, 429] on link "設計師業績月報表" at bounding box center [71, 441] width 131 height 33
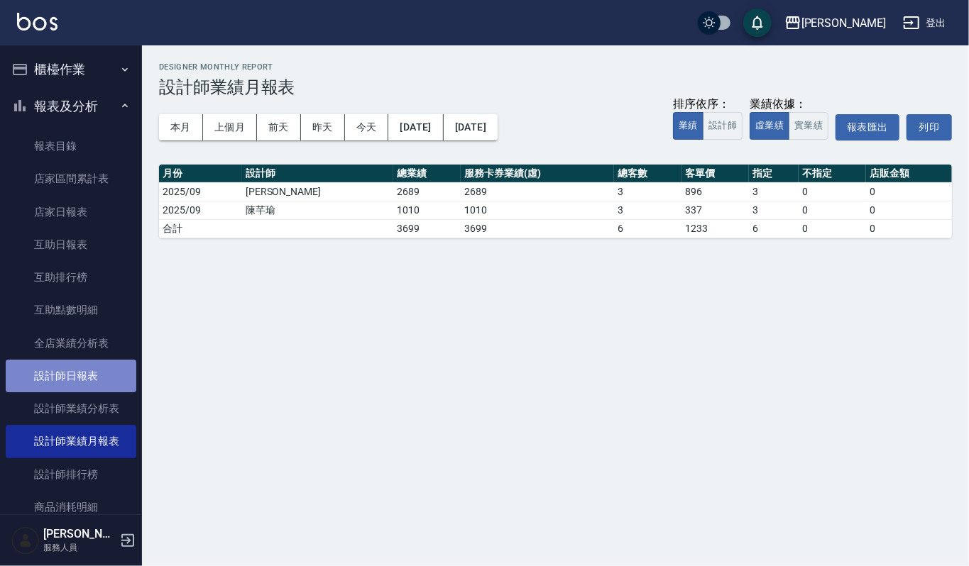
click at [99, 378] on link "設計師日報表" at bounding box center [71, 376] width 131 height 33
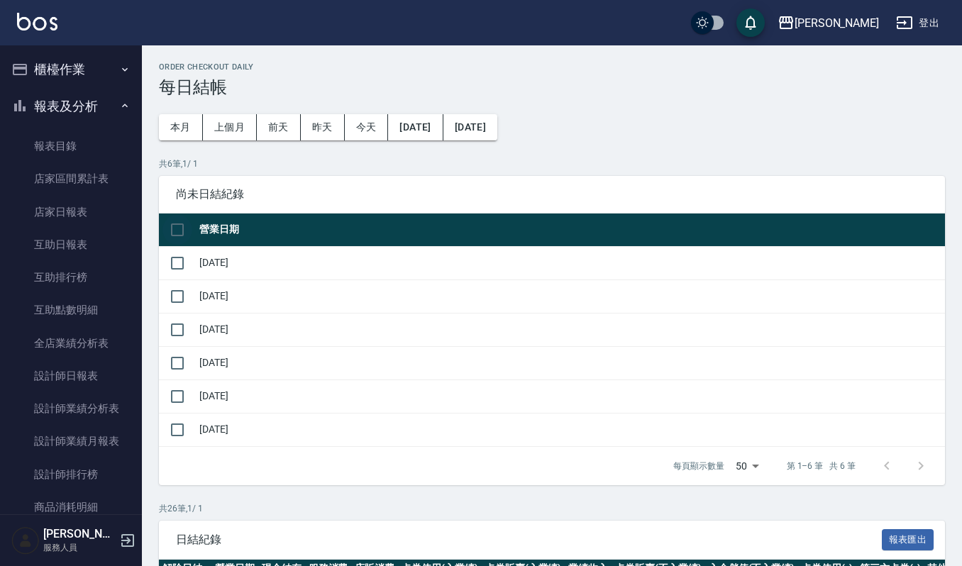
click at [168, 220] on input "checkbox" at bounding box center [177, 230] width 30 height 30
checkbox input "true"
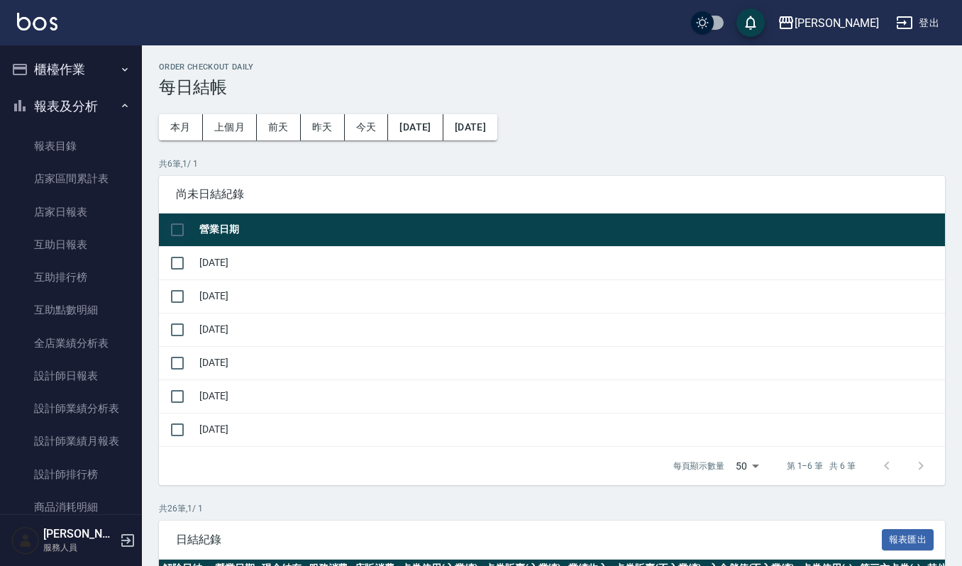
checkbox input "true"
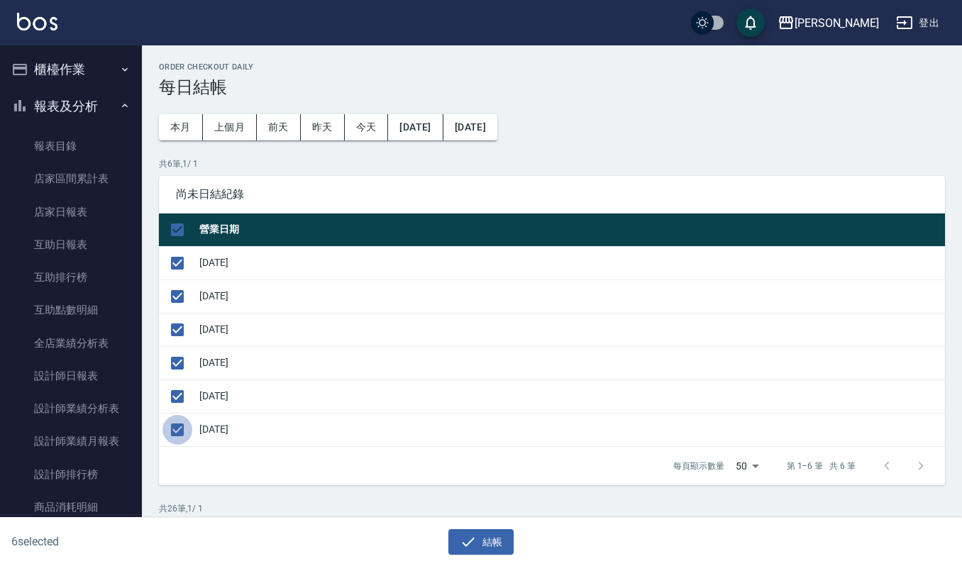
click at [171, 426] on input "checkbox" at bounding box center [177, 430] width 30 height 30
checkbox input "false"
click at [480, 552] on button "結帳" at bounding box center [481, 542] width 66 height 26
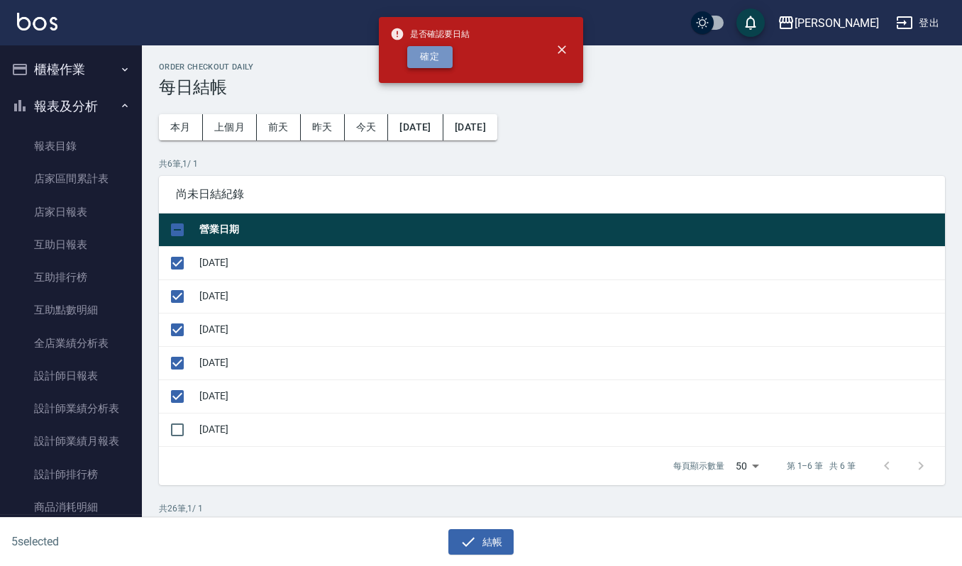
click at [426, 53] on button "確定" at bounding box center [429, 57] width 45 height 22
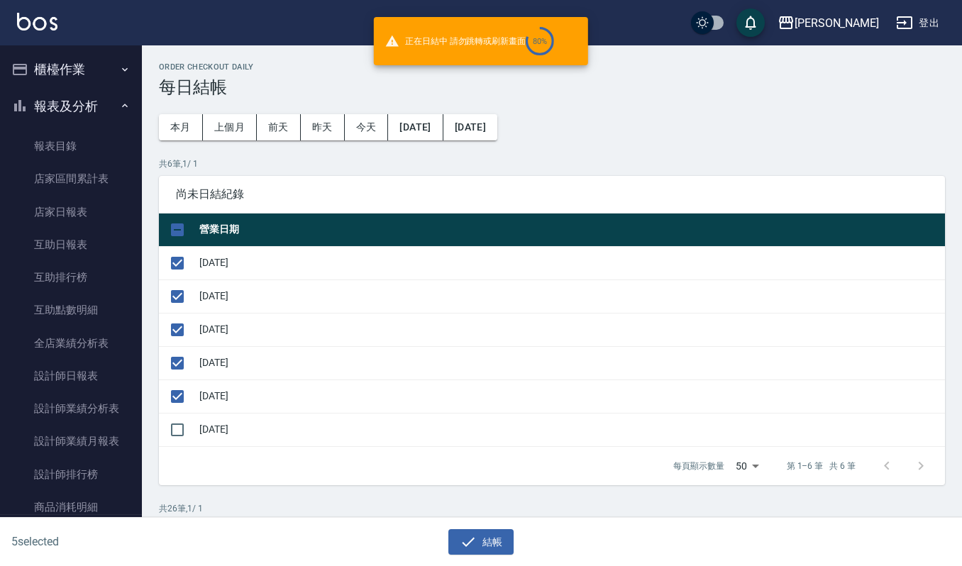
checkbox input "false"
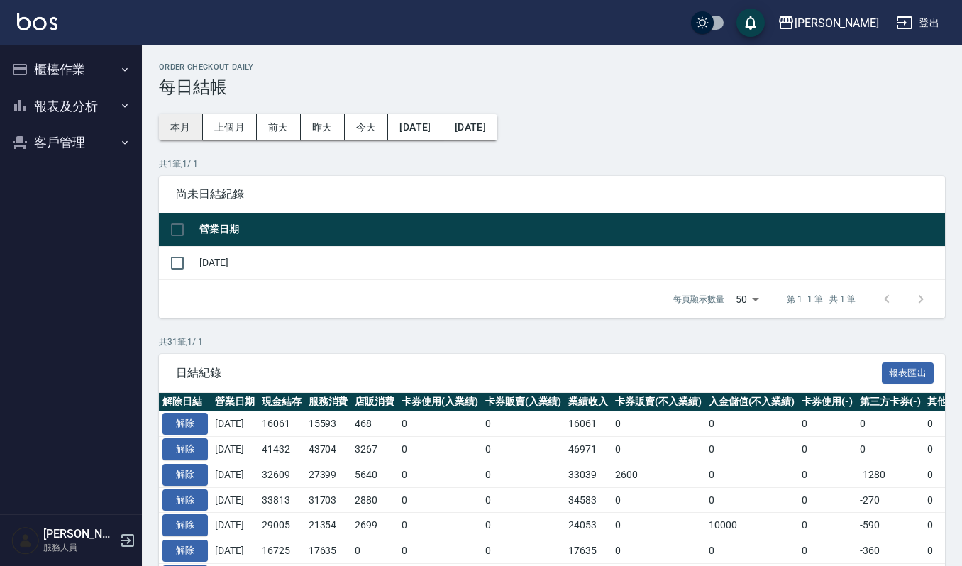
click at [193, 131] on button "本月" at bounding box center [181, 127] width 44 height 26
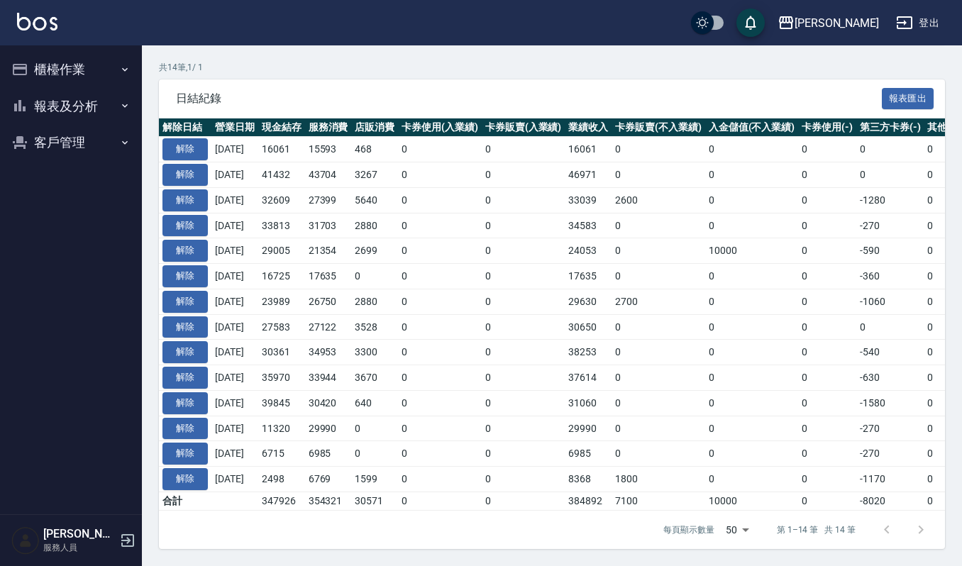
click at [58, 134] on button "客戶管理" at bounding box center [71, 142] width 131 height 37
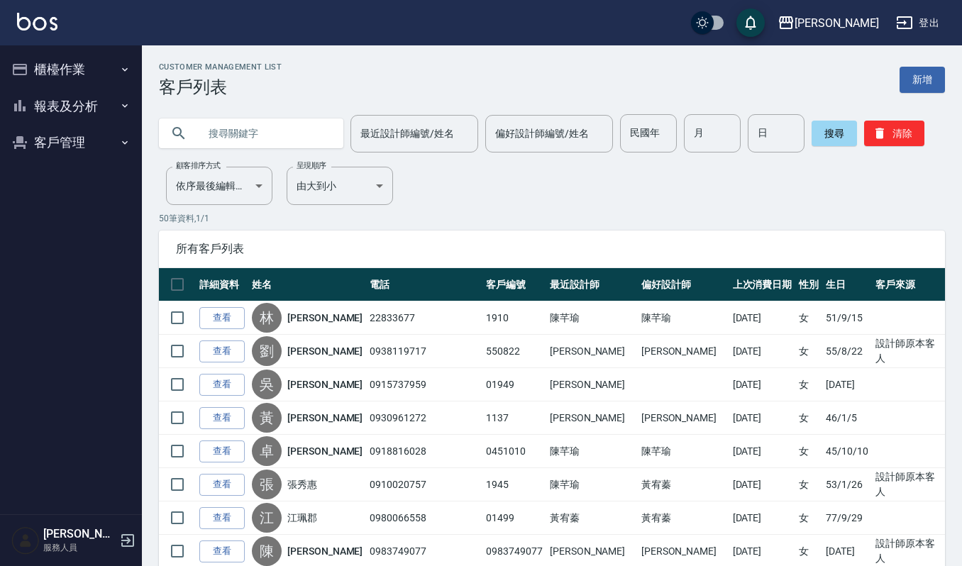
click at [256, 123] on input "text" at bounding box center [265, 133] width 133 height 38
type input "誒"
type input "月娜"
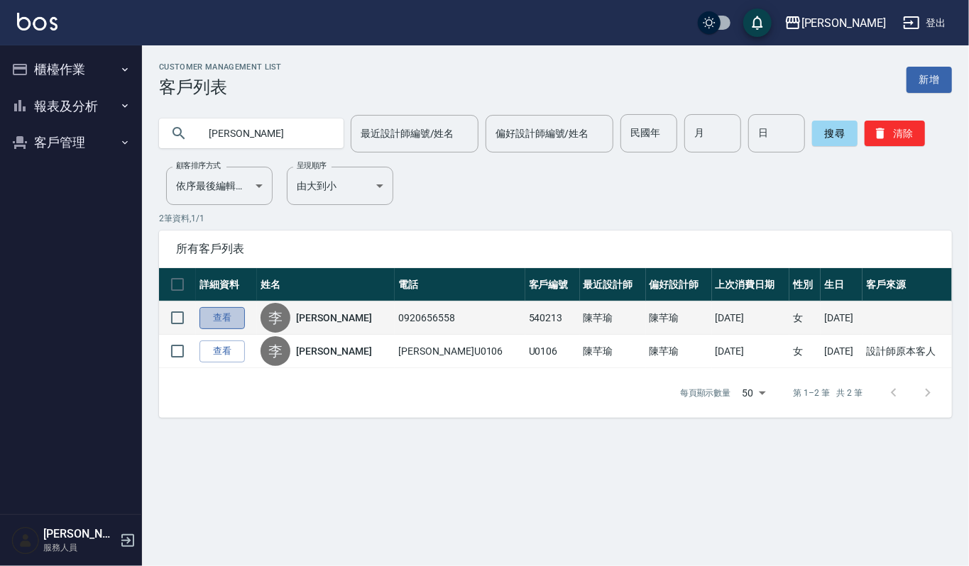
click at [223, 307] on link "查看" at bounding box center [221, 318] width 45 height 22
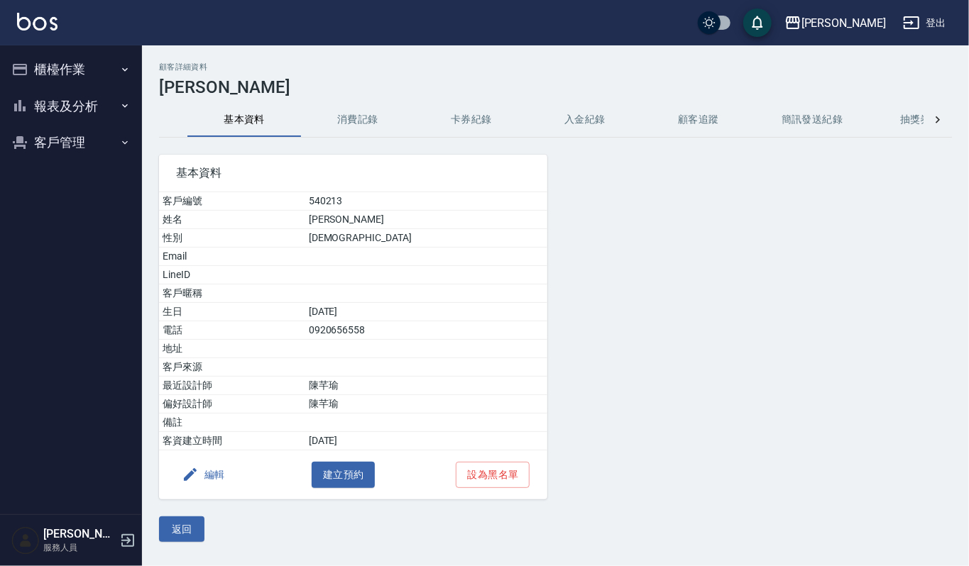
click at [384, 100] on div "顧客詳細資料 李月娜 基本資料 消費記錄 卡券紀錄 入金紀錄 顧客追蹤 簡訊發送紀錄 抽獎券紀錄 基本資料 客戶編號 540213 姓名 李月娜 性別 FEM…" at bounding box center [555, 302] width 827 height 480
click at [382, 103] on div "顧客詳細資料 李月娜 基本資料 消費記錄 卡券紀錄 入金紀錄 顧客追蹤 簡訊發送紀錄 抽獎券紀錄 基本資料 客戶編號 540213 姓名 李月娜 性別 FEM…" at bounding box center [555, 302] width 827 height 480
click at [378, 108] on button "消費記錄" at bounding box center [358, 120] width 114 height 34
drag, startPoint x: 194, startPoint y: 536, endPoint x: 200, endPoint y: 500, distance: 37.4
click at [194, 535] on button "返回" at bounding box center [181, 530] width 45 height 26
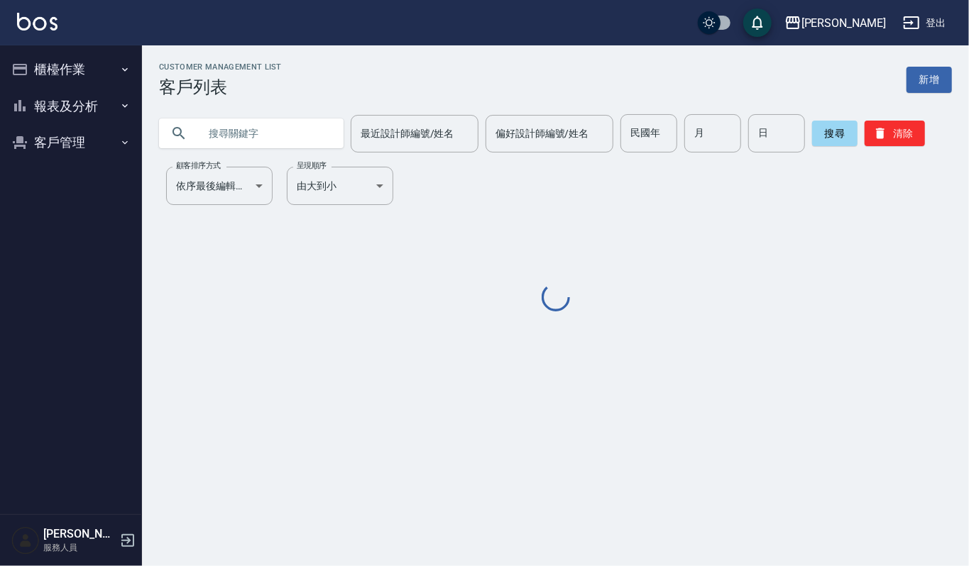
click at [287, 134] on input "text" at bounding box center [265, 133] width 133 height 38
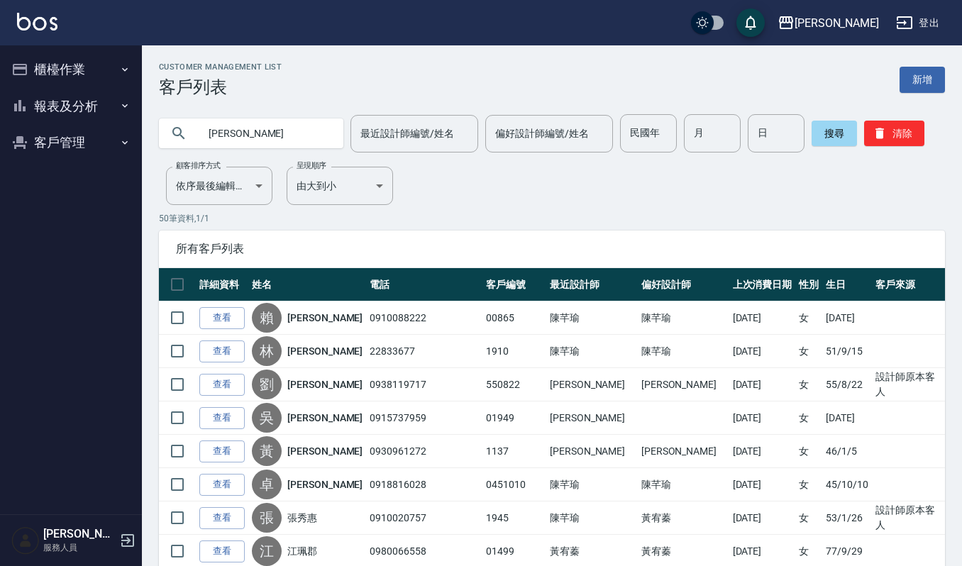
type input "月娜"
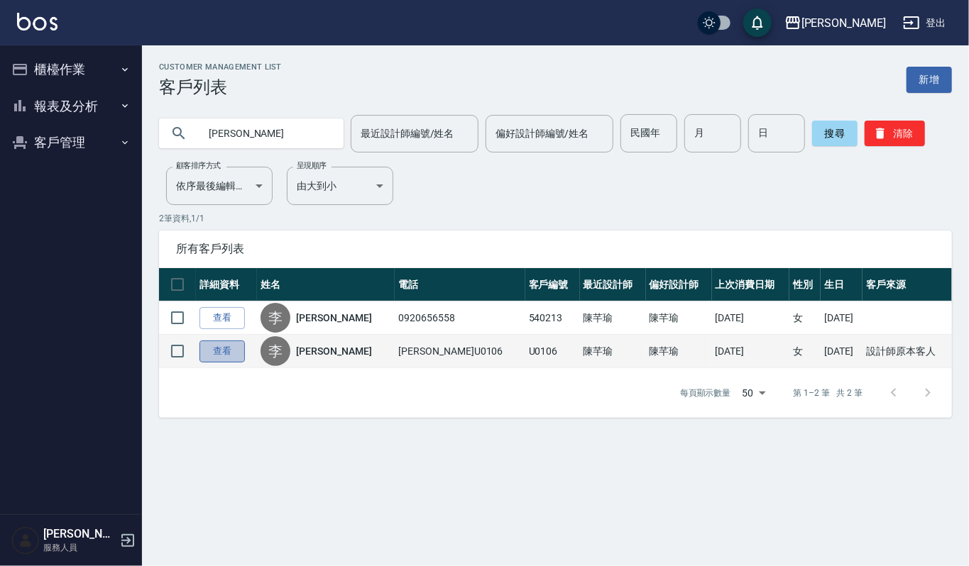
click at [236, 358] on link "查看" at bounding box center [221, 352] width 45 height 22
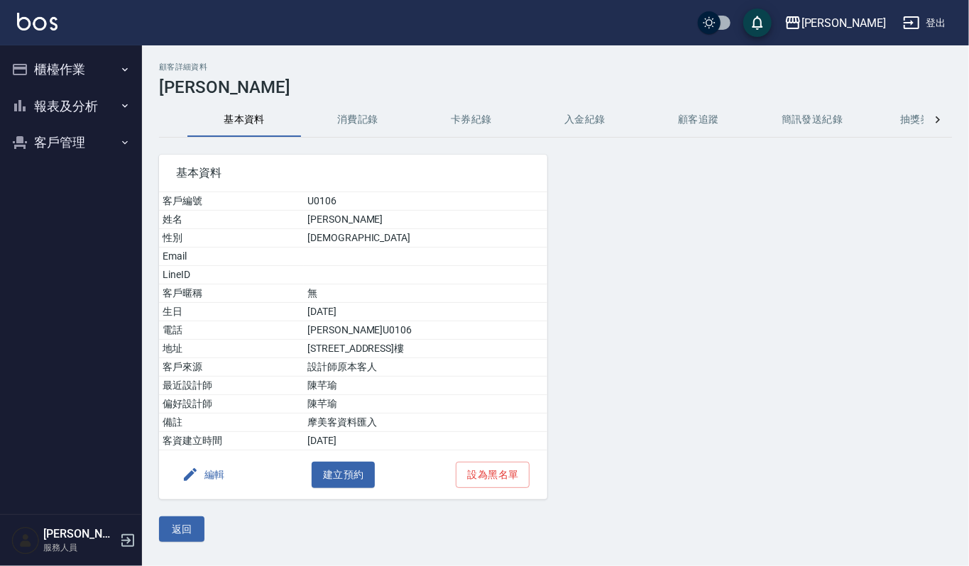
click at [375, 115] on button "消費記錄" at bounding box center [358, 120] width 114 height 34
click at [202, 529] on button "返回" at bounding box center [181, 530] width 45 height 26
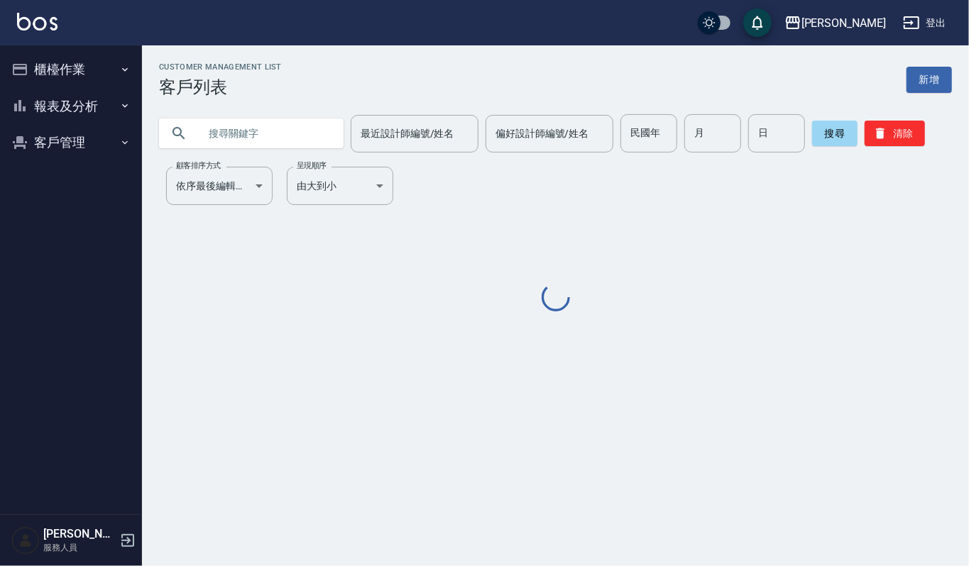
click at [234, 139] on input "text" at bounding box center [265, 133] width 133 height 38
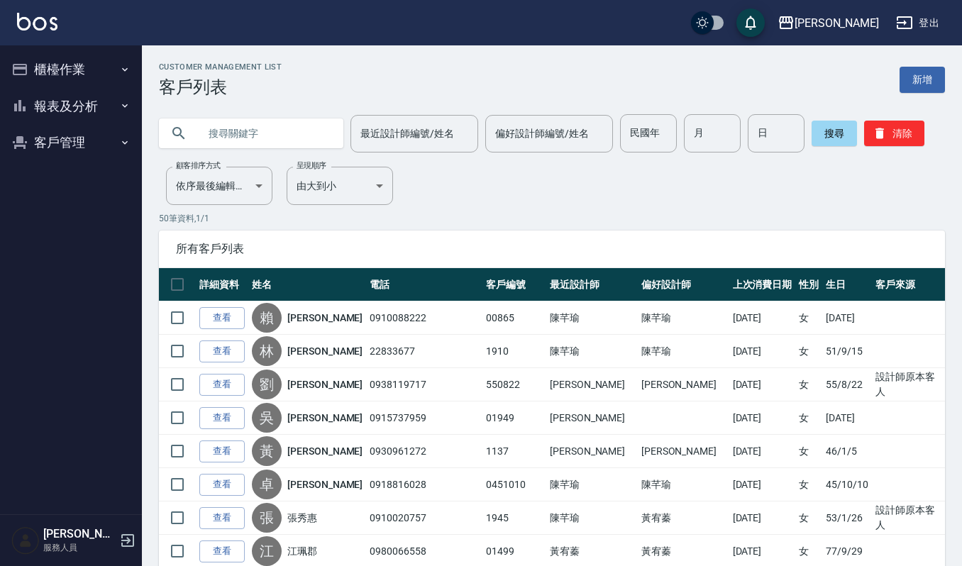
type input "ㄙ"
type input "月娜"
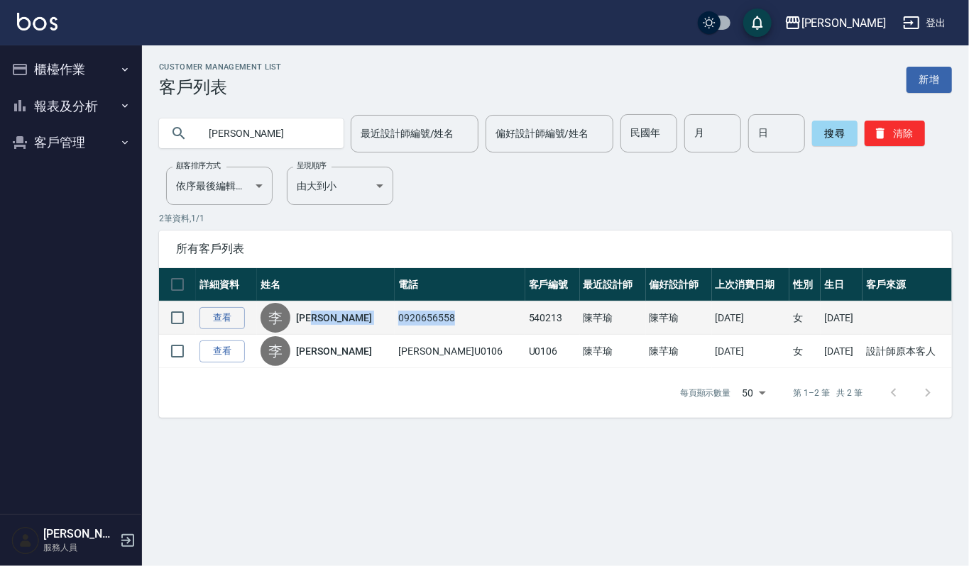
drag, startPoint x: 424, startPoint y: 319, endPoint x: 349, endPoint y: 312, distance: 75.5
click at [349, 312] on tr "查看 李 李月娜 0920656558 540213 陳芊瑜 陳芊瑜 2025/09/08 女 54/2/13" at bounding box center [555, 318] width 793 height 33
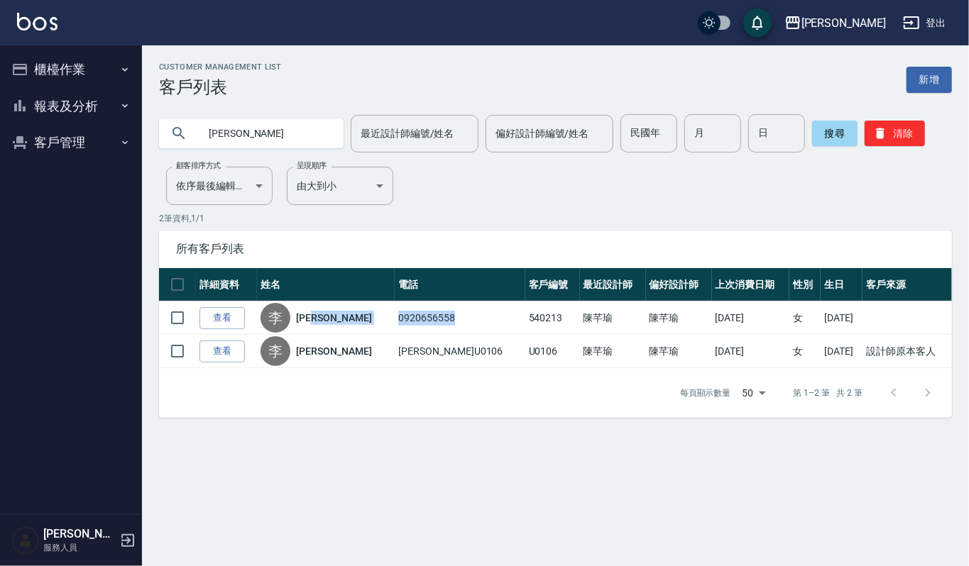
copy tr "李月娜 0920656558"
click at [172, 291] on input "checkbox" at bounding box center [177, 285] width 30 height 30
checkbox input "true"
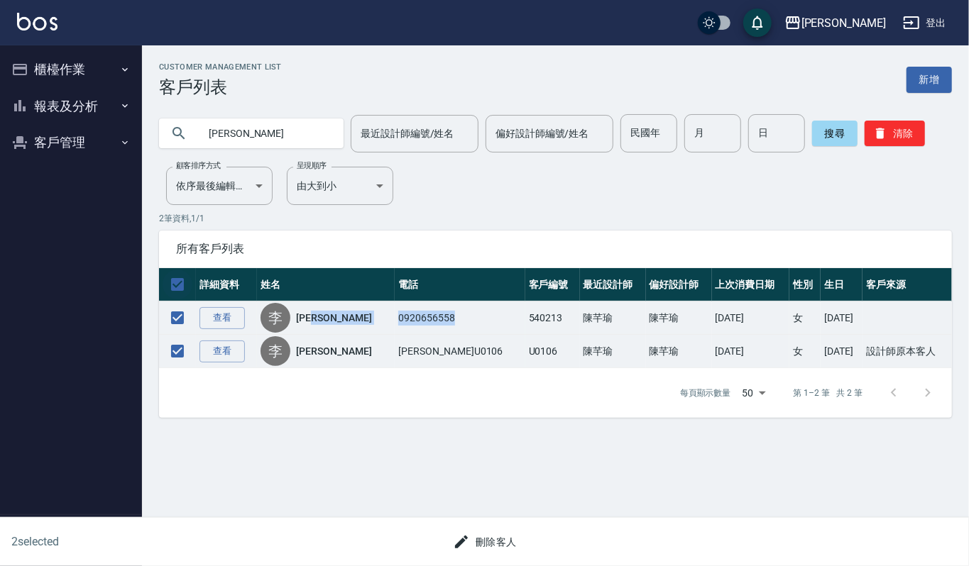
checkbox input "true"
click at [180, 285] on input "checkbox" at bounding box center [177, 285] width 30 height 30
checkbox input "false"
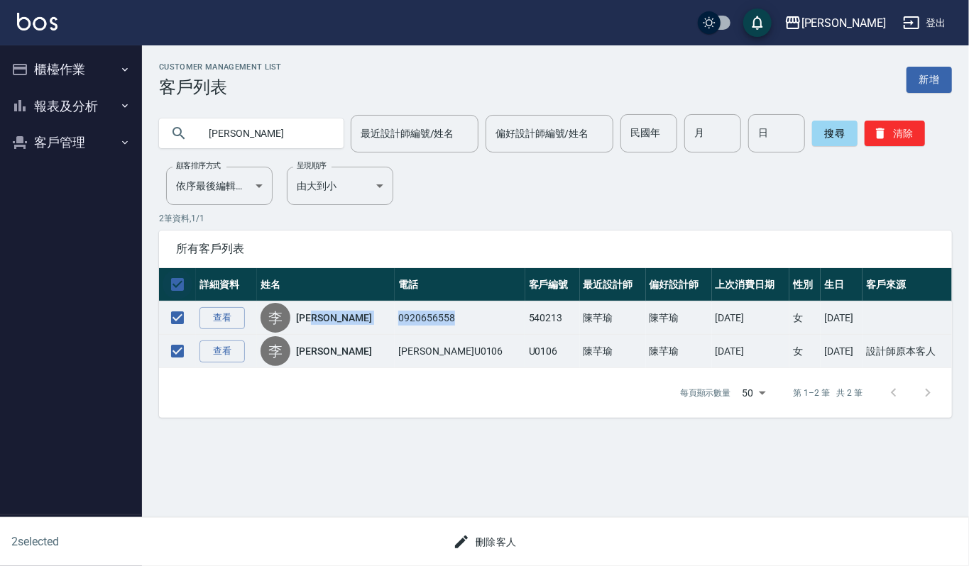
checkbox input "false"
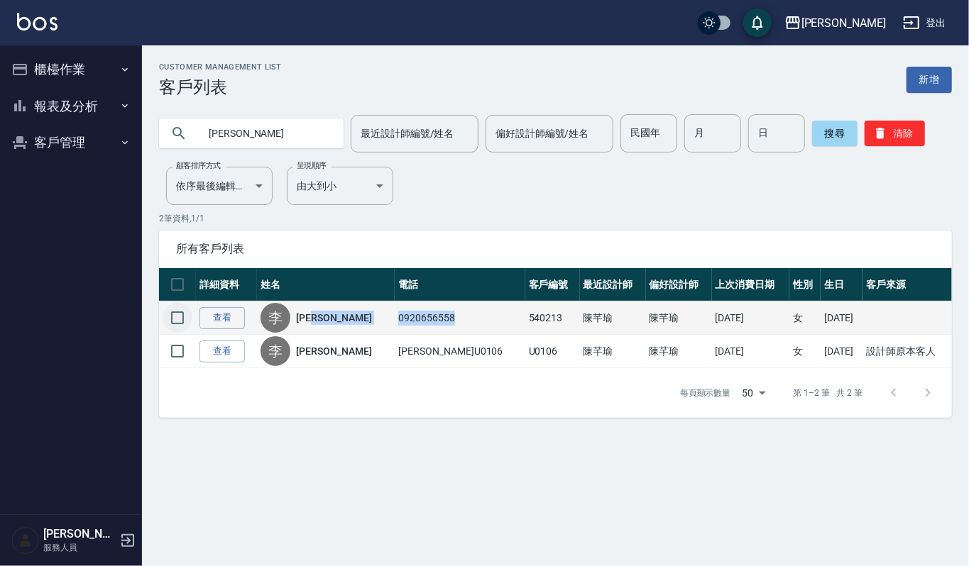
click at [183, 322] on input "checkbox" at bounding box center [177, 318] width 30 height 30
checkbox input "true"
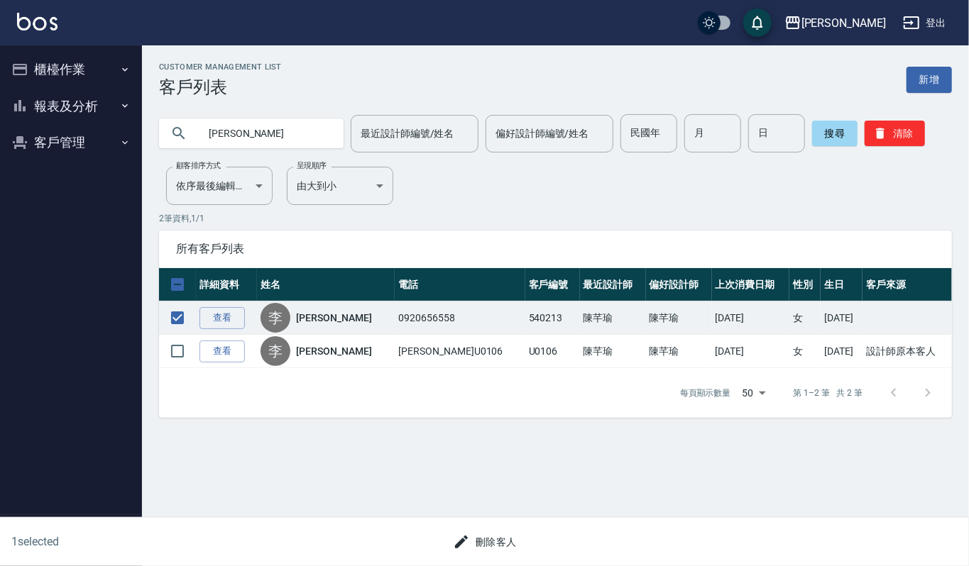
click at [489, 403] on div "每頁顯示數量 50 50 第 1–2 筆 共 2 筆" at bounding box center [555, 393] width 793 height 50
click at [504, 548] on button "刪除客人" at bounding box center [484, 542] width 75 height 26
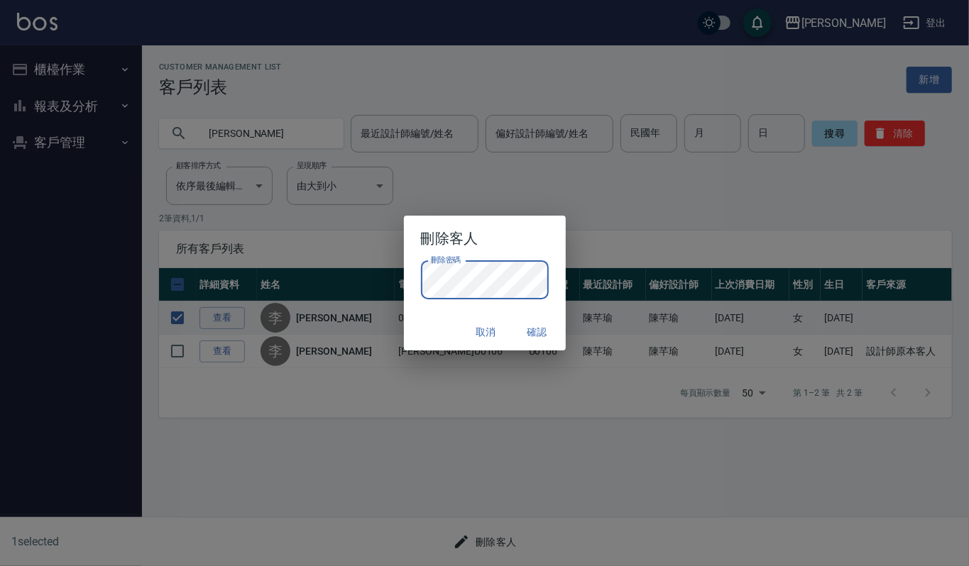
drag, startPoint x: 448, startPoint y: 335, endPoint x: 458, endPoint y: 332, distance: 9.7
click at [448, 335] on div "取消 確認" at bounding box center [485, 333] width 162 height 38
click at [537, 332] on button "確認" at bounding box center [536, 332] width 45 height 26
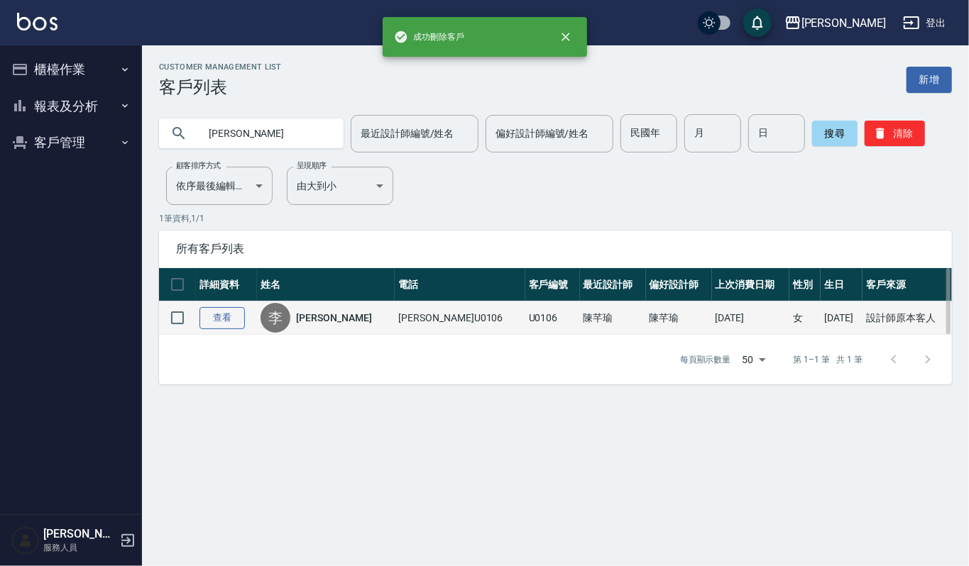
click at [200, 315] on link "查看" at bounding box center [221, 318] width 45 height 22
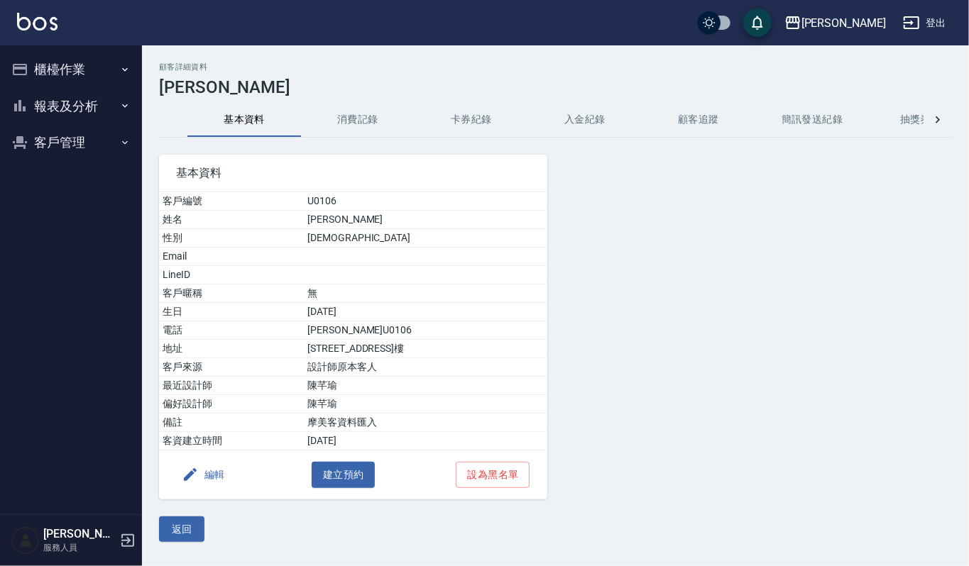
click at [214, 471] on button "編輯" at bounding box center [203, 475] width 55 height 26
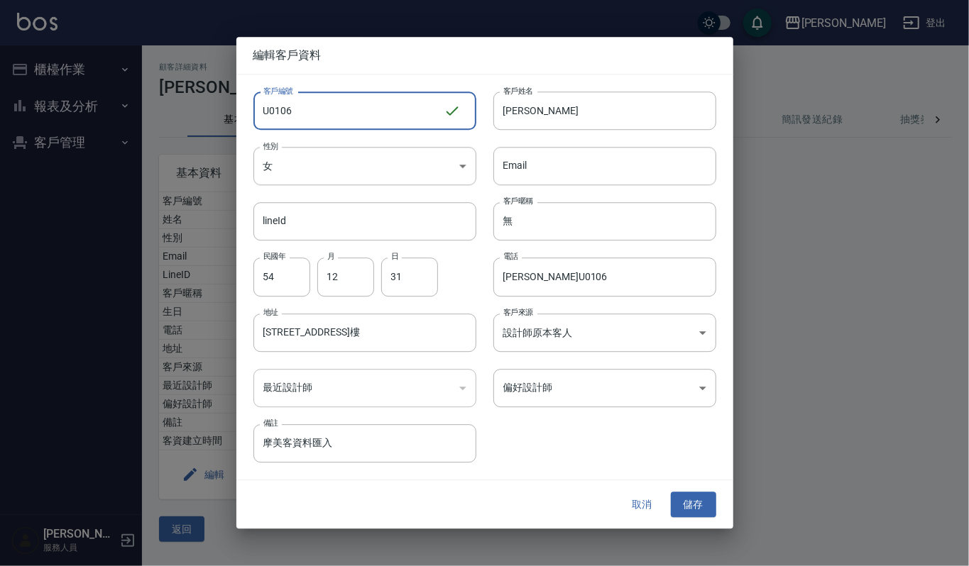
drag, startPoint x: 319, startPoint y: 116, endPoint x: 83, endPoint y: 92, distance: 237.6
click at [94, 95] on div "編輯客戶資料 客戶編號 U0106 ​ 客戶編號 客戶姓名 李月娜 客戶姓名 性別 女 FEMALE 性別 Email Email lineId lineId…" at bounding box center [484, 283] width 969 height 566
type input "540213"
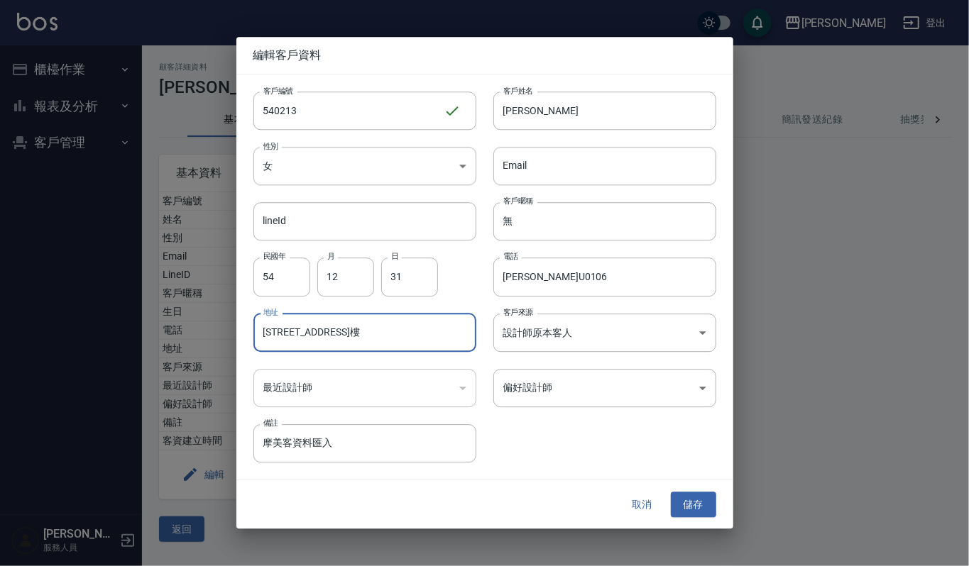
click at [439, 338] on input "蘆洲中原路64號2樓" at bounding box center [364, 333] width 223 height 38
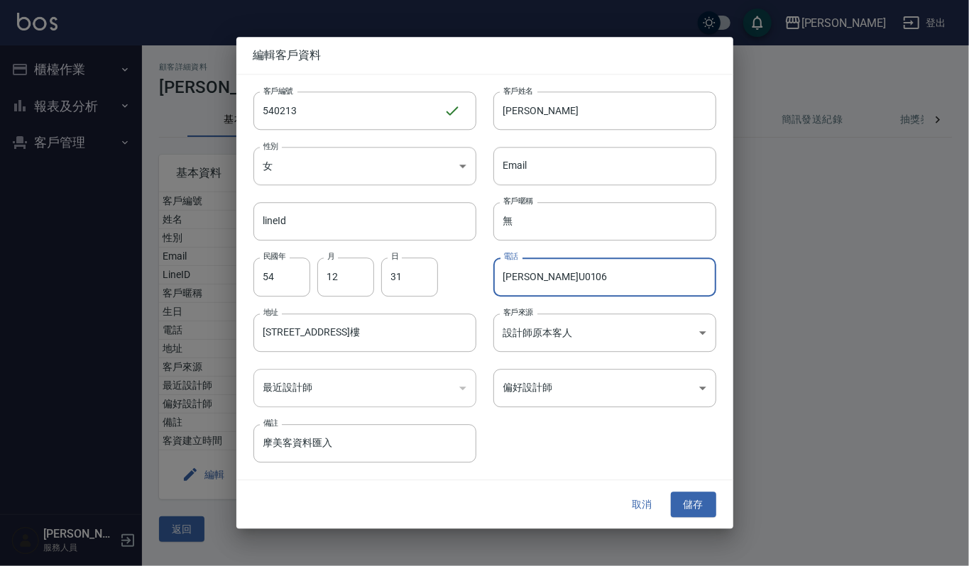
drag, startPoint x: 644, startPoint y: 268, endPoint x: 484, endPoint y: 270, distance: 160.4
click at [484, 270] on div "電話 李月娜U0106 電話" at bounding box center [596, 268] width 240 height 55
paste input "0920656558"
click at [514, 281] on input "0920656558" at bounding box center [604, 277] width 223 height 38
type input "0920656558"
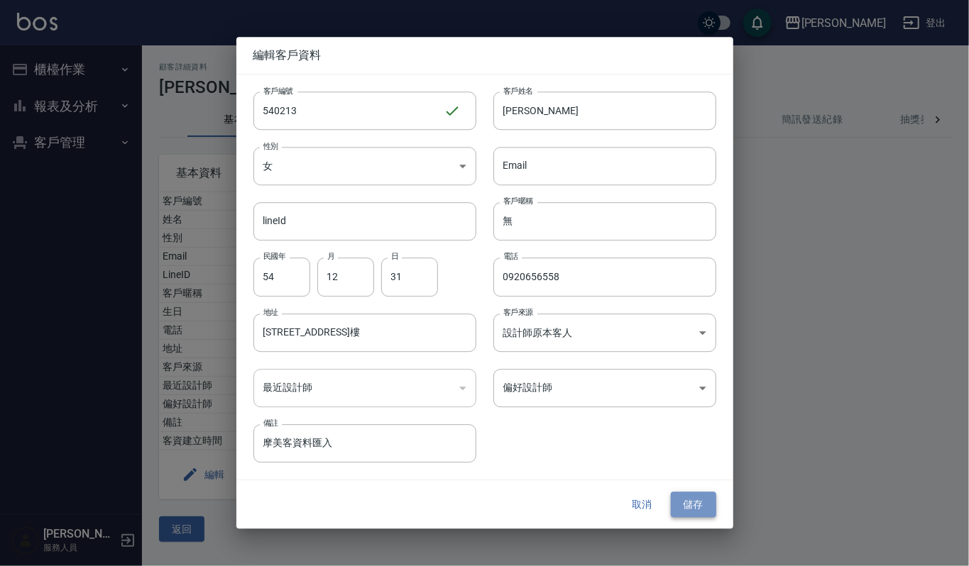
click at [696, 509] on button "儲存" at bounding box center [693, 505] width 45 height 26
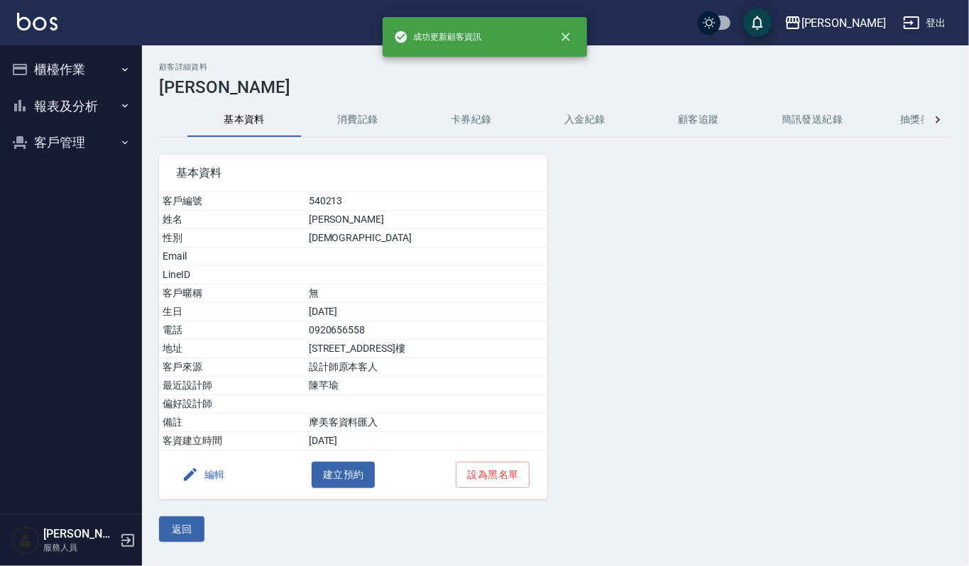
click at [372, 112] on button "消費記錄" at bounding box center [358, 120] width 114 height 34
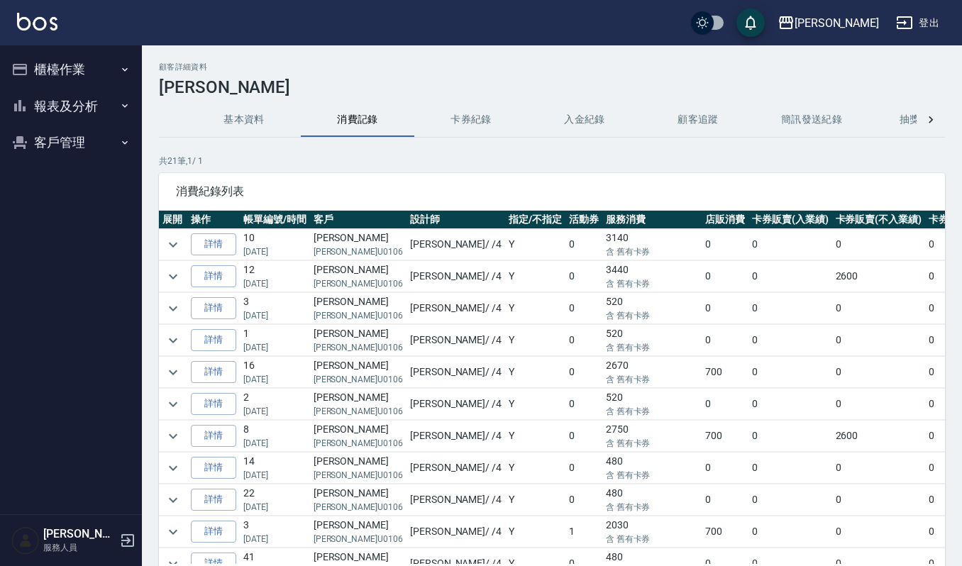
scroll to position [359, 0]
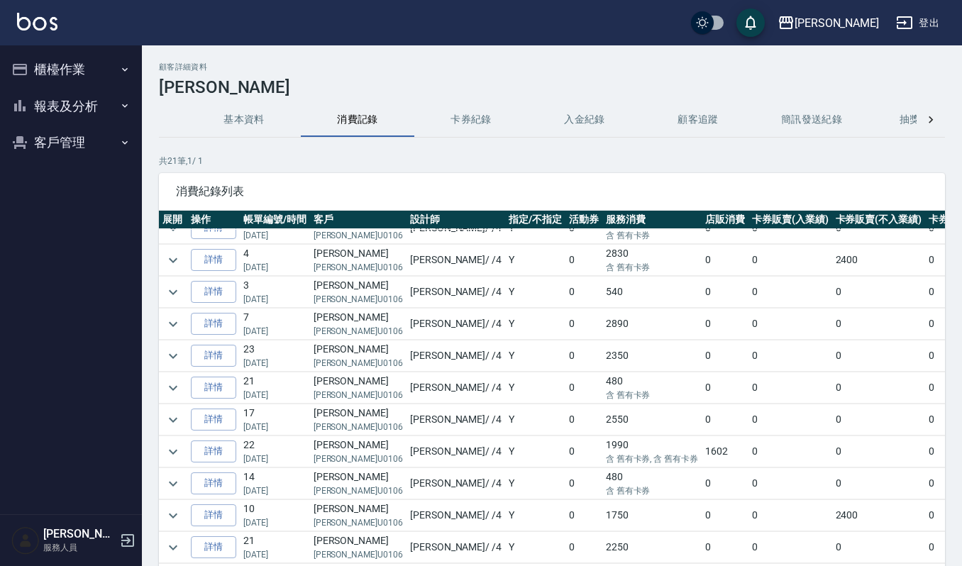
click at [945, 460] on div "顧客詳細資料 李月娜 基本資料 消費記錄 卡券紀錄 入金紀錄 顧客追蹤 簡訊發送紀錄 抽獎券紀錄 共 21 筆, 1 / 1 消費紀錄列表 展開 操作 帳單編…" at bounding box center [552, 353] width 820 height 583
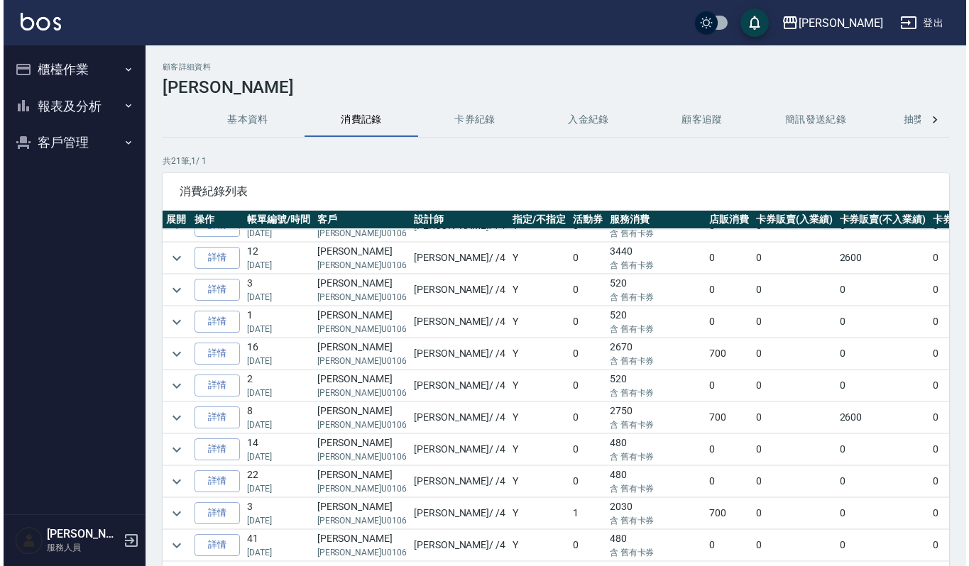
scroll to position [0, 0]
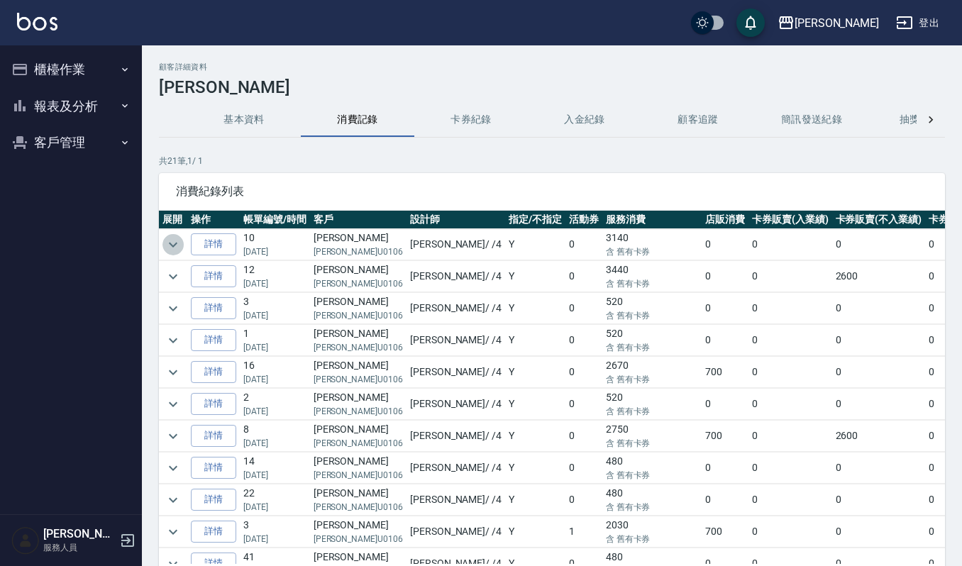
click at [165, 238] on icon "expand row" at bounding box center [173, 244] width 17 height 17
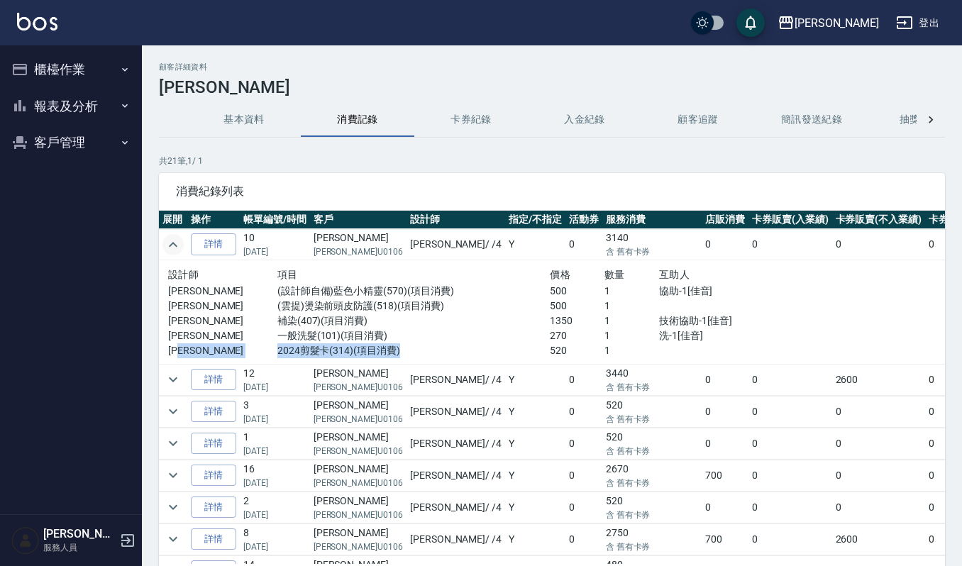
drag, startPoint x: 250, startPoint y: 348, endPoint x: 415, endPoint y: 346, distance: 164.6
click at [415, 346] on div "吉兒 2024剪髮卡(314)(項目消費) 520 1" at bounding box center [495, 350] width 655 height 15
click at [58, 145] on button "客戶管理" at bounding box center [71, 142] width 131 height 37
drag, startPoint x: 89, startPoint y: 175, endPoint x: 94, endPoint y: 165, distance: 10.8
click at [89, 175] on link "客戶列表" at bounding box center [71, 183] width 131 height 33
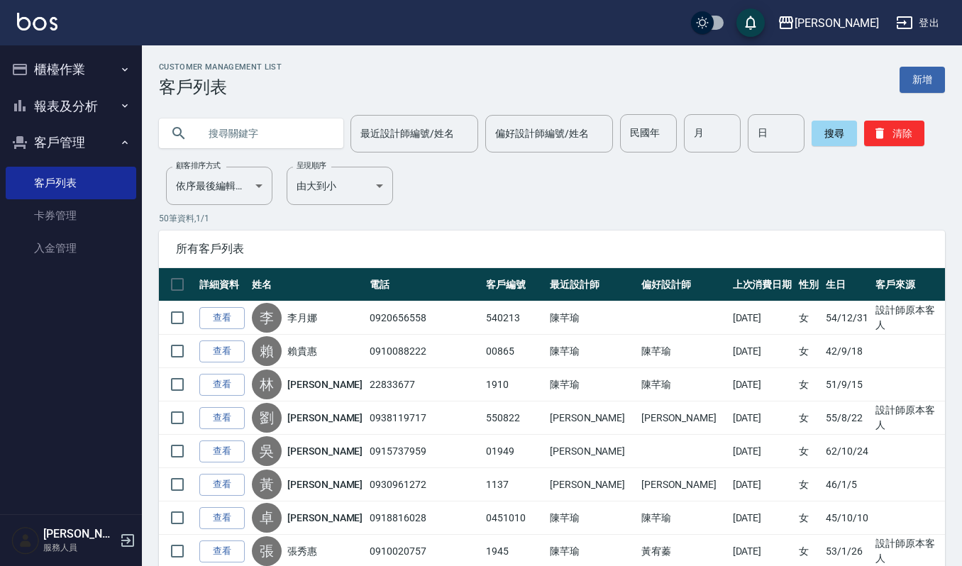
click at [282, 142] on input "text" at bounding box center [265, 133] width 133 height 38
type input "5968"
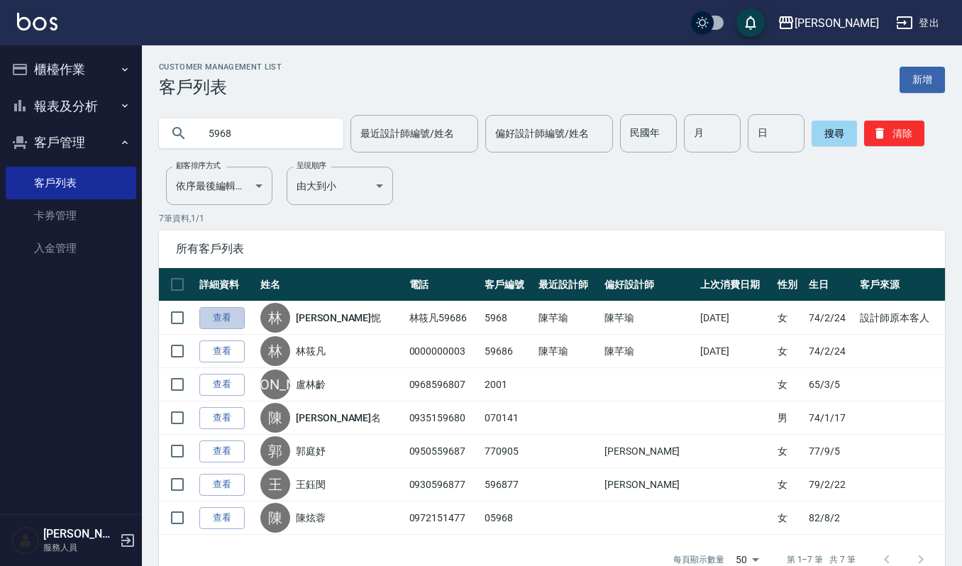
click at [211, 310] on link "查看" at bounding box center [221, 318] width 45 height 22
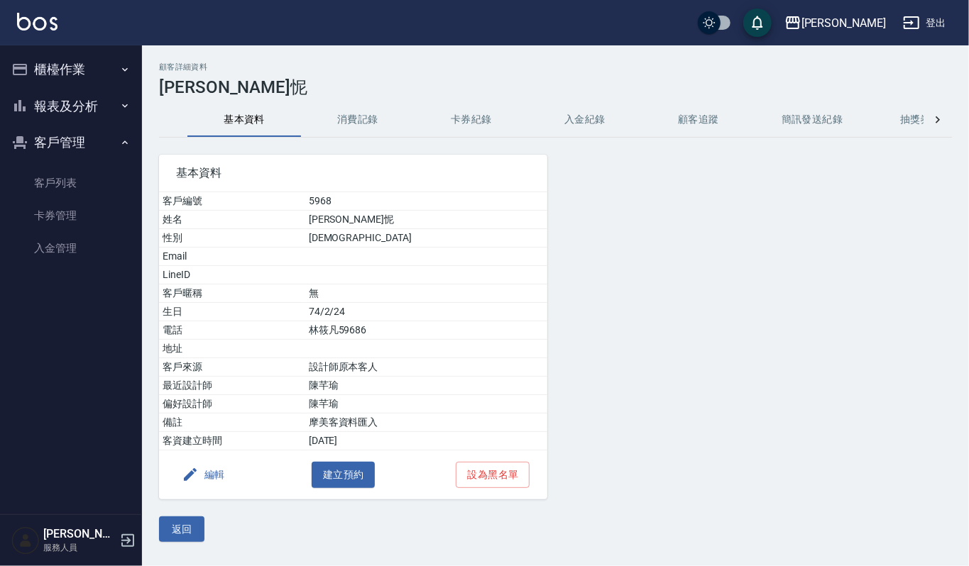
click at [355, 138] on div "基本資料 客戶編號 5968 姓名 [PERSON_NAME]怩 性別 [DEMOGRAPHIC_DATA] Email LineID 客戶暱稱 無 生日 7…" at bounding box center [344, 319] width 405 height 362
click at [359, 125] on button "消費記錄" at bounding box center [358, 120] width 114 height 34
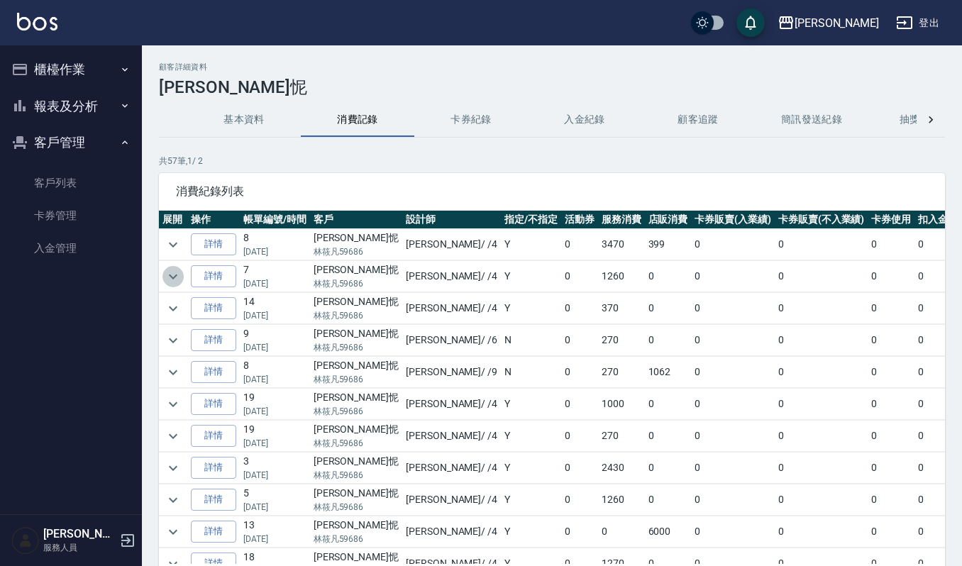
click at [174, 277] on icon "expand row" at bounding box center [173, 276] width 17 height 17
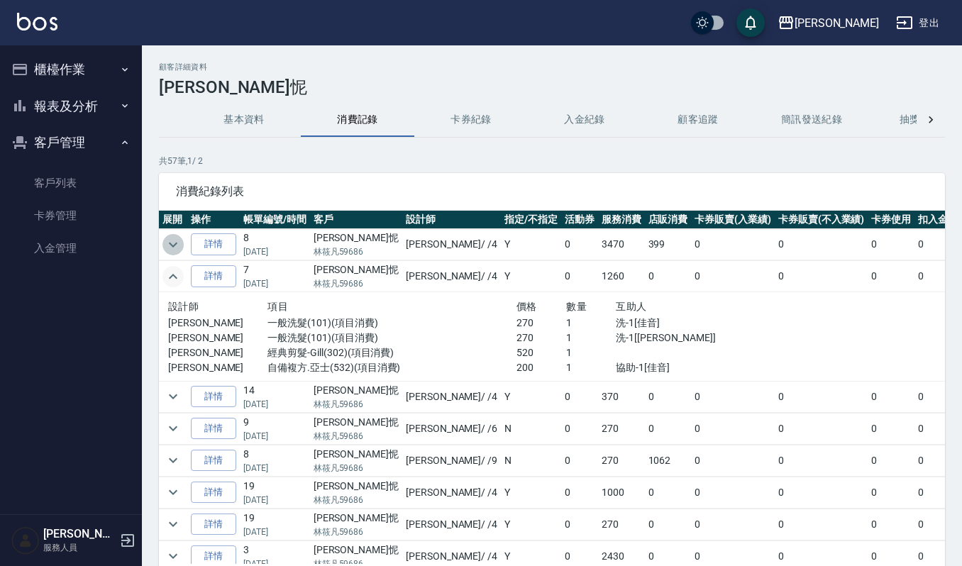
click at [175, 246] on icon "expand row" at bounding box center [173, 244] width 9 height 5
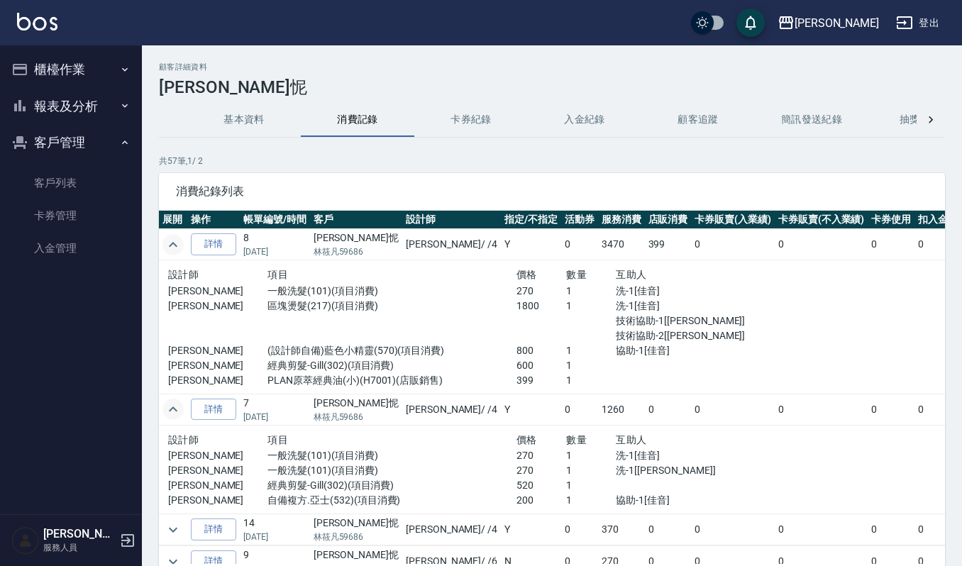
click at [175, 246] on icon "expand row" at bounding box center [173, 244] width 9 height 5
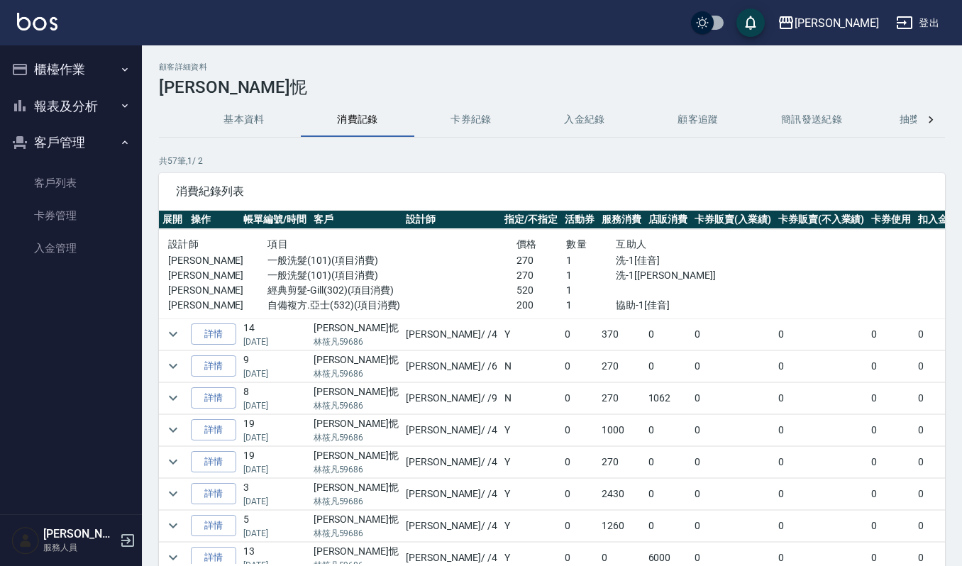
scroll to position [94, 0]
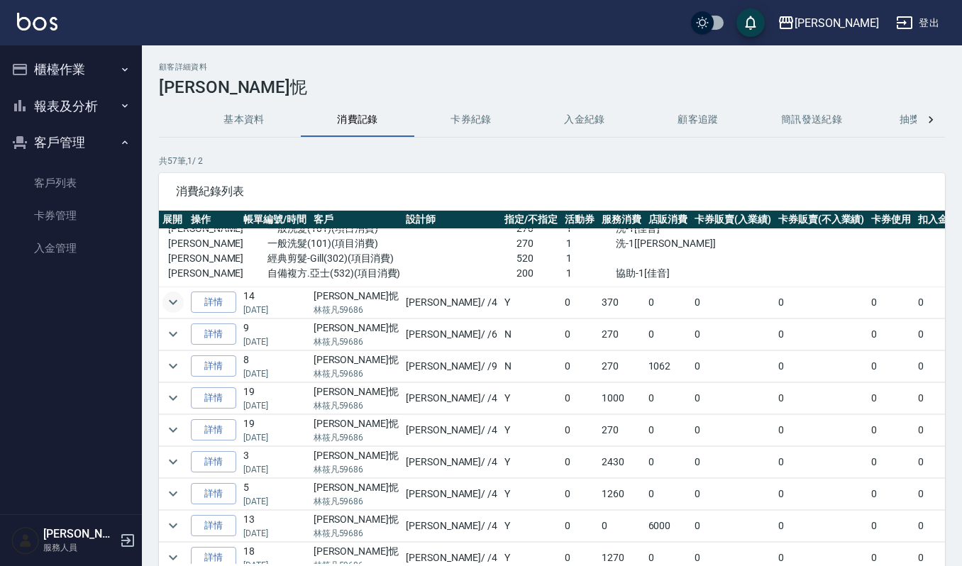
click at [179, 304] on icon "expand row" at bounding box center [173, 302] width 17 height 17
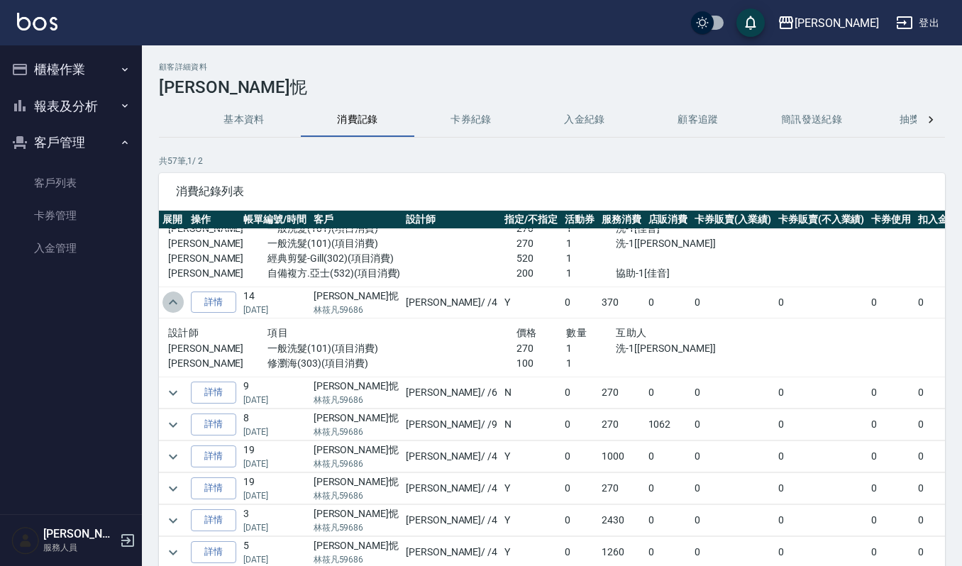
click at [179, 304] on icon "expand row" at bounding box center [173, 302] width 17 height 17
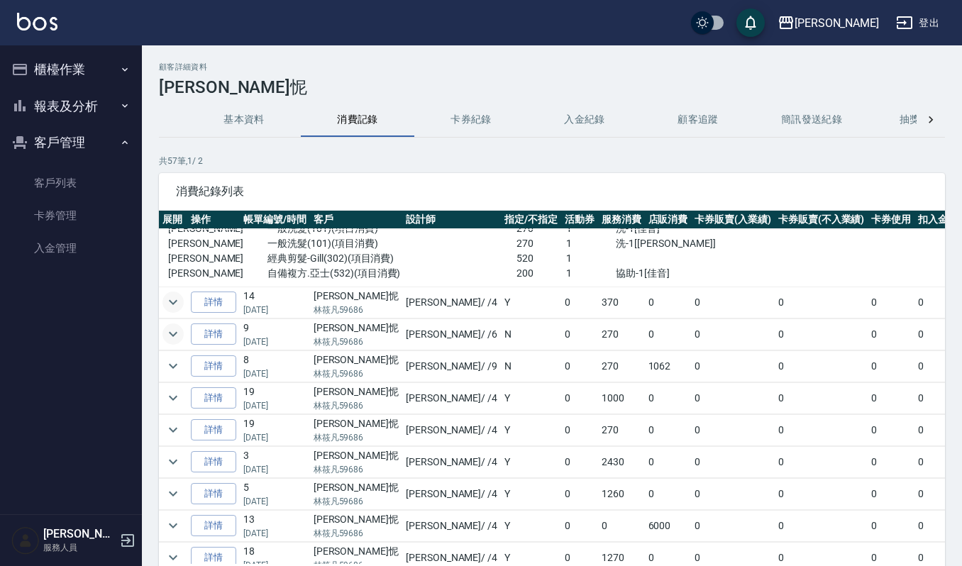
click at [177, 341] on icon "expand row" at bounding box center [173, 334] width 17 height 17
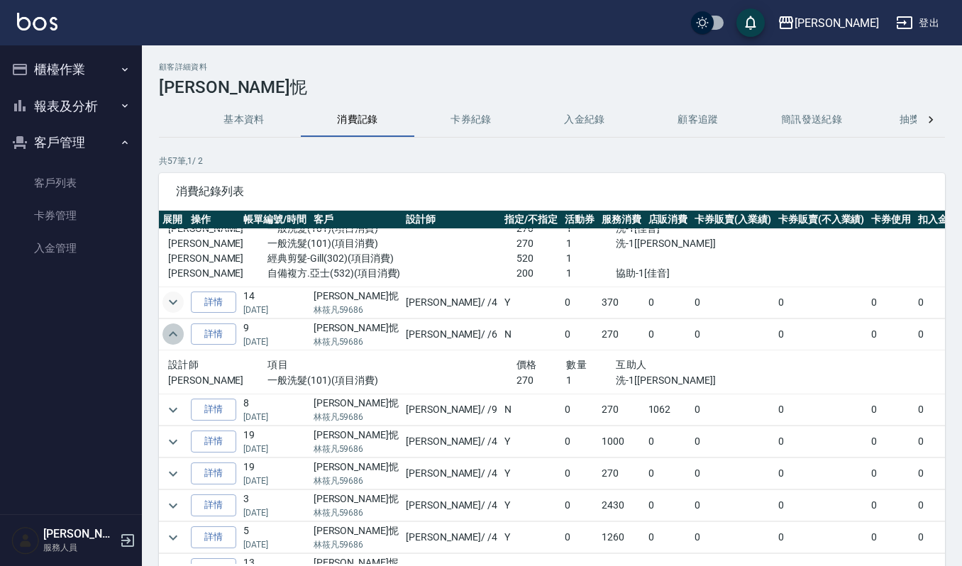
click at [177, 341] on icon "expand row" at bounding box center [173, 334] width 17 height 17
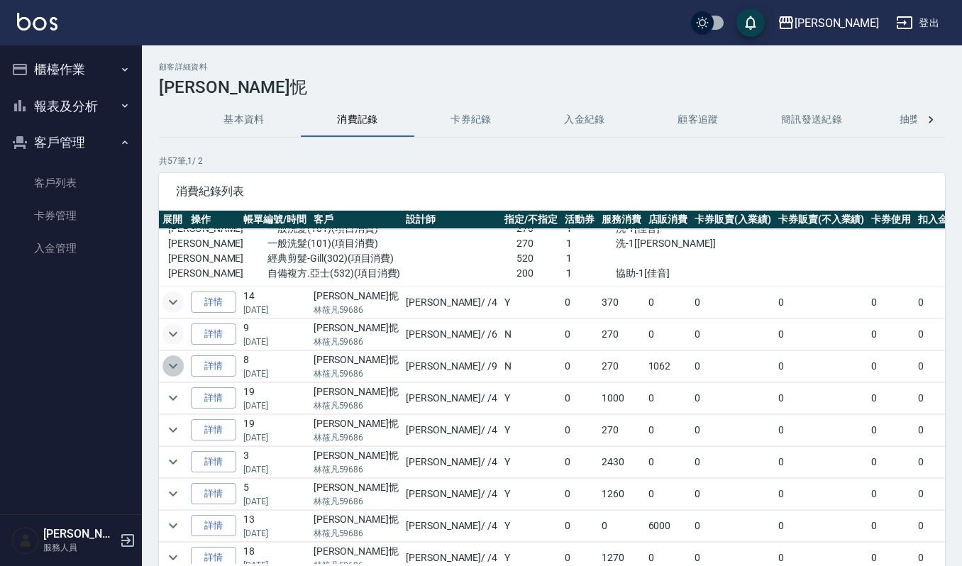
click at [172, 366] on icon "expand row" at bounding box center [173, 366] width 17 height 17
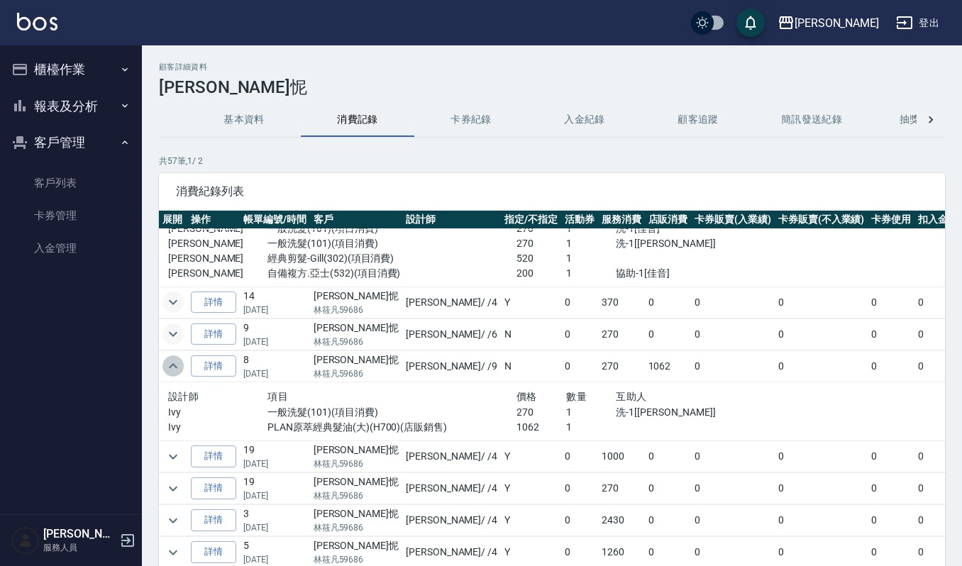
click at [172, 366] on icon "expand row" at bounding box center [173, 366] width 17 height 17
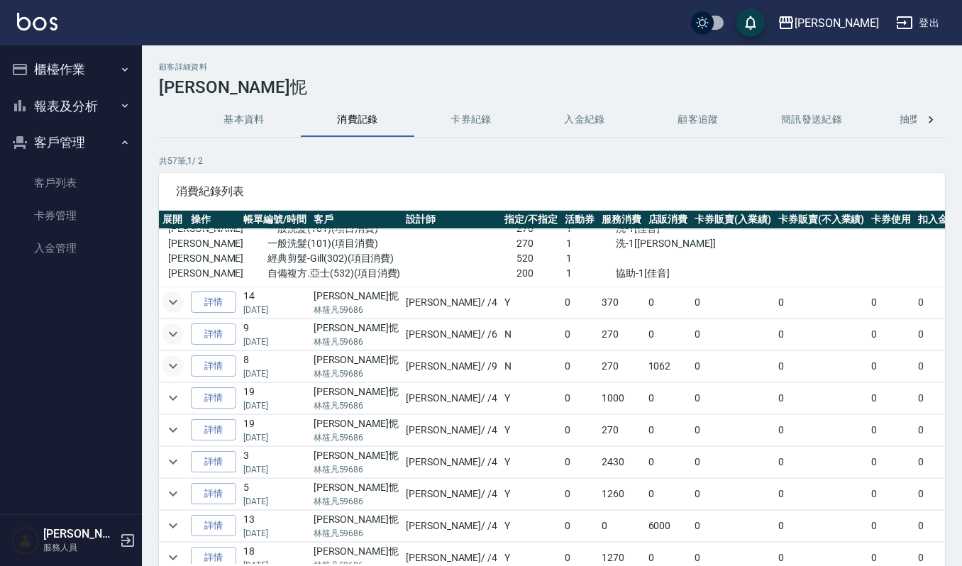
click at [160, 396] on td at bounding box center [173, 397] width 28 height 31
click at [162, 400] on button "expand row" at bounding box center [172, 397] width 21 height 21
